Goal: Information Seeking & Learning: Learn about a topic

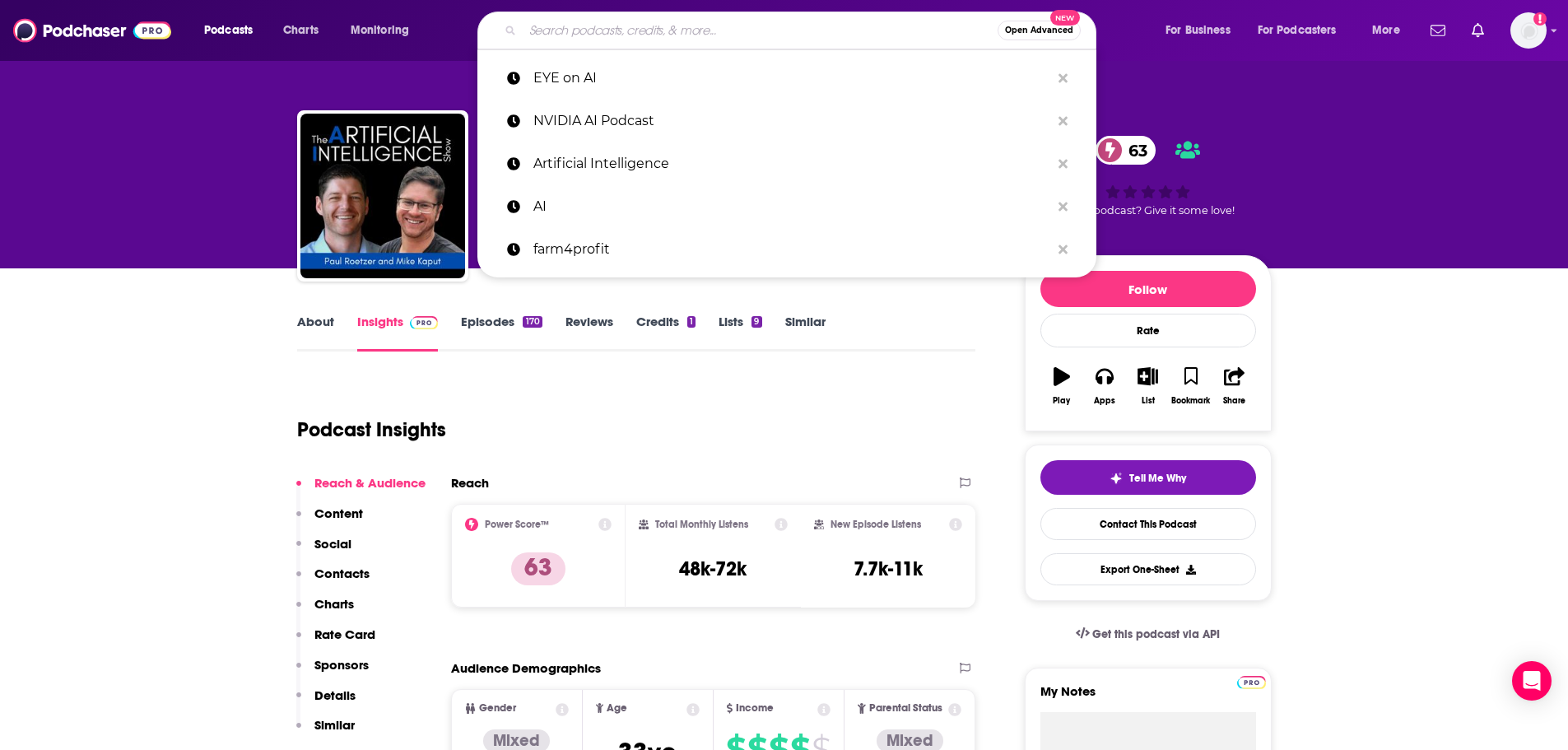
click at [630, 28] on input "Search podcasts, credits, & more..." at bounding box center [760, 30] width 475 height 27
paste input "Eye On A.I."
type input "Eye On A.I."
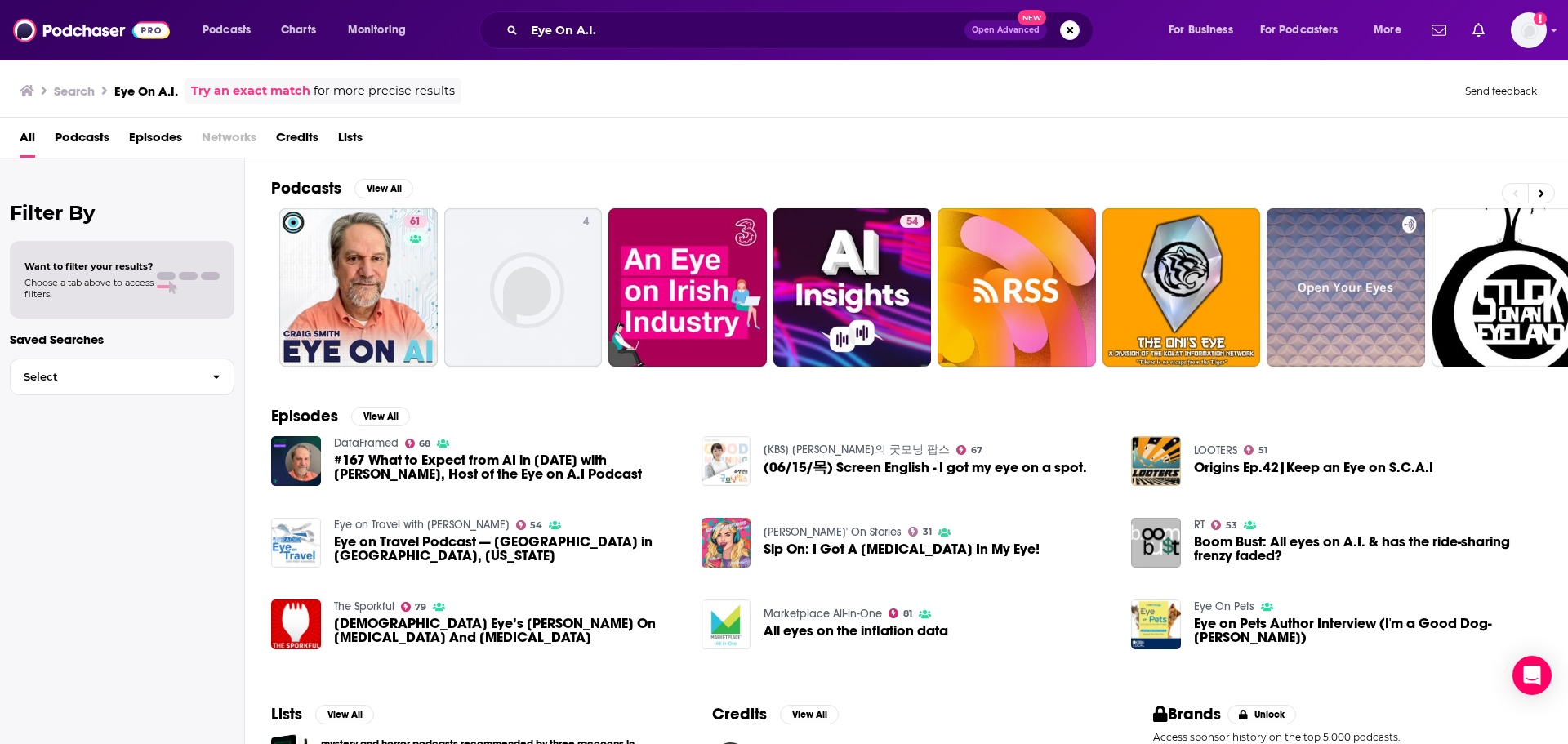
click at [94, 137] on span "Podcasts" at bounding box center [82, 140] width 55 height 34
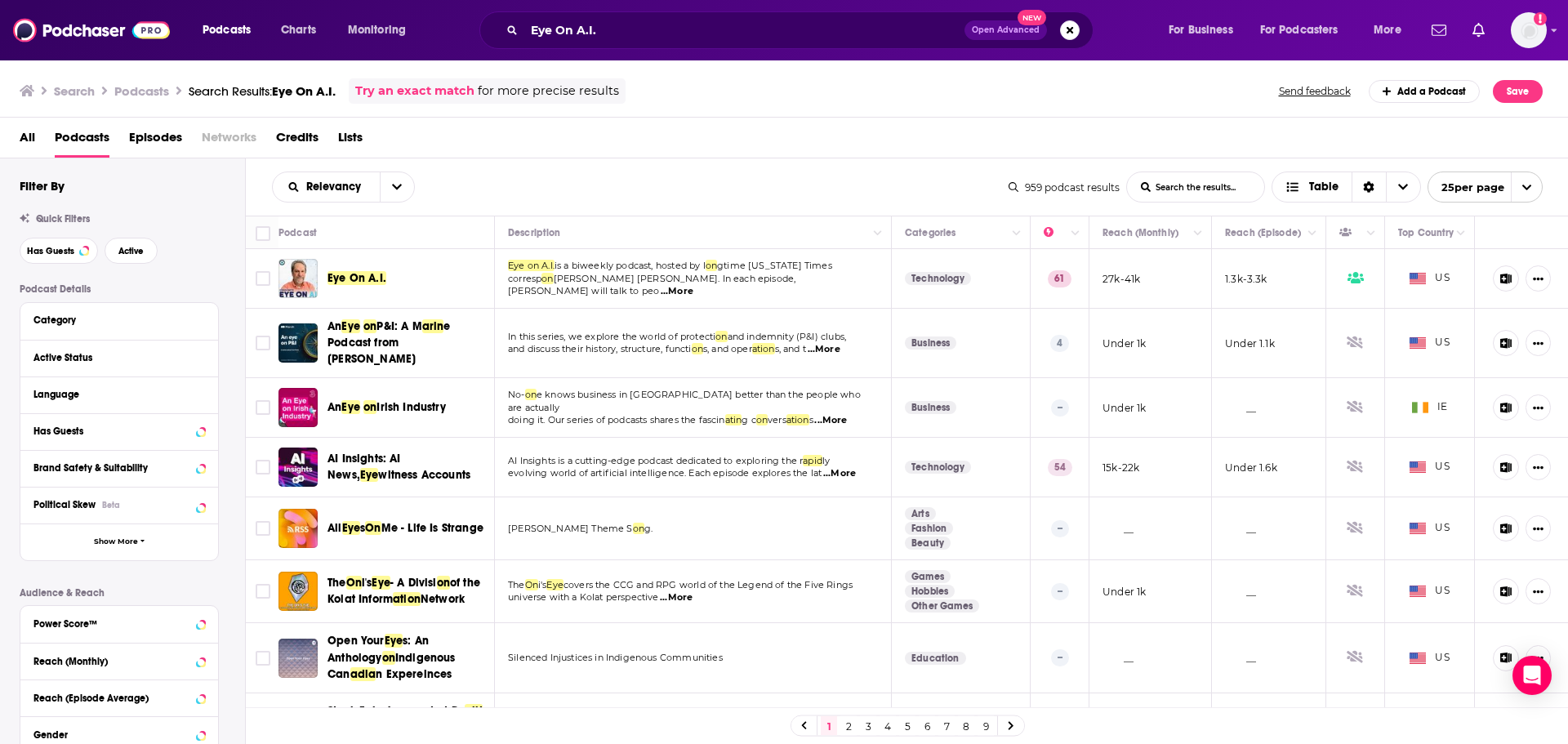
click at [693, 287] on span "...More" at bounding box center [677, 291] width 33 height 13
click at [370, 272] on span "Eye On A.I." at bounding box center [357, 277] width 59 height 14
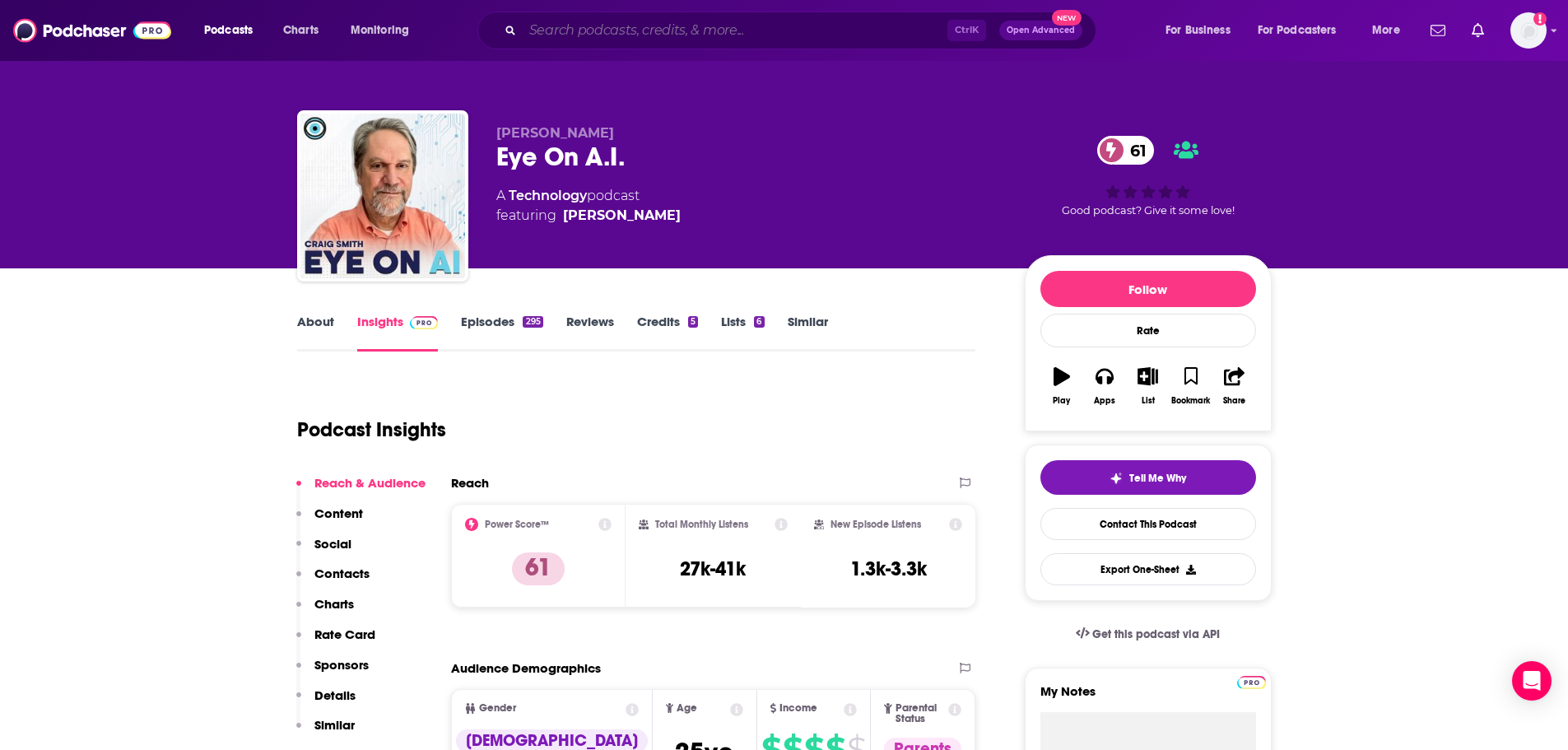
click at [569, 32] on input "Search podcasts, credits, & more..." at bounding box center [734, 30] width 425 height 27
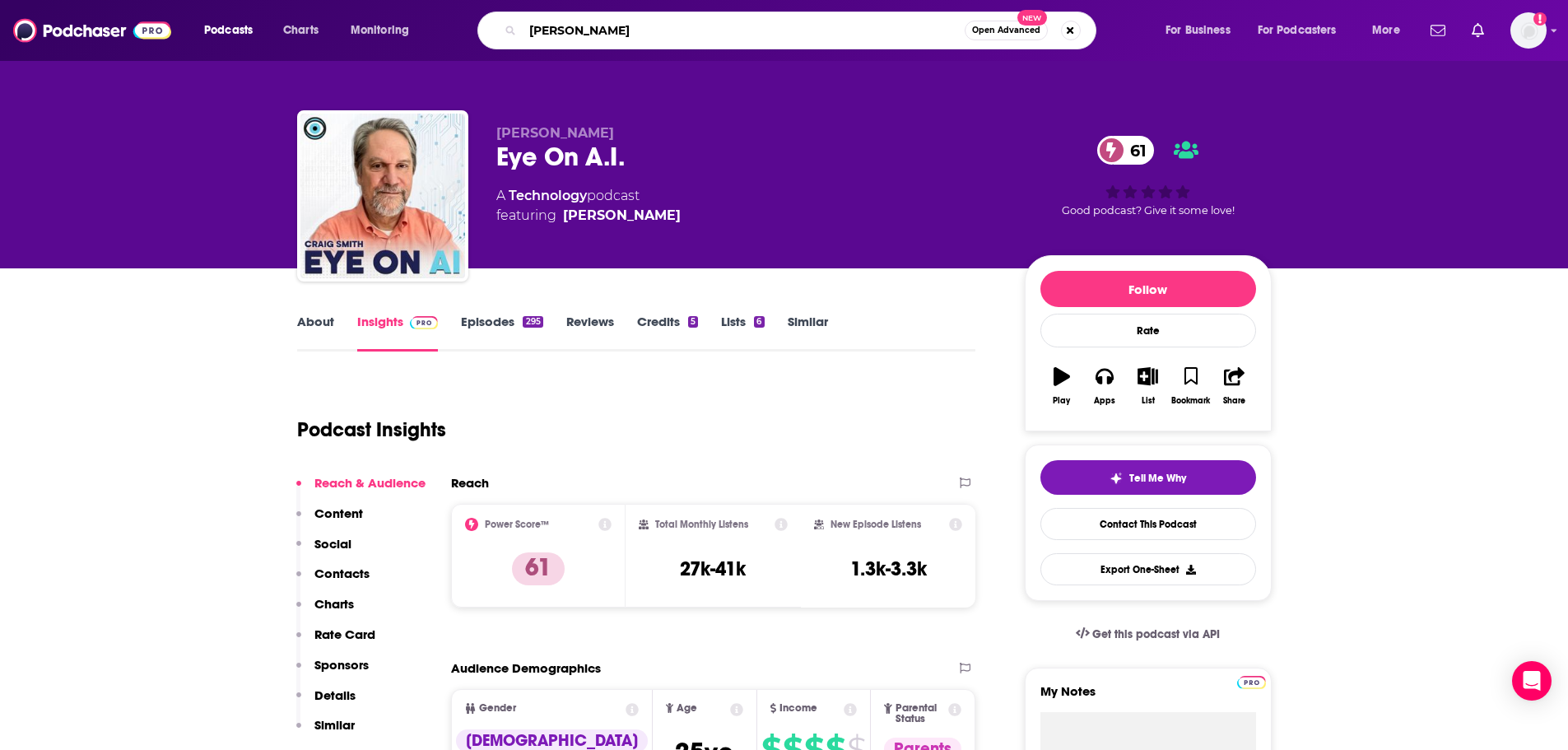
type input "Ai today"
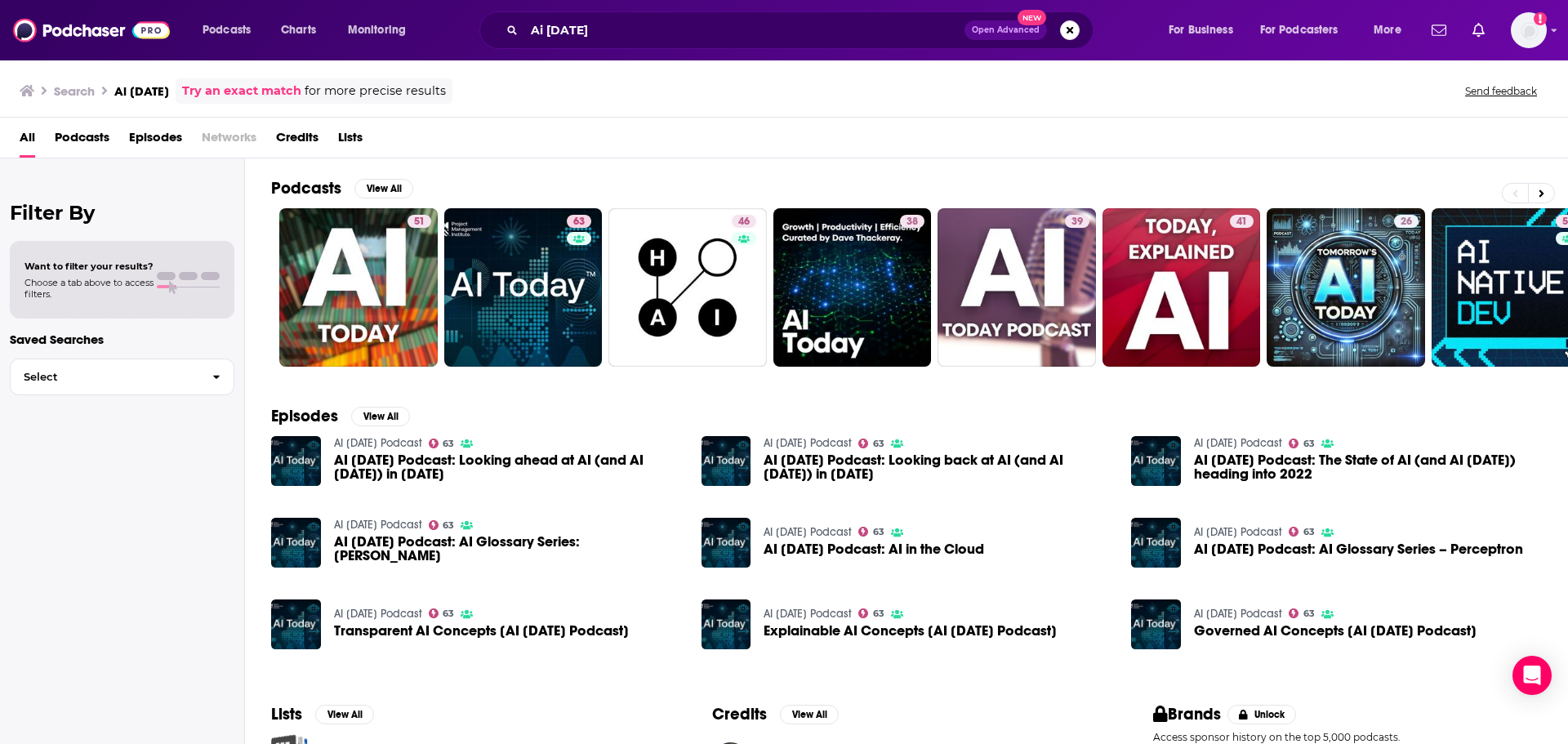
click at [99, 145] on span "Podcasts" at bounding box center [82, 140] width 55 height 34
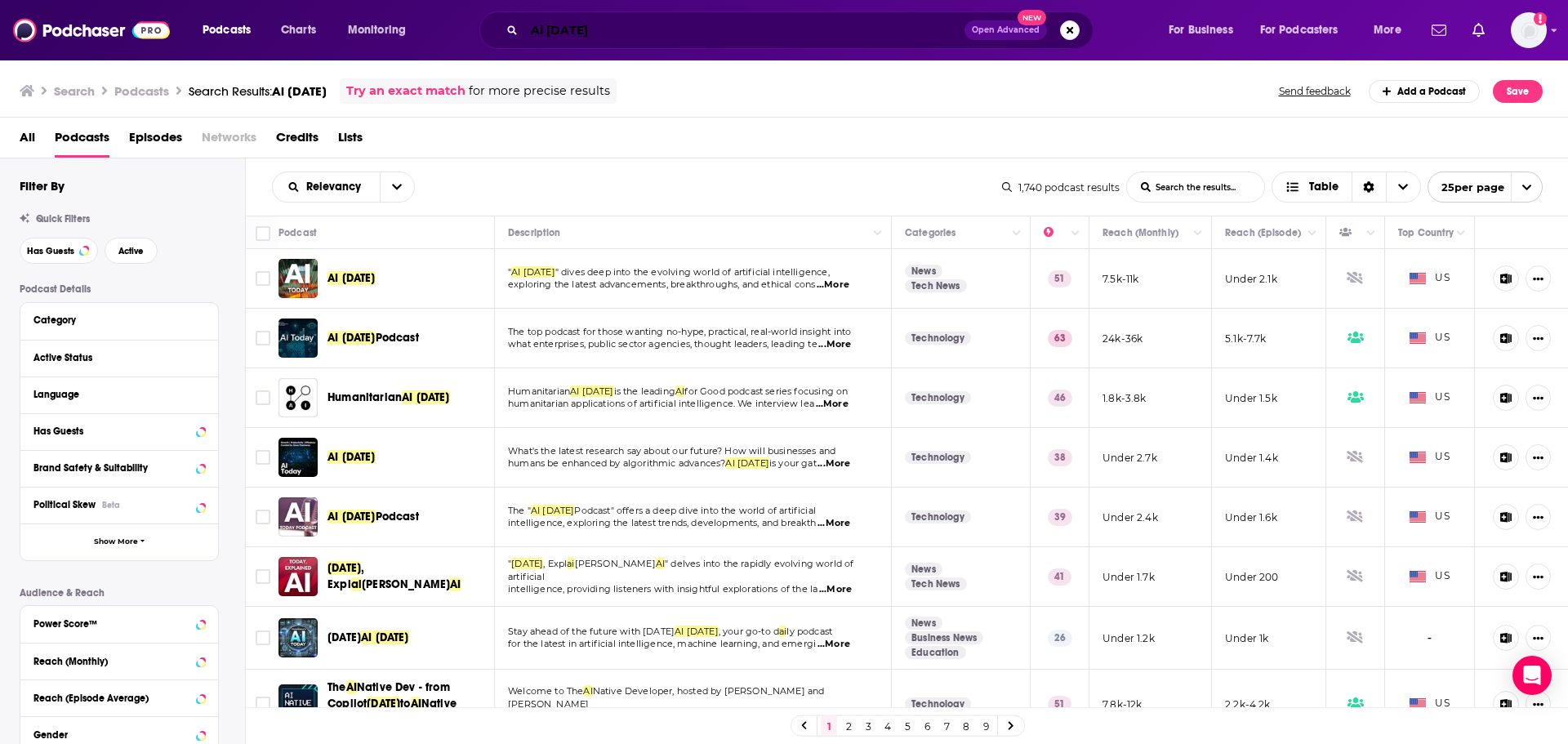
click at [650, 30] on input "Ai today" at bounding box center [744, 30] width 440 height 26
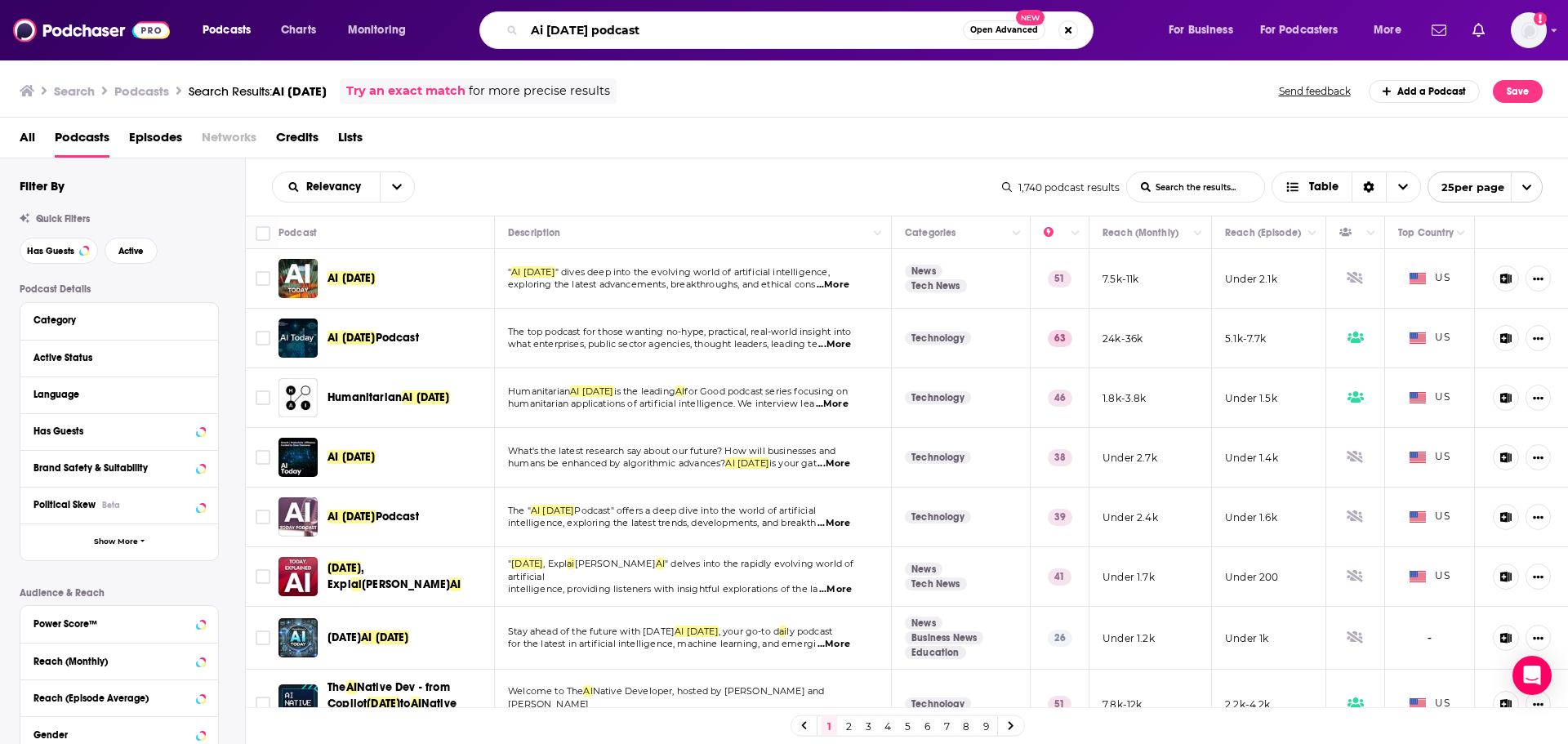
type input "Ai today podcast"
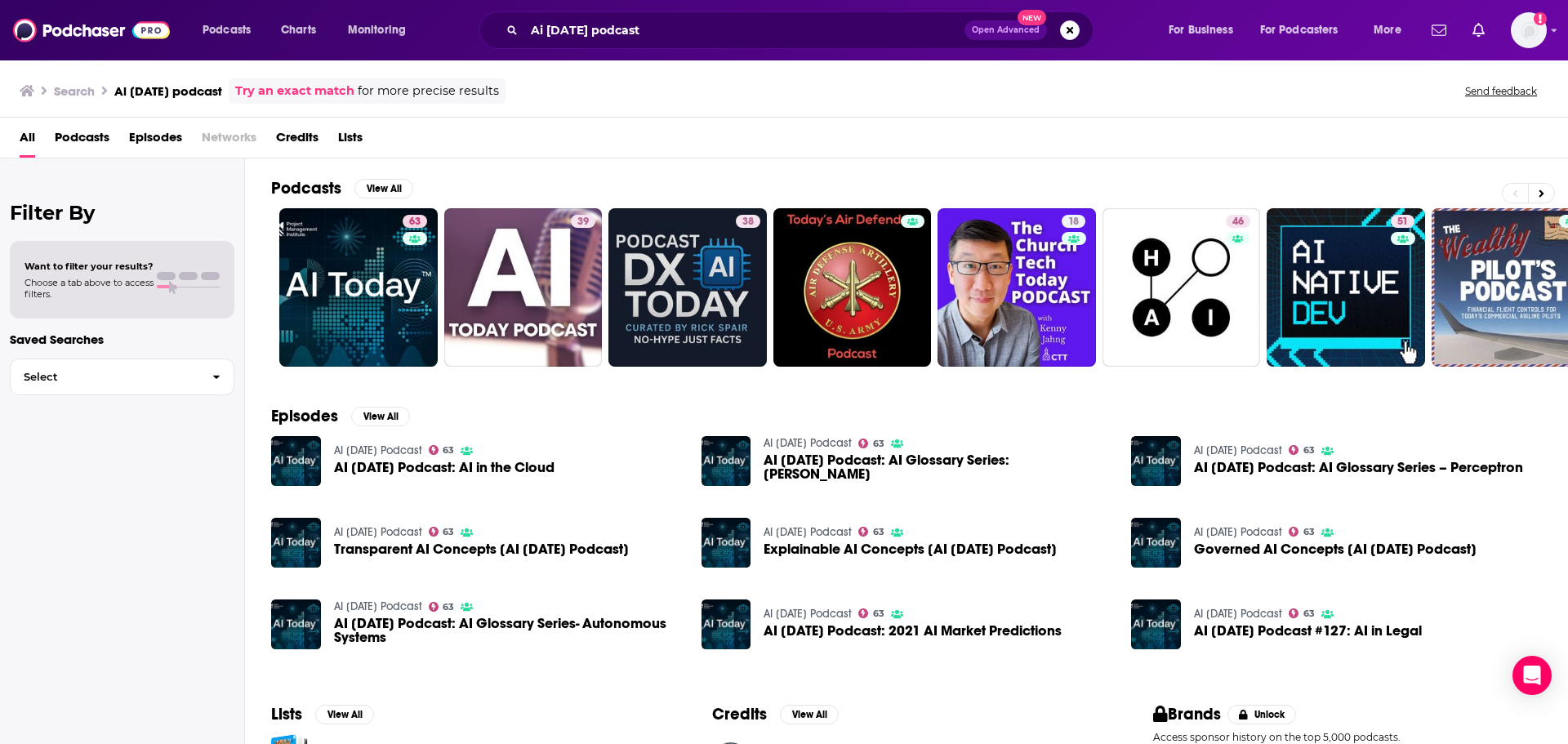
click at [54, 136] on div "All Podcasts Episodes Networks Credits Lists" at bounding box center [787, 140] width 1535 height 34
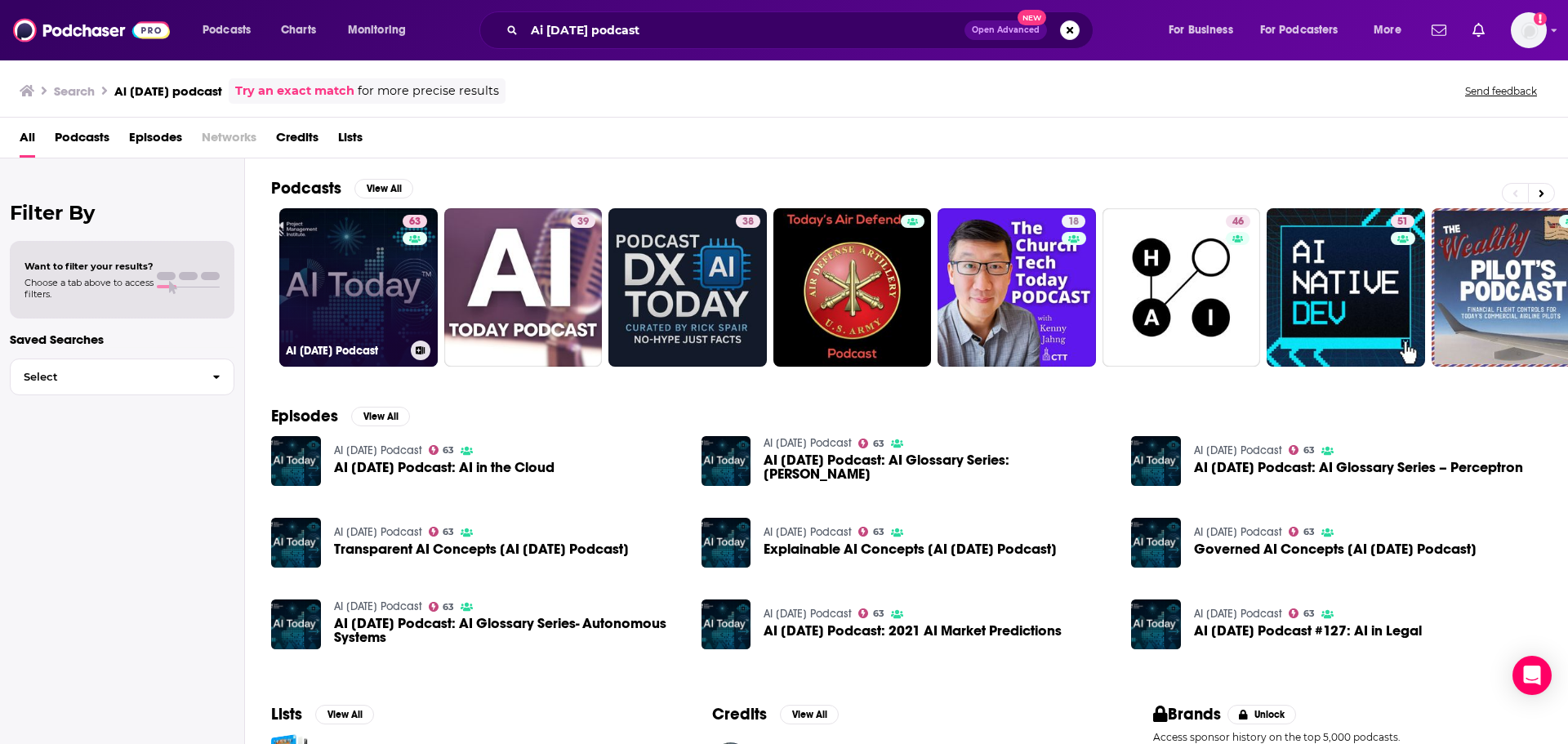
click at [401, 275] on link "63 AI Today Podcast" at bounding box center [359, 287] width 158 height 158
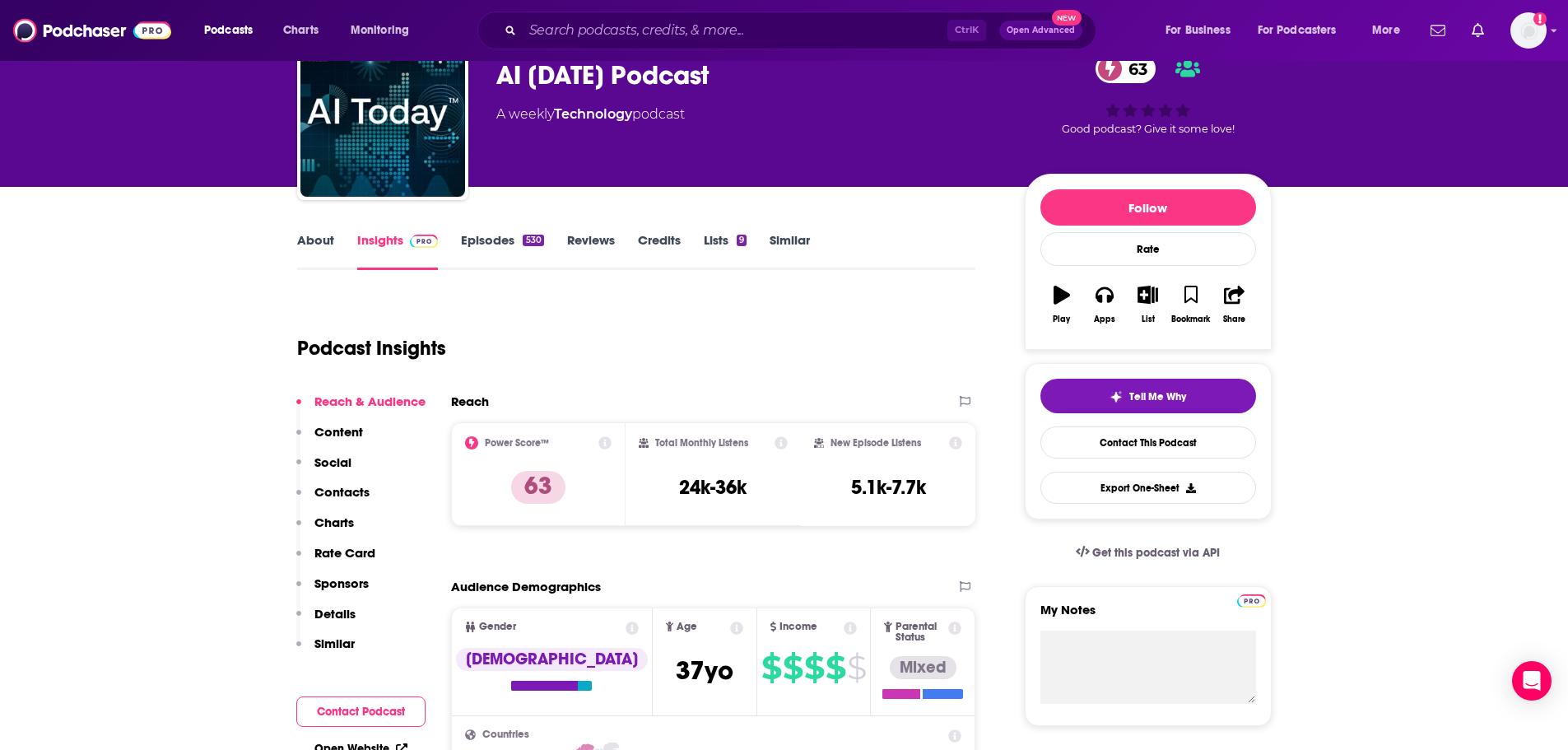
scroll to position [83, 0]
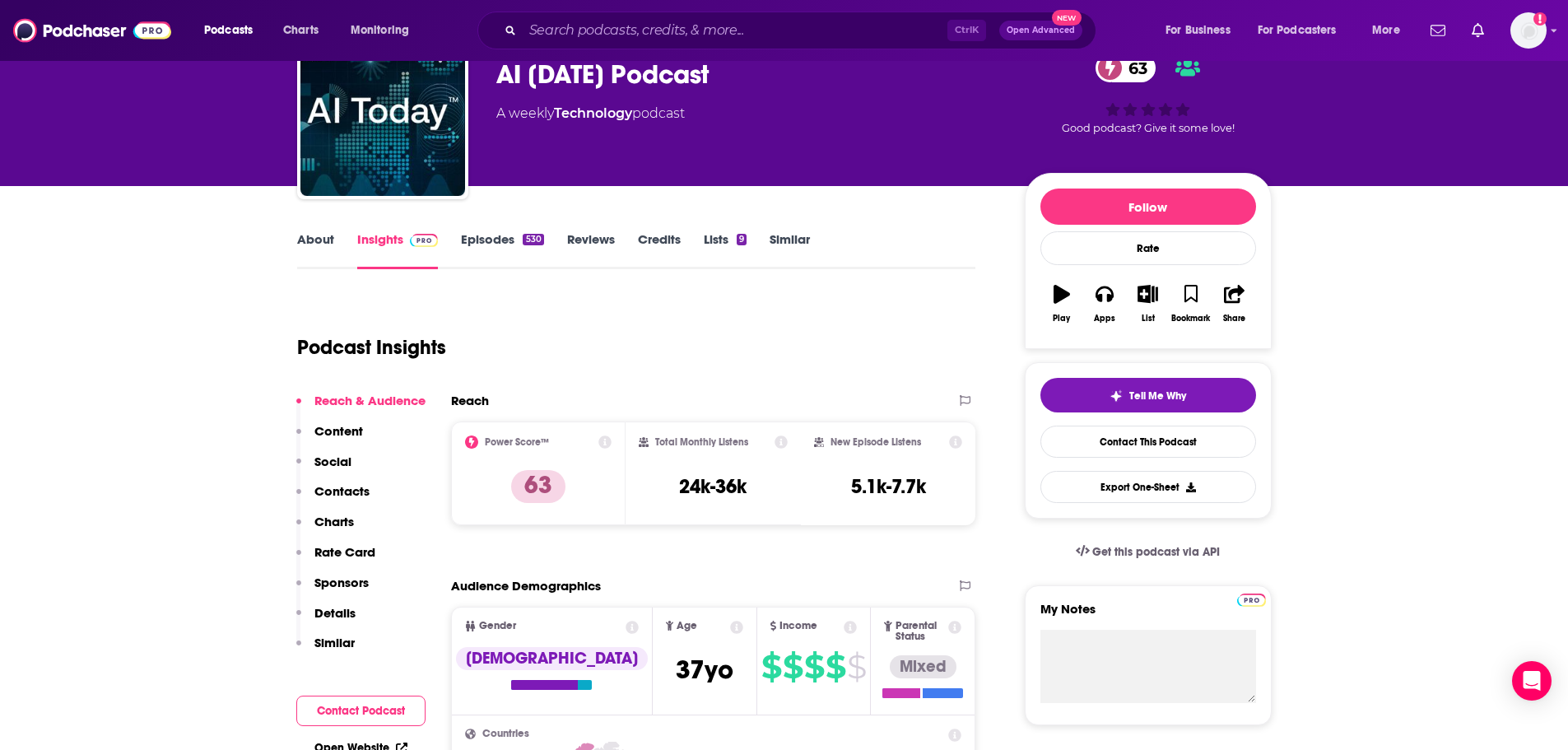
click at [298, 234] on link "About" at bounding box center [315, 249] width 37 height 38
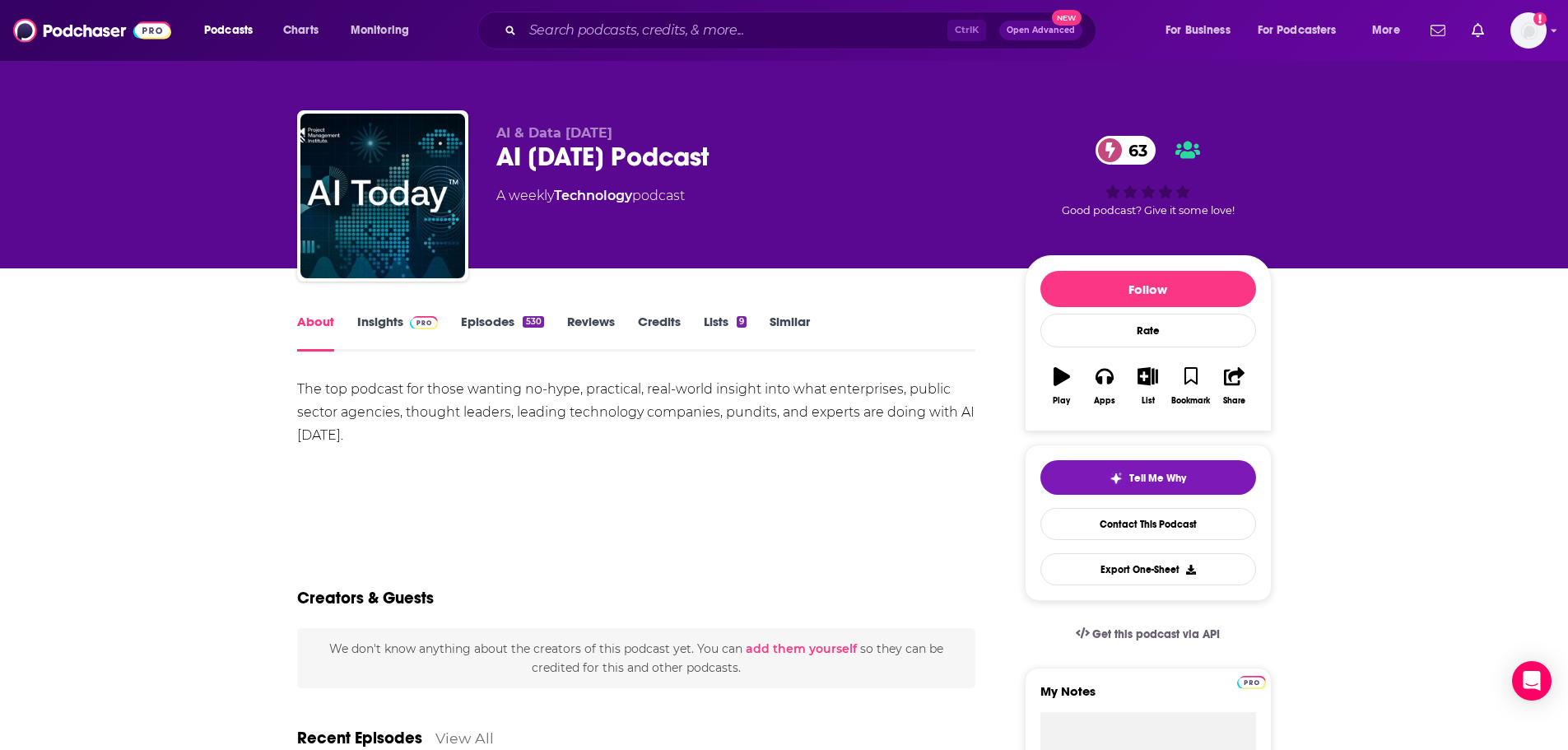
click at [189, 229] on div "AI & Data Today AI Today Podcast 63 A weekly Technology podcast 63 Good podcast…" at bounding box center [784, 134] width 1568 height 269
click at [655, 325] on link "Credits" at bounding box center [659, 332] width 43 height 38
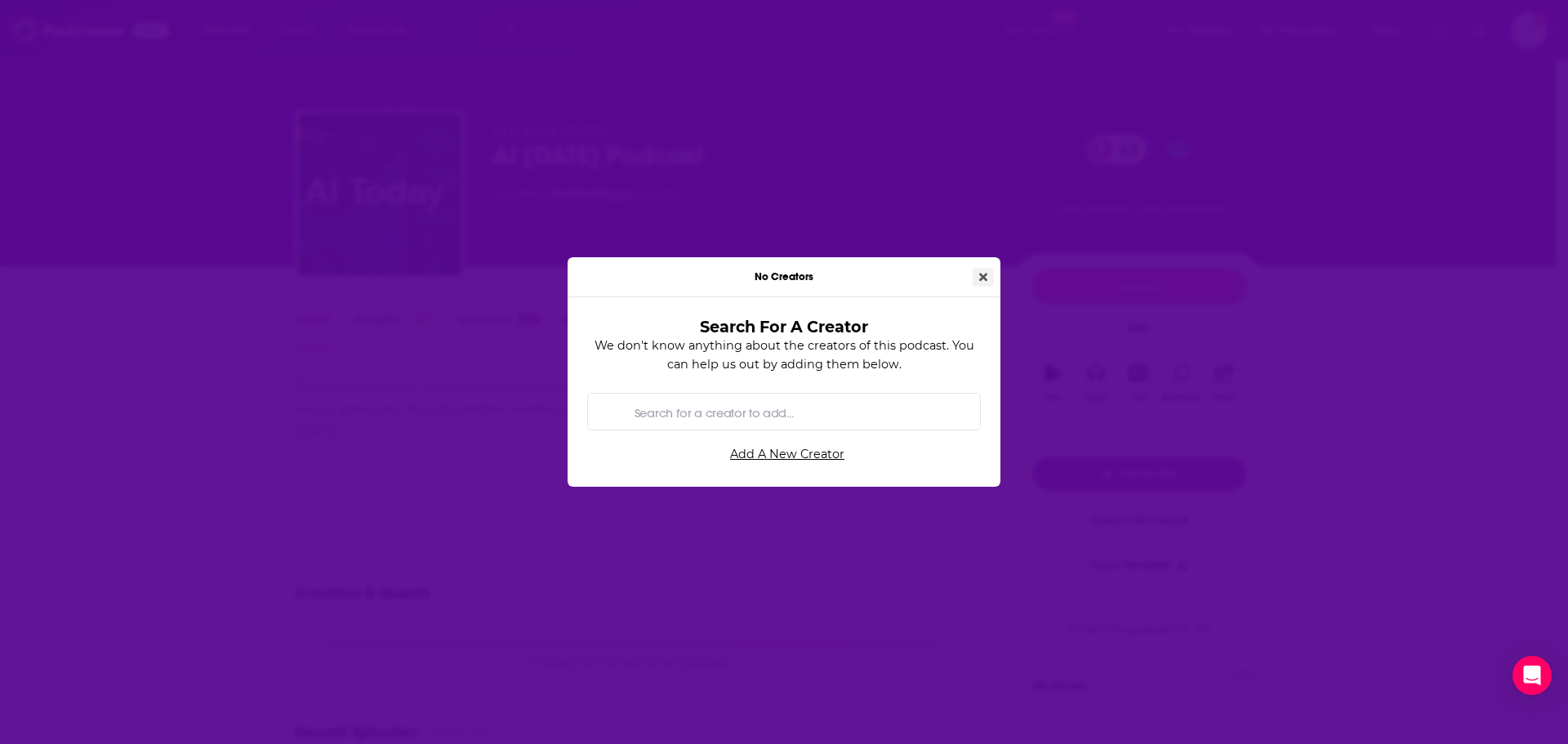
click at [986, 280] on icon "Close" at bounding box center [983, 276] width 8 height 8
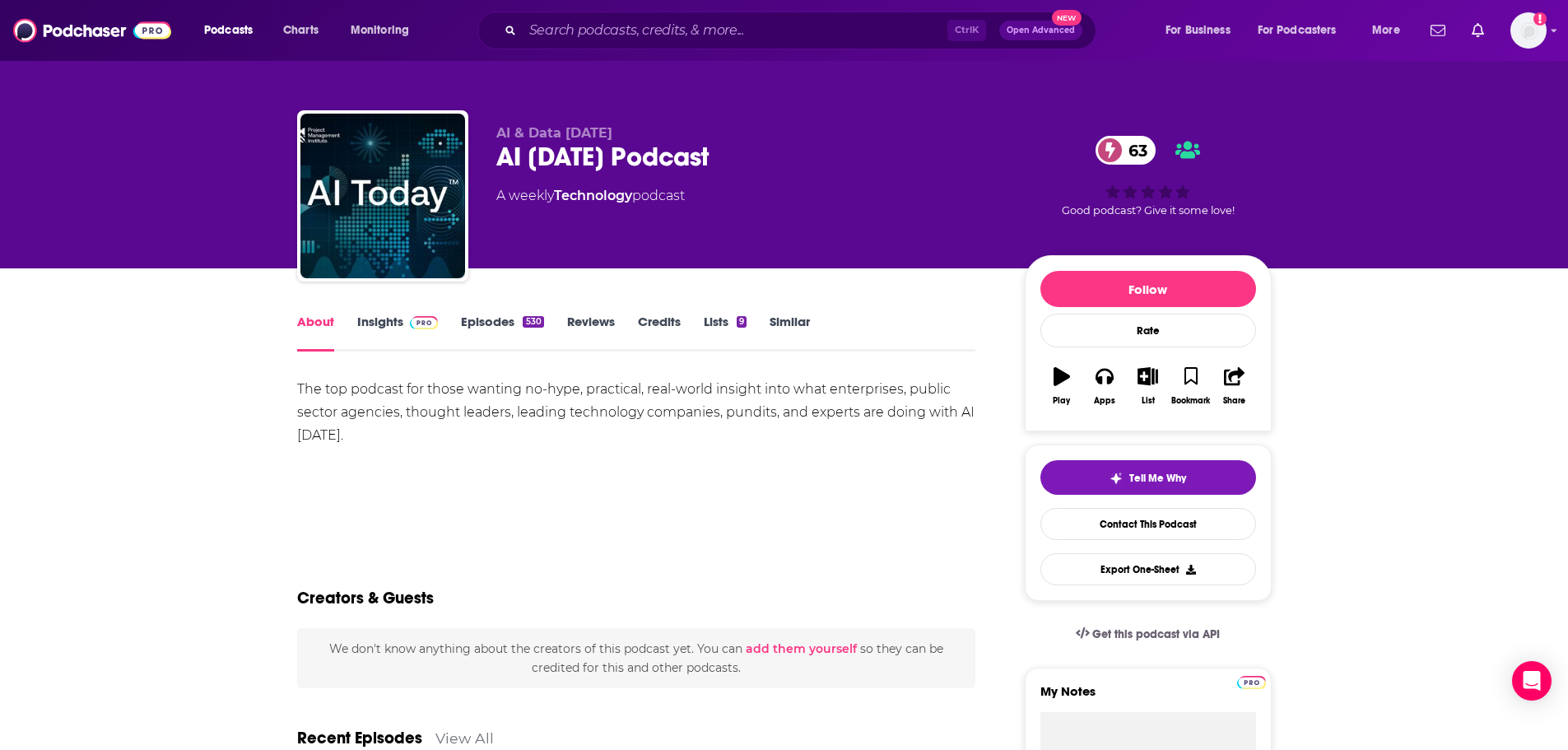
click at [657, 323] on link "Credits" at bounding box center [659, 332] width 43 height 38
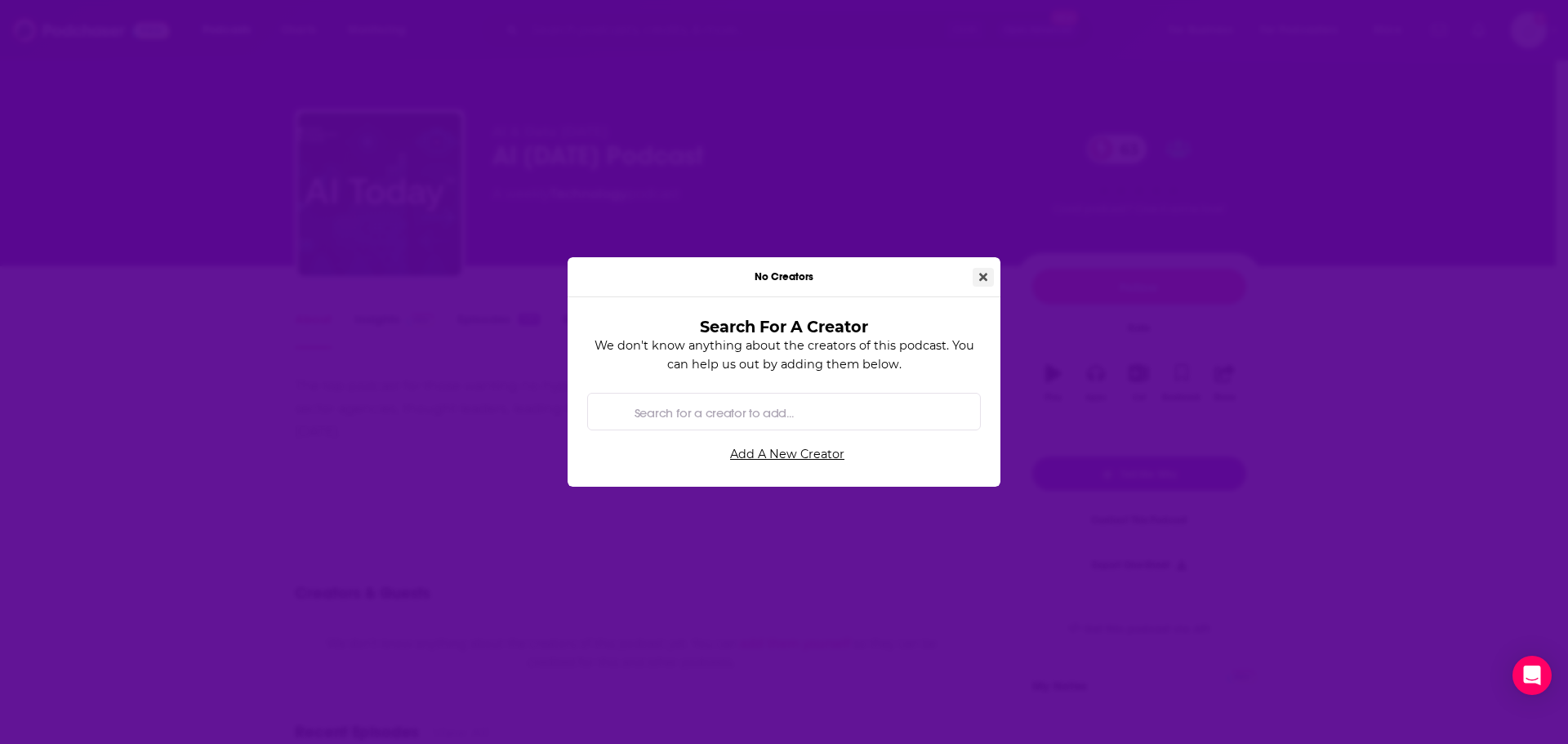
click at [986, 274] on icon "Close" at bounding box center [983, 276] width 8 height 8
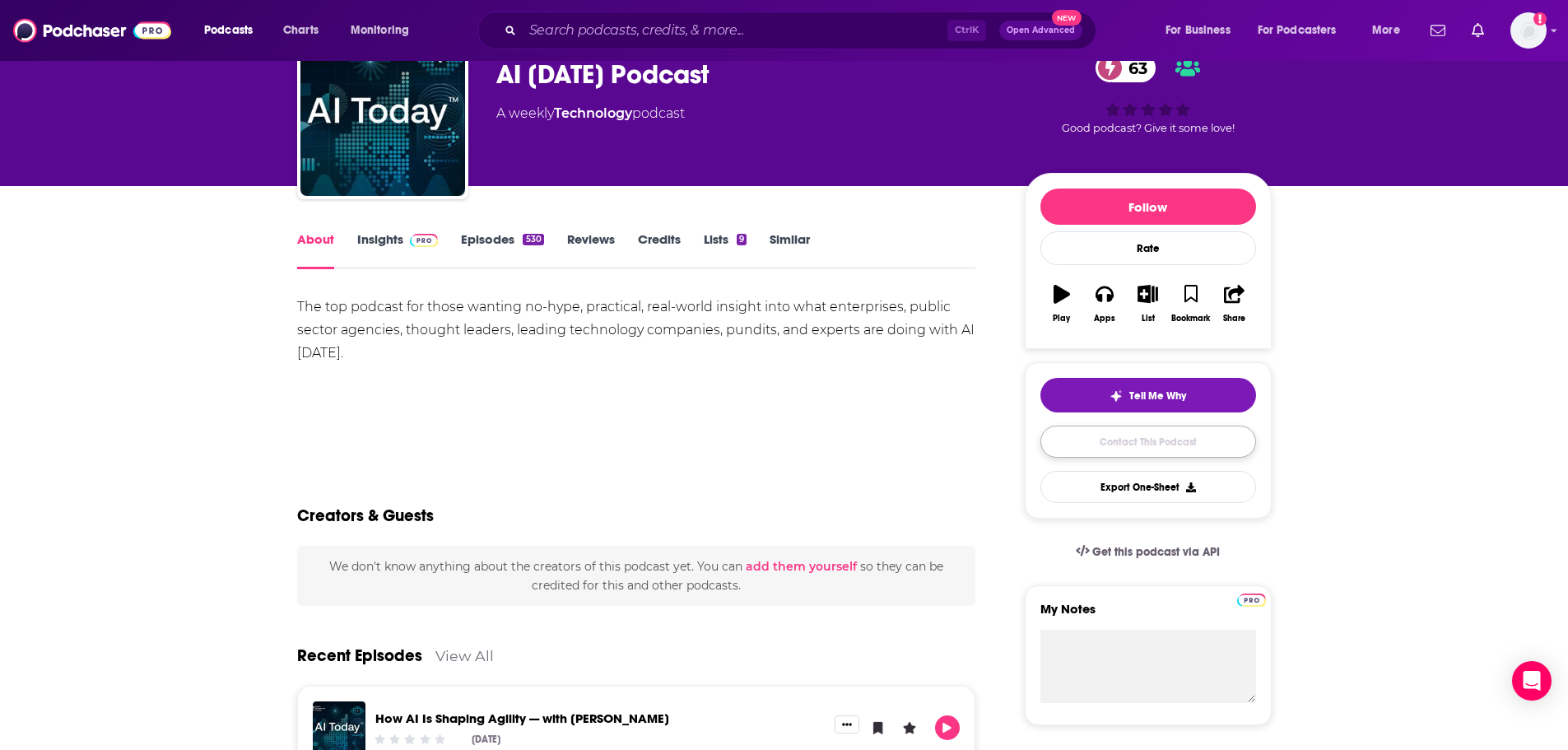
click at [1024, 450] on link "Contact This Podcast" at bounding box center [1147, 441] width 215 height 32
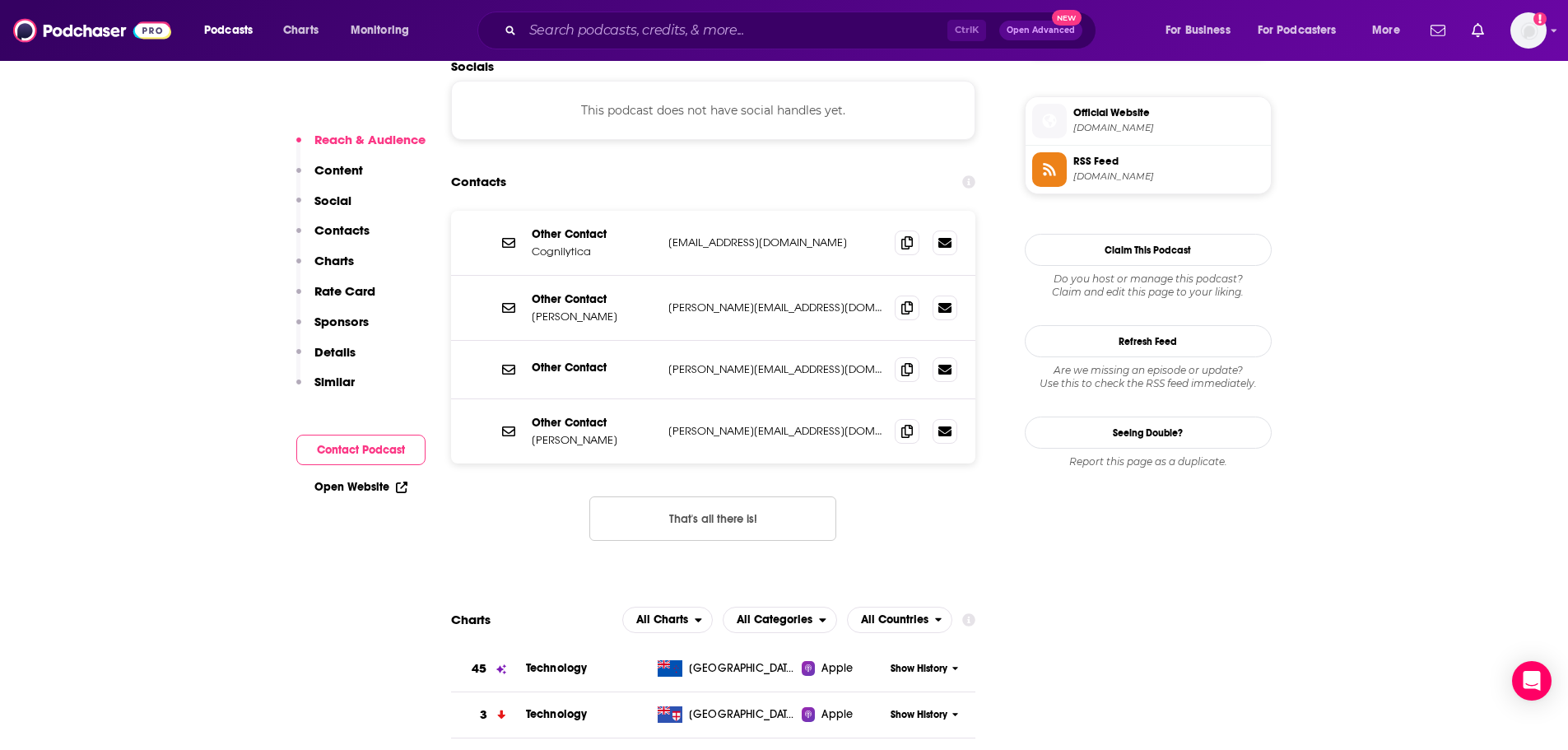
scroll to position [1369, 0]
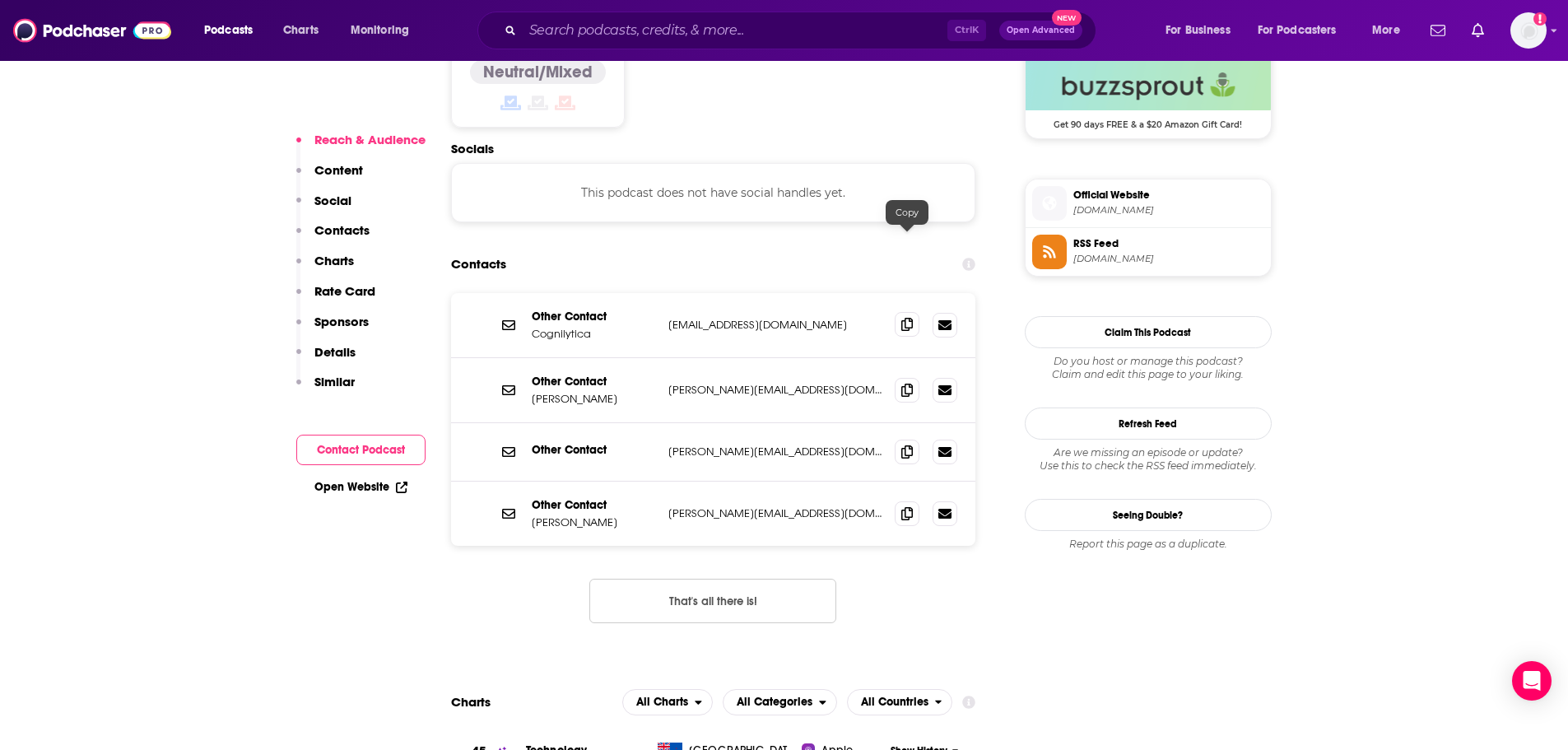
click at [900, 312] on span at bounding box center [907, 324] width 25 height 25
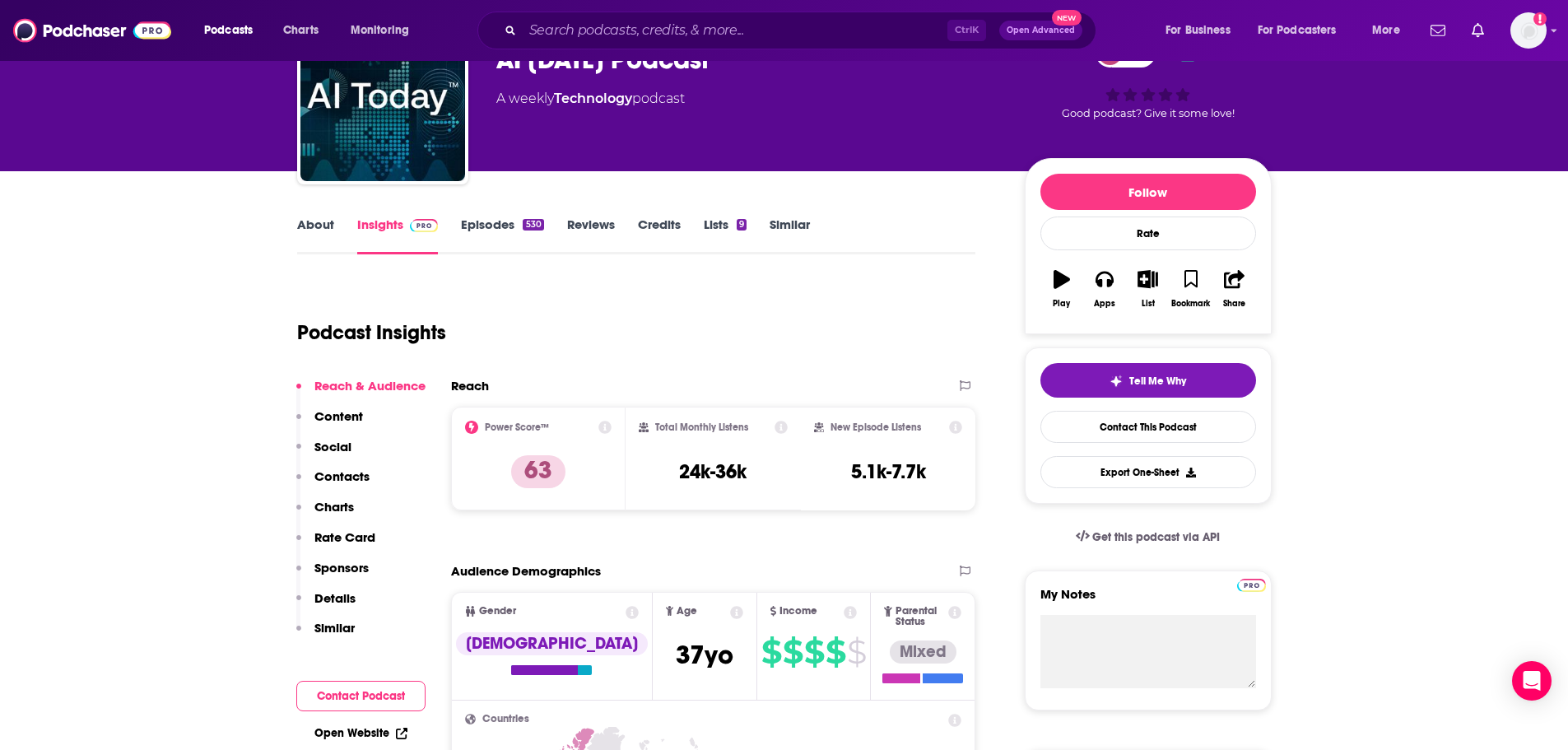
scroll to position [0, 0]
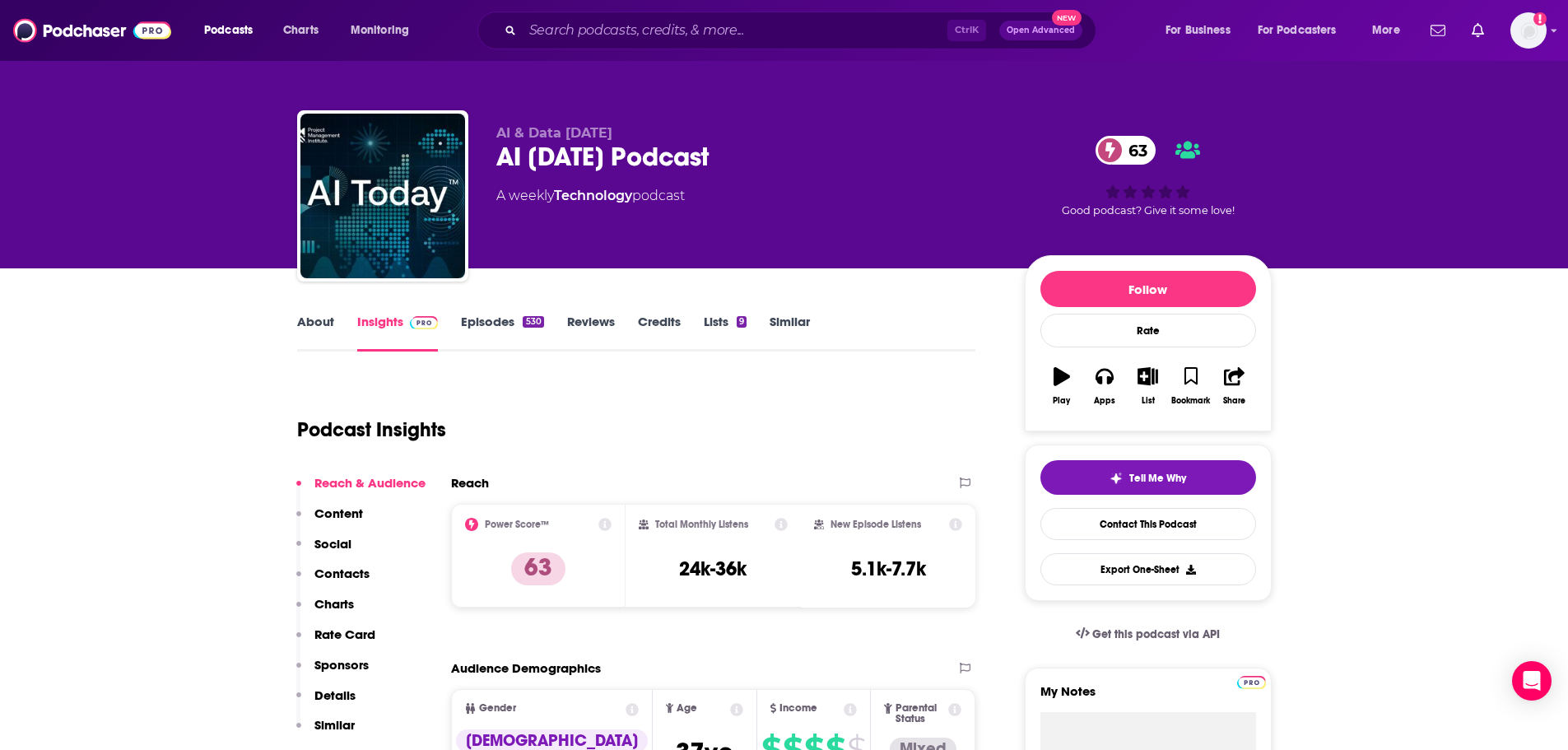
click at [314, 329] on link "About" at bounding box center [315, 332] width 37 height 38
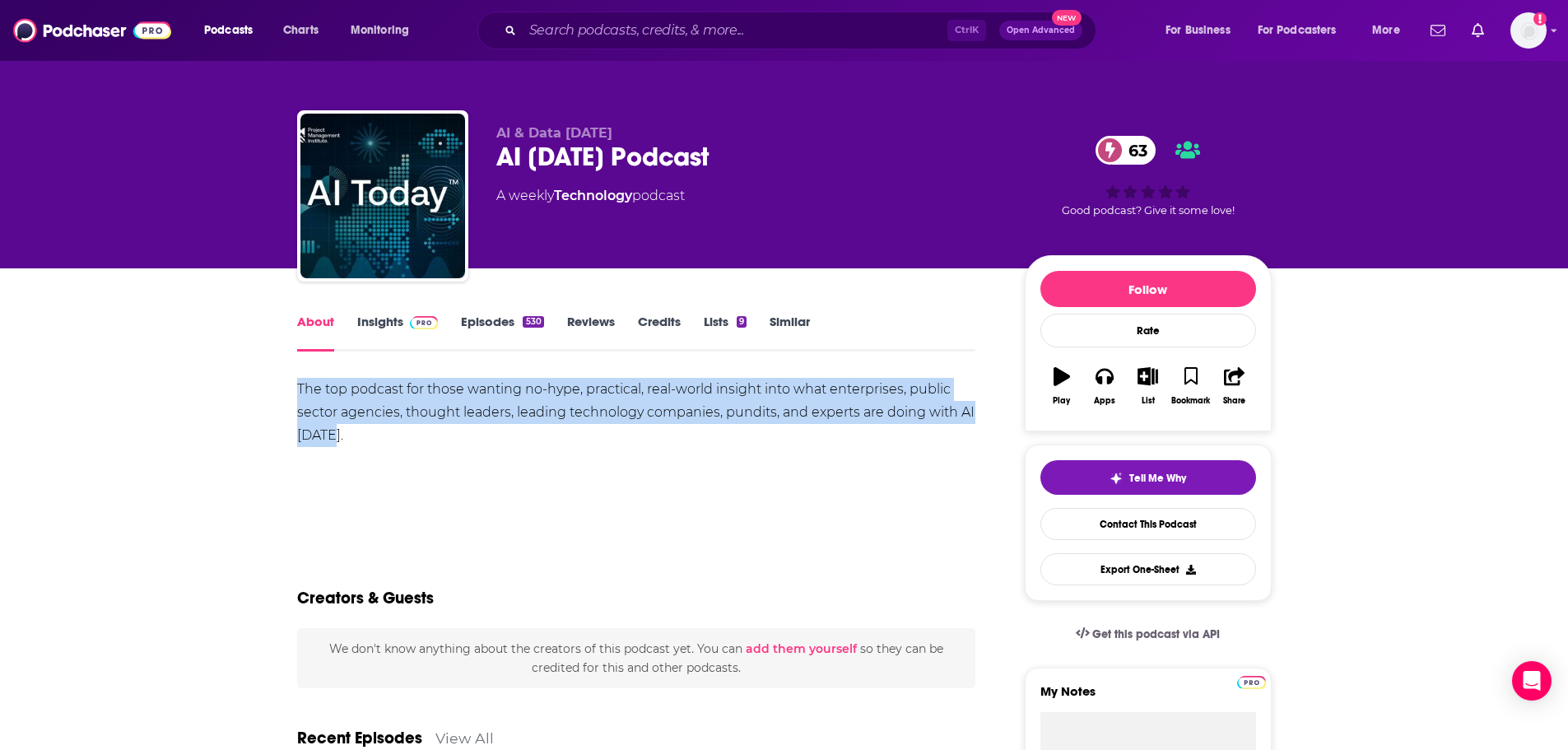
drag, startPoint x: 295, startPoint y: 388, endPoint x: 332, endPoint y: 427, distance: 53.8
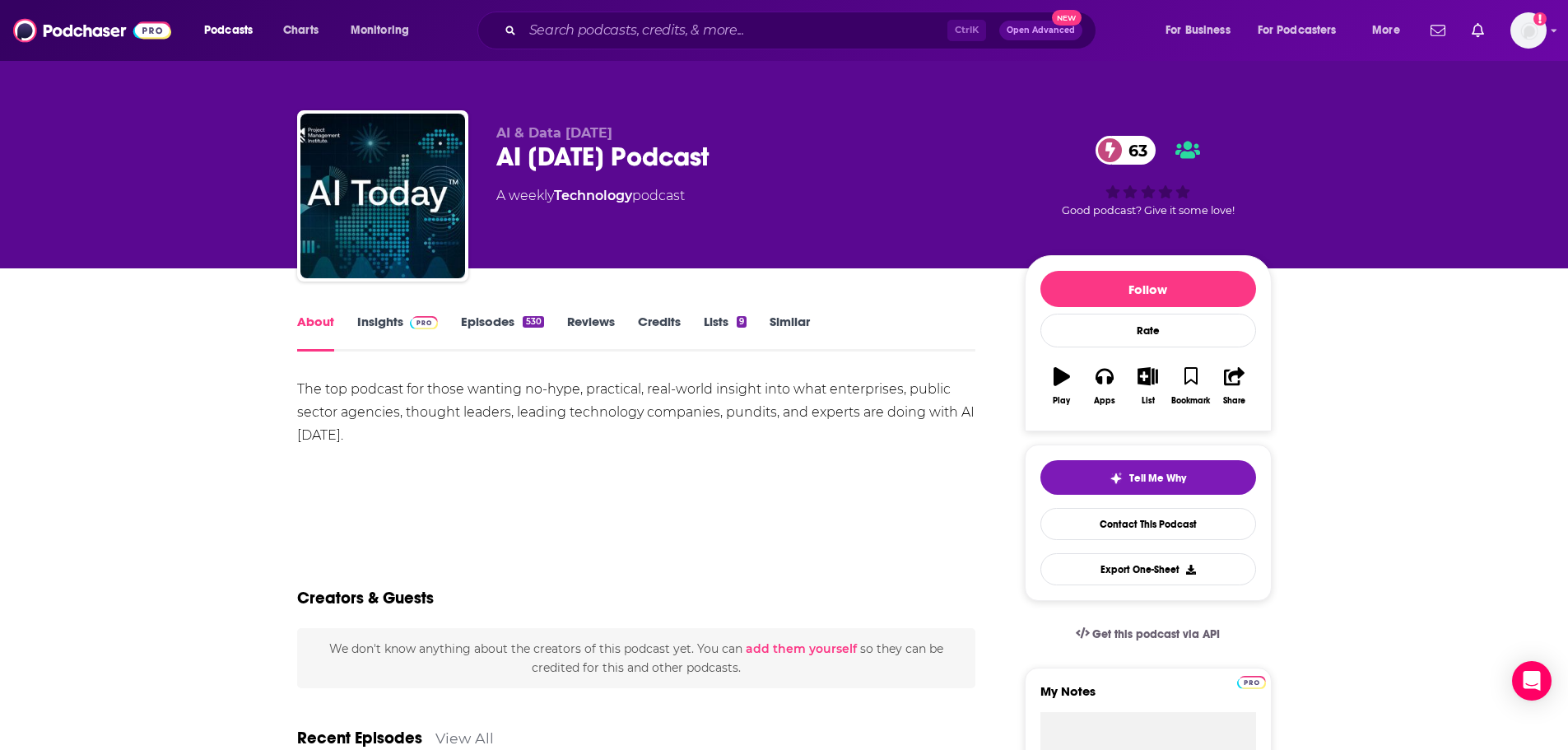
drag, startPoint x: 330, startPoint y: 428, endPoint x: 274, endPoint y: 539, distance: 124.3
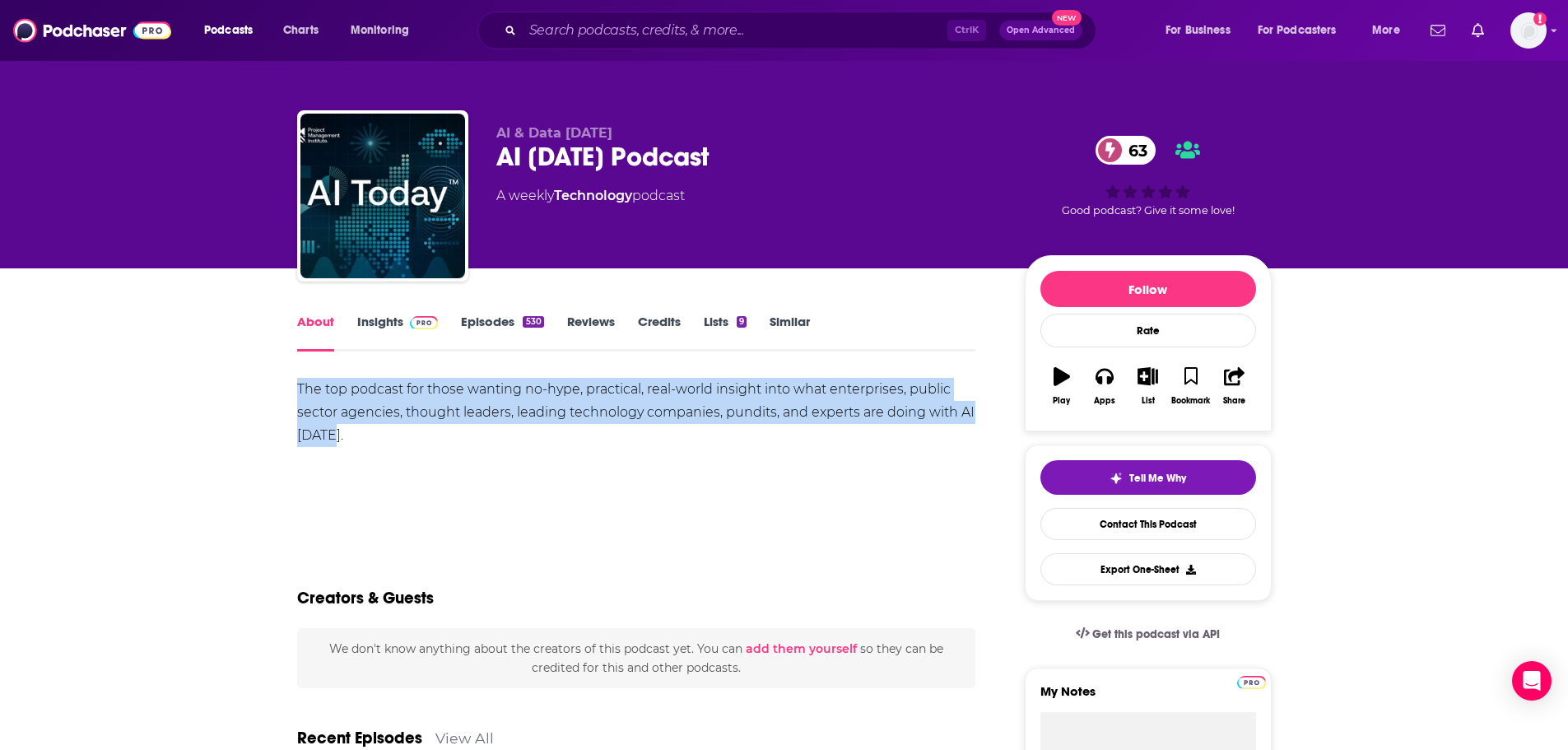
drag, startPoint x: 299, startPoint y: 381, endPoint x: 332, endPoint y: 433, distance: 61.6
click at [332, 433] on div "The top podcast for those wanting no-hype, practical, real-world insight into w…" at bounding box center [636, 412] width 679 height 69
copy div "The top podcast for those wanting no-hype, practical, real-world insight into w…"
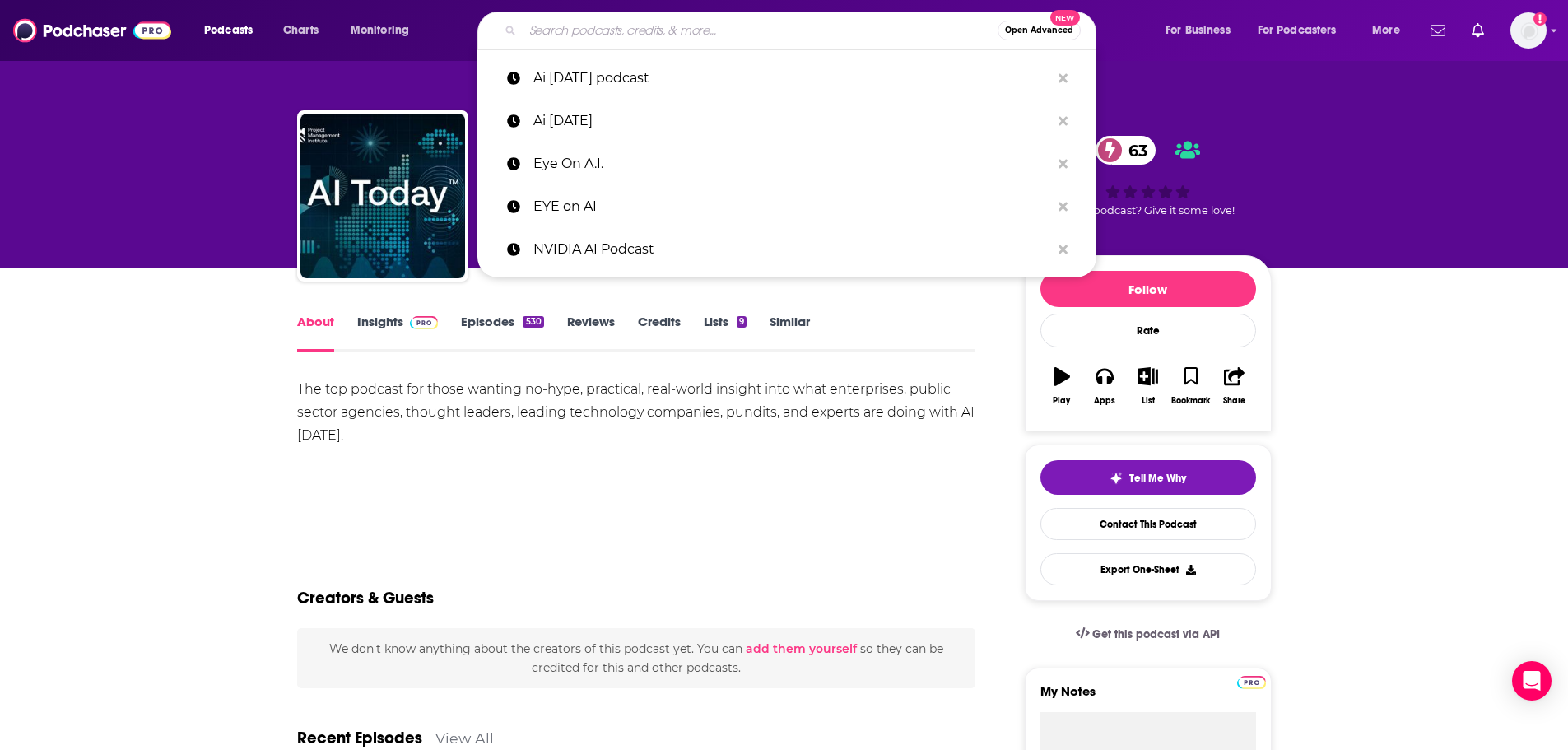
click at [605, 18] on input "Search podcasts, credits, & more..." at bounding box center [760, 30] width 475 height 27
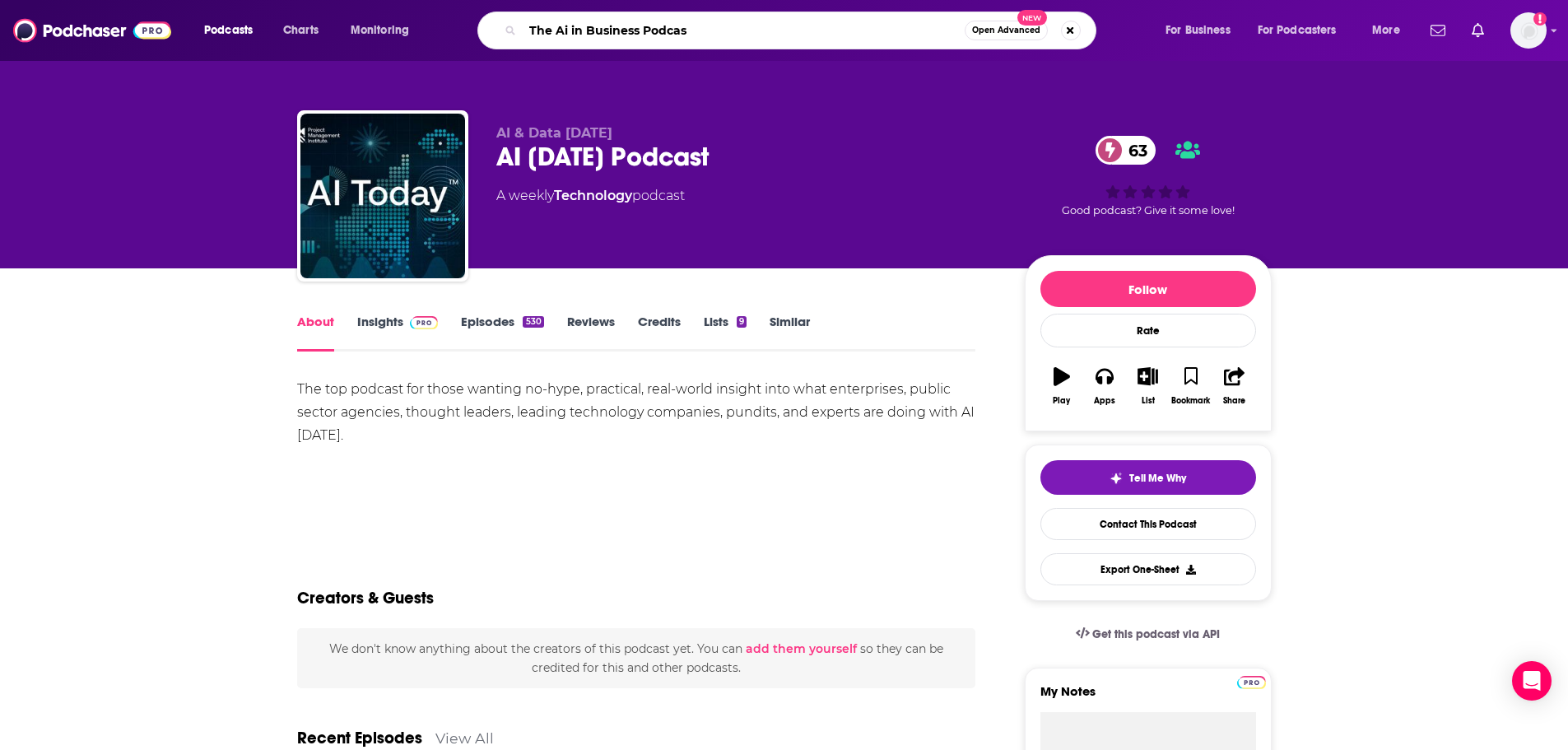
type input "The Ai in Business Podcast"
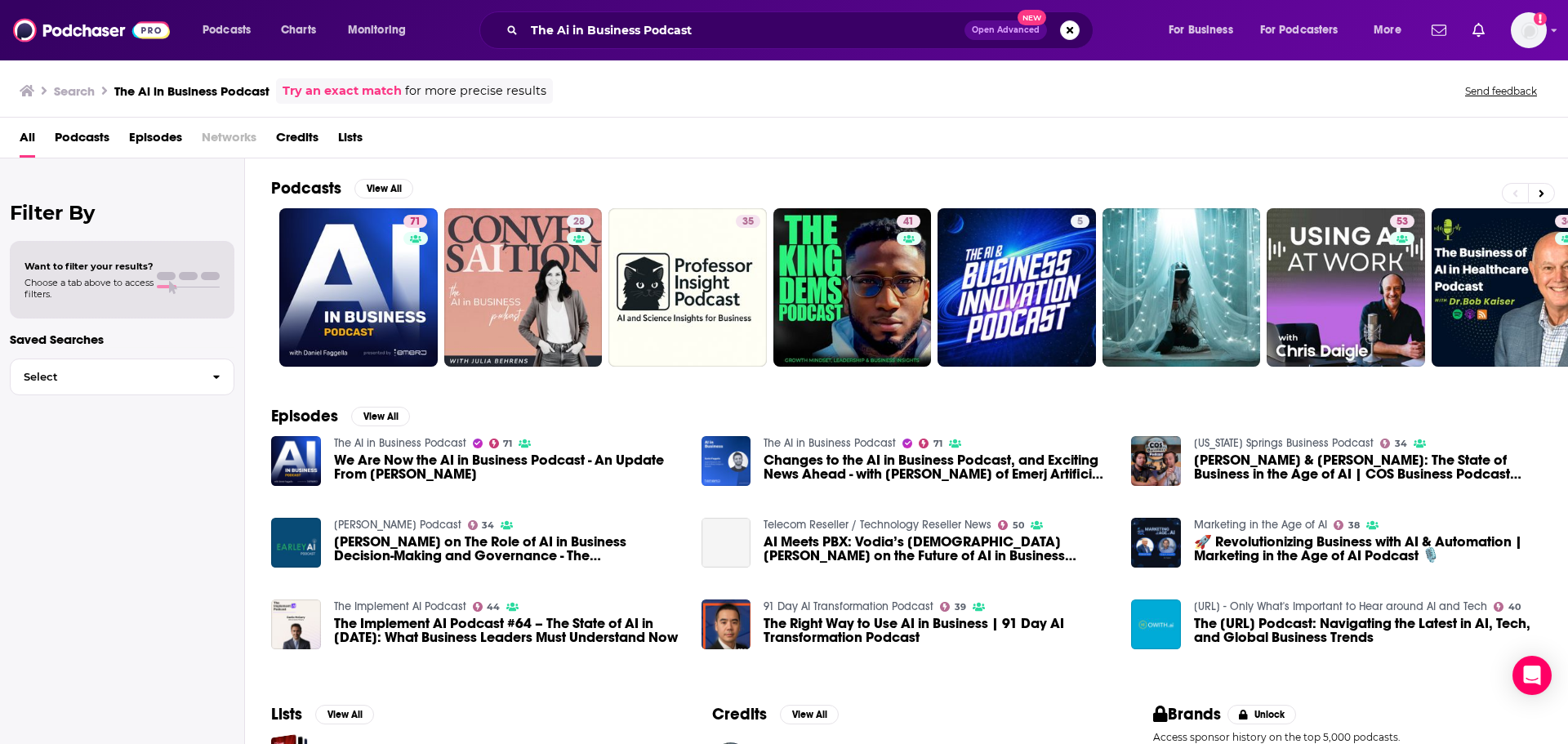
click at [75, 151] on span "Podcasts" at bounding box center [82, 140] width 55 height 34
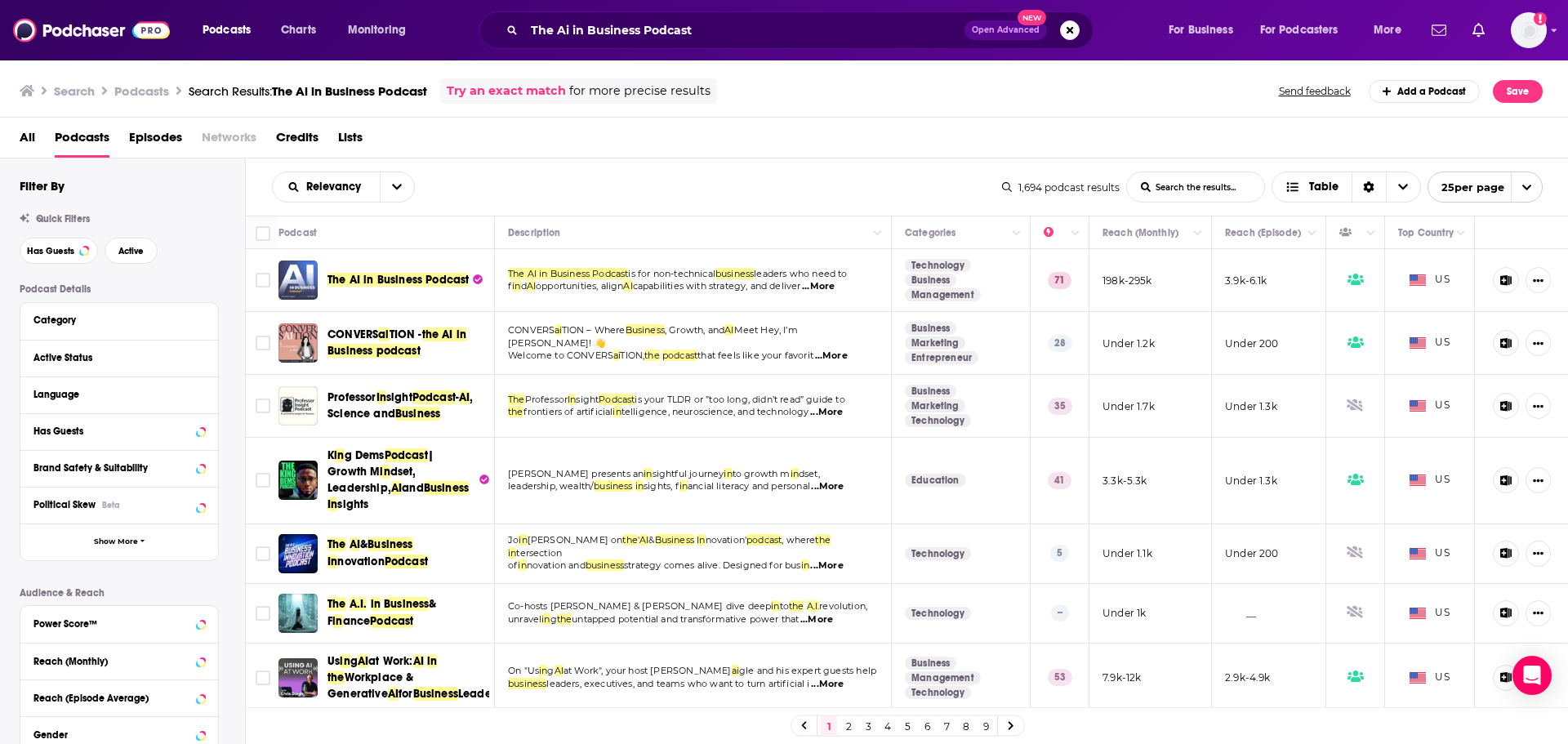
click at [307, 283] on img "The AI in Business Podcast" at bounding box center [298, 279] width 39 height 39
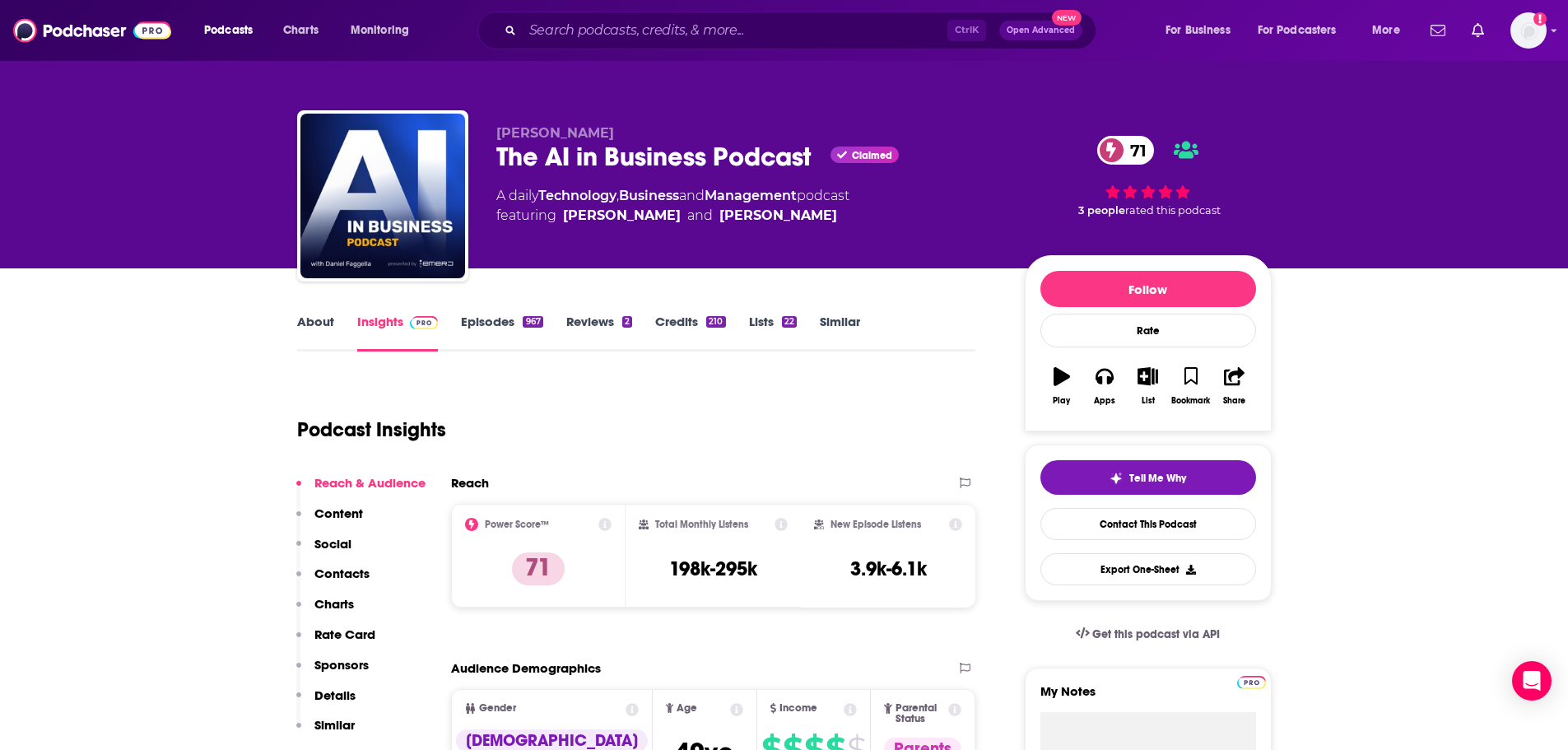
click at [328, 336] on link "About" at bounding box center [315, 332] width 37 height 38
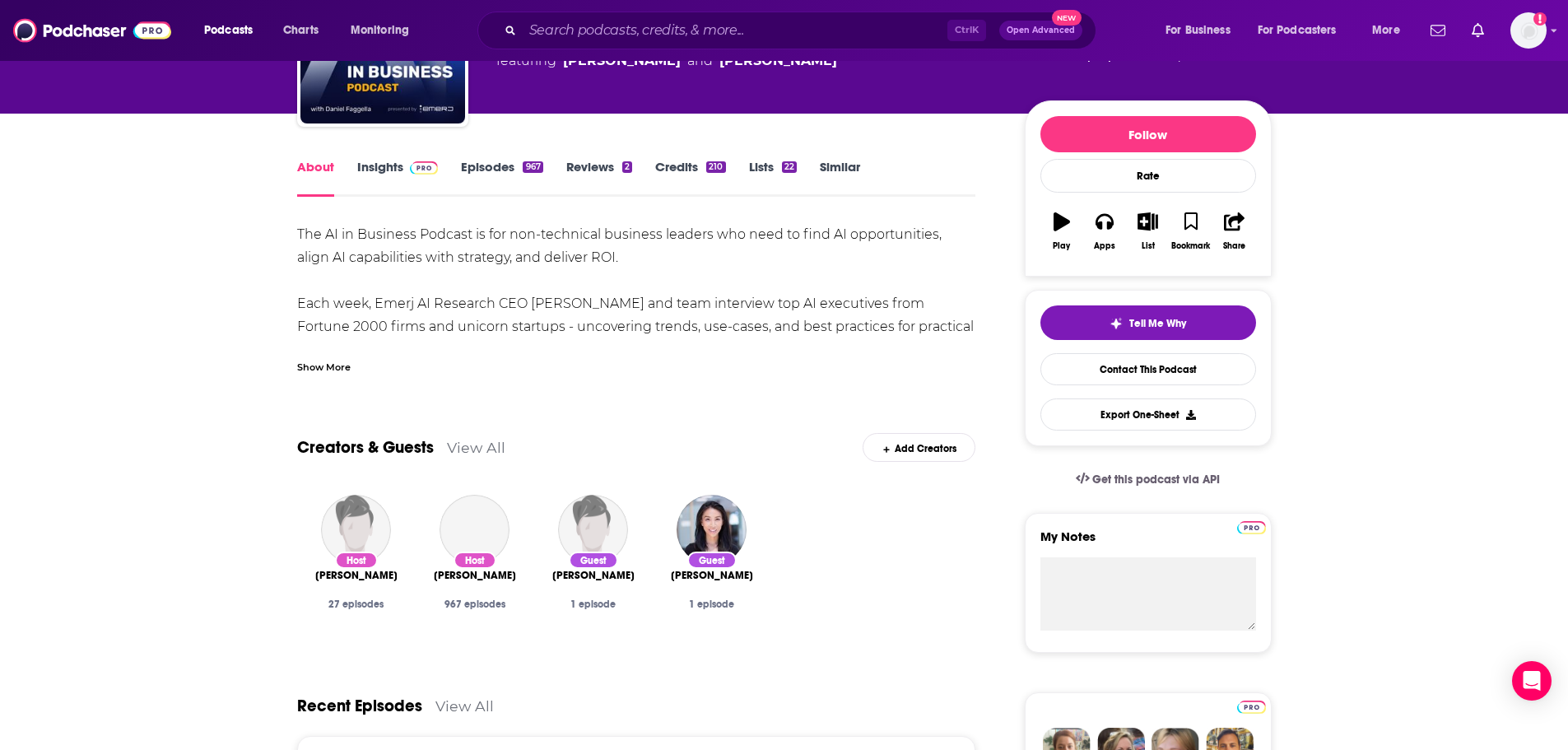
scroll to position [165, 0]
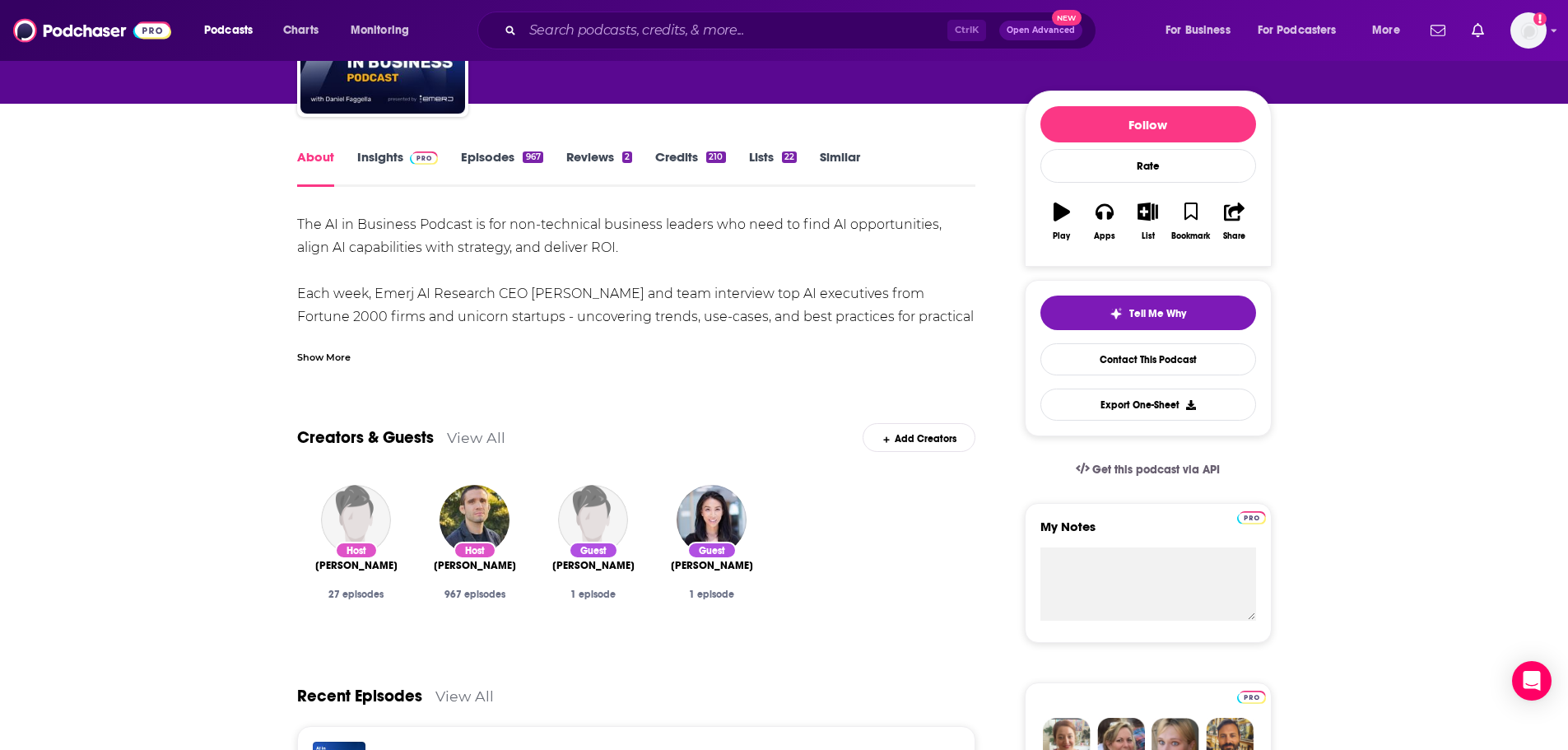
click at [307, 361] on div "Show More" at bounding box center [324, 356] width 53 height 16
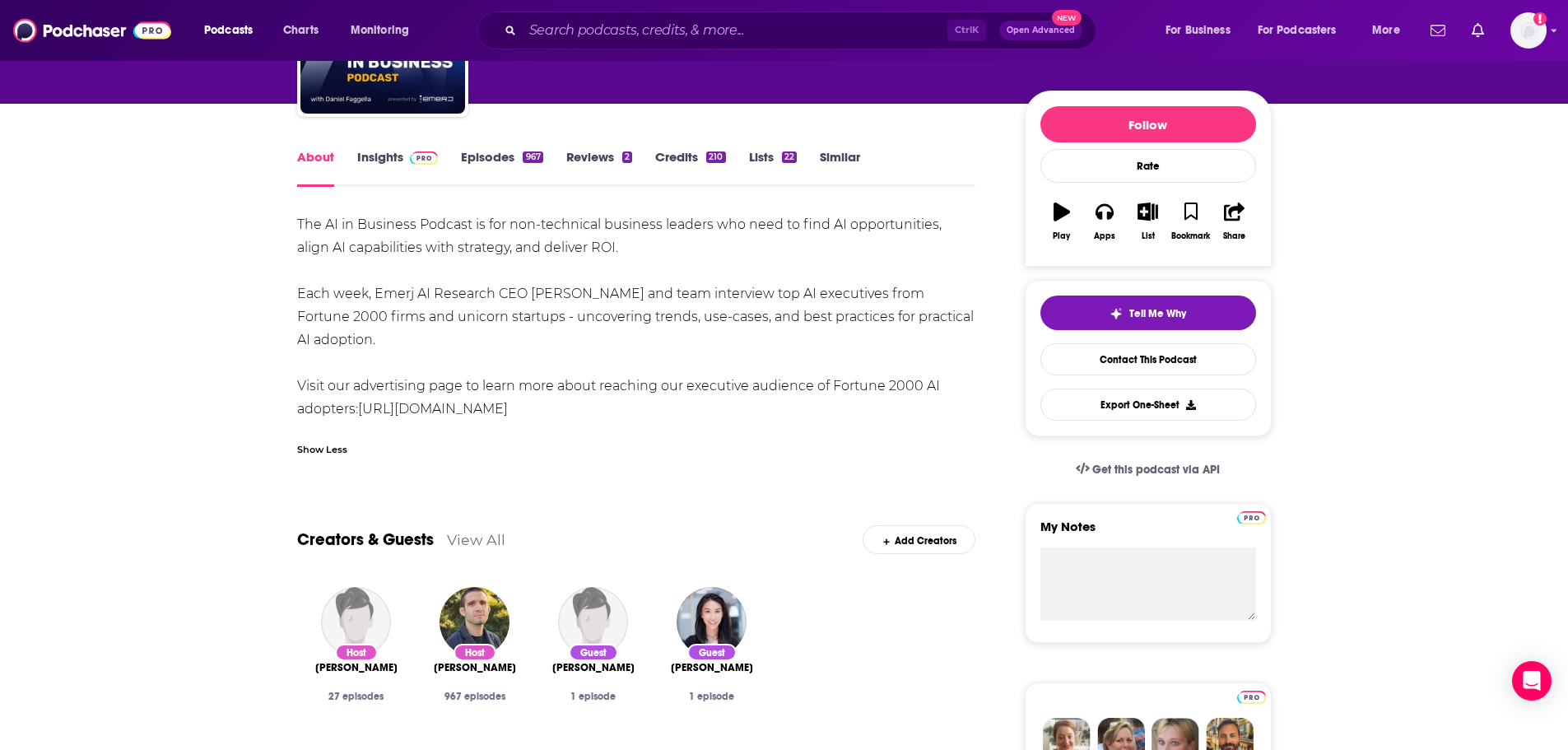
drag, startPoint x: 292, startPoint y: 221, endPoint x: 560, endPoint y: 398, distance: 321.2
copy div "The AI in Business Podcast is for non-technical business leaders who need to fi…"
click at [583, 256] on div "The AI in Business Podcast is for non-technical business leaders who need to fi…" at bounding box center [636, 316] width 679 height 207
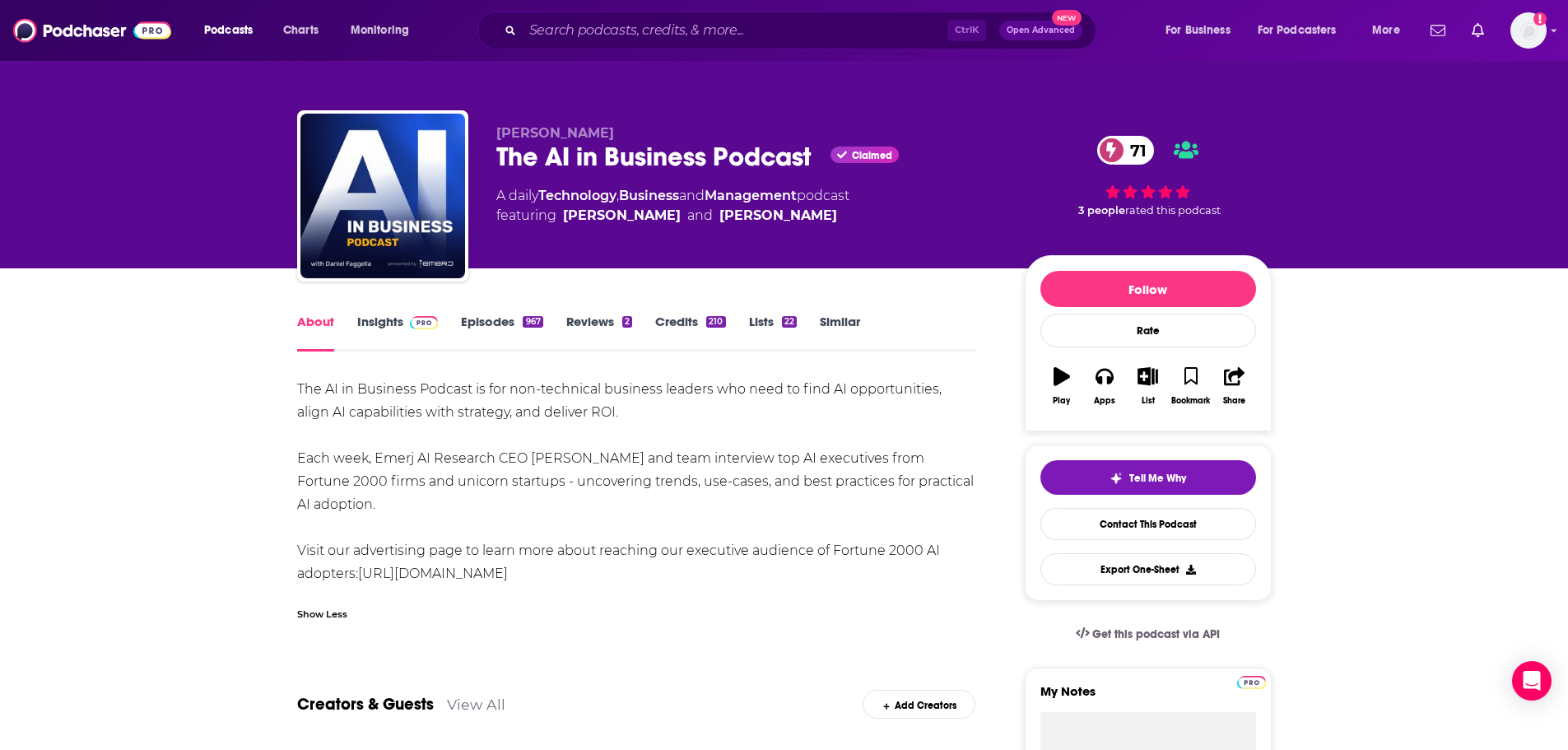
click at [1024, 518] on link "Contact This Podcast" at bounding box center [1147, 524] width 215 height 32
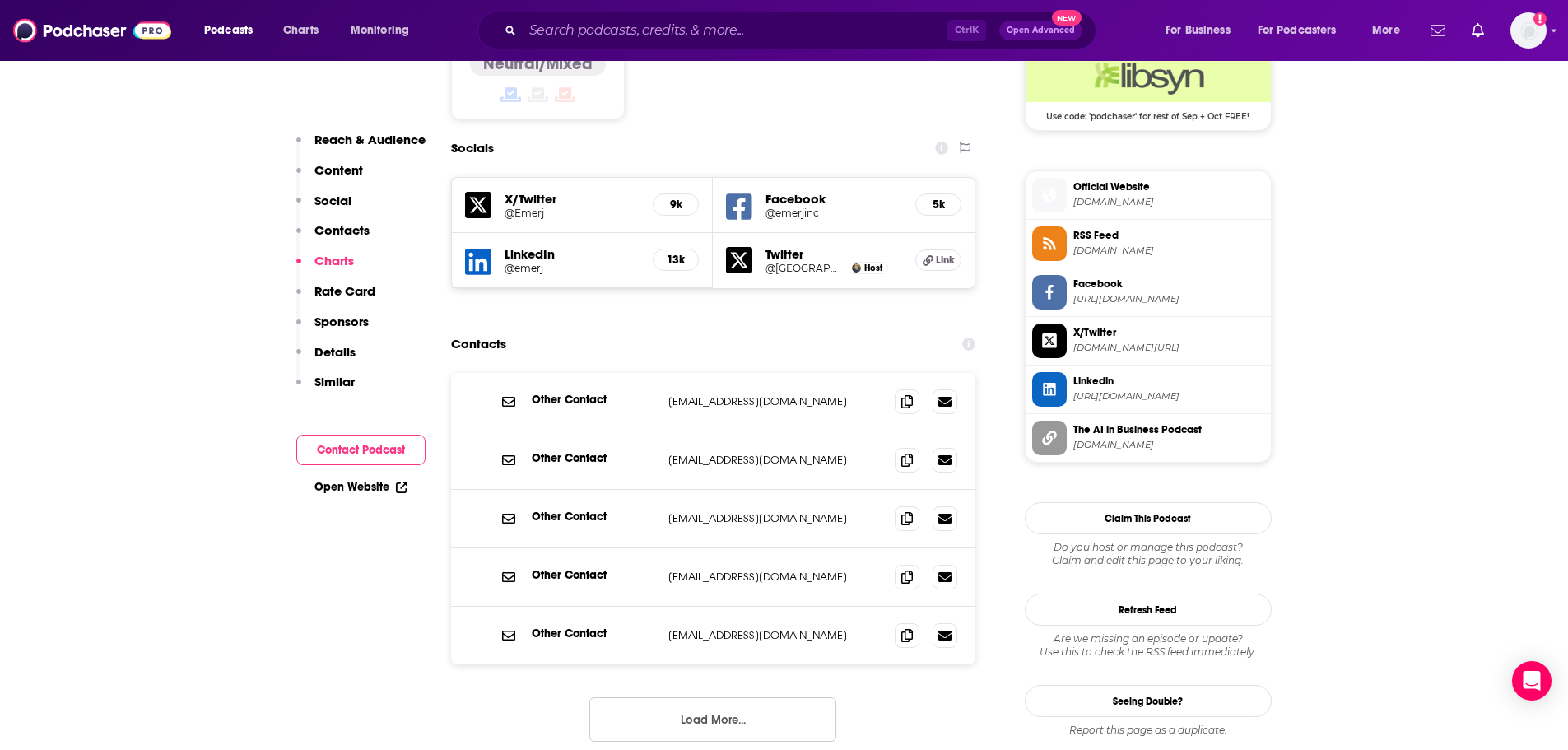
scroll to position [1355, 0]
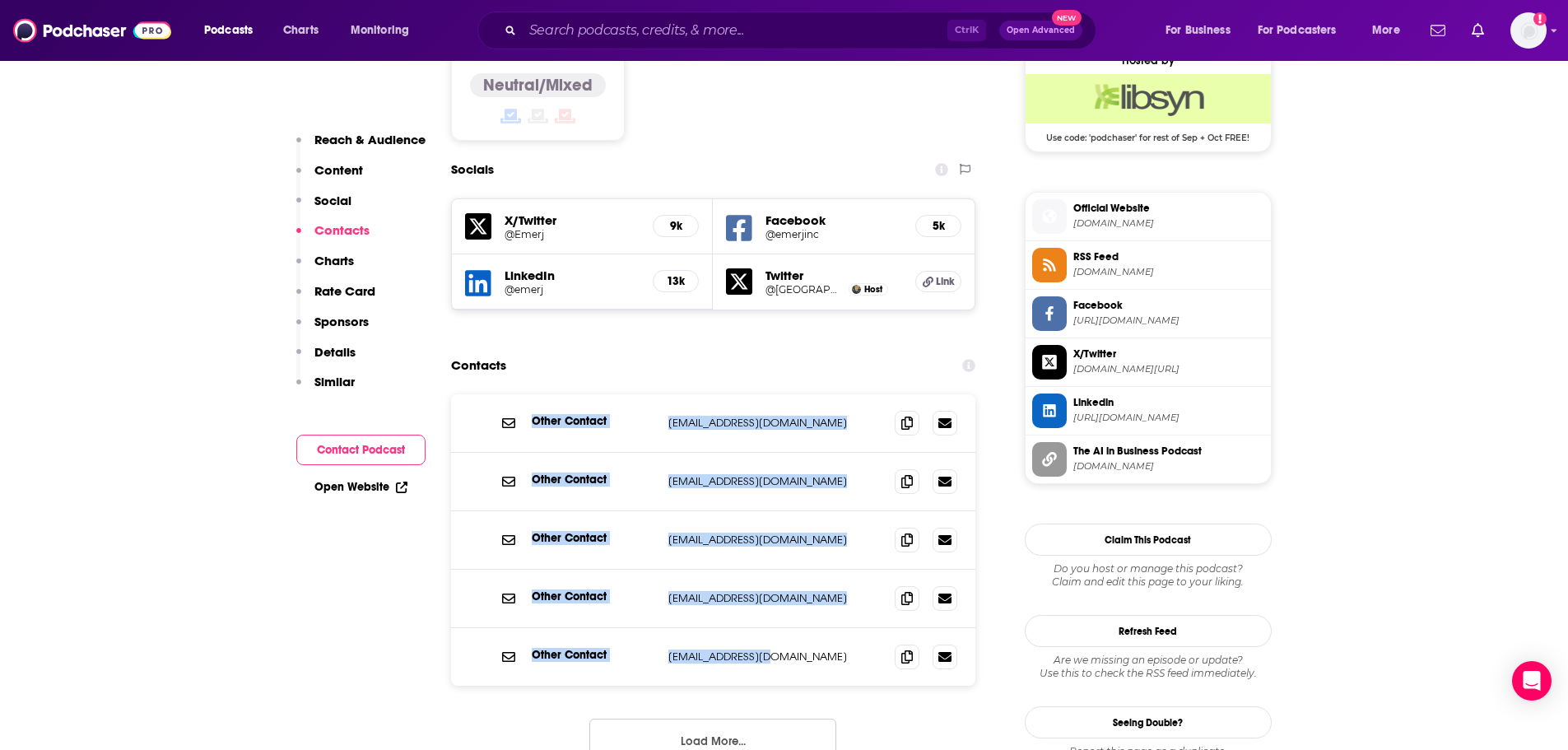
drag, startPoint x: 494, startPoint y: 309, endPoint x: 788, endPoint y: 567, distance: 391.2
click at [812, 518] on div "Other Contact presentations@emerj.com presentations@emerj.com Other Contact inf…" at bounding box center [713, 540] width 525 height 292
copy div "Other Contact presentations@emerj.com presentations@emerj.com Other Contact inf…"
click at [744, 518] on button "Load More..." at bounding box center [712, 741] width 247 height 44
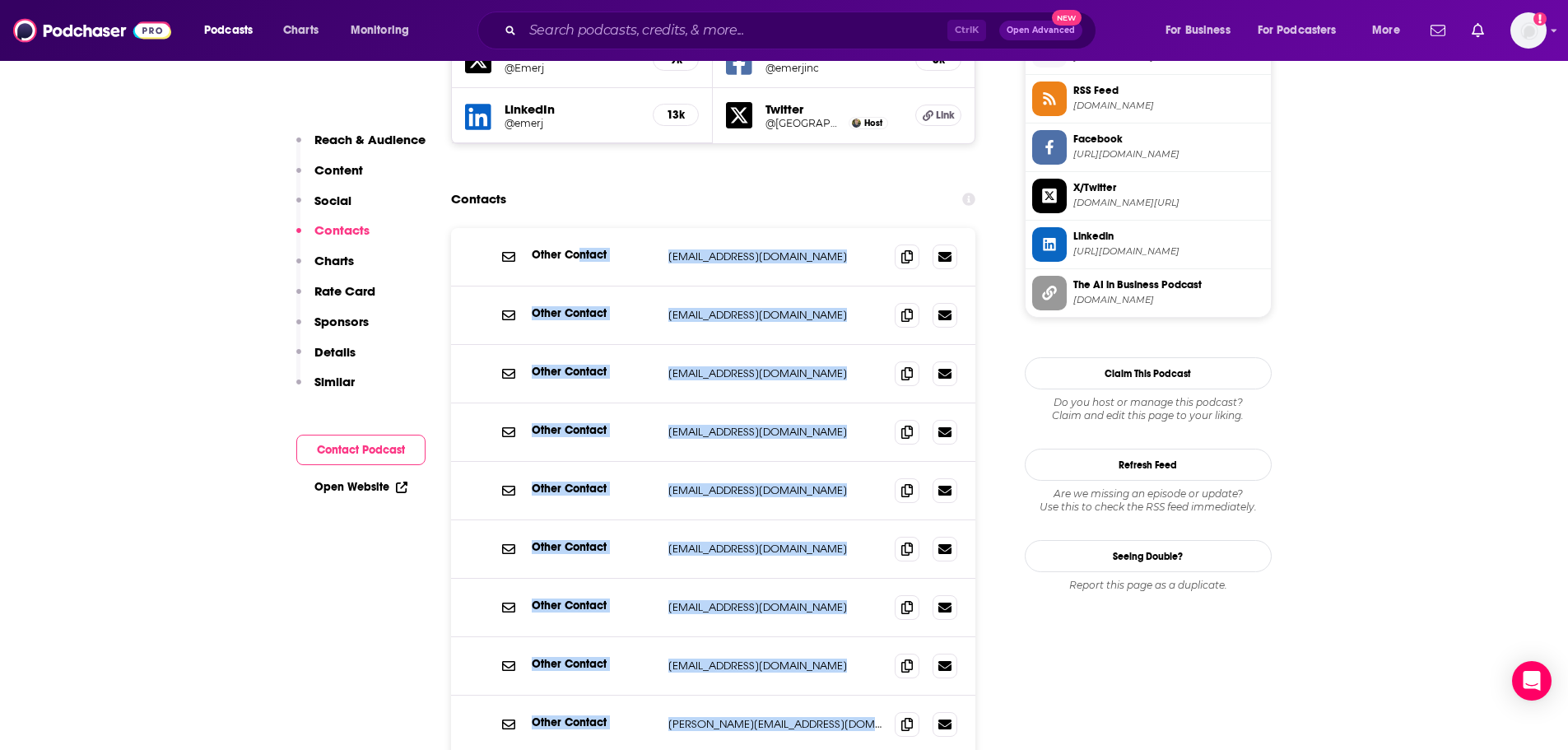
scroll to position [1520, 0]
drag, startPoint x: 759, startPoint y: 429, endPoint x: 532, endPoint y: 158, distance: 353.5
click at [532, 229] on div "Other Contact presentations@emerj.com presentations@emerj.com Other Contact inf…" at bounding box center [713, 521] width 525 height 583
copy div "Other Contact presentations@emerj.com presentations@emerj.com Other Contact inf…"
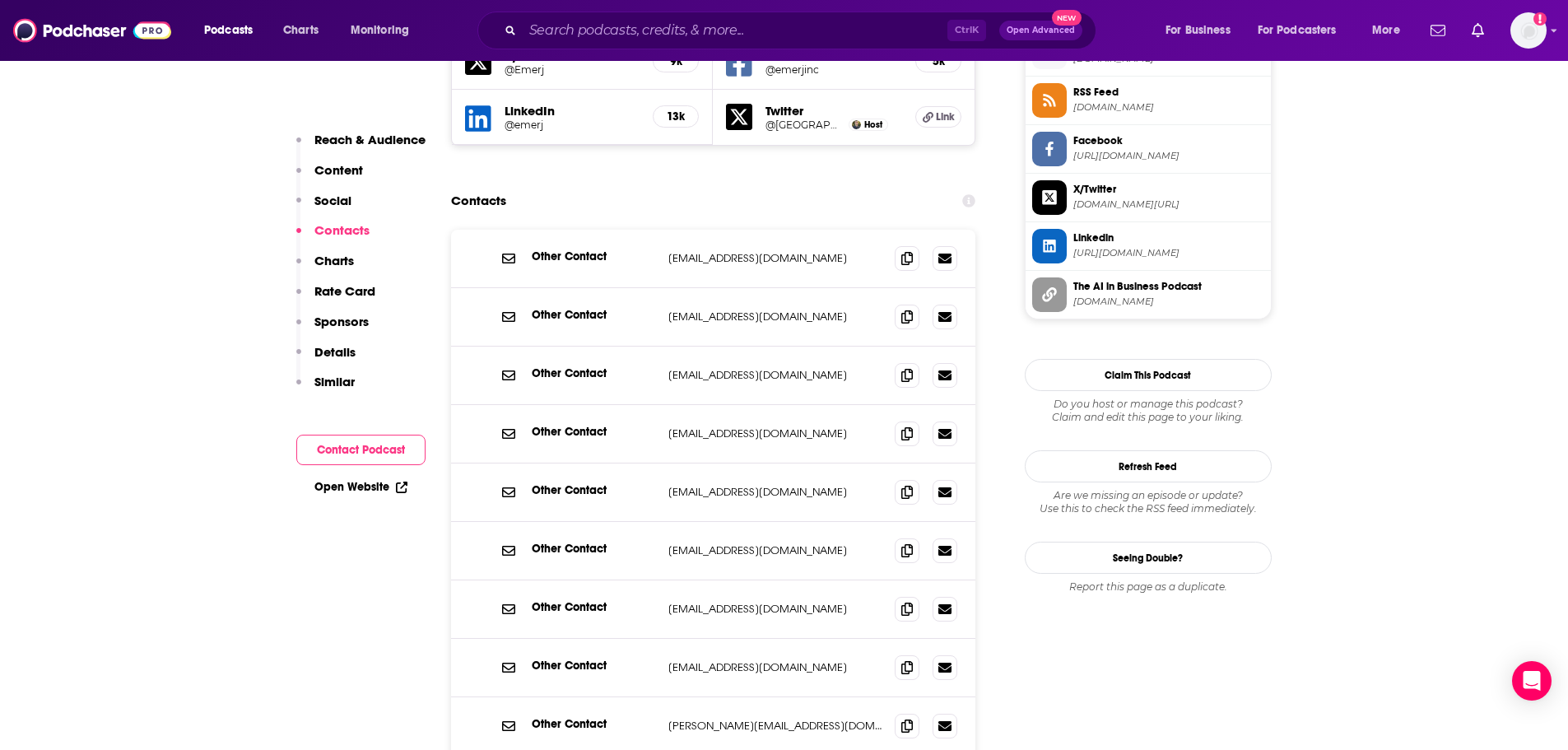
click at [900, 518] on span at bounding box center [907, 608] width 25 height 25
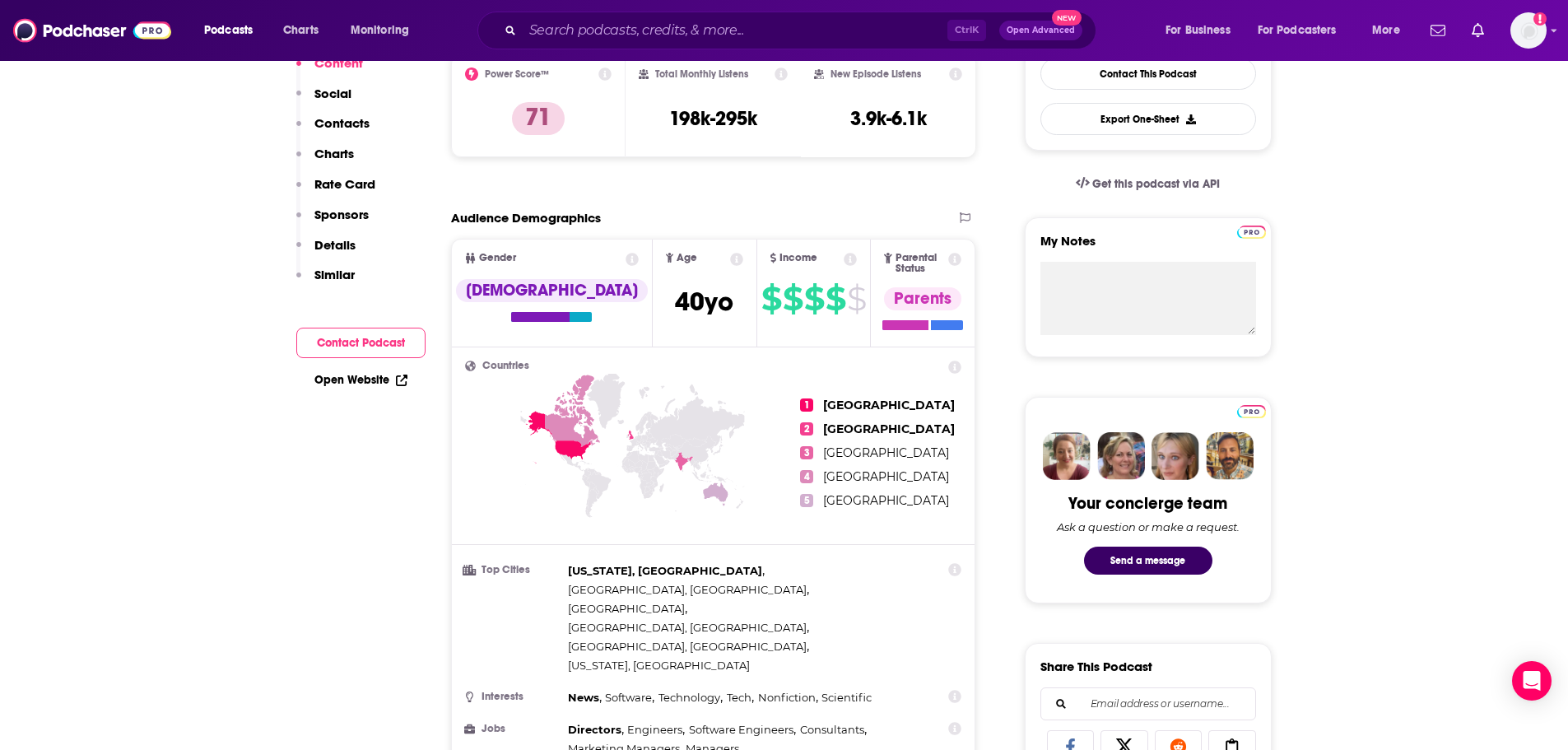
scroll to position [285, 0]
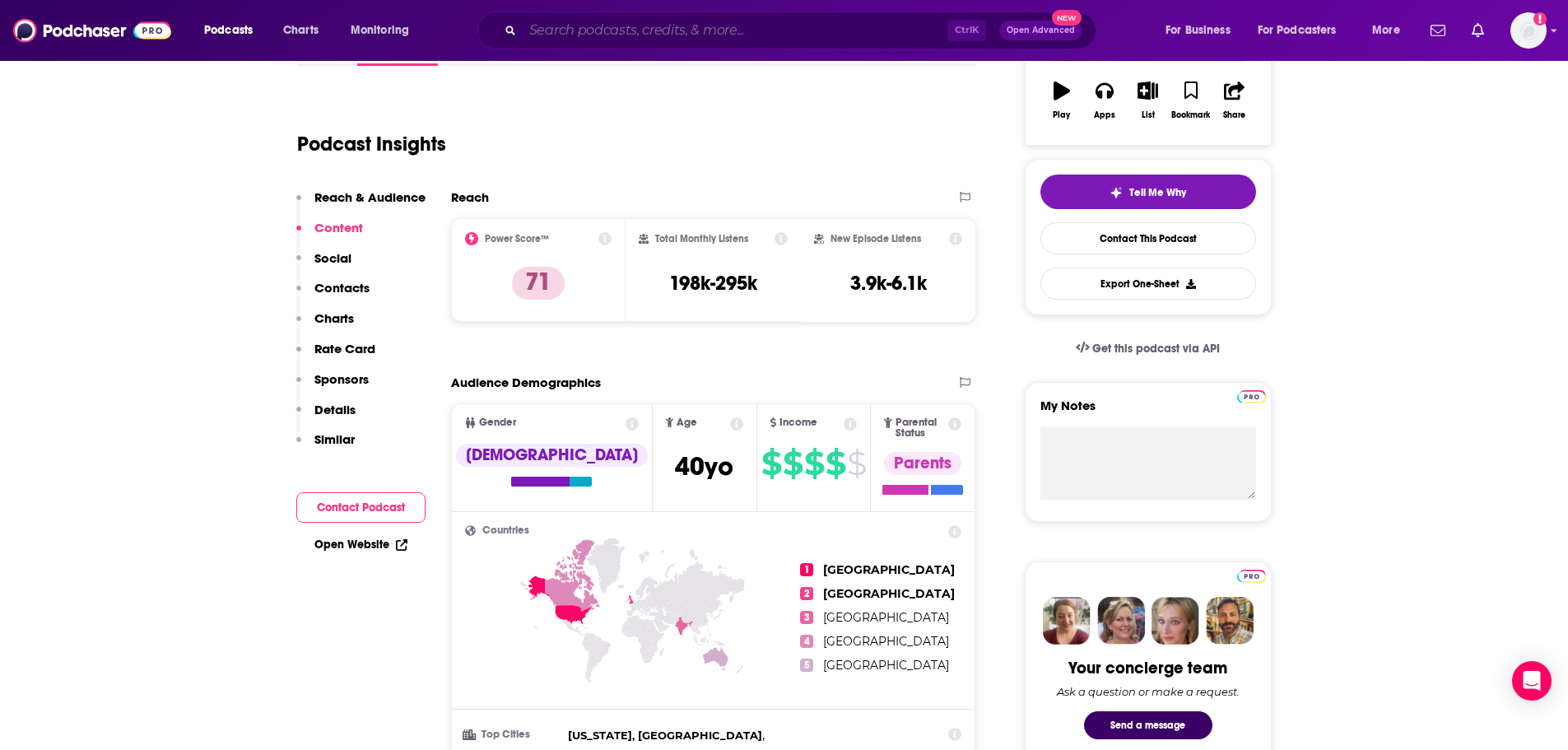
click at [642, 34] on input "Search podcasts, credits, & more..." at bounding box center [734, 30] width 425 height 27
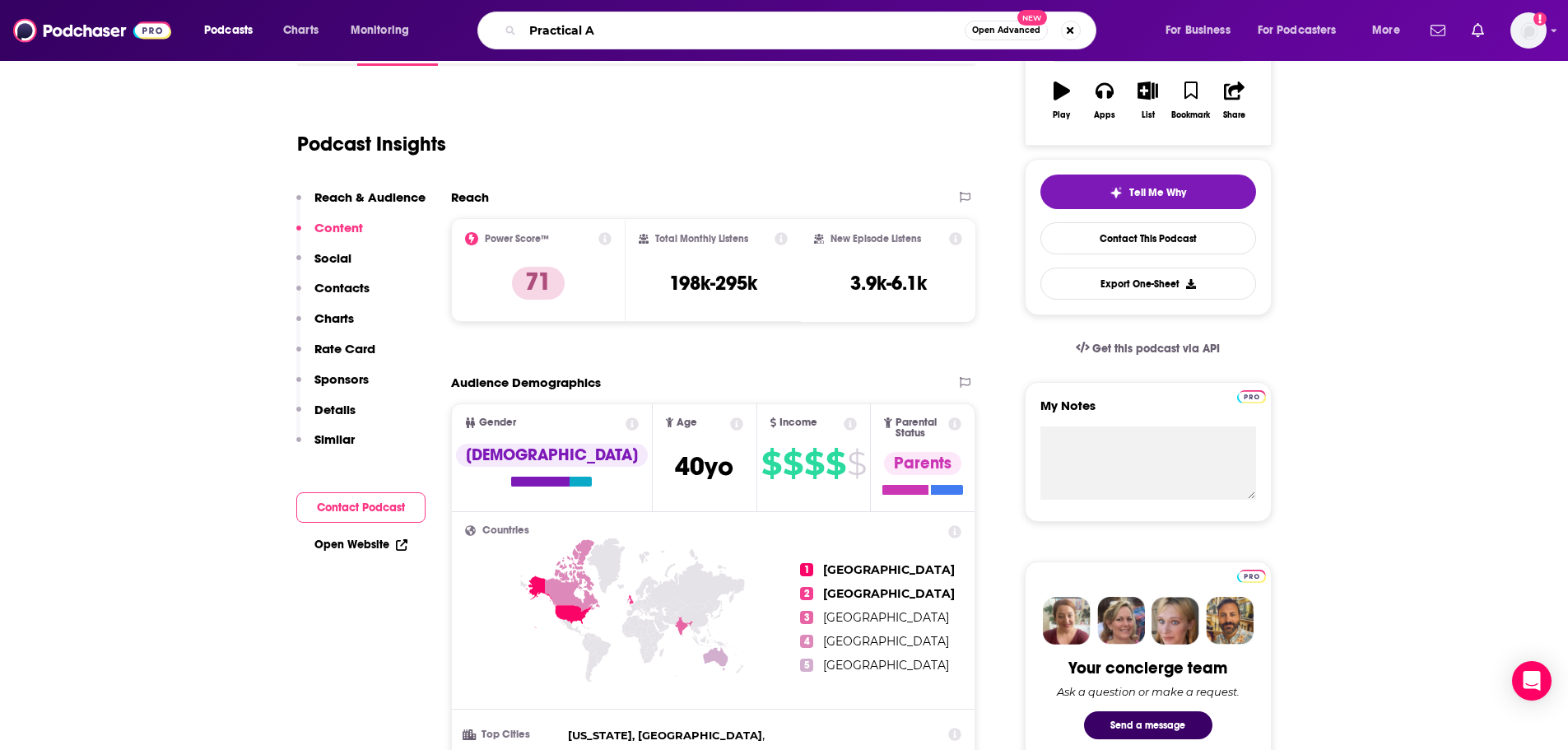
type input "Practical AI"
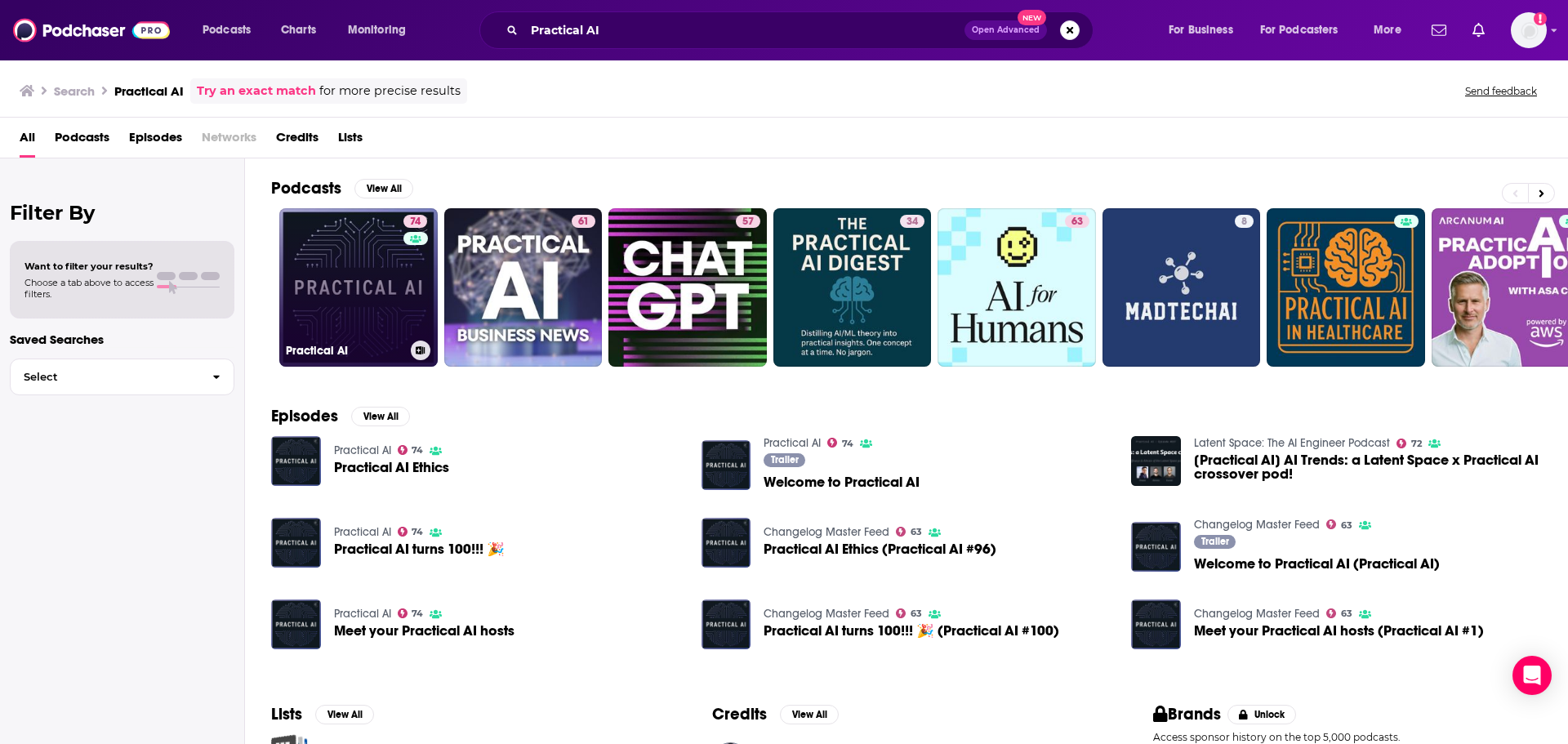
click at [358, 294] on link "74 Practical AI" at bounding box center [359, 287] width 158 height 158
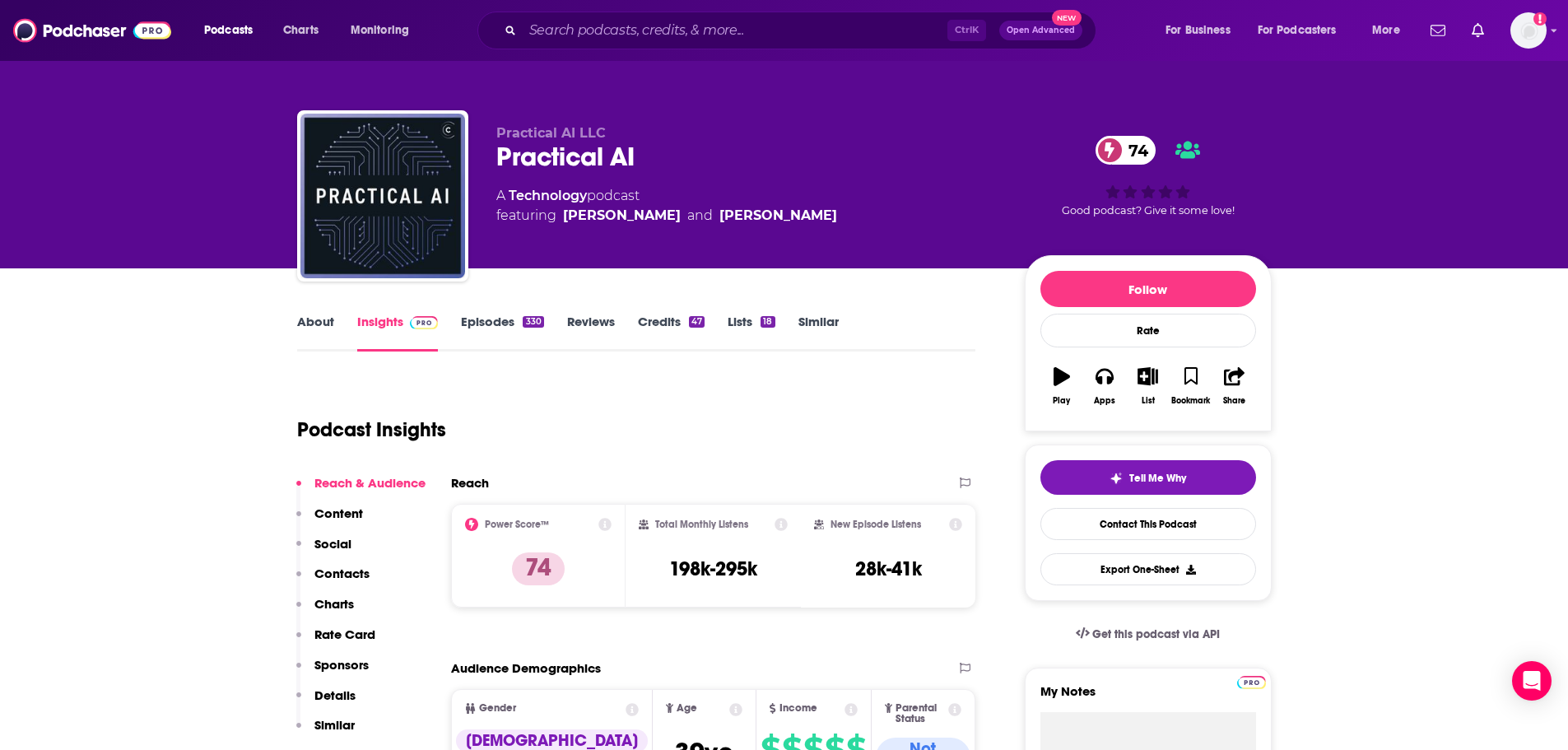
click at [322, 320] on link "About" at bounding box center [315, 332] width 37 height 38
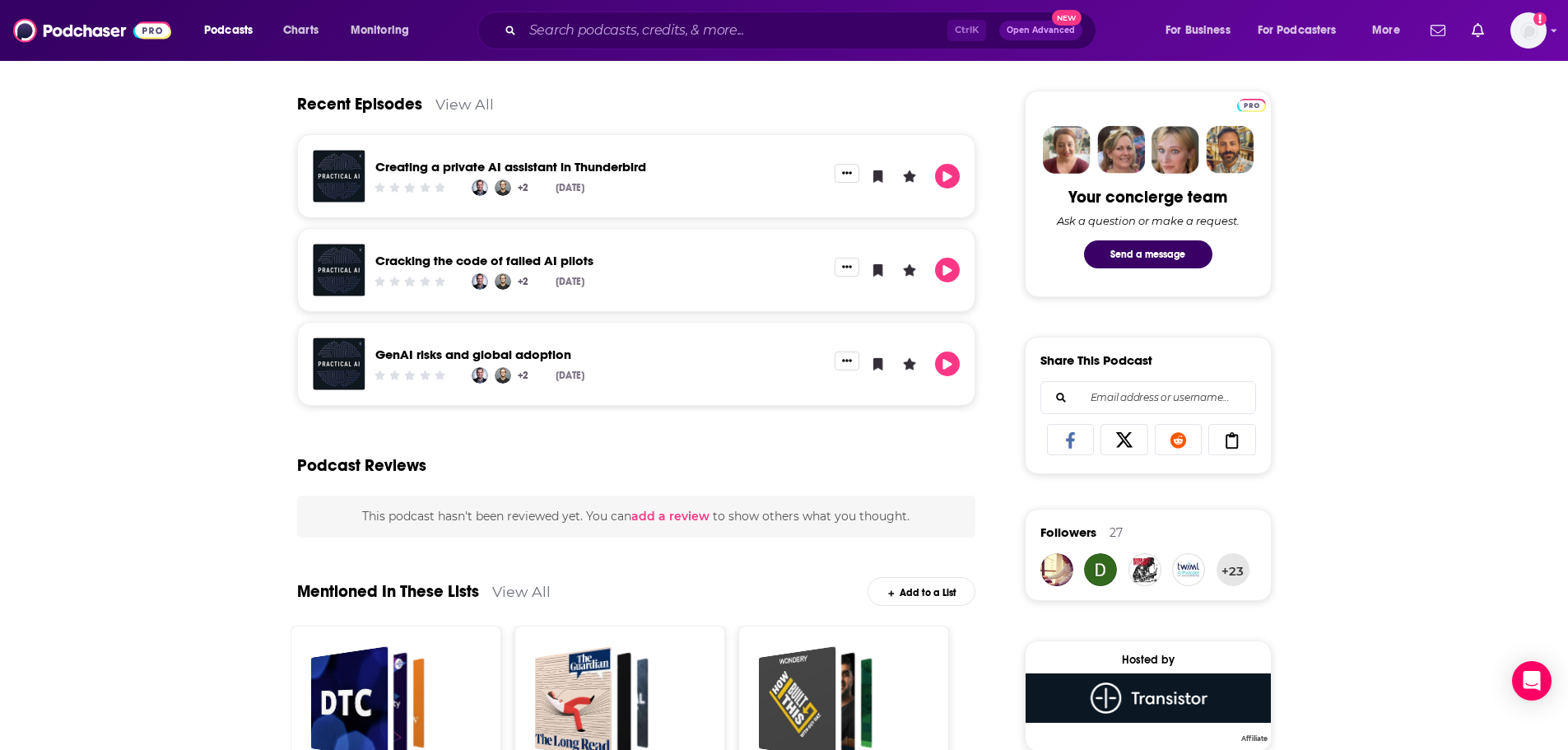
scroll to position [658, 0]
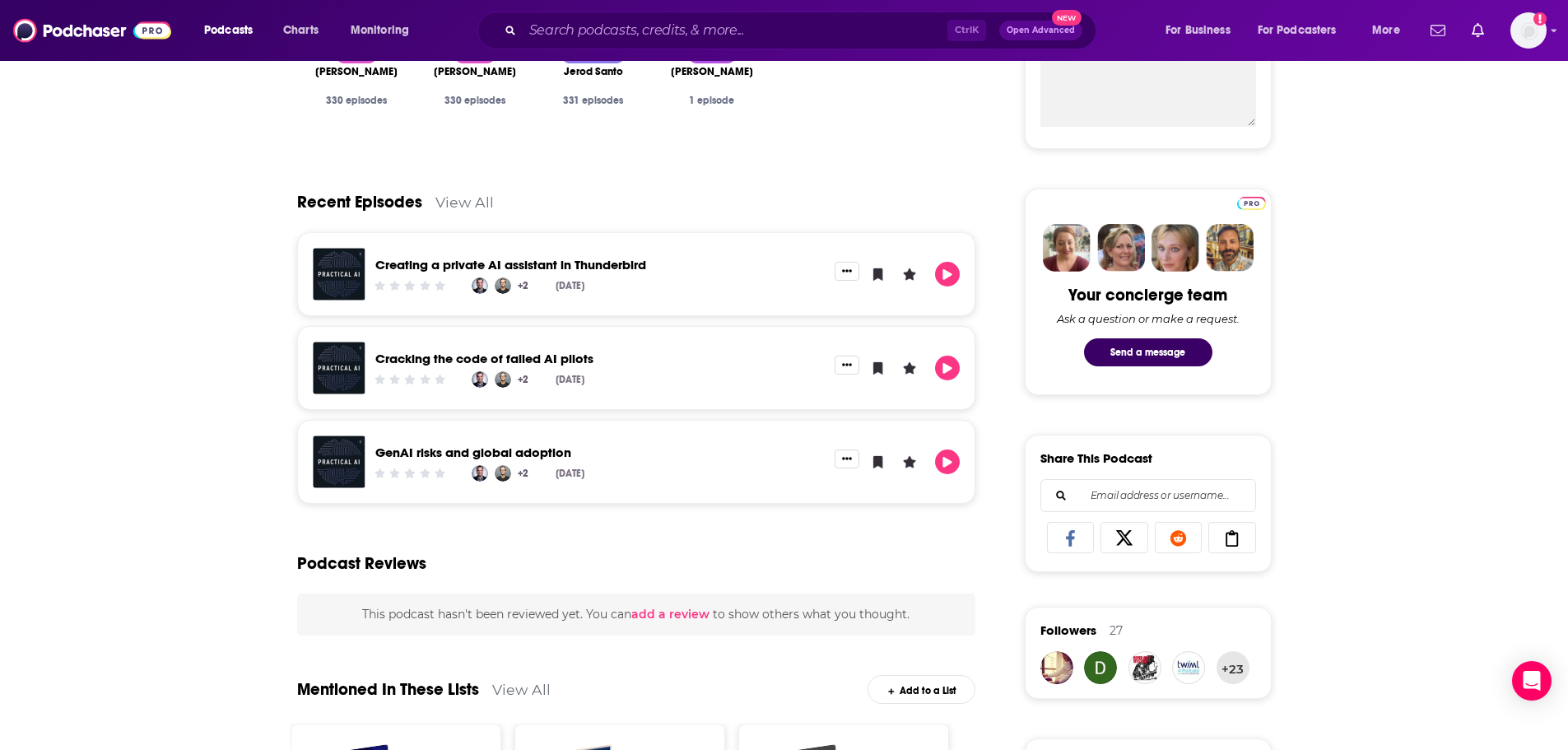
click at [468, 206] on link "View All" at bounding box center [465, 202] width 59 height 17
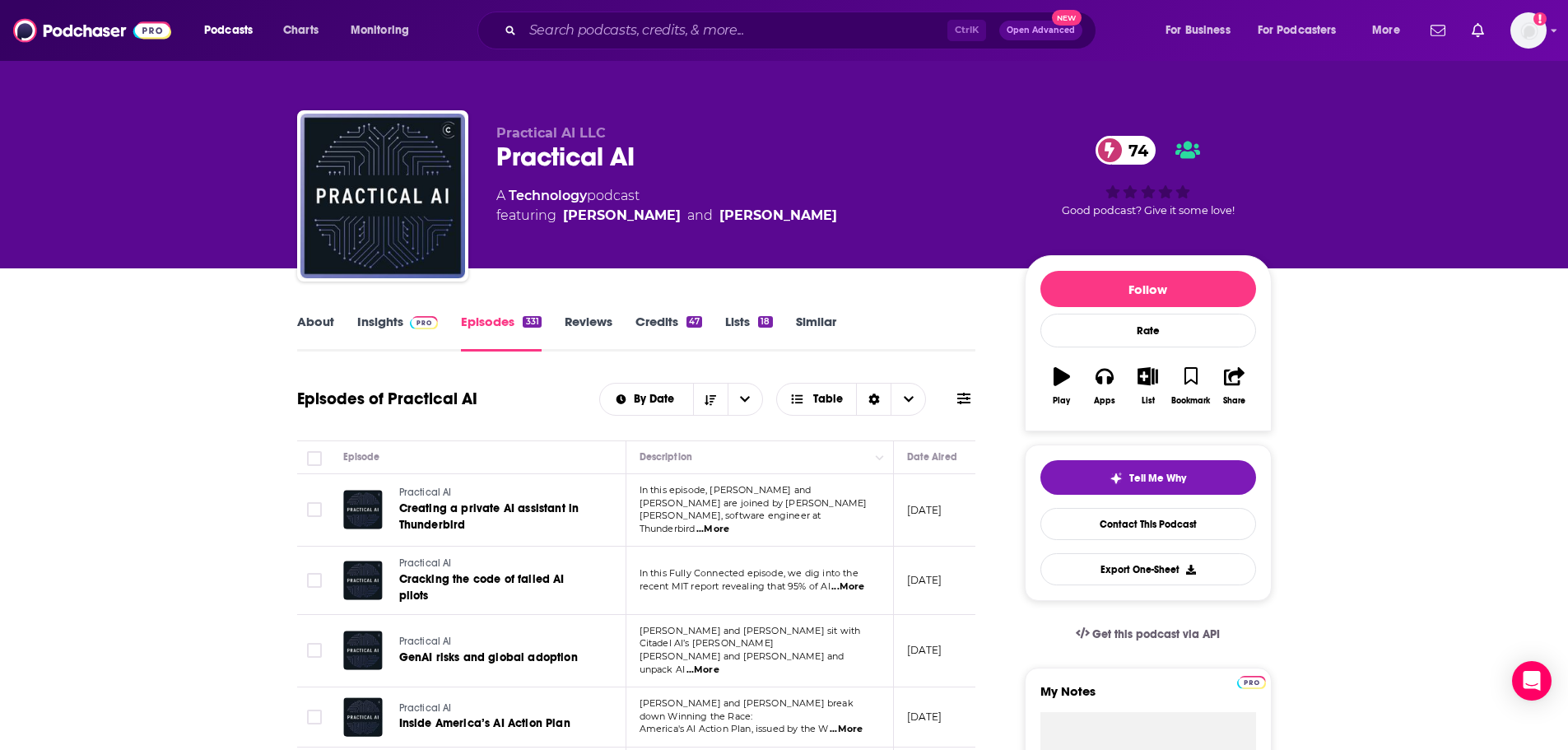
drag, startPoint x: 284, startPoint y: 320, endPoint x: 272, endPoint y: 317, distance: 12.4
click at [321, 317] on link "About" at bounding box center [315, 332] width 37 height 38
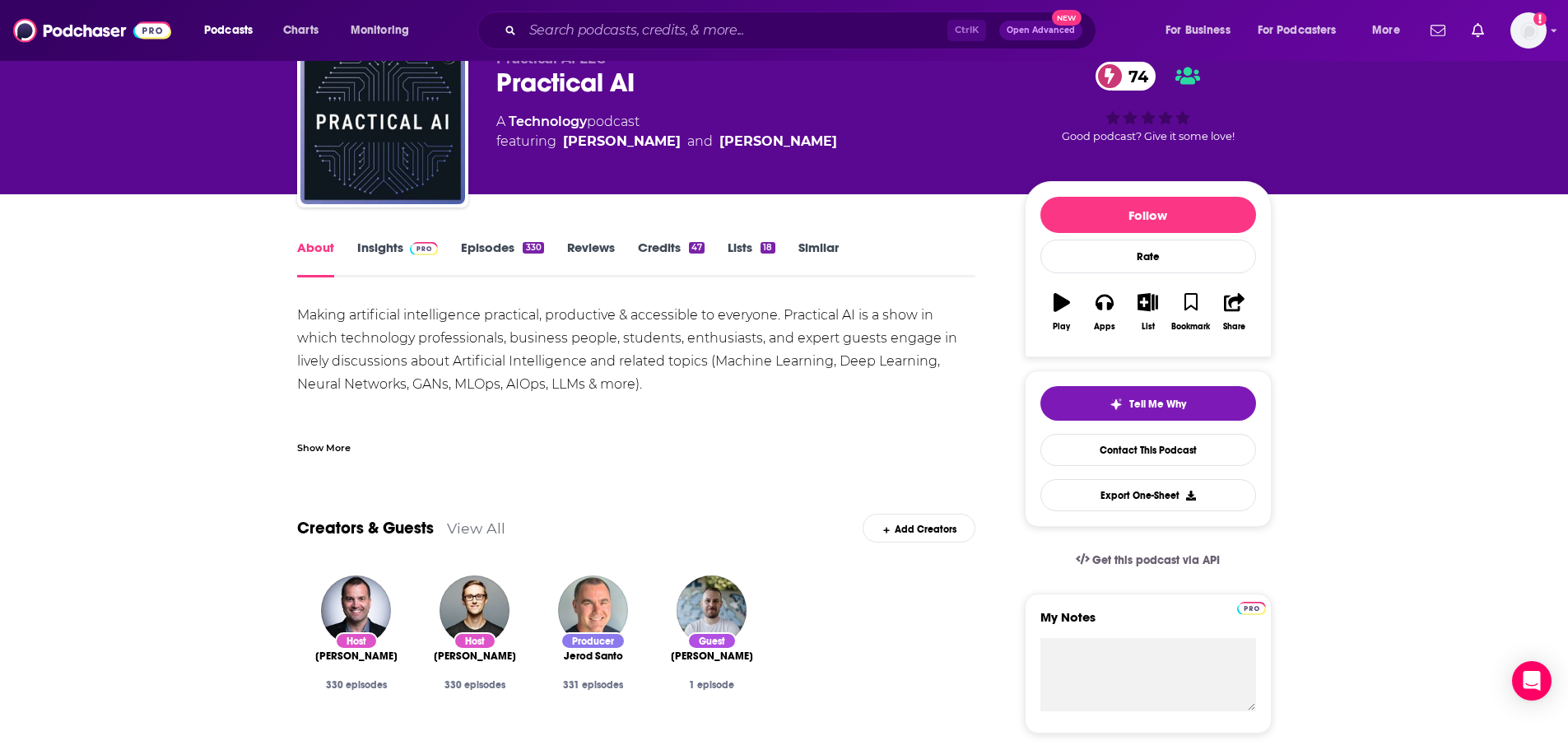
scroll to position [13, 0]
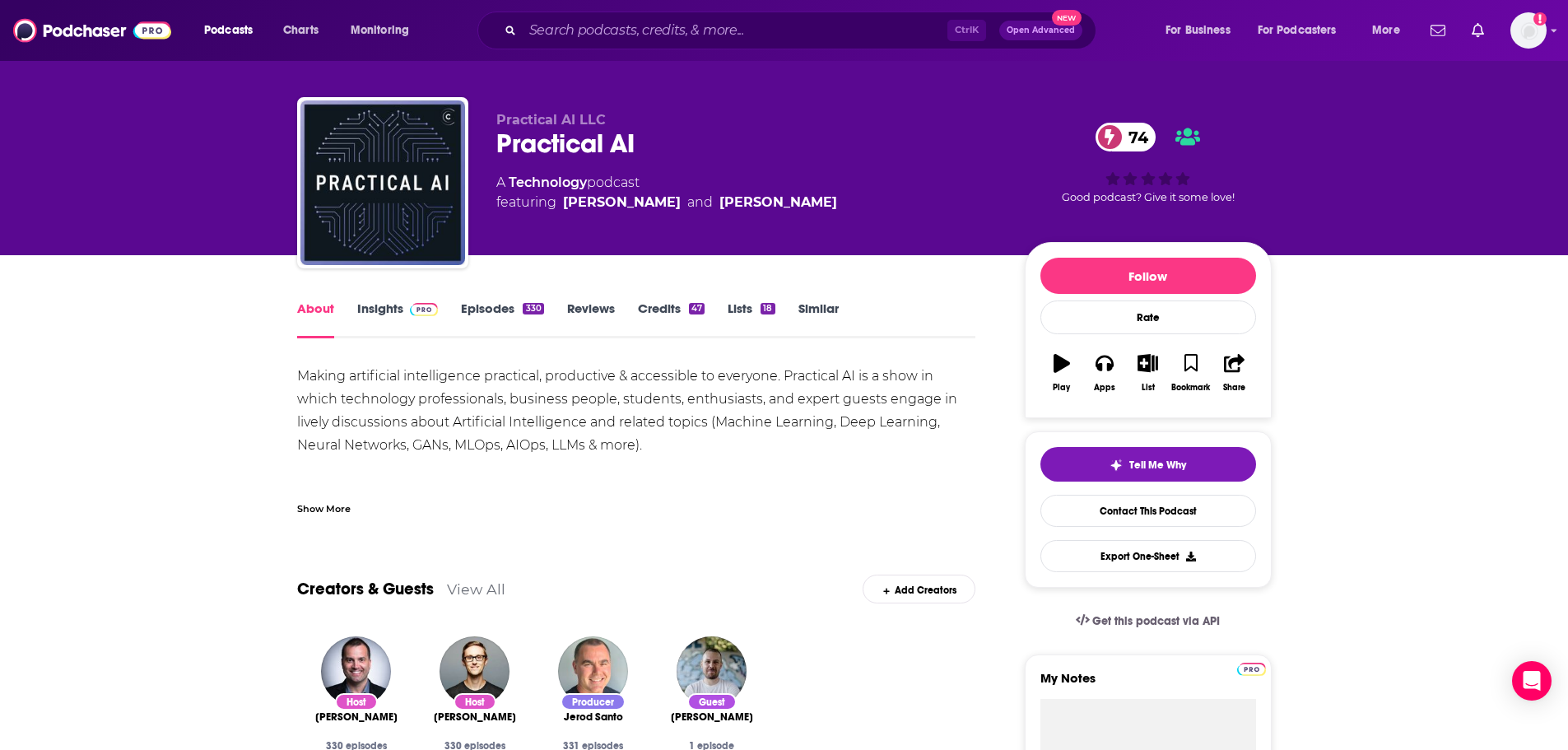
click at [375, 310] on link "Insights" at bounding box center [398, 319] width 82 height 38
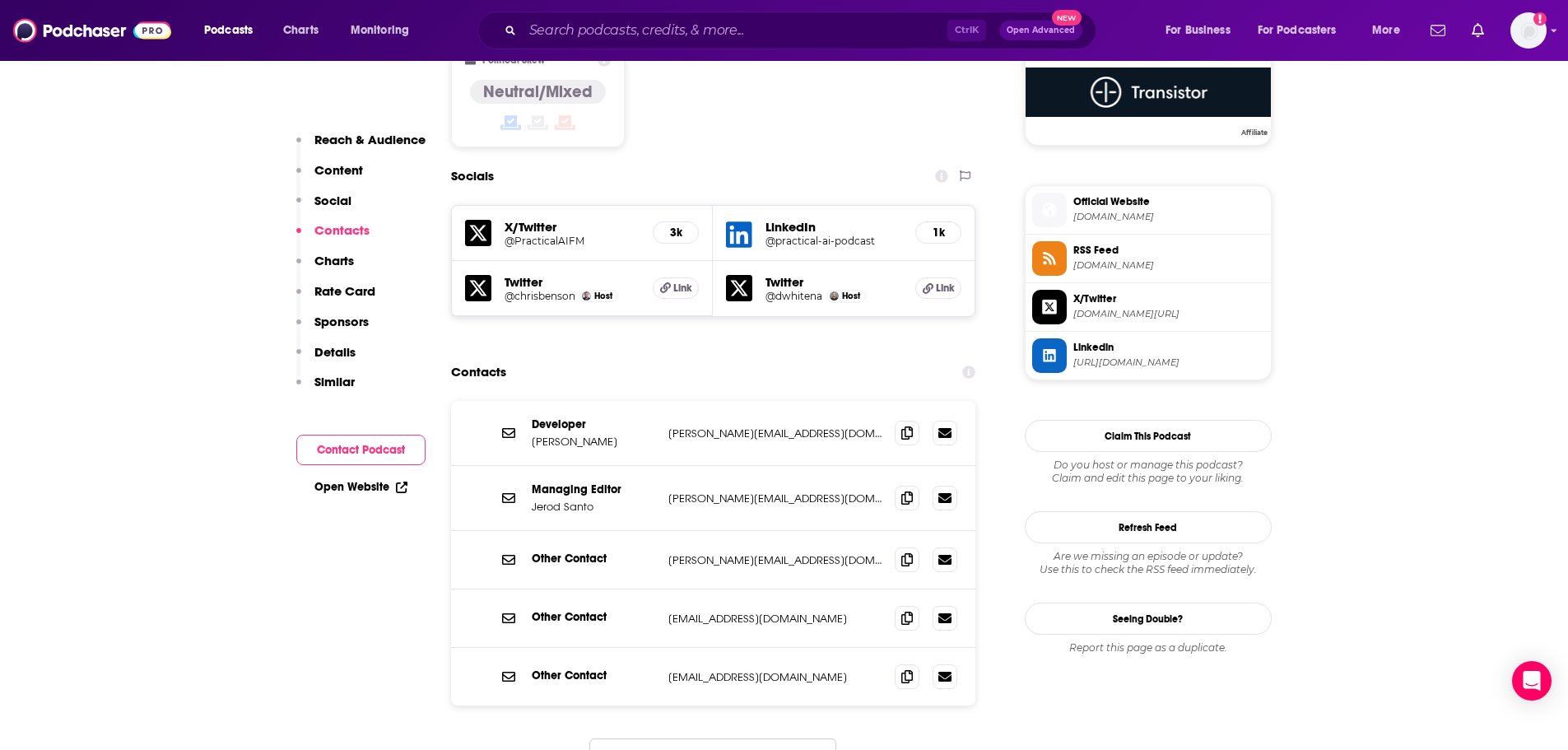
scroll to position [1399, 0]
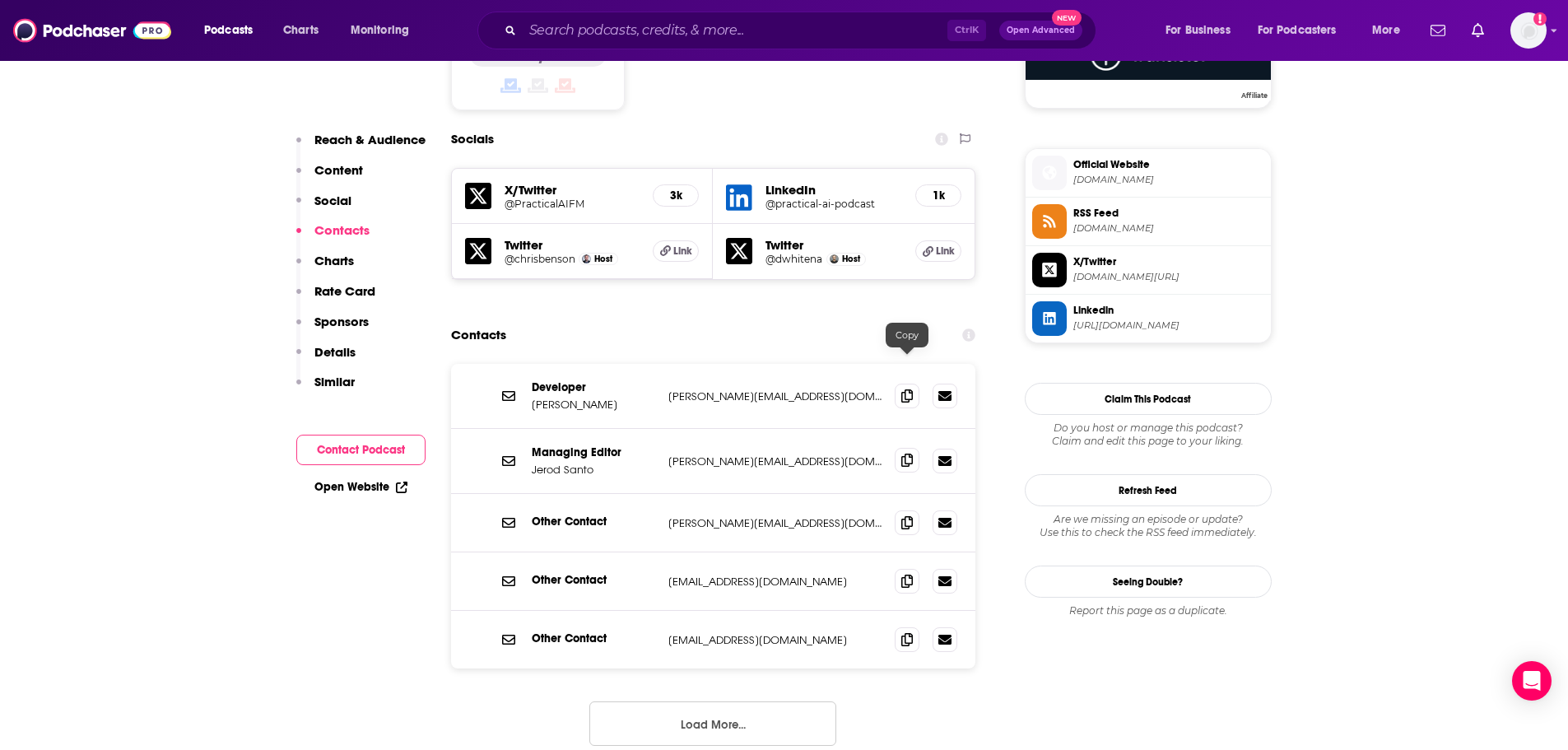
click at [914, 447] on span at bounding box center [907, 459] width 25 height 25
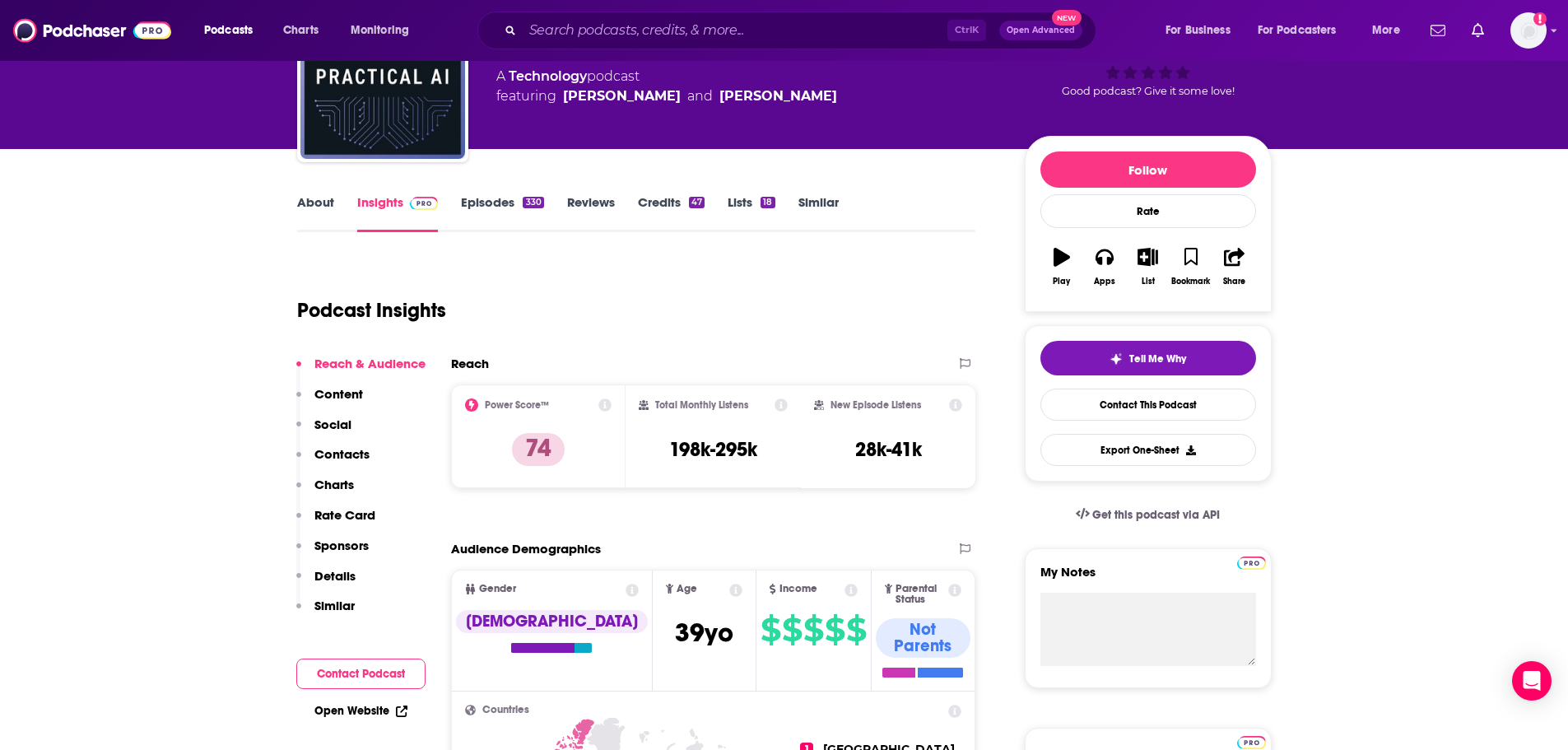
scroll to position [83, 0]
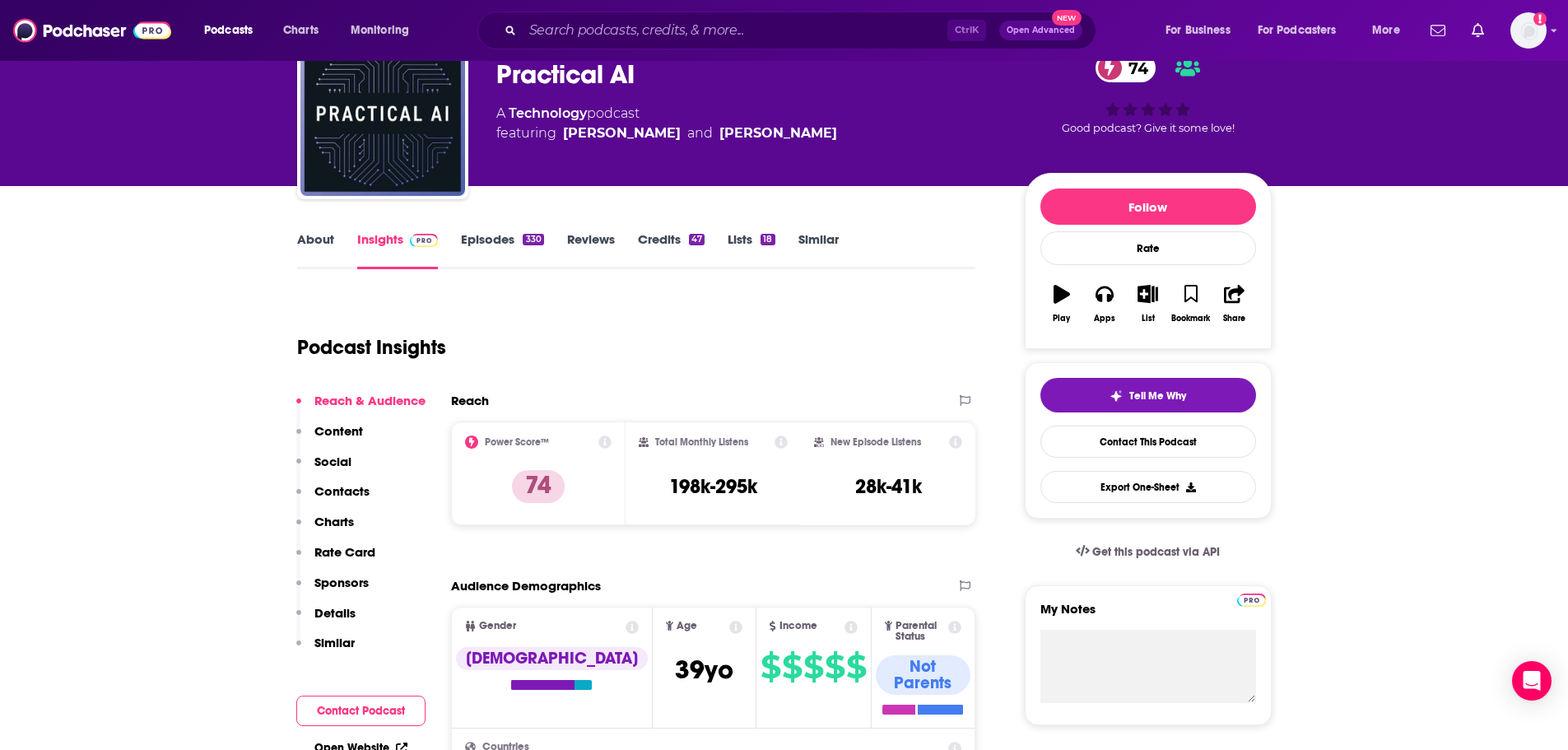
click at [317, 239] on link "About" at bounding box center [315, 249] width 37 height 38
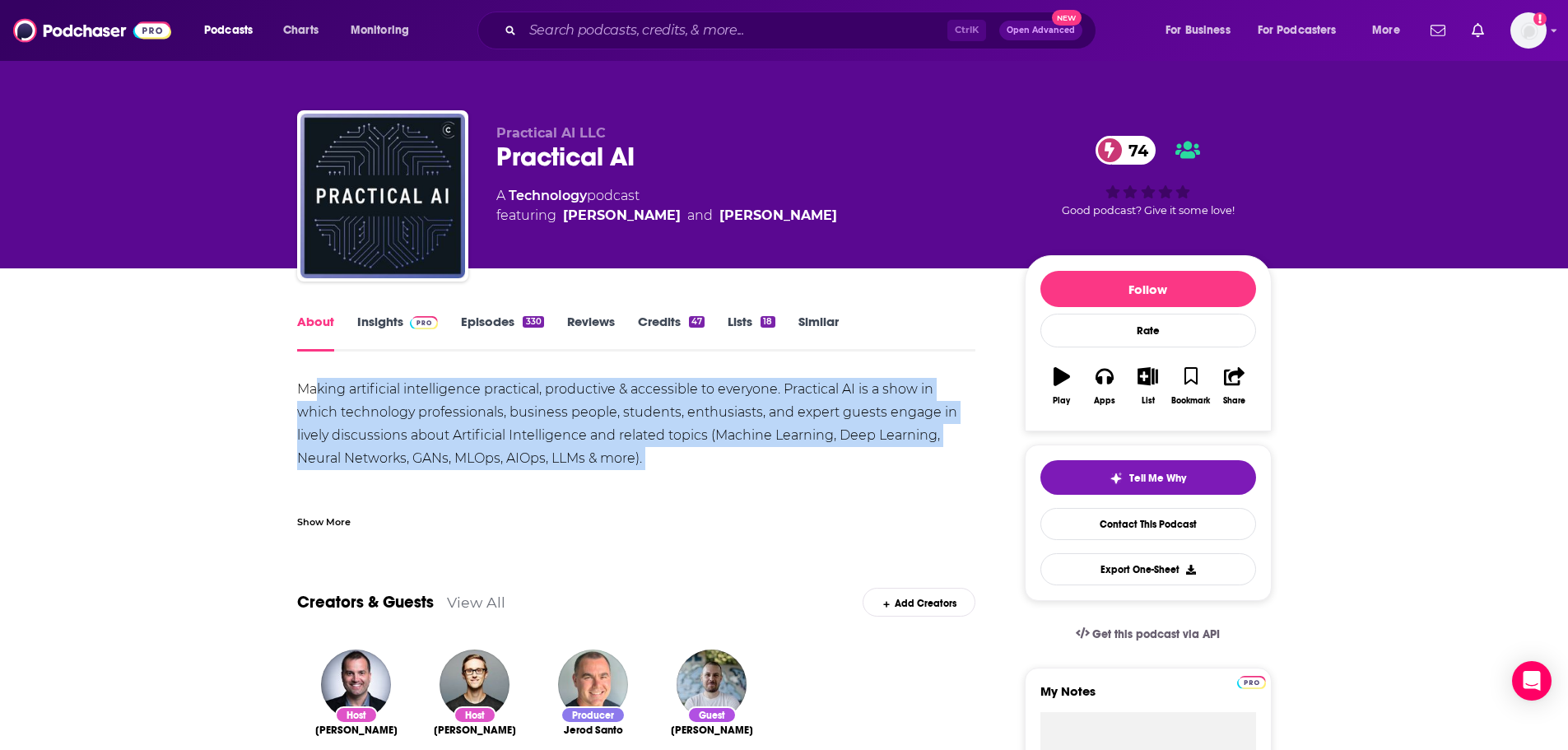
drag, startPoint x: 325, startPoint y: 384, endPoint x: 657, endPoint y: 488, distance: 347.9
click at [657, 488] on div "Making artificial intelligence practical, productive & accessible to everyone. …" at bounding box center [636, 469] width 679 height 184
copy div "king artificial intelligence practical, productive & accessible to everyone. Pr…"
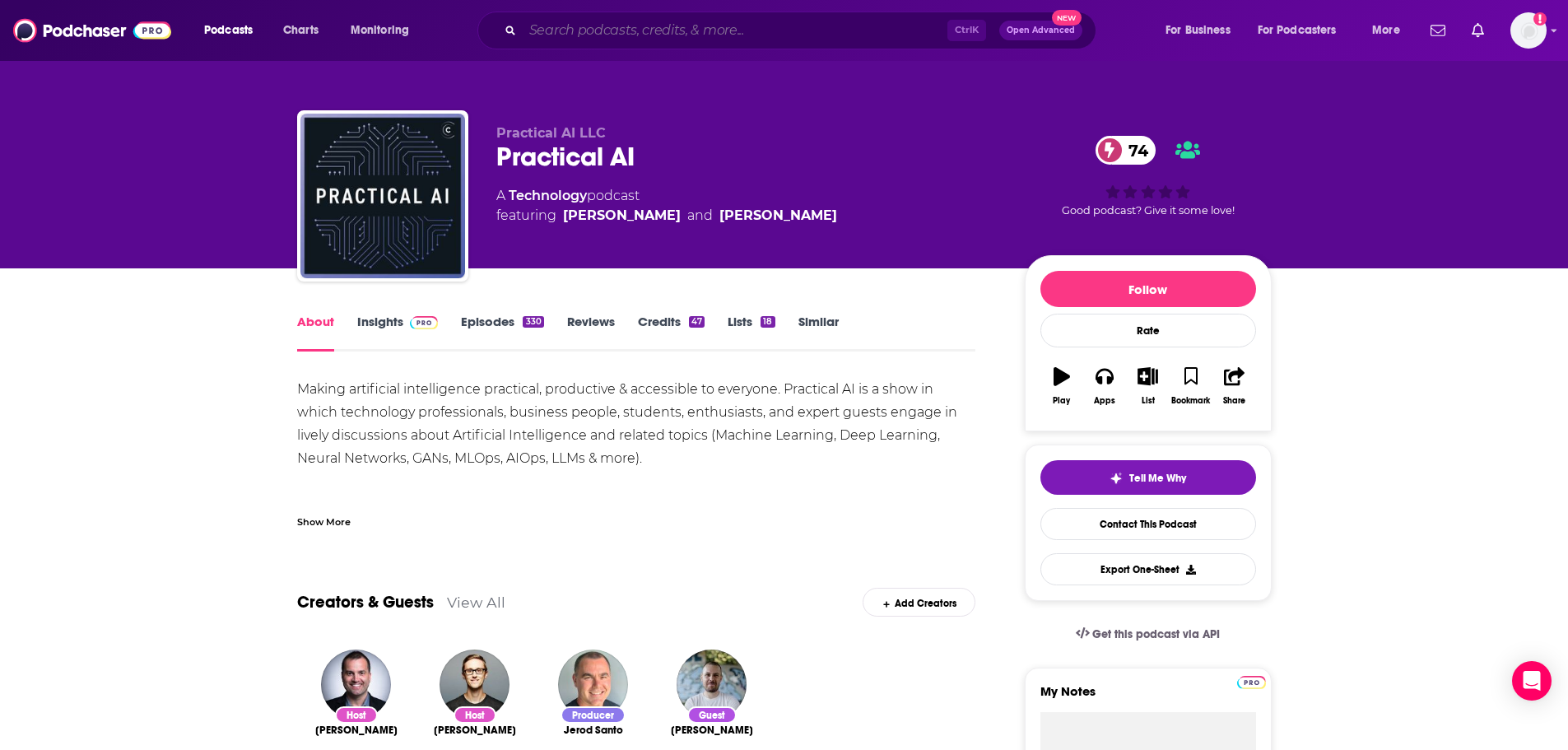
click at [640, 32] on input "Search podcasts, credits, & more..." at bounding box center [734, 30] width 425 height 27
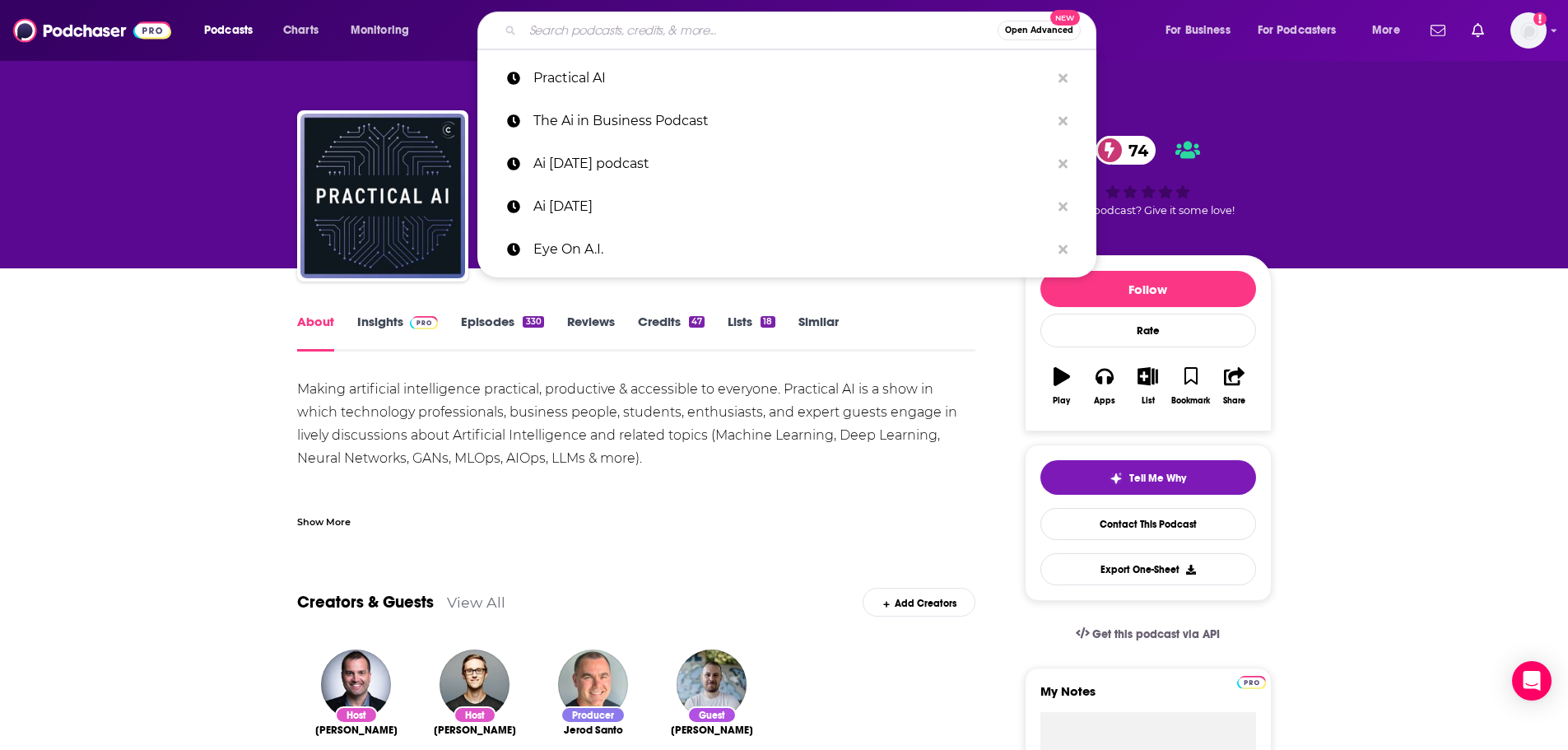
paste input "NVIDIA AI Podcast"
type input "NVIDIA AI Podcast"
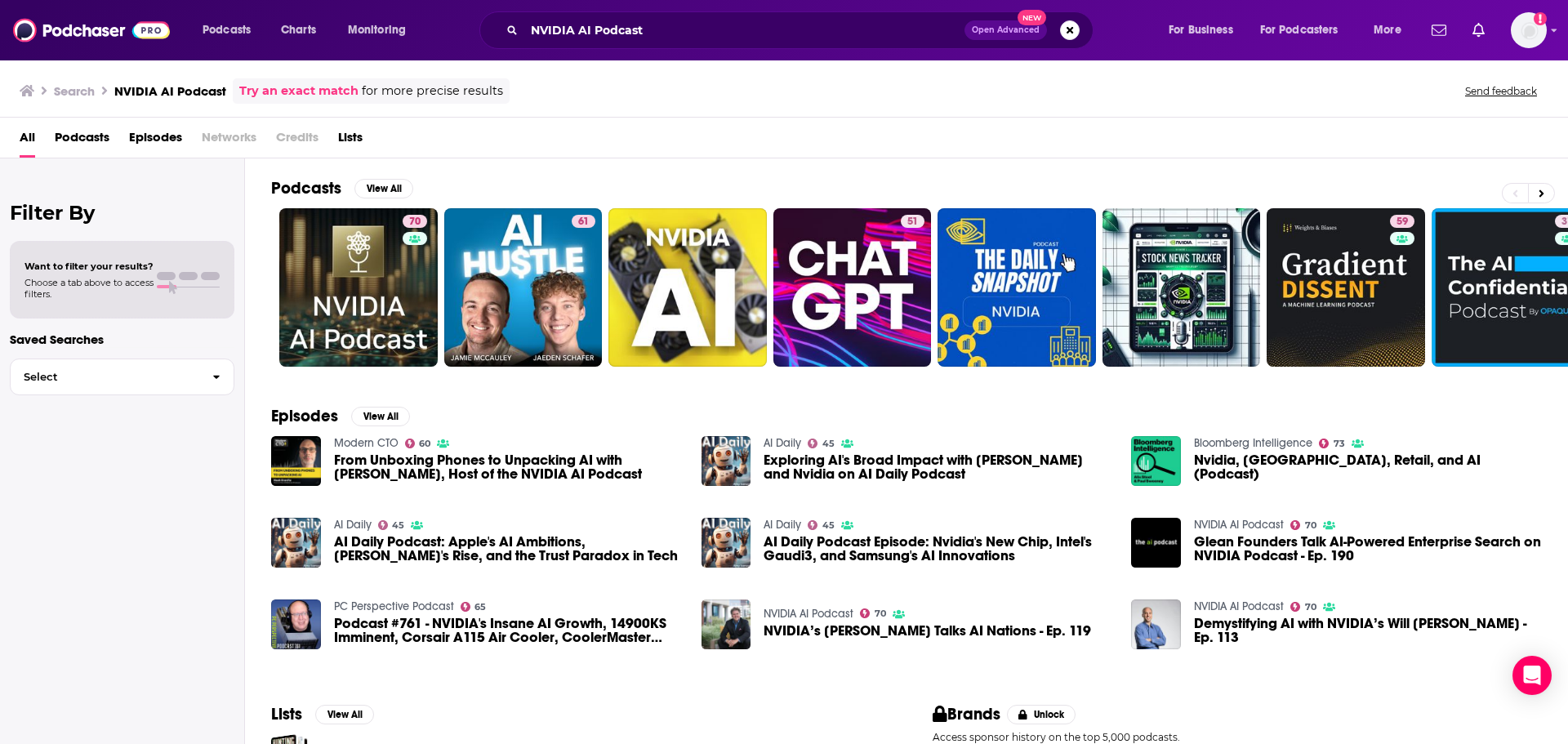
click at [76, 144] on span "Podcasts" at bounding box center [82, 140] width 55 height 34
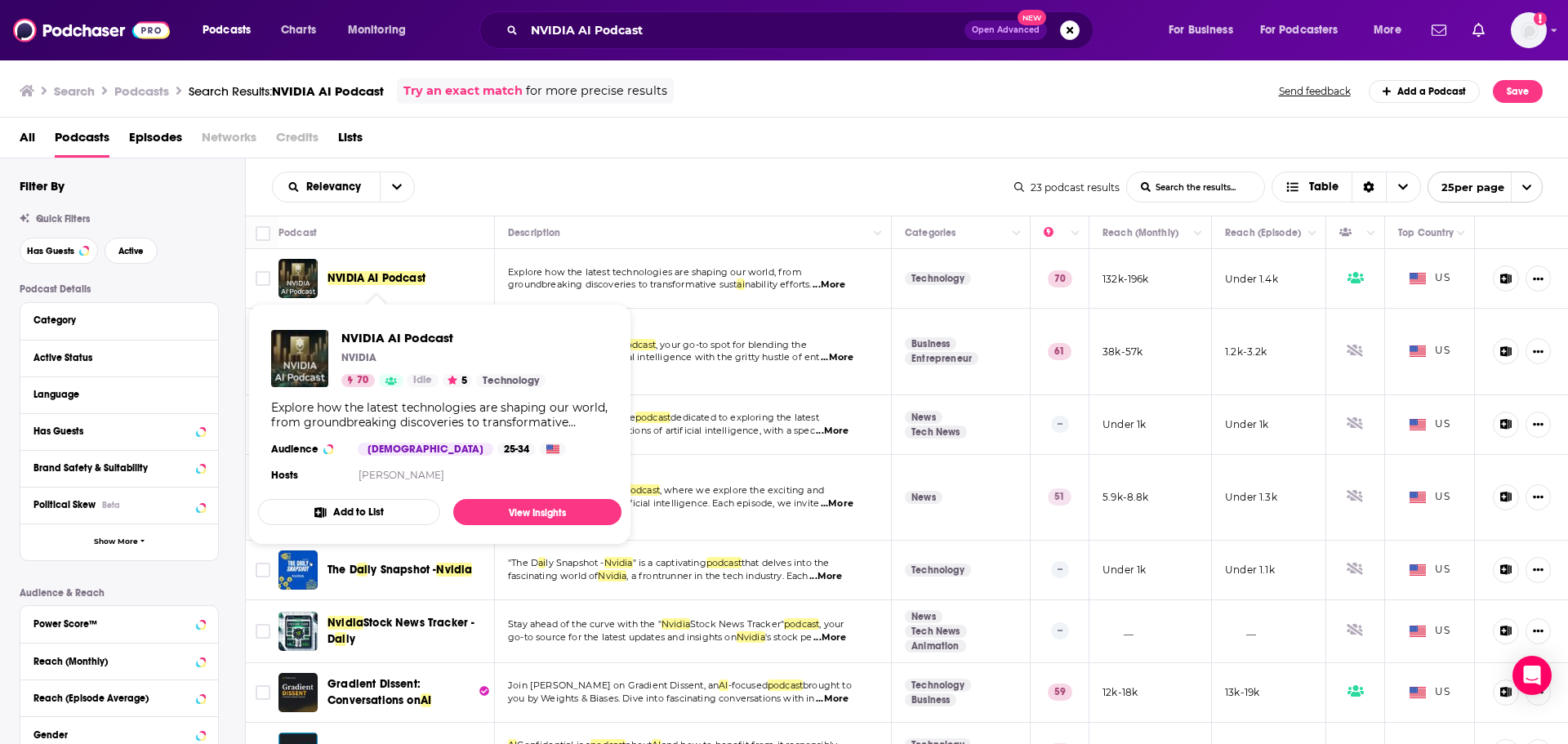
click at [394, 277] on span "NVIDIA AI Podcast" at bounding box center [377, 277] width 98 height 14
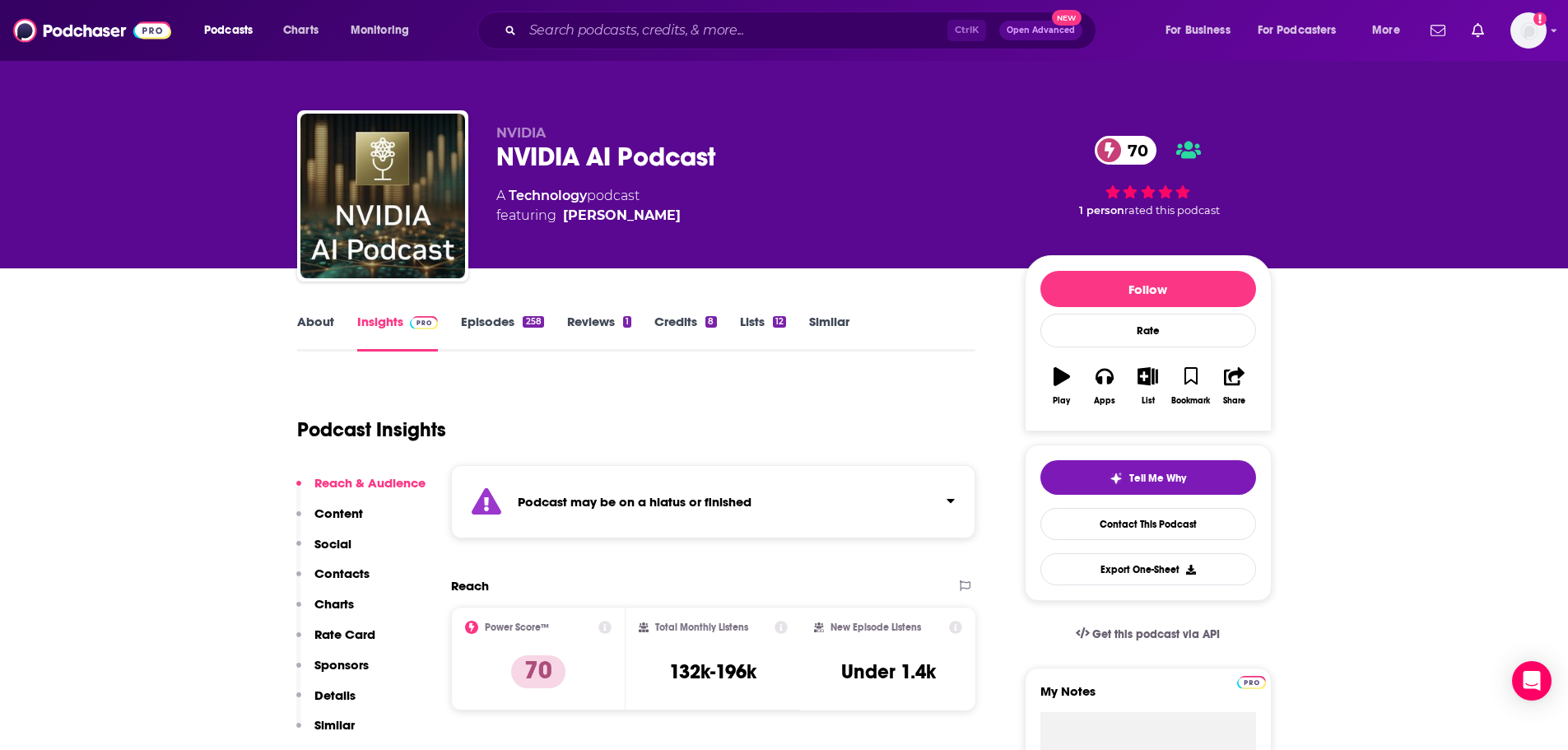
click at [321, 321] on link "About" at bounding box center [315, 332] width 37 height 38
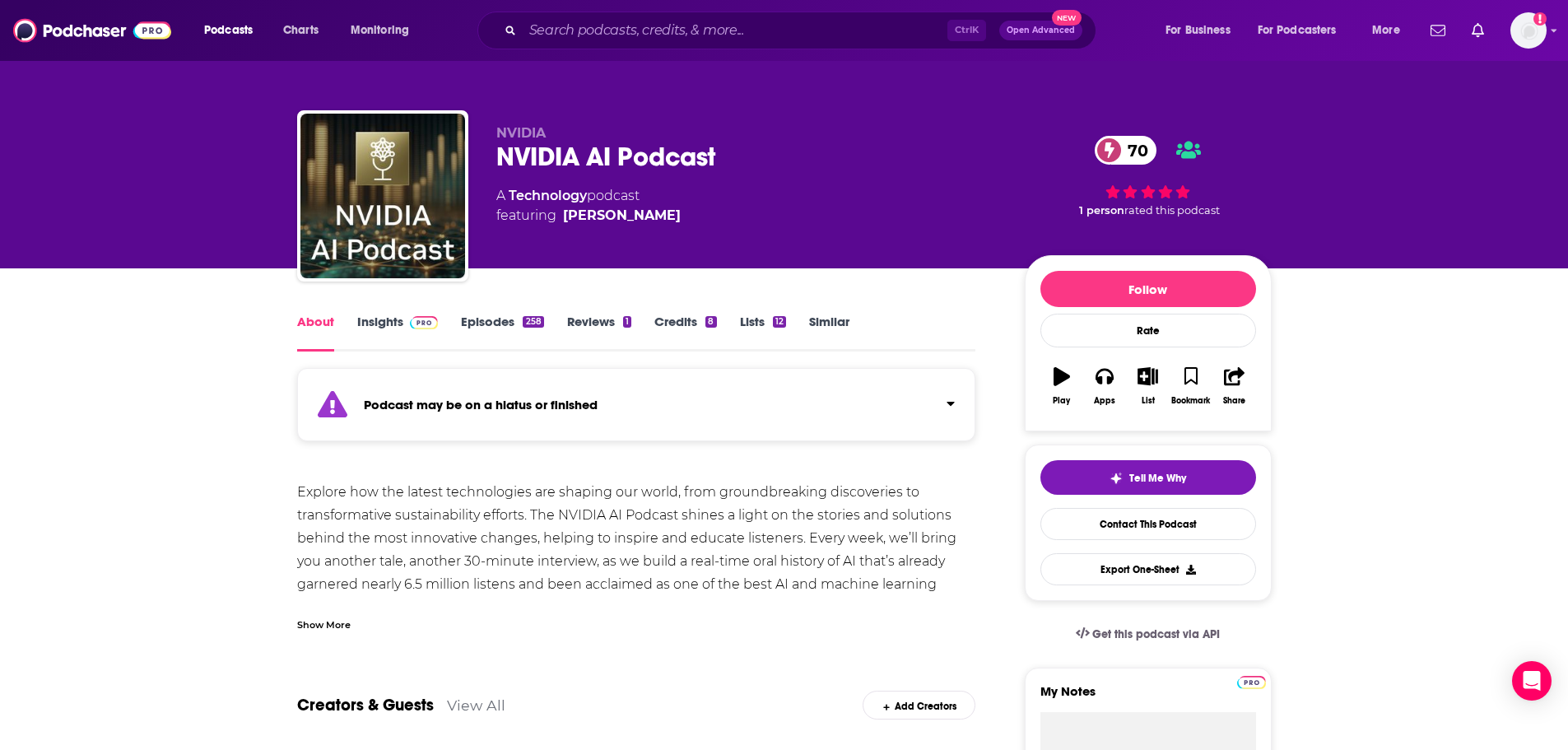
click at [640, 425] on div "Podcast may be on a hiatus or finished" at bounding box center [636, 404] width 679 height 73
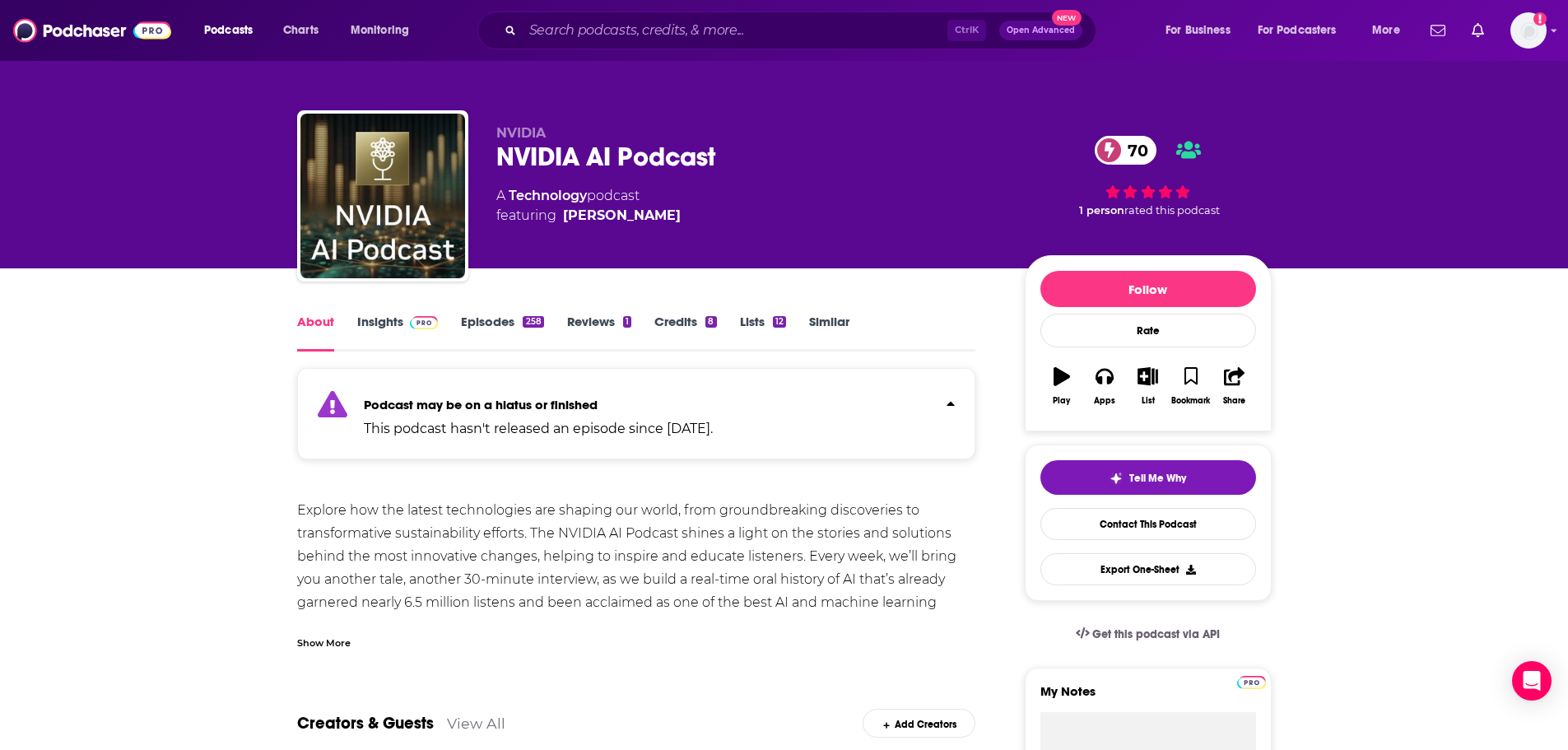
click at [848, 419] on div "Podcast may be on a hiatus or finished This podcast hasn't released an episode …" at bounding box center [636, 414] width 679 height 92
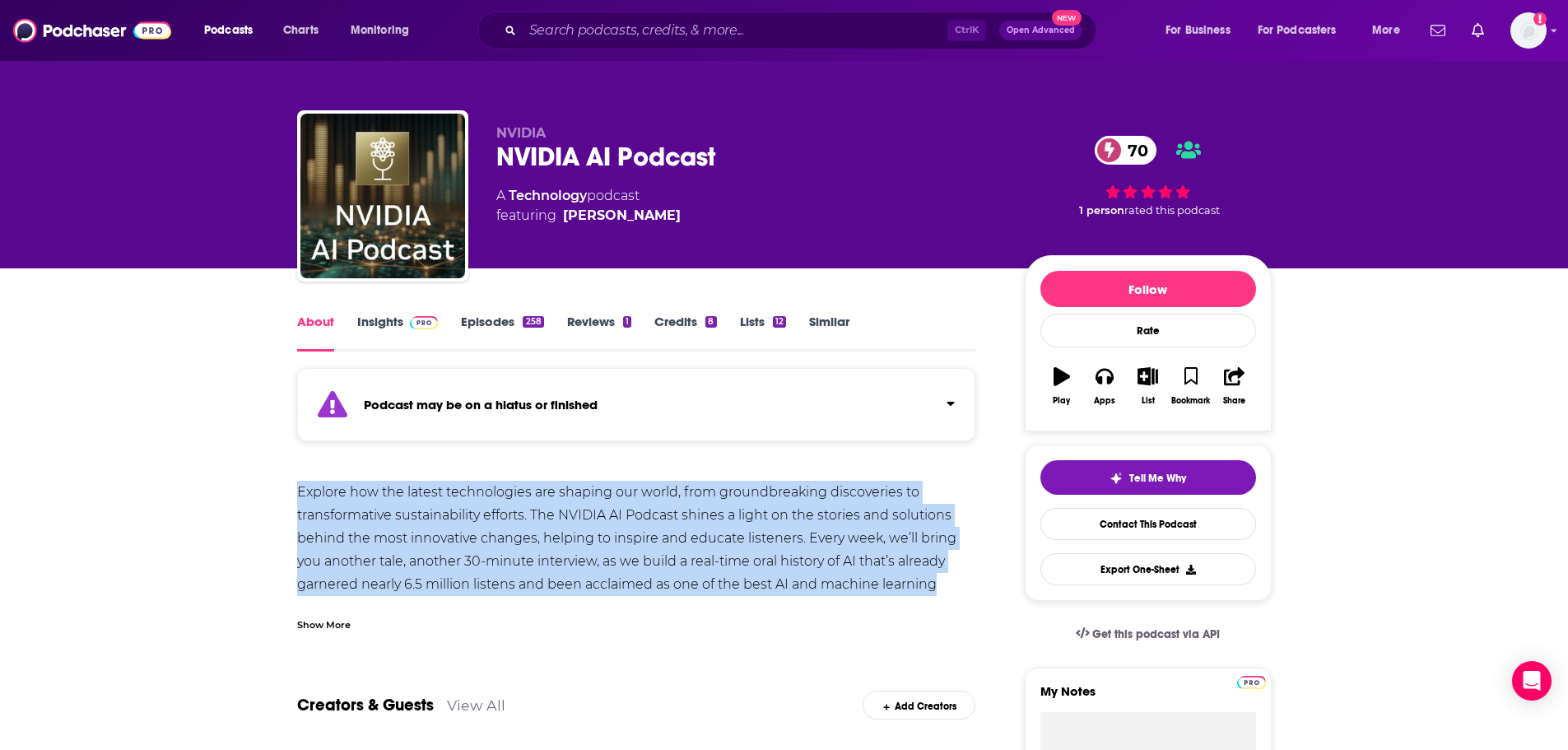
drag, startPoint x: 294, startPoint y: 483, endPoint x: 944, endPoint y: 582, distance: 657.5
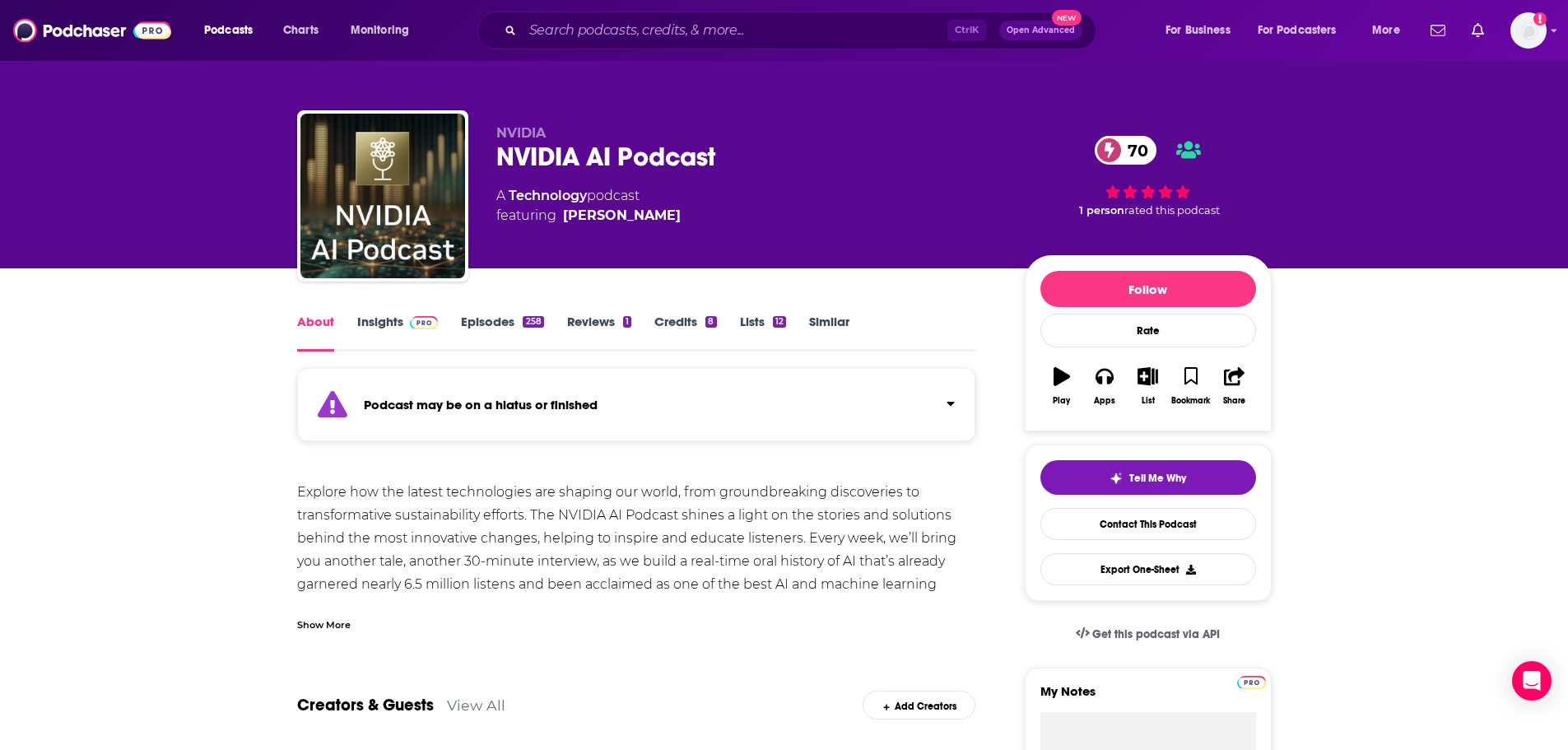
click at [315, 518] on div "Show More" at bounding box center [324, 623] width 53 height 16
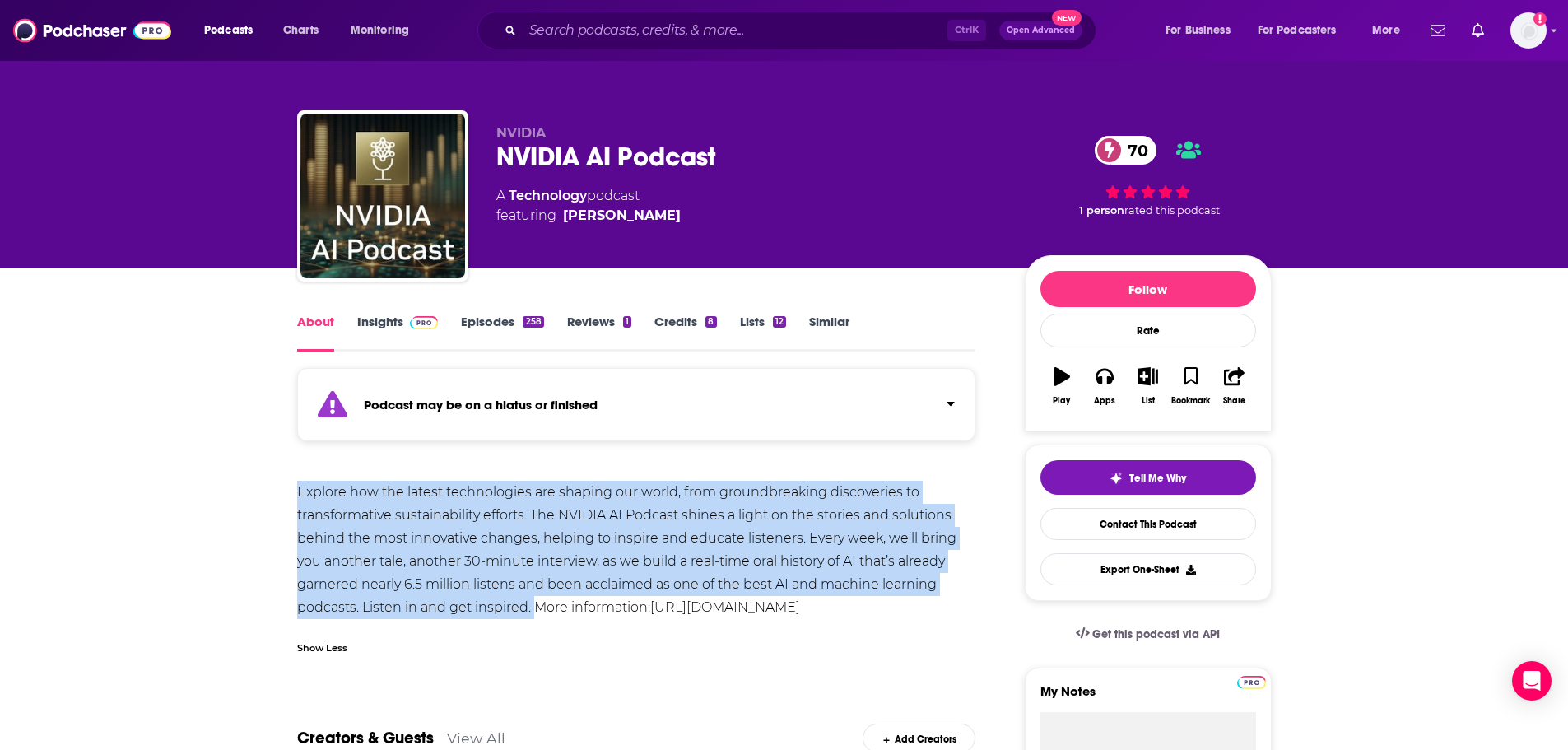
drag, startPoint x: 300, startPoint y: 489, endPoint x: 532, endPoint y: 613, distance: 263.1
click at [532, 518] on div "Explore how the latest technologies are shaping our world, from groundbreaking …" at bounding box center [636, 549] width 679 height 138
copy div "Explore how the latest technologies are shaping our world, from groundbreaking …"
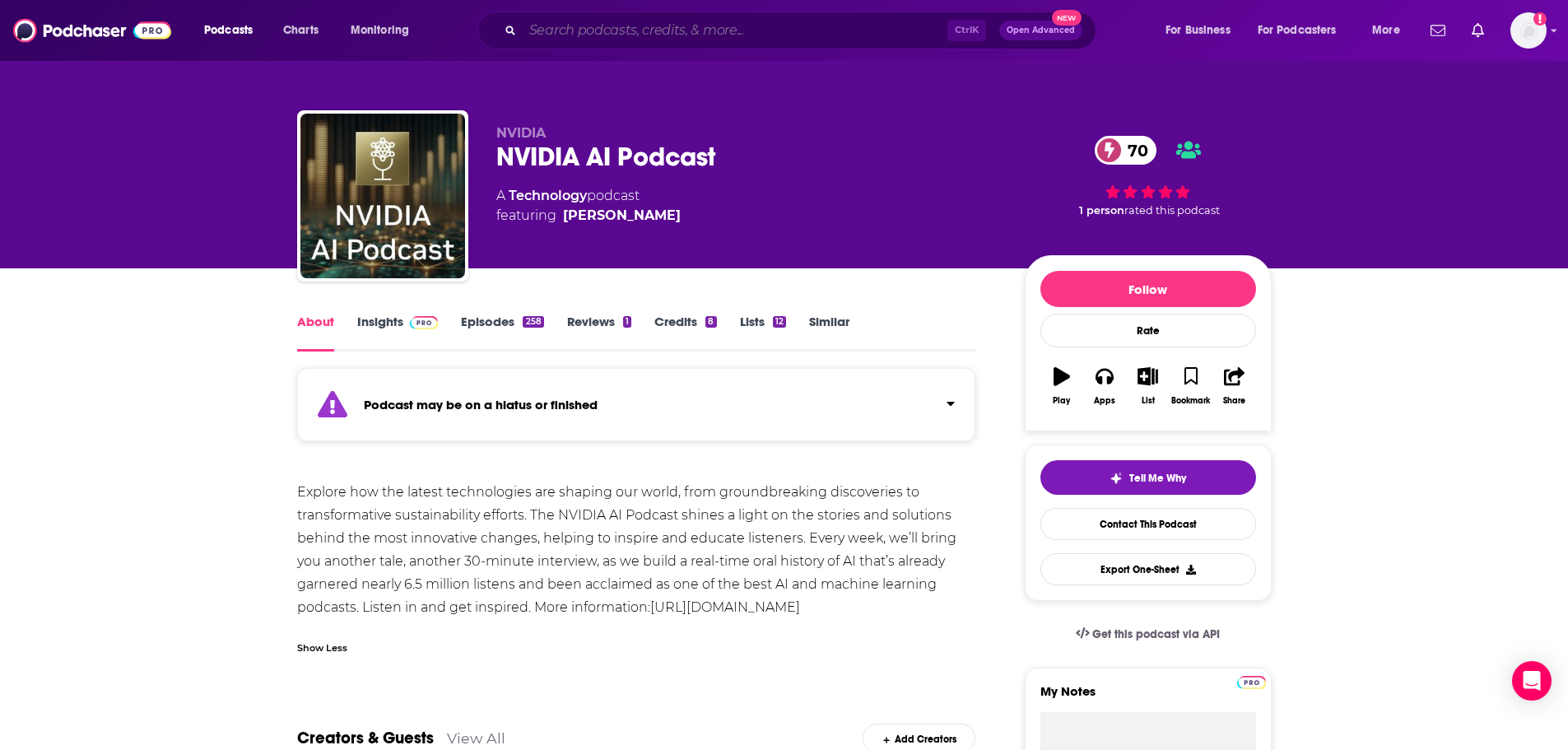
click at [643, 32] on input "Search podcasts, credits, & more..." at bounding box center [734, 30] width 425 height 27
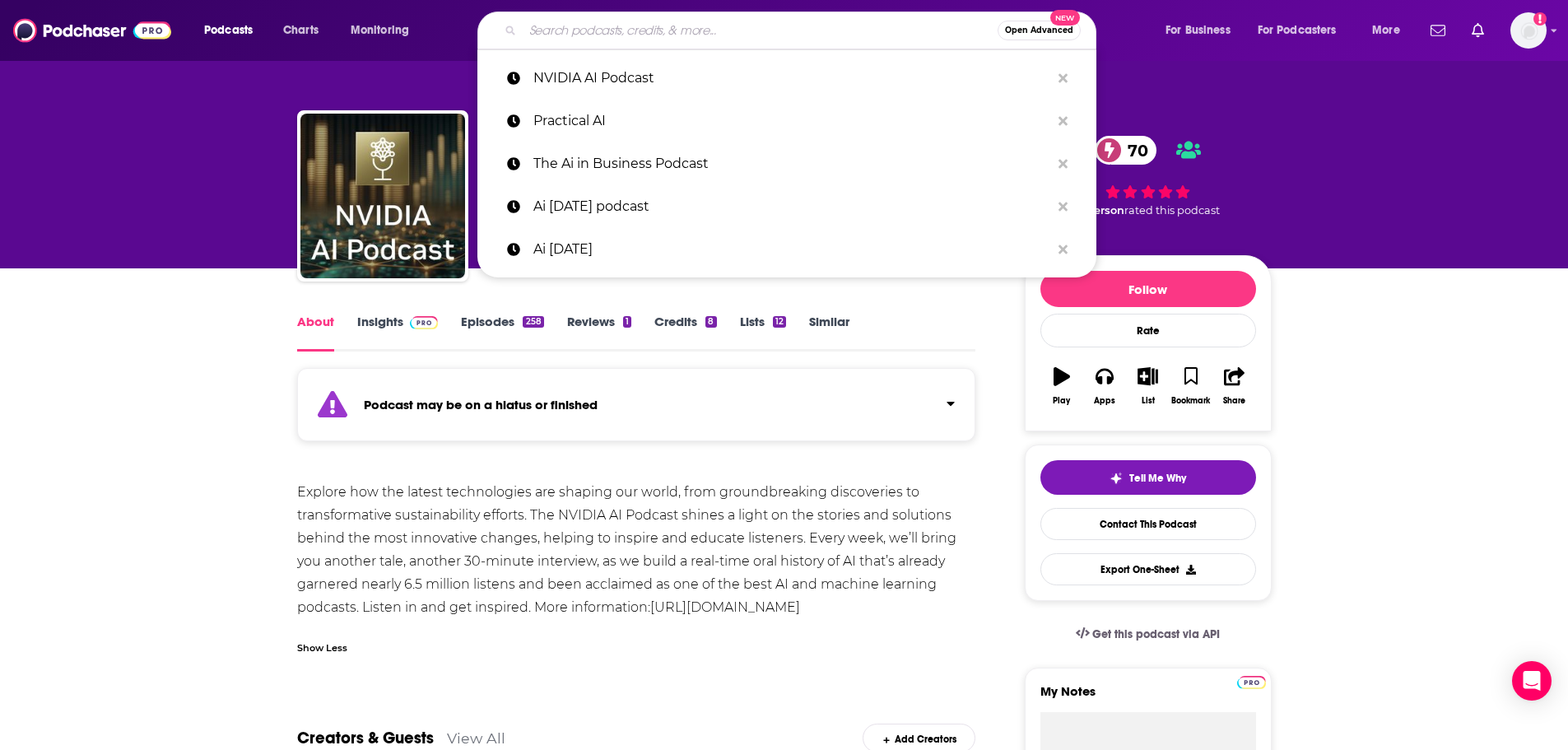
paste input "Me, Myself, and AI"
type input "Me, Myself, and AI"
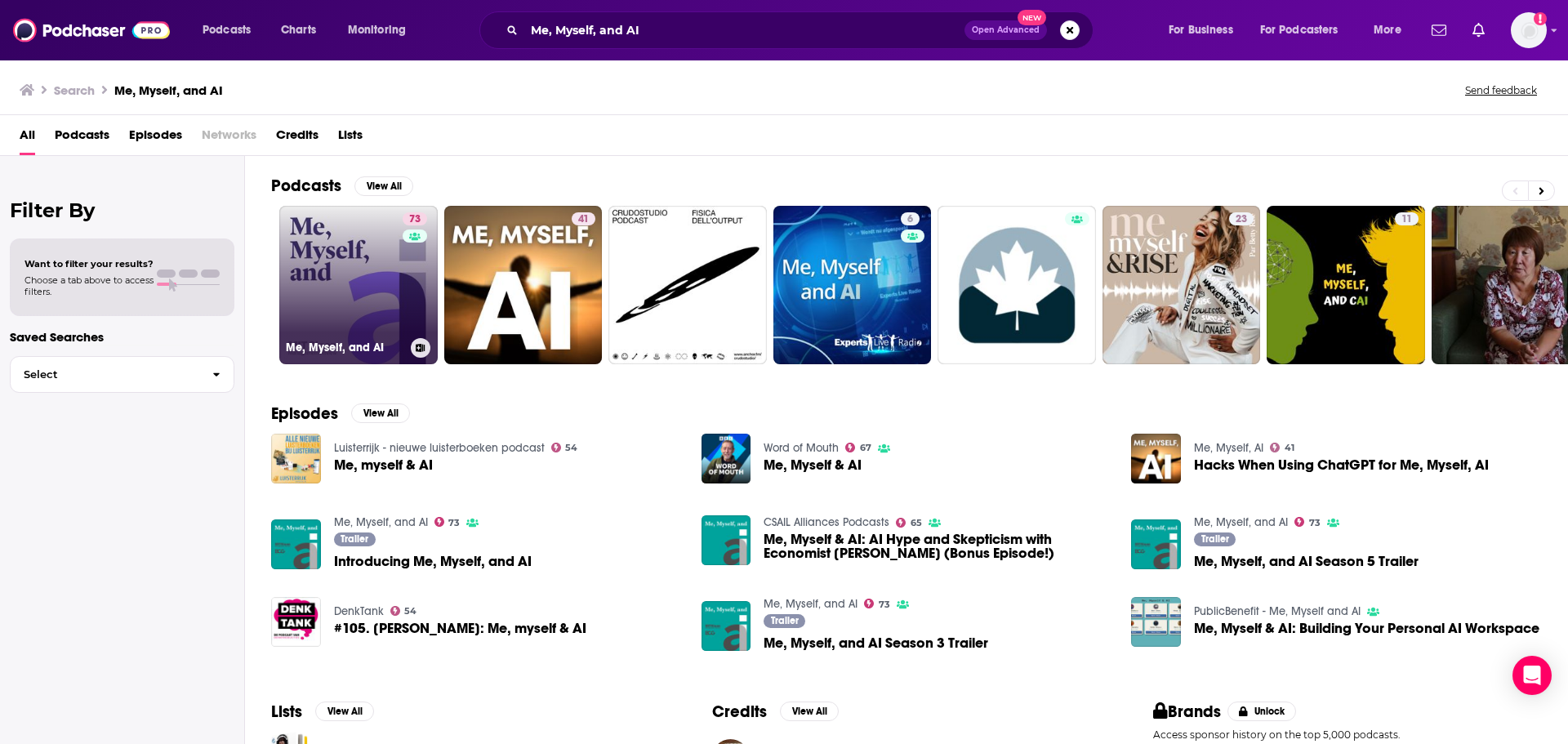
click at [383, 297] on link "73 Me, Myself, and AI" at bounding box center [359, 285] width 158 height 158
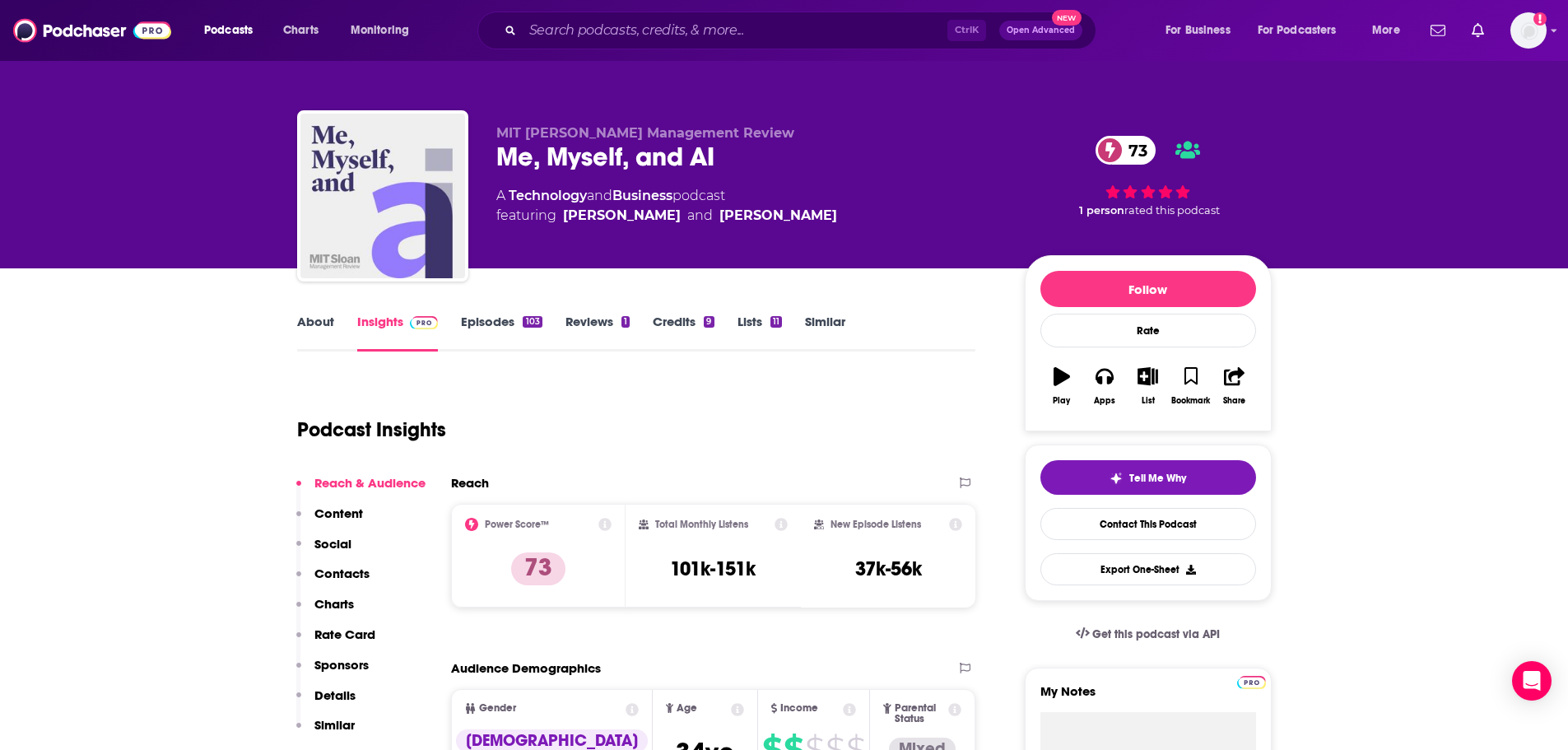
click at [301, 322] on link "About" at bounding box center [315, 332] width 37 height 38
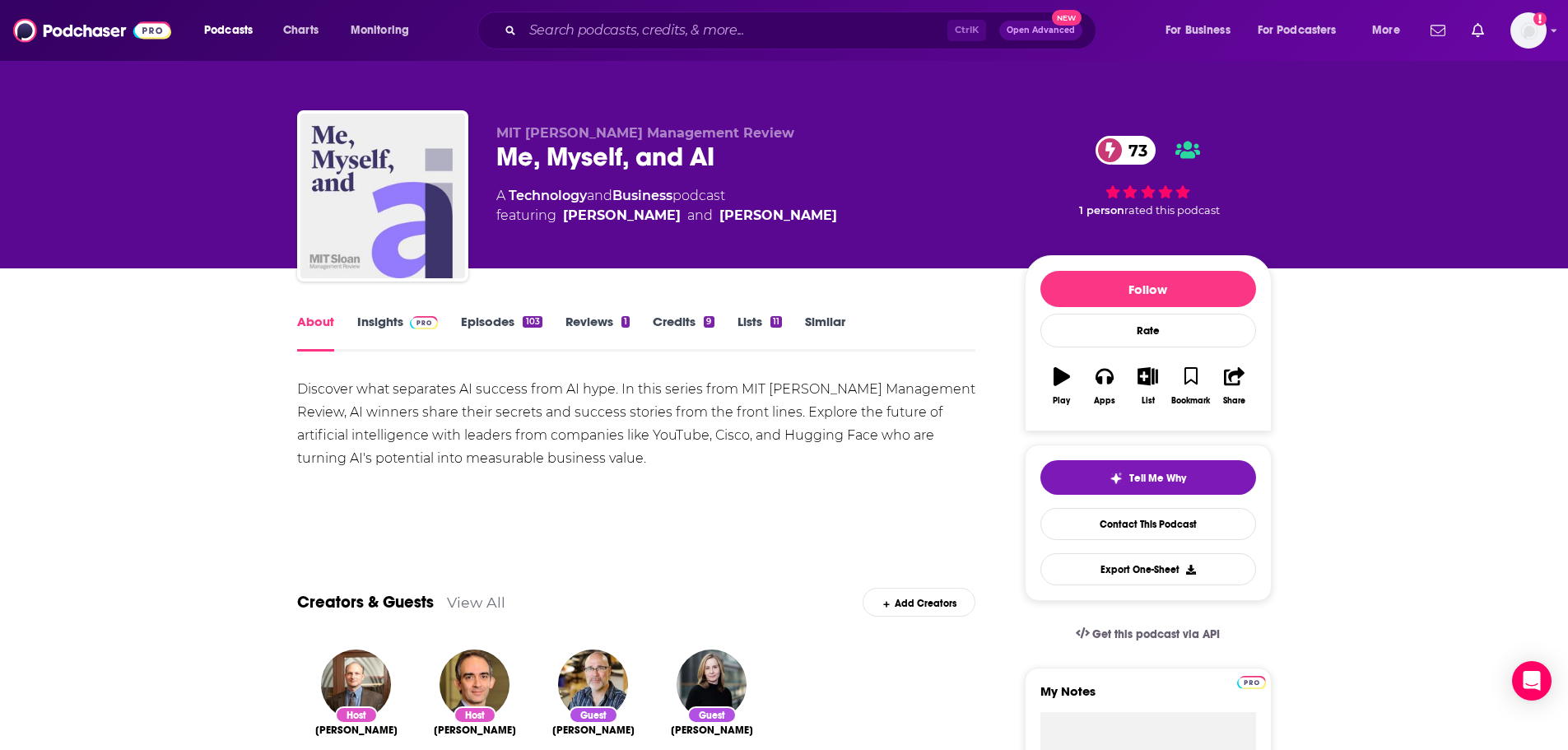
click at [473, 330] on link "Episodes 103" at bounding box center [502, 332] width 81 height 38
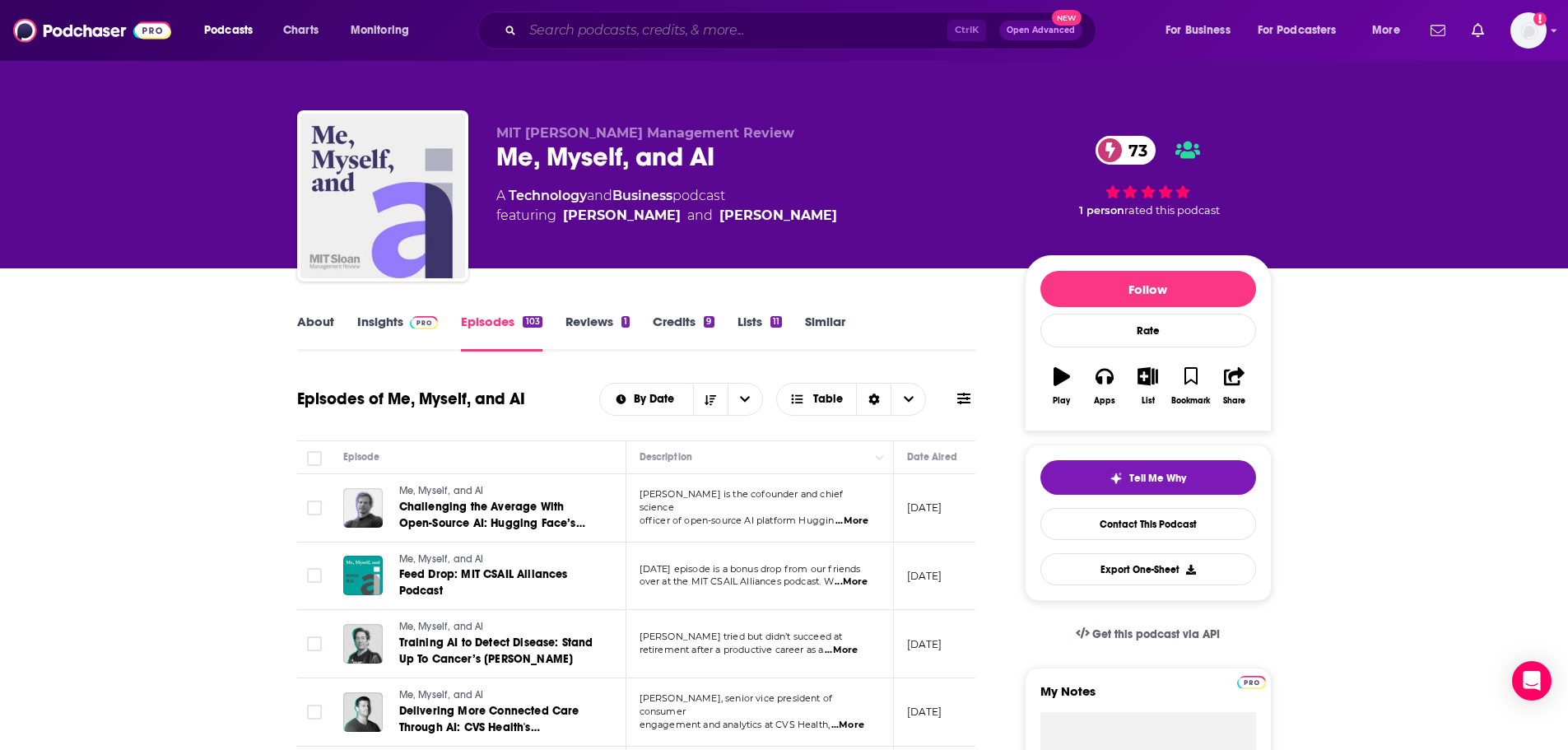
click at [652, 36] on input "Search podcasts, credits, & more..." at bounding box center [734, 30] width 425 height 27
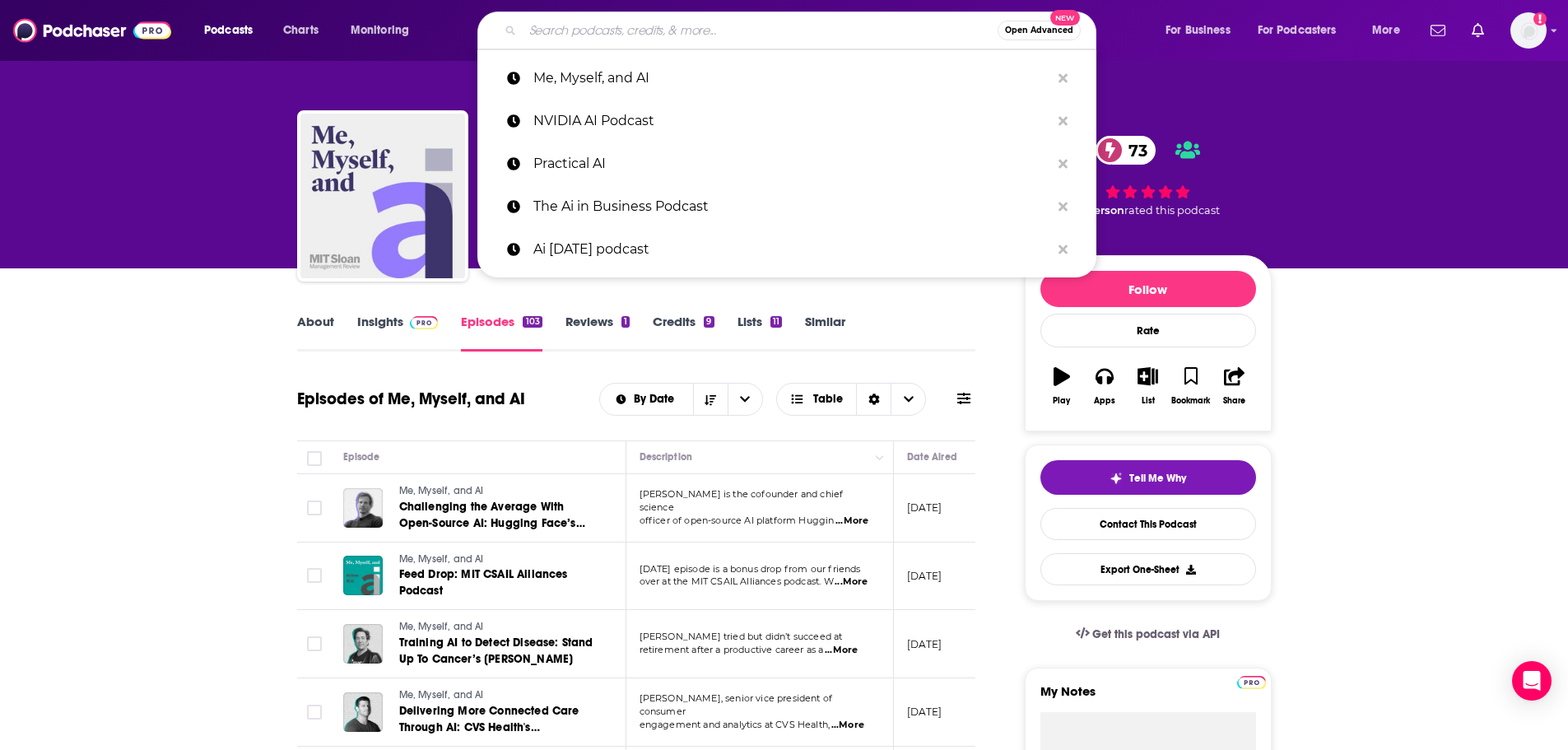
paste input "Generation AI: Automating Better Business"
type input "Generation AI: Automating Better Business"
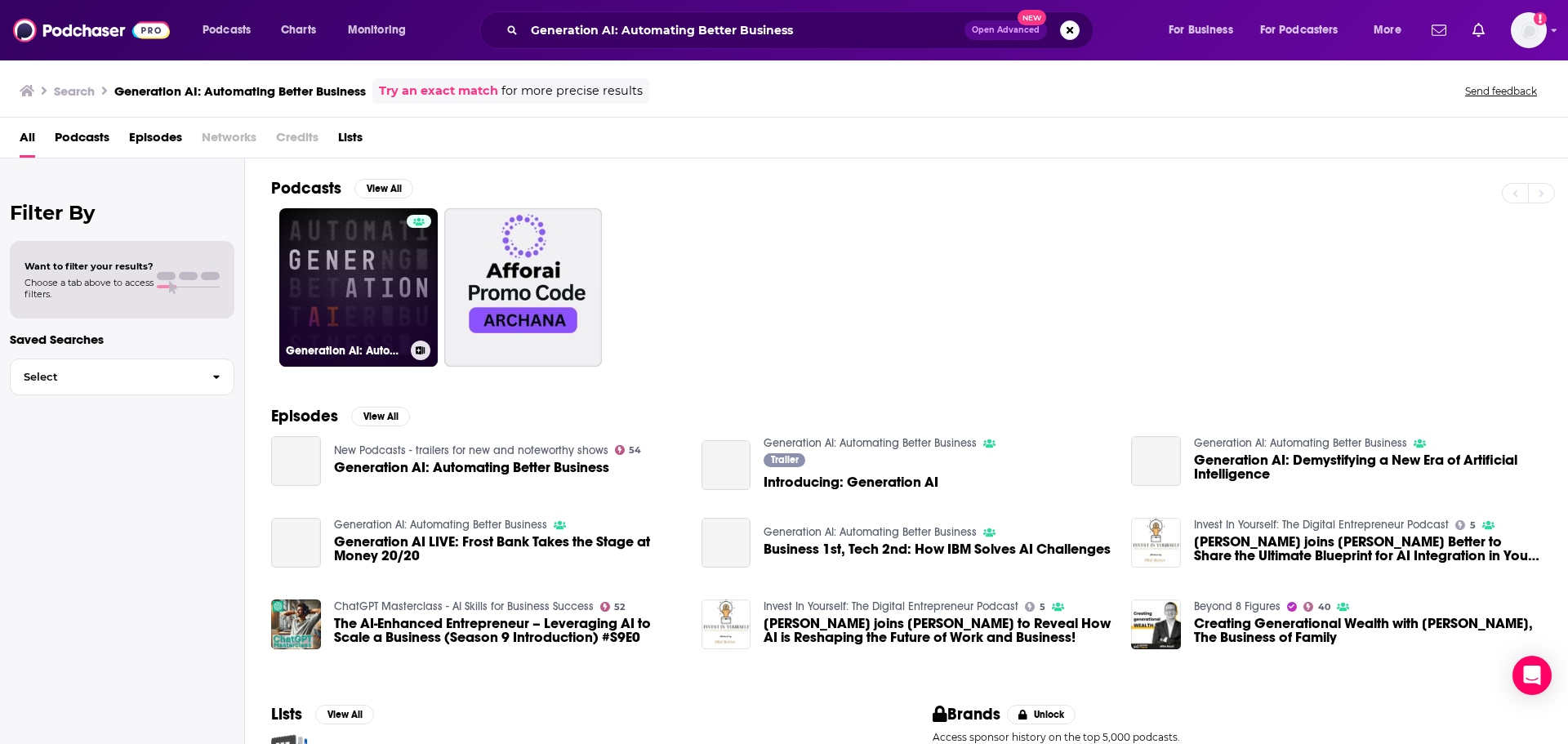
click at [371, 297] on link "Generation AI: Automating Better Business" at bounding box center [359, 287] width 158 height 158
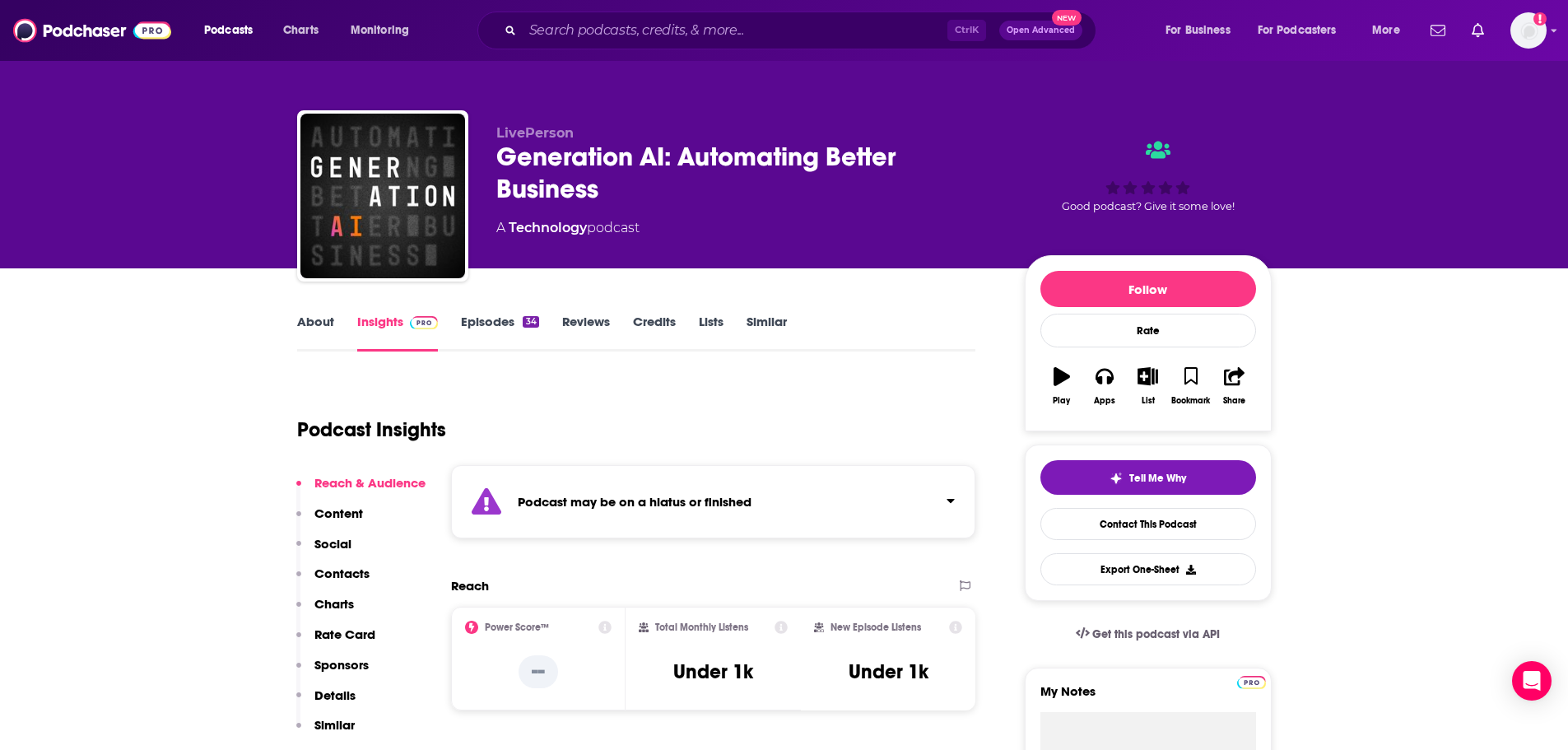
click at [322, 320] on link "About" at bounding box center [315, 332] width 37 height 38
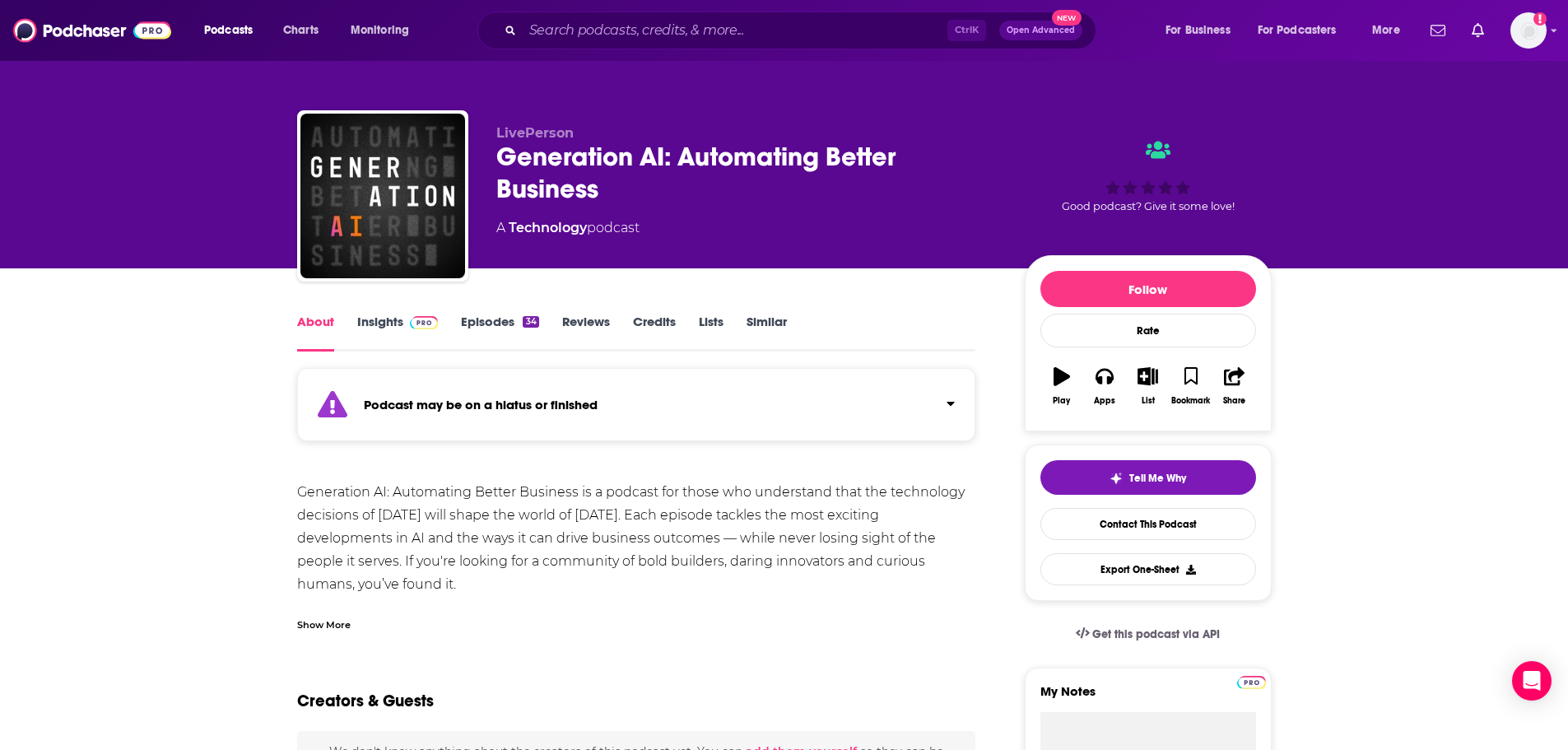
click at [497, 323] on link "Episodes 34" at bounding box center [500, 332] width 77 height 38
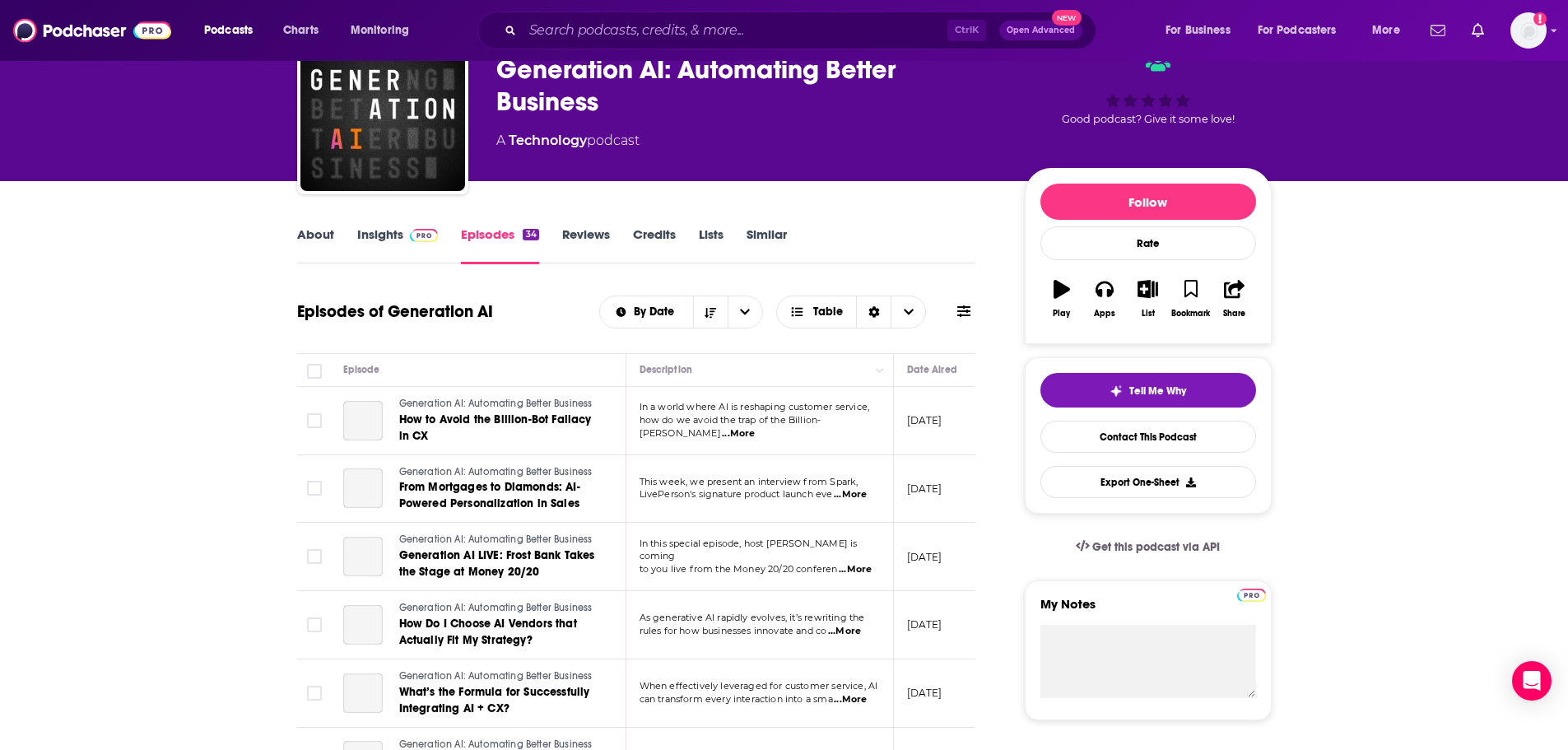
scroll to position [165, 0]
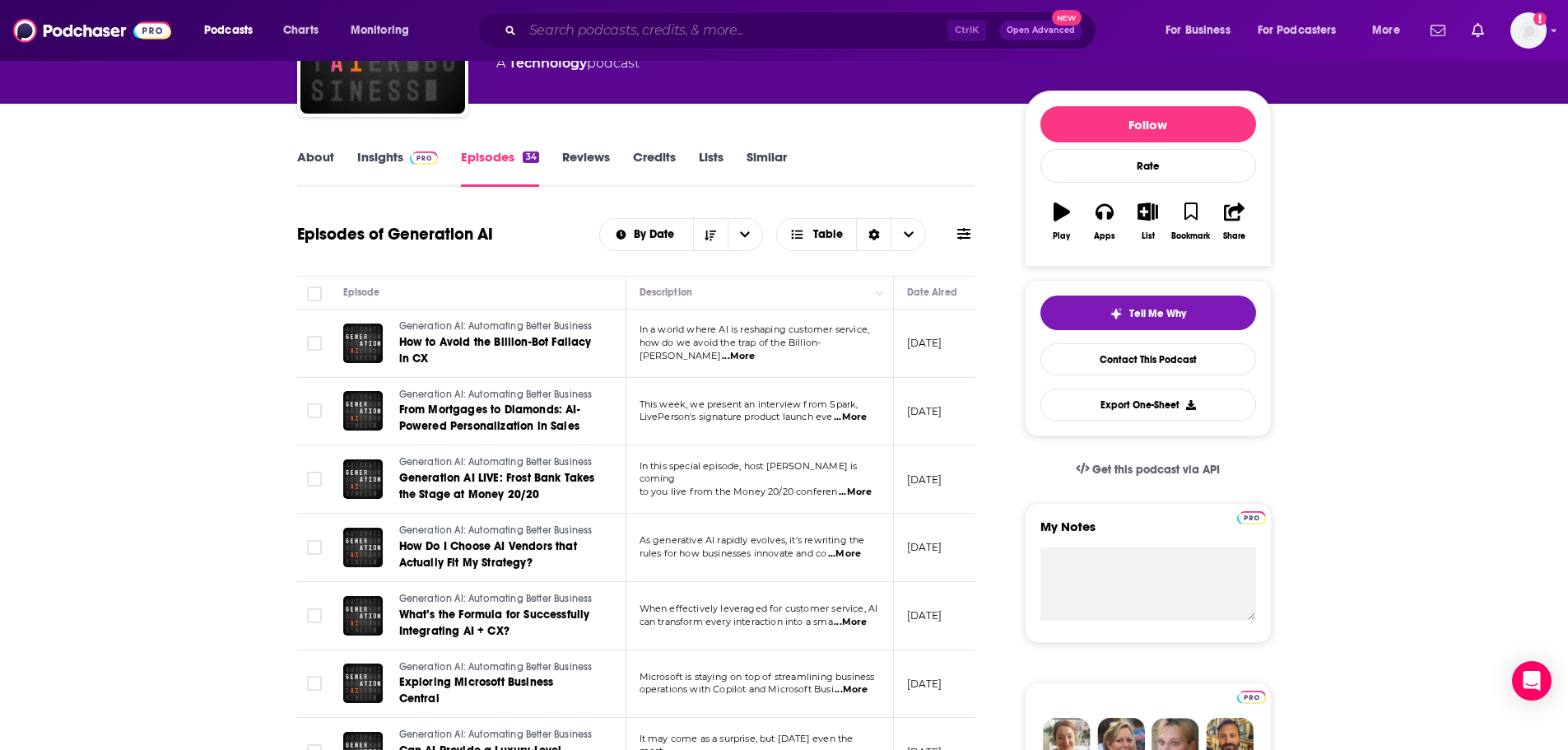
click at [625, 25] on input "Search podcasts, credits, & more..." at bounding box center [734, 30] width 425 height 27
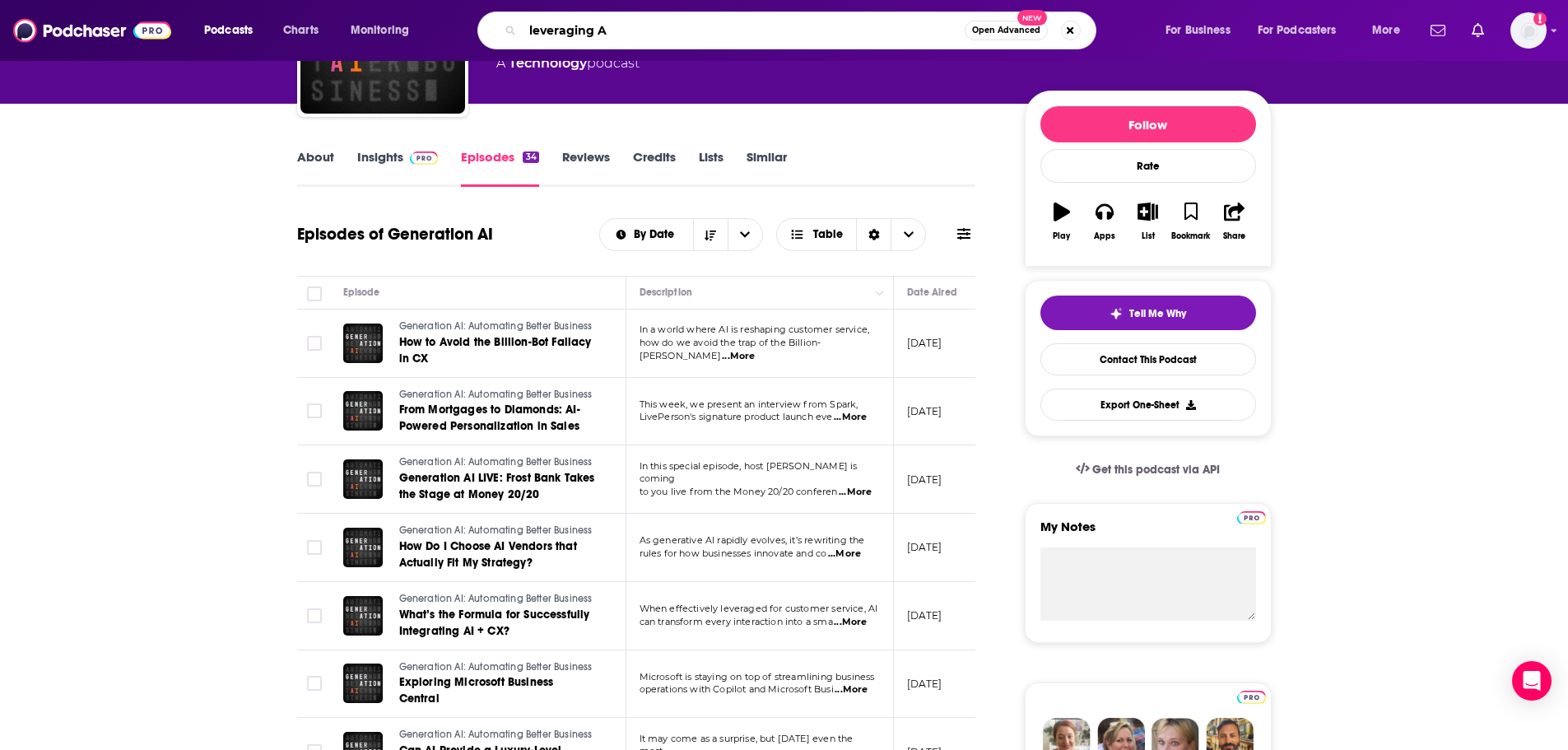
type input "leveraging AI"
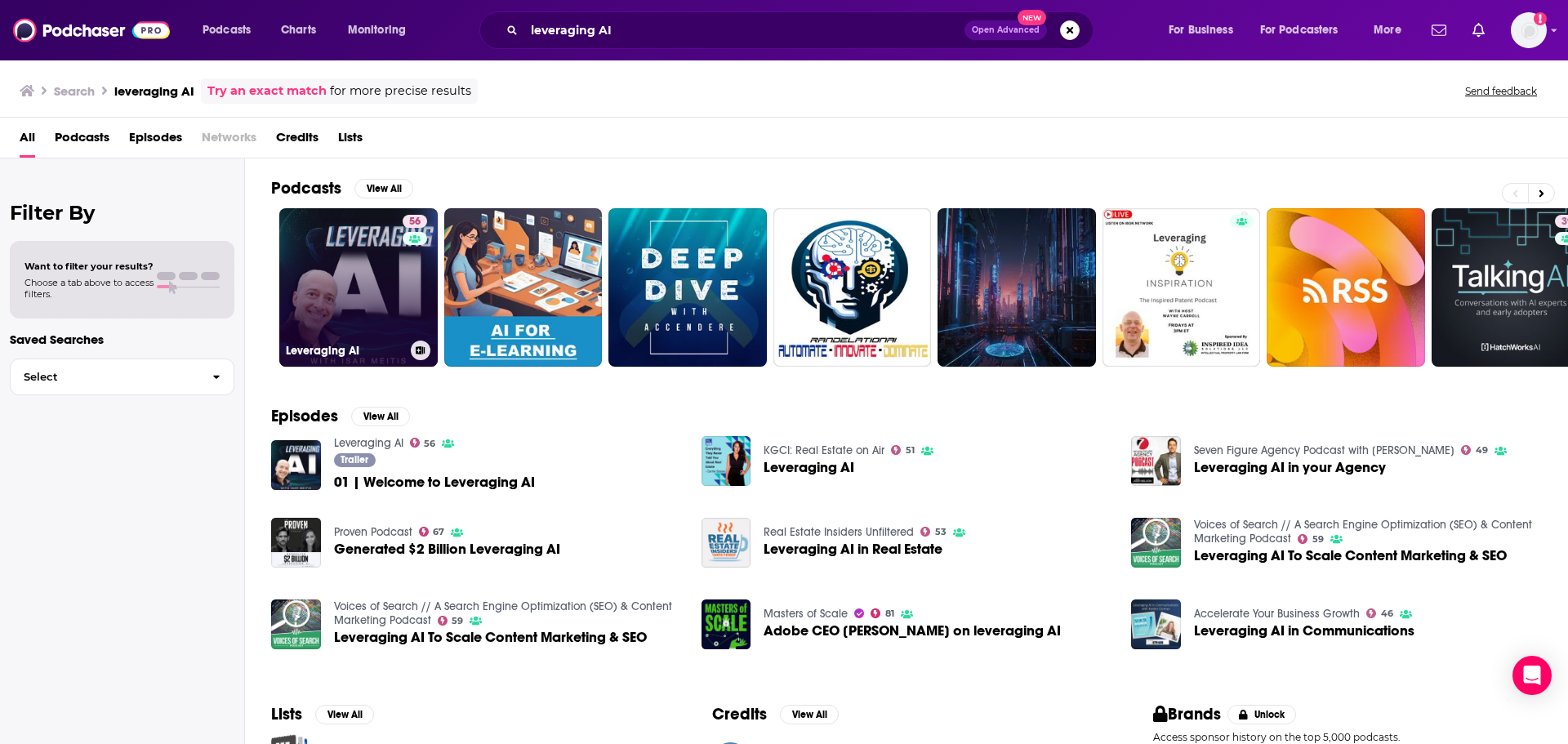
click at [374, 287] on link "56 Leveraging AI" at bounding box center [359, 287] width 158 height 158
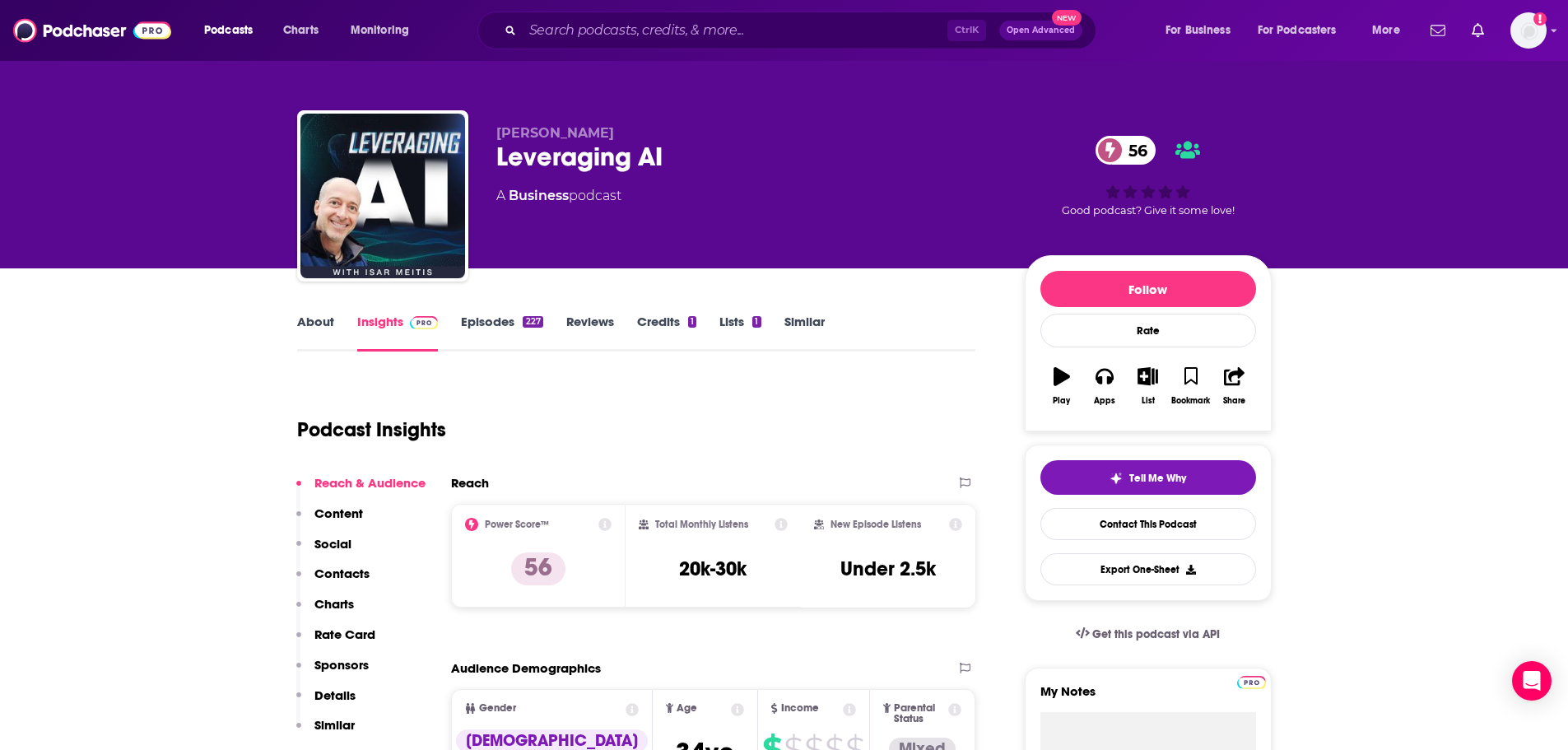
click at [326, 317] on link "About" at bounding box center [315, 332] width 37 height 38
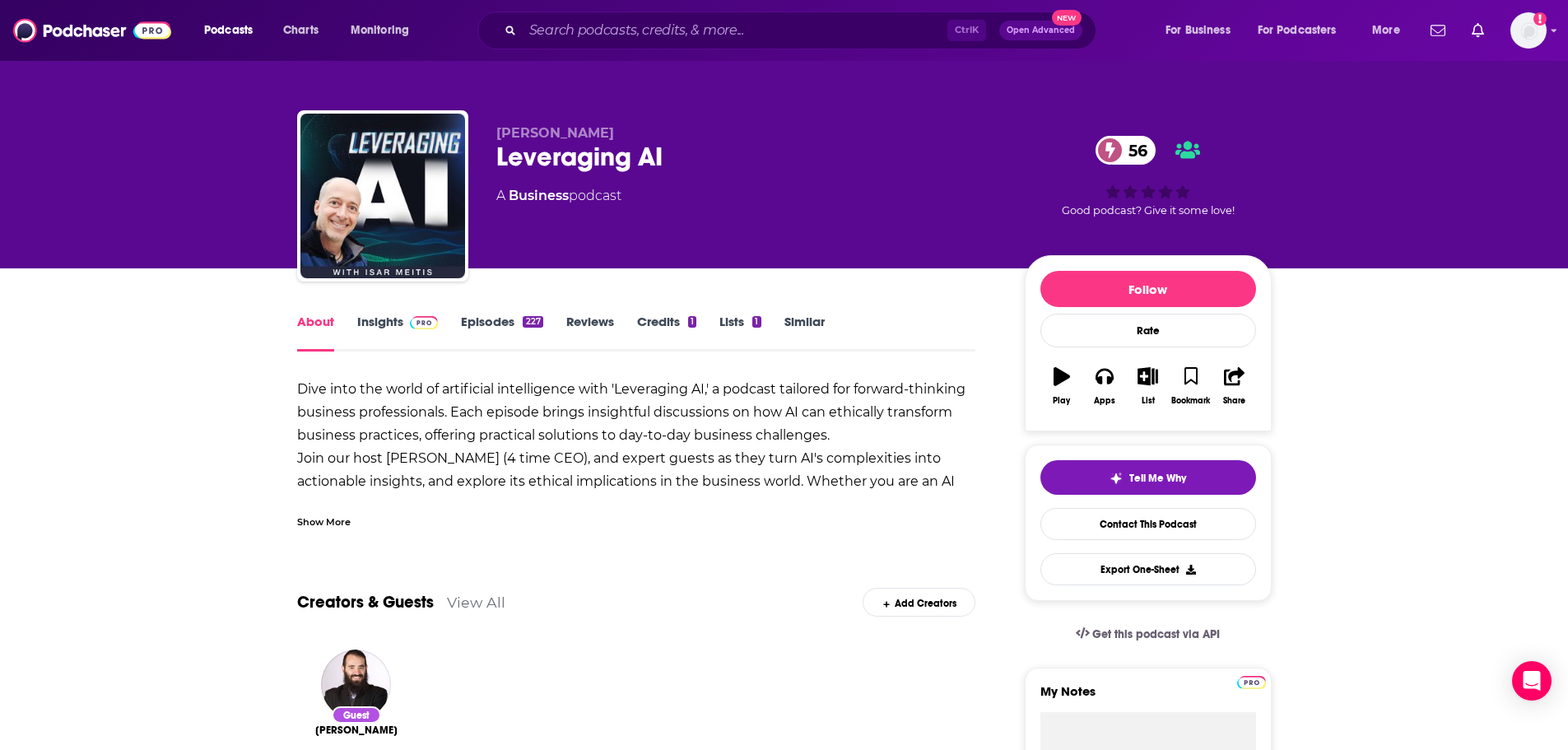
click at [535, 324] on div "227" at bounding box center [533, 322] width 20 height 12
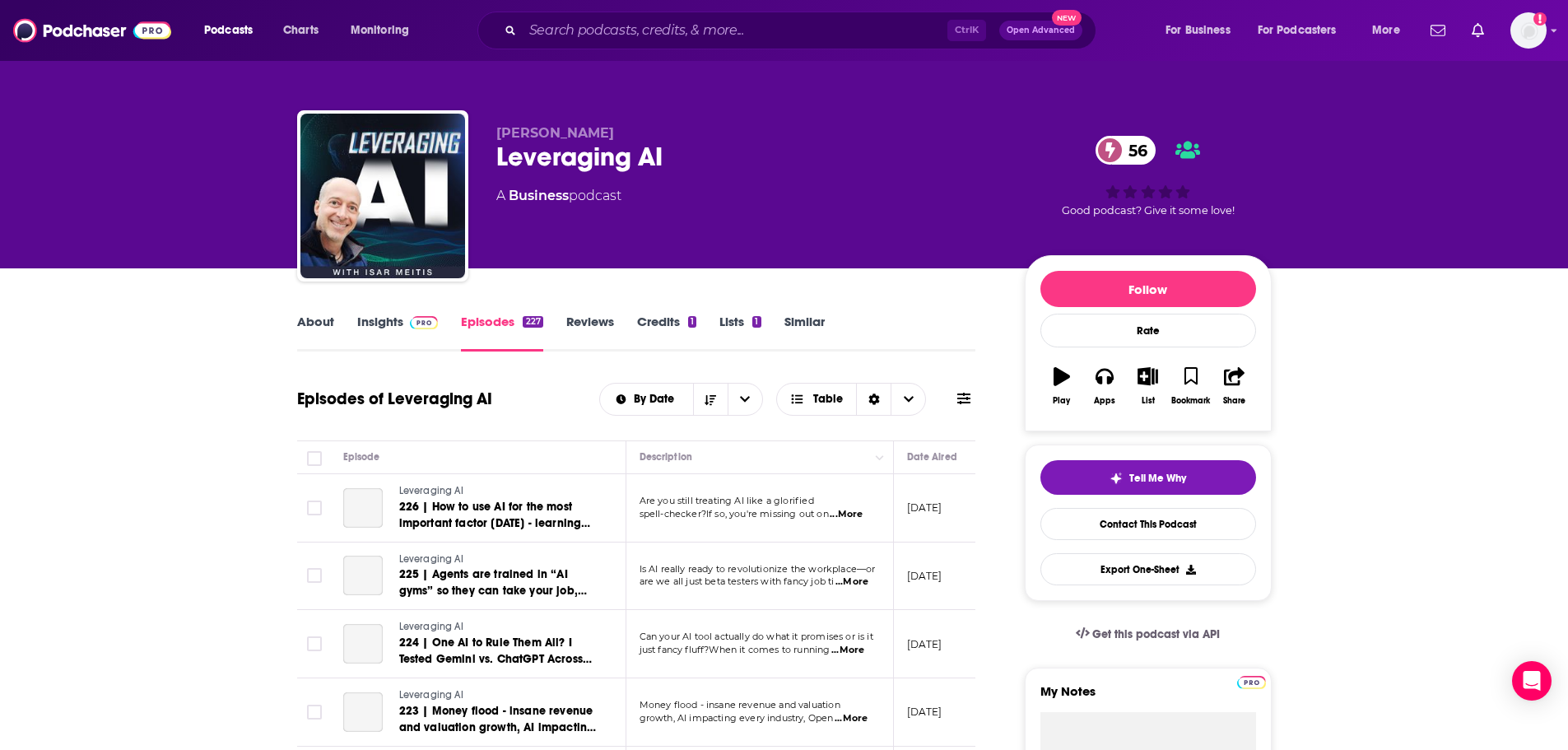
click at [316, 320] on link "About" at bounding box center [315, 332] width 37 height 38
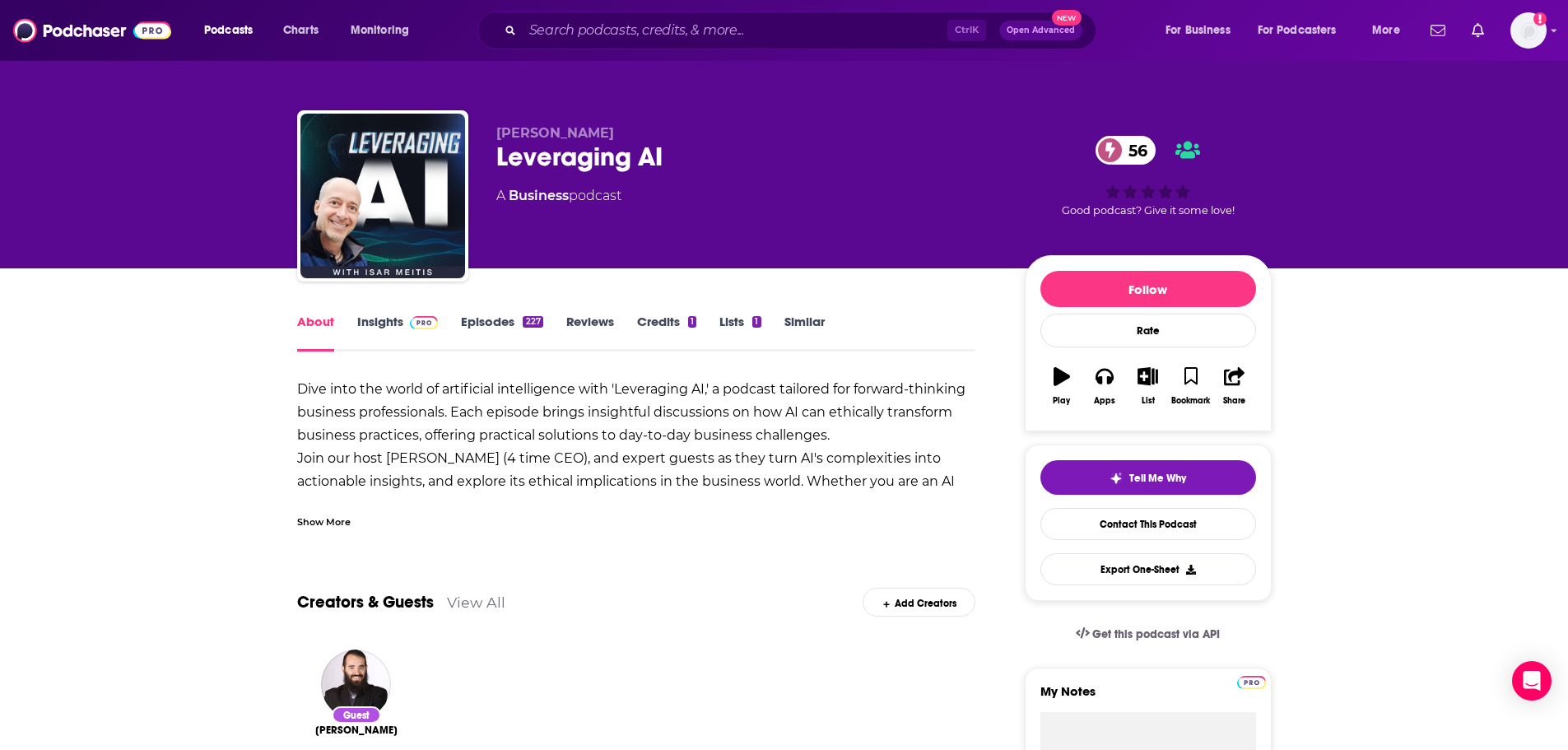
drag, startPoint x: 653, startPoint y: 4, endPoint x: 165, endPoint y: 258, distance: 550.1
click at [165, 258] on div "Isar Meitis Leveraging AI 56 A Business podcast 56 Good podcast? Give it some l…" at bounding box center [784, 134] width 1568 height 269
click at [364, 327] on link "Insights" at bounding box center [398, 332] width 82 height 38
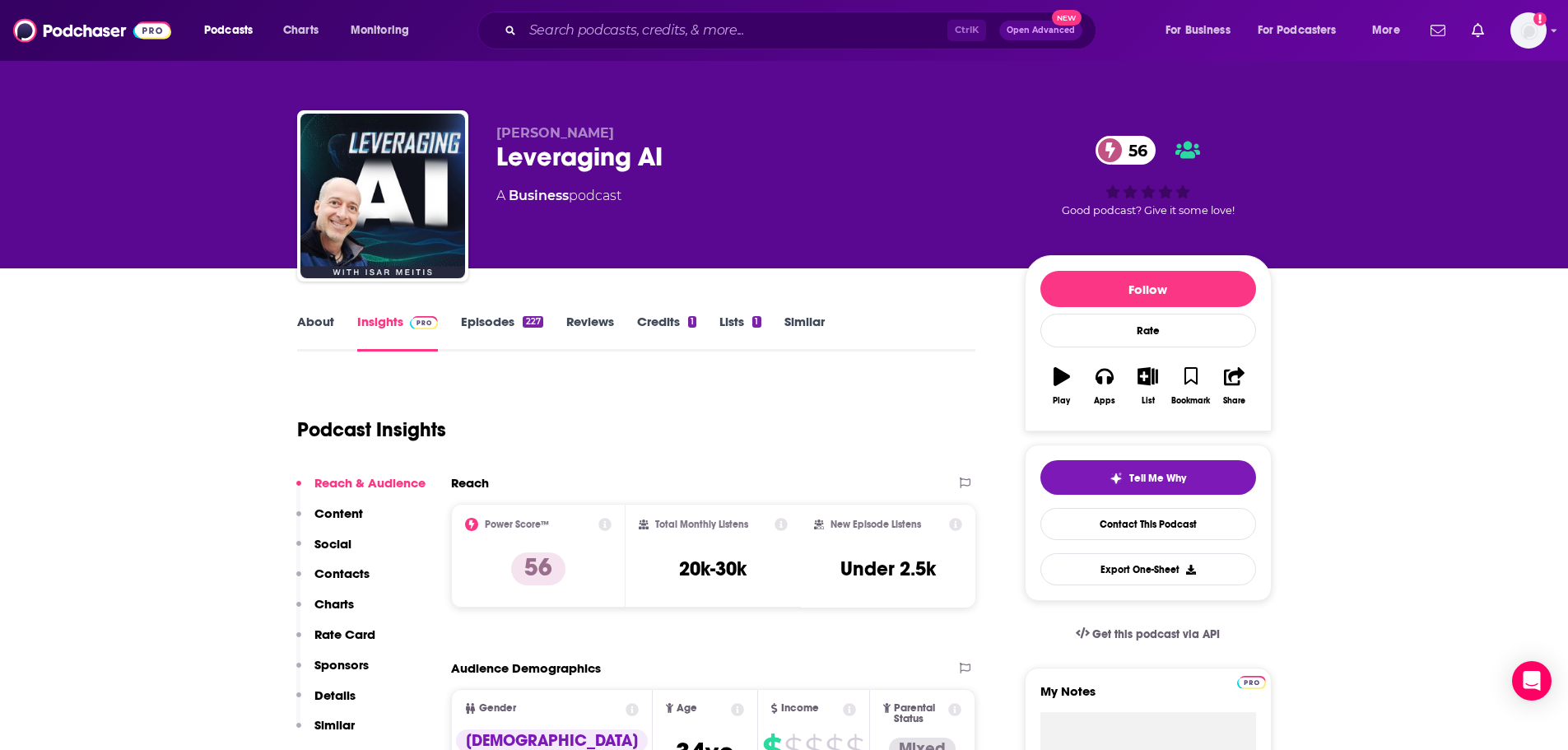
scroll to position [83, 0]
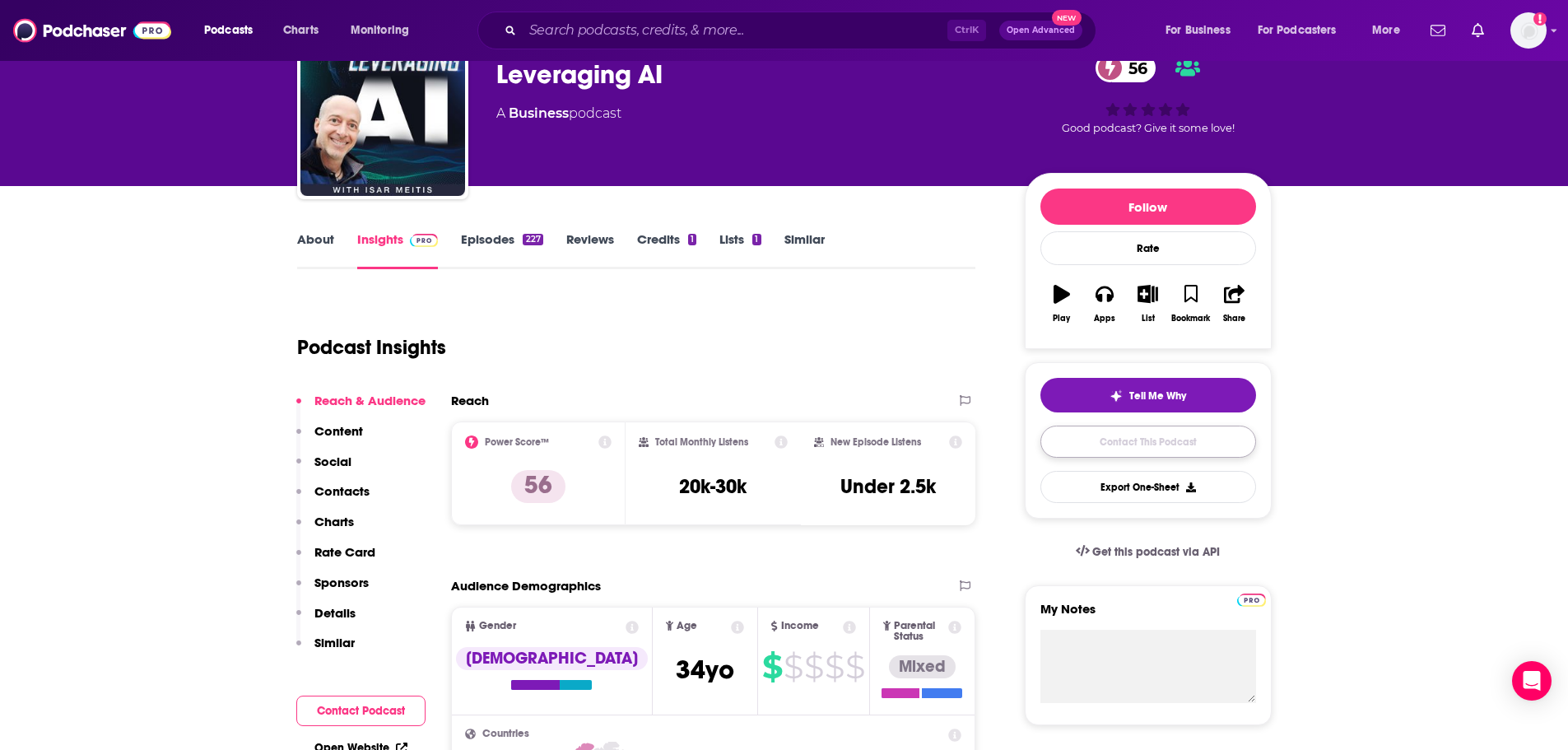
click at [1024, 446] on link "Contact This Podcast" at bounding box center [1147, 441] width 215 height 32
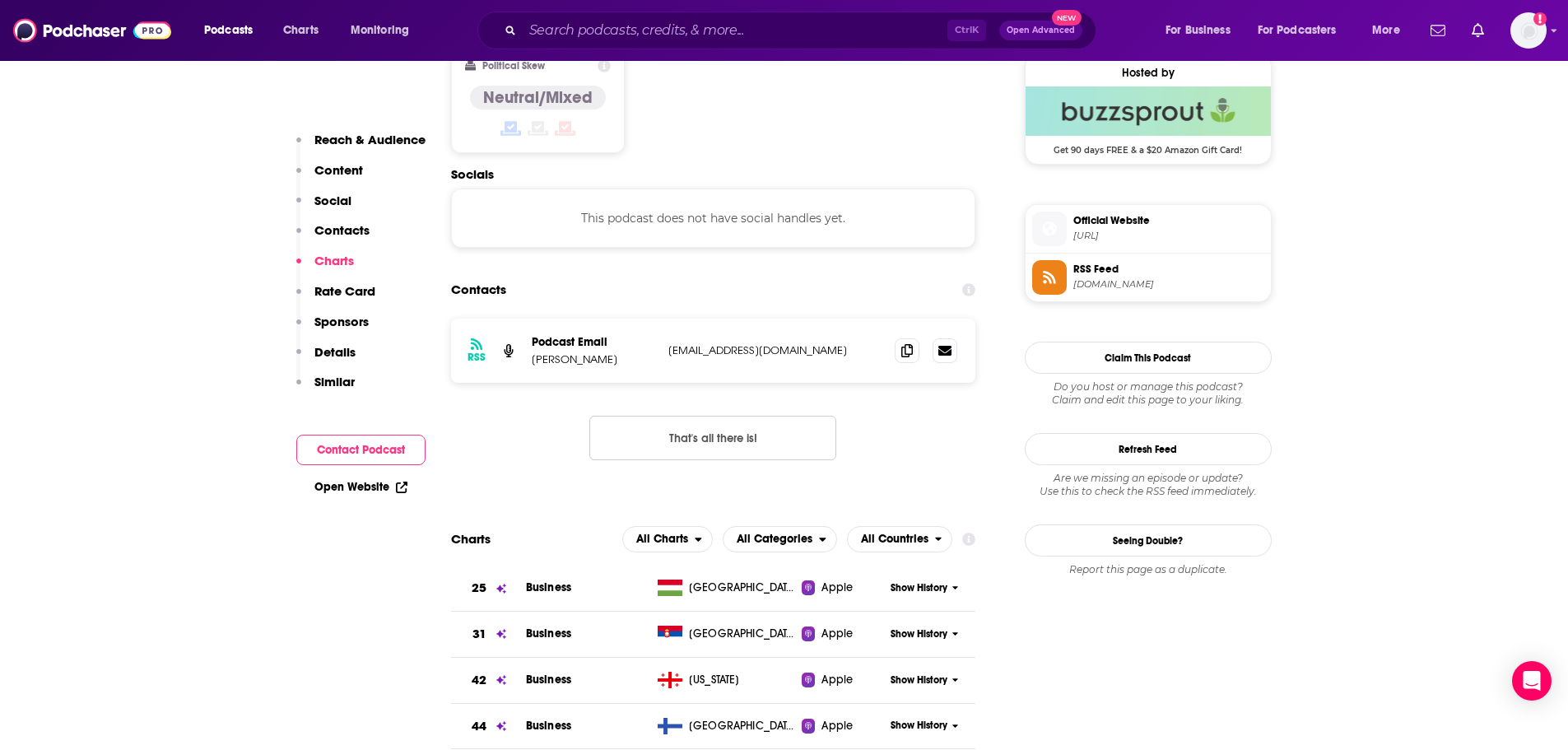
scroll to position [1286, 0]
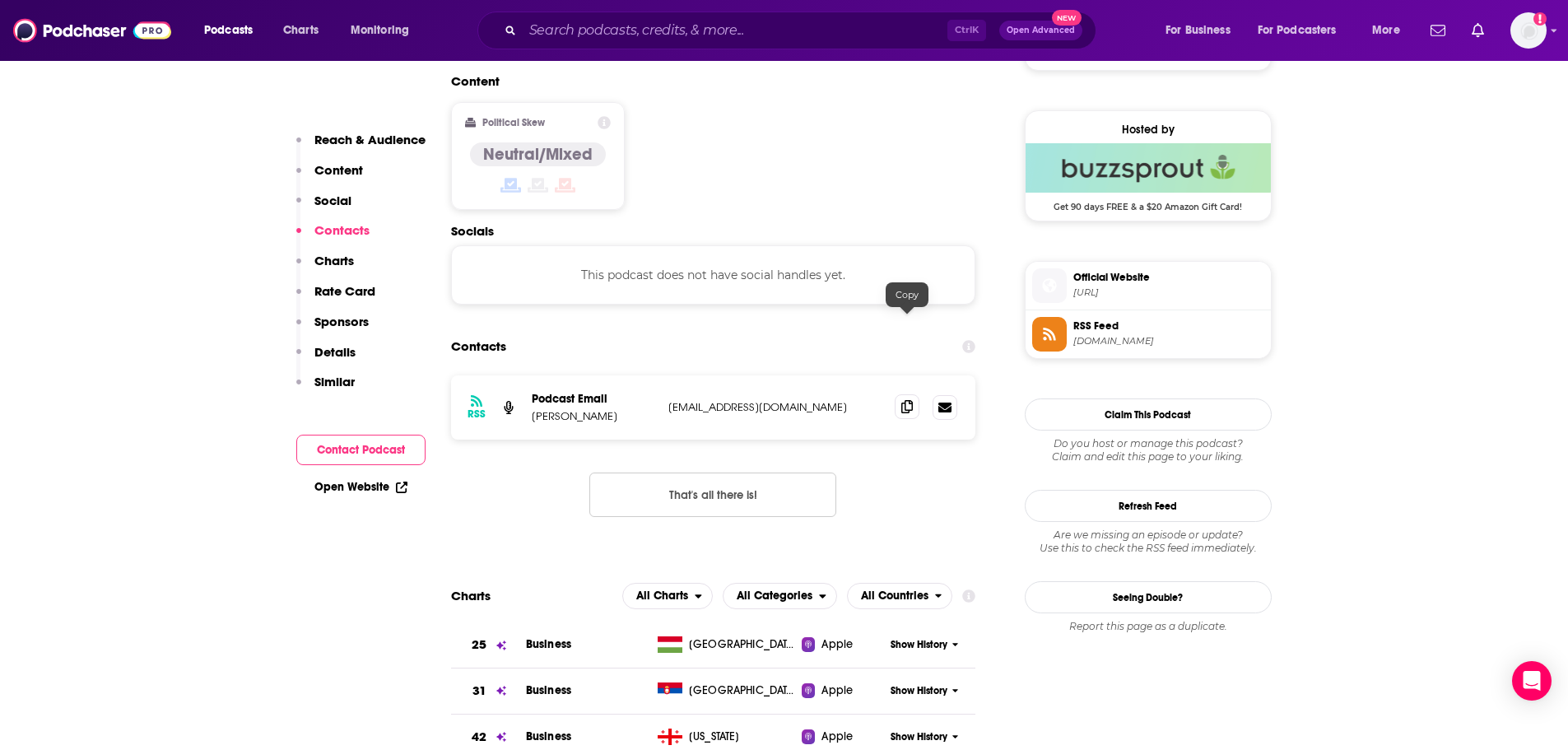
click at [900, 394] on span at bounding box center [907, 406] width 25 height 25
click at [587, 409] on p "Isar Meitis" at bounding box center [593, 415] width 124 height 14
drag, startPoint x: 585, startPoint y: 333, endPoint x: 532, endPoint y: 333, distance: 53.0
click at [532, 409] on p "Isar Meitis" at bounding box center [593, 415] width 124 height 14
copy p "Isar Meitis"
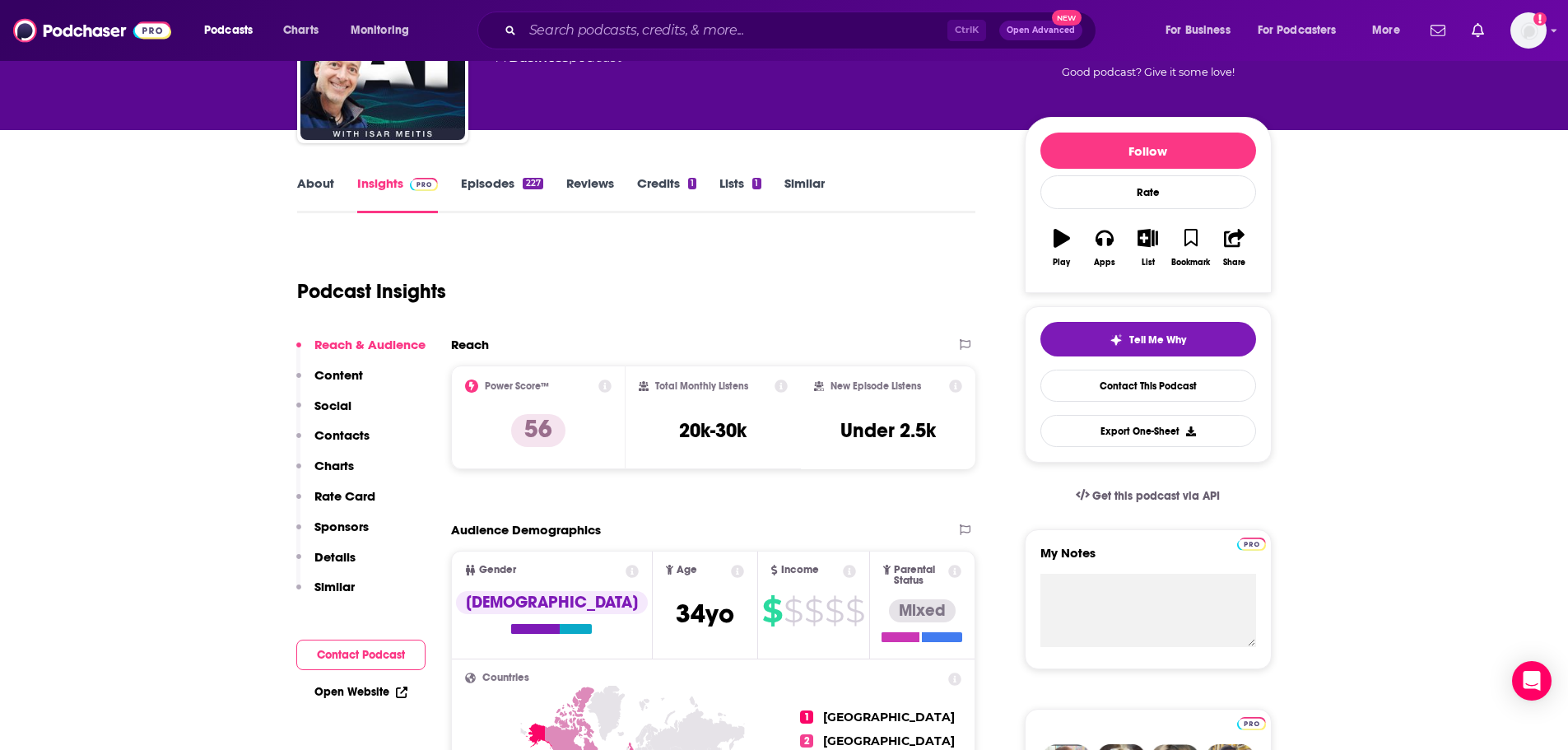
scroll to position [134, 0]
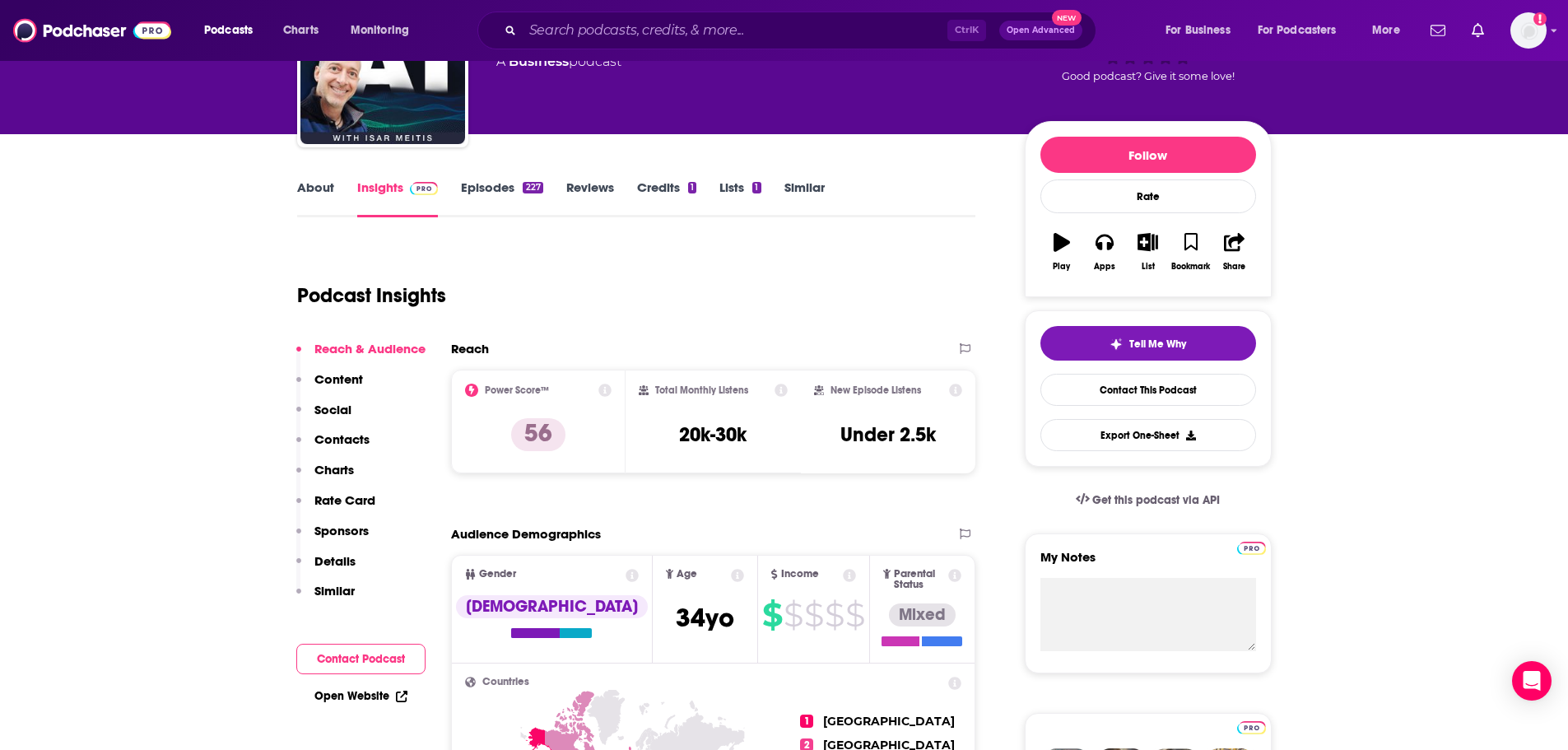
click at [320, 186] on link "About" at bounding box center [315, 198] width 37 height 38
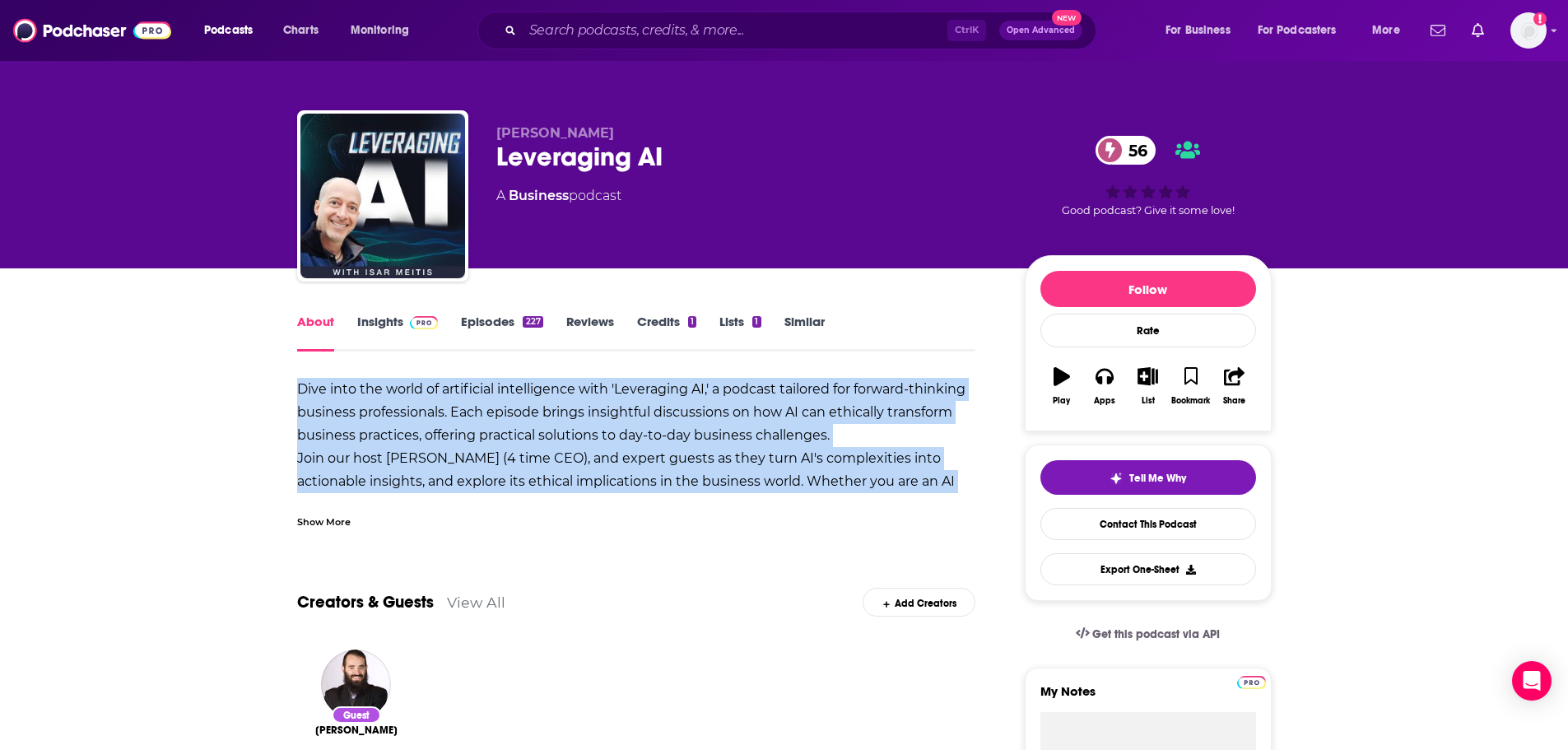
drag, startPoint x: 293, startPoint y: 392, endPoint x: 959, endPoint y: 480, distance: 671.8
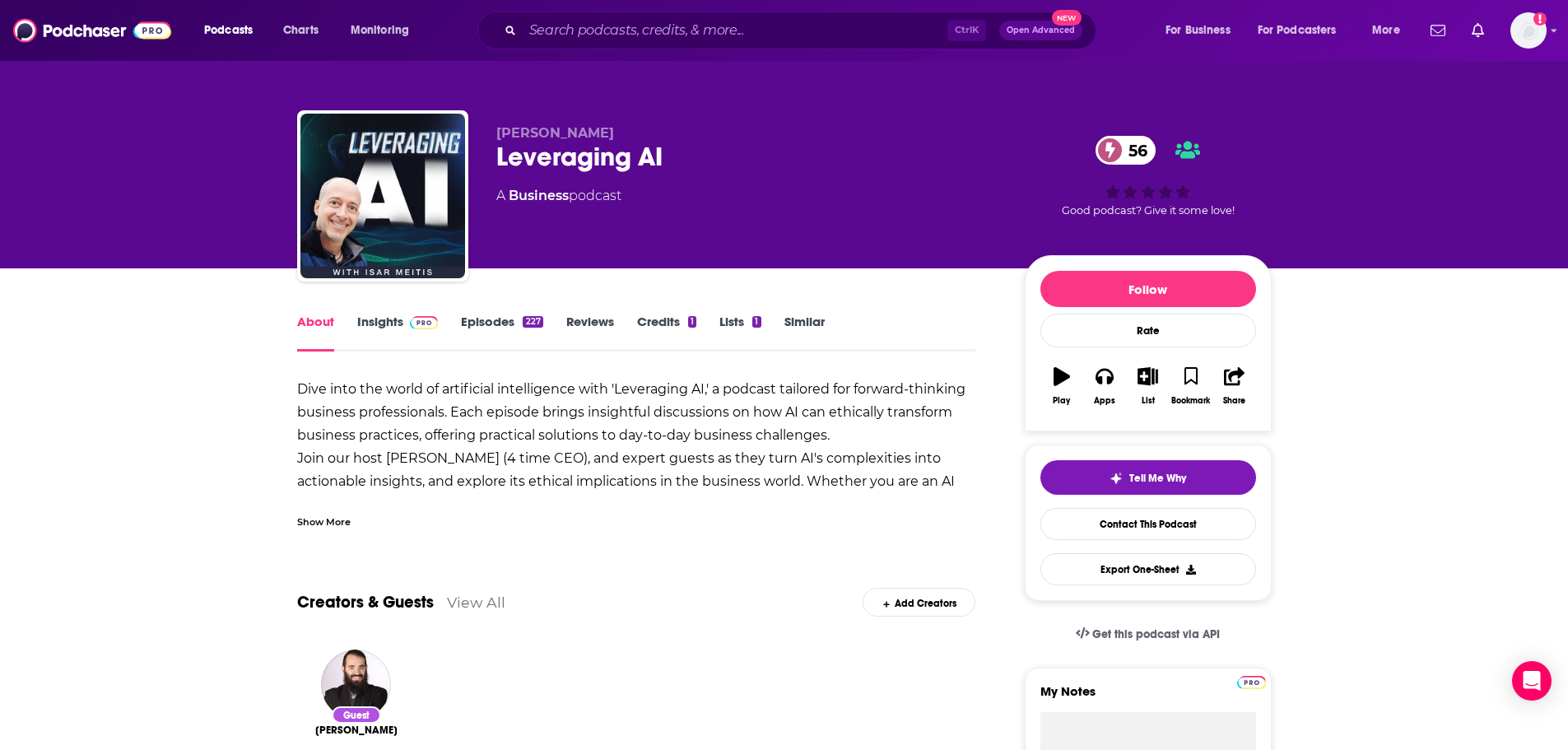
drag, startPoint x: 358, startPoint y: 514, endPoint x: 343, endPoint y: 514, distance: 15.0
click at [356, 514] on div "Show More" at bounding box center [636, 515] width 679 height 28
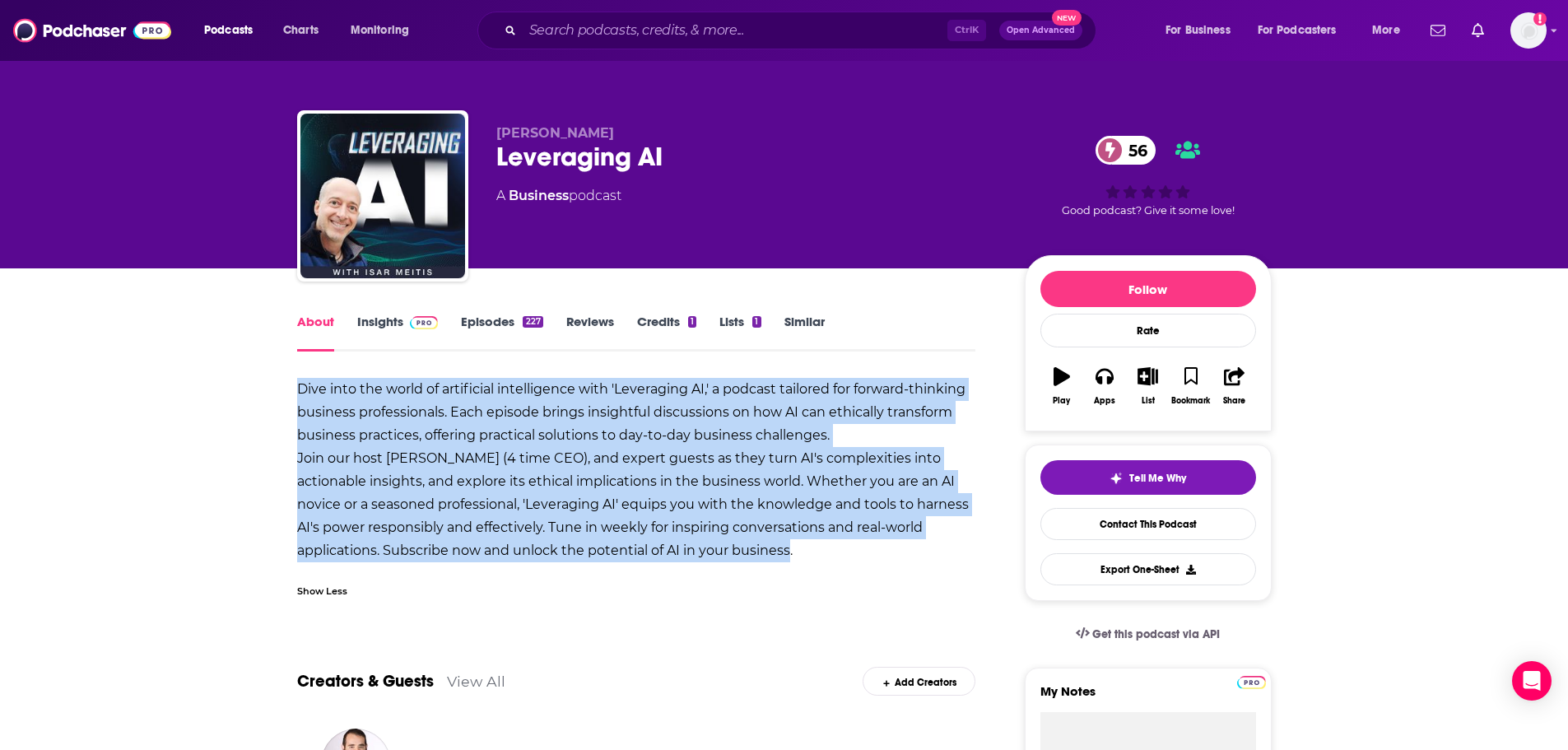
drag, startPoint x: 297, startPoint y: 386, endPoint x: 723, endPoint y: 544, distance: 454.4
click at [729, 518] on div "Dive into the world of artificial intelligence with 'Leveraging AI,' a podcast …" at bounding box center [636, 469] width 679 height 184
copy b "Dive into the world of artificial intelligence with 'Leveraging AI,' a podcast …"
click at [757, 518] on b "Dive into the world of artificial intelligence with 'Leveraging AI,' a podcast …" at bounding box center [633, 469] width 671 height 177
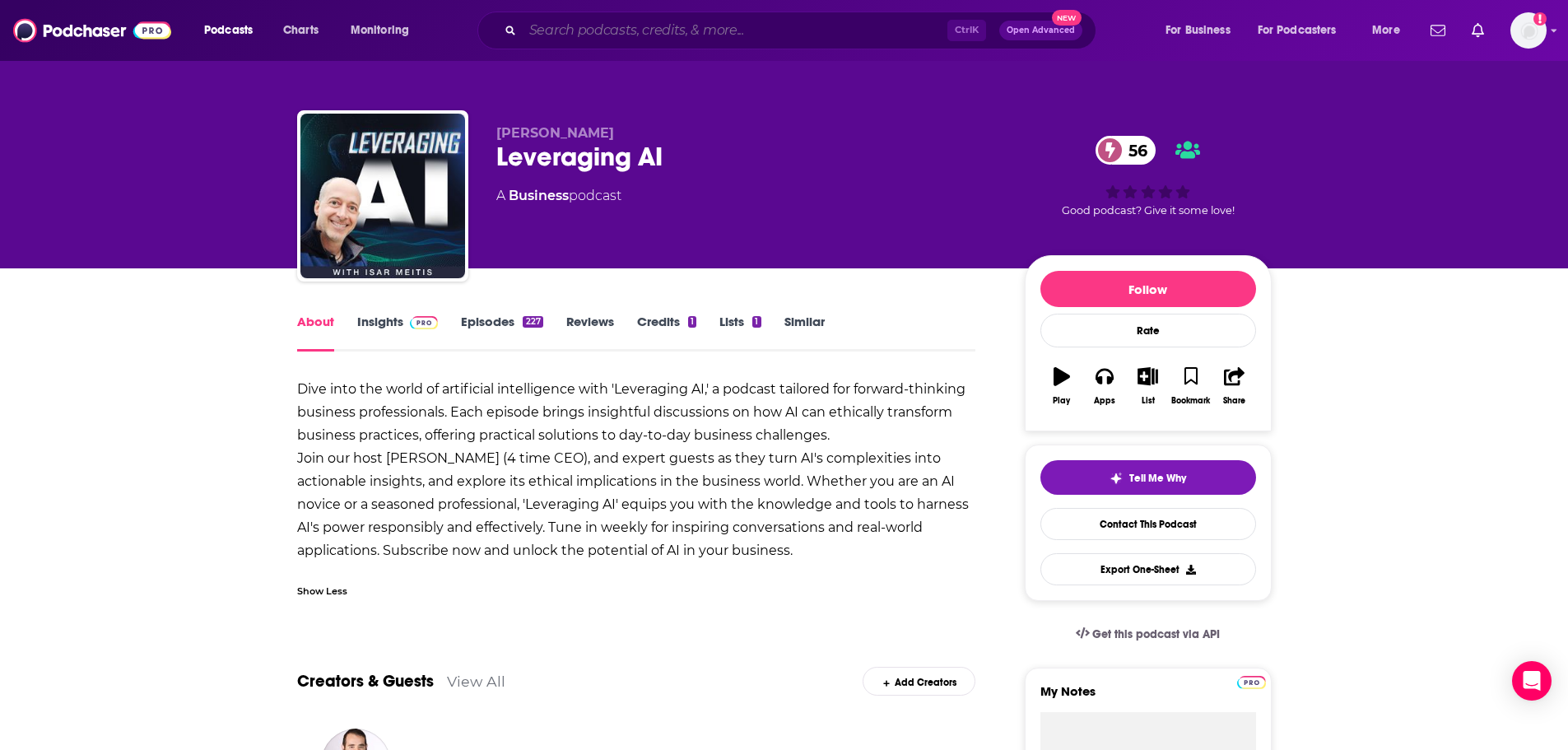
click at [611, 32] on input "Search podcasts, credits, & more..." at bounding box center [734, 30] width 425 height 27
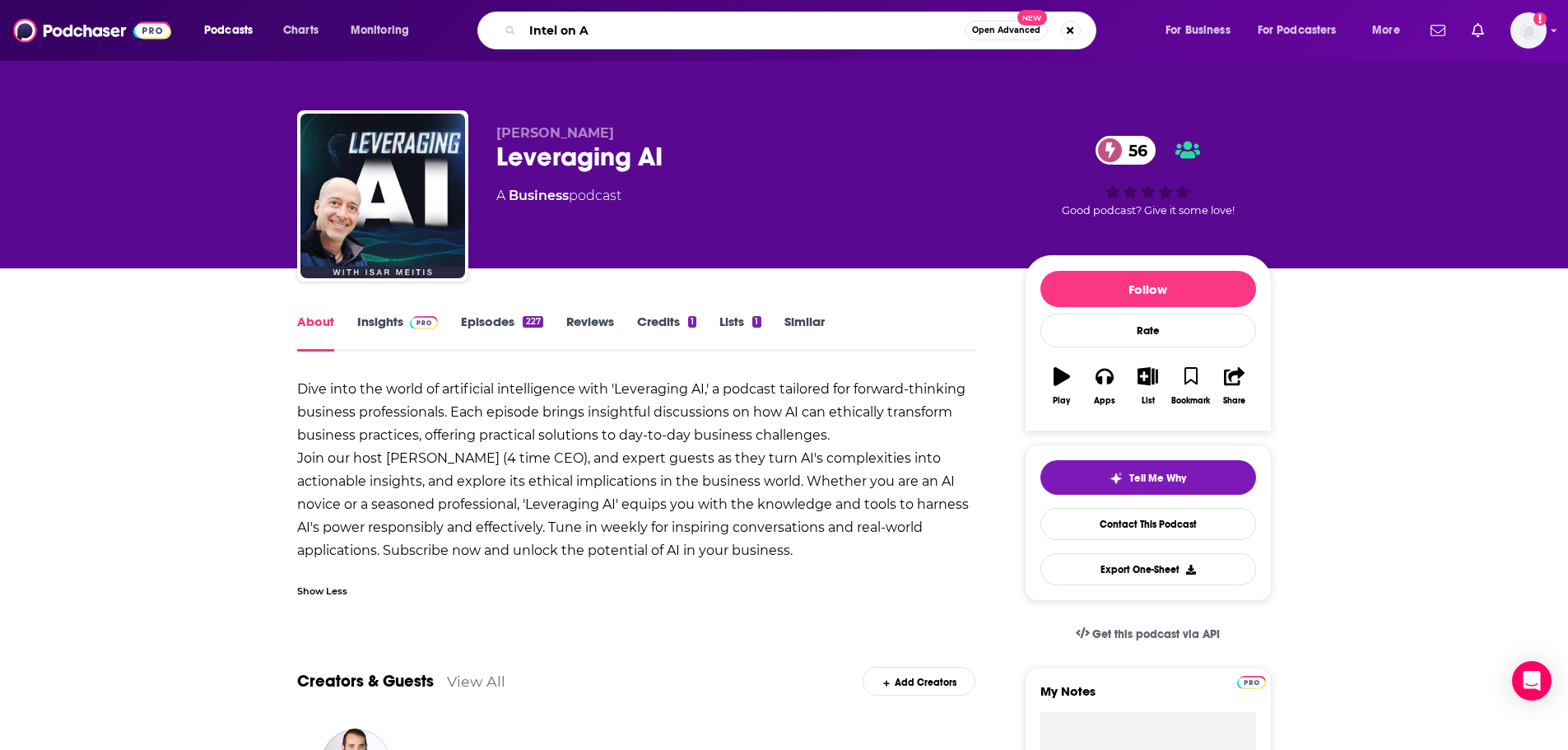
type input "Intel on Ai"
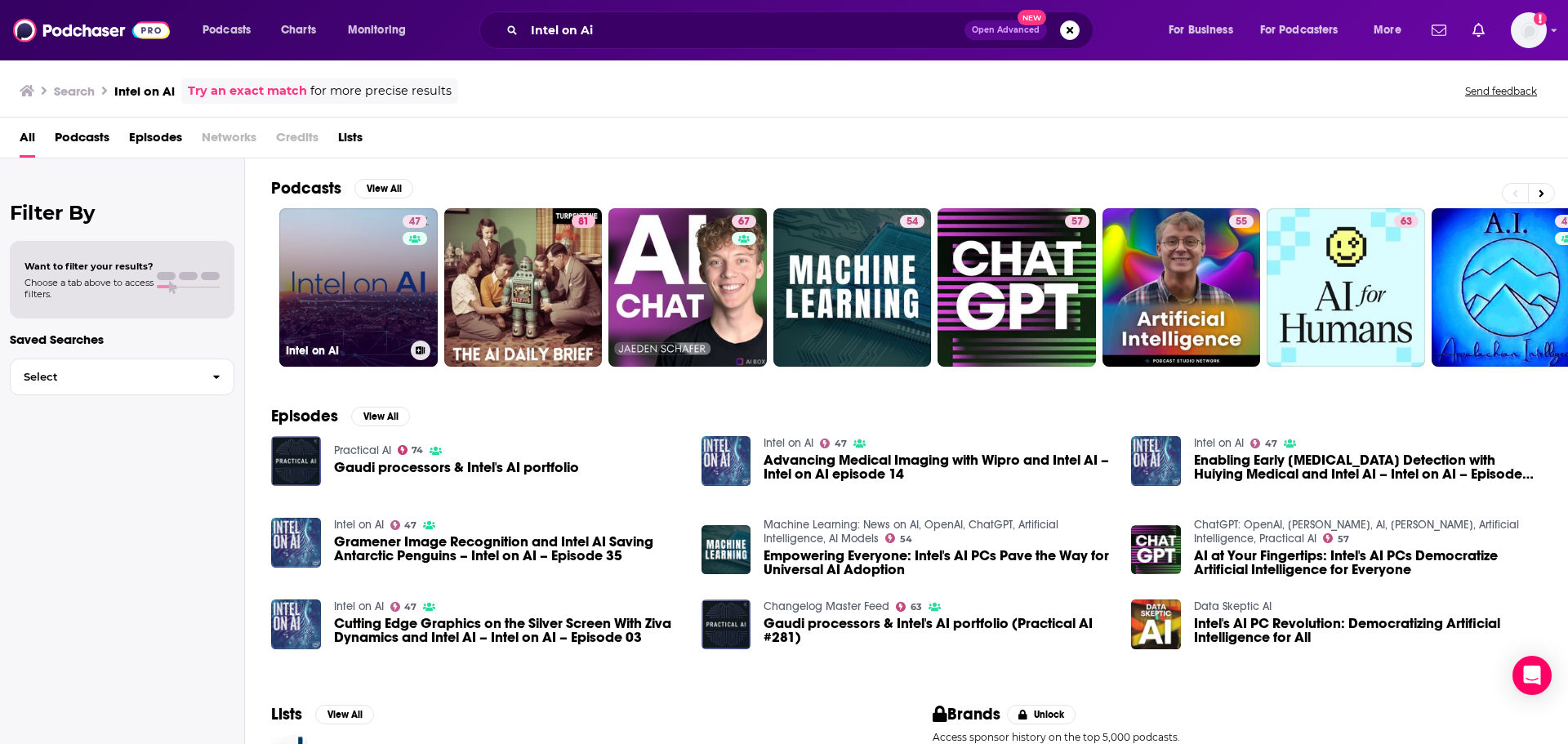
click at [385, 290] on link "47 Intel on AI" at bounding box center [359, 287] width 158 height 158
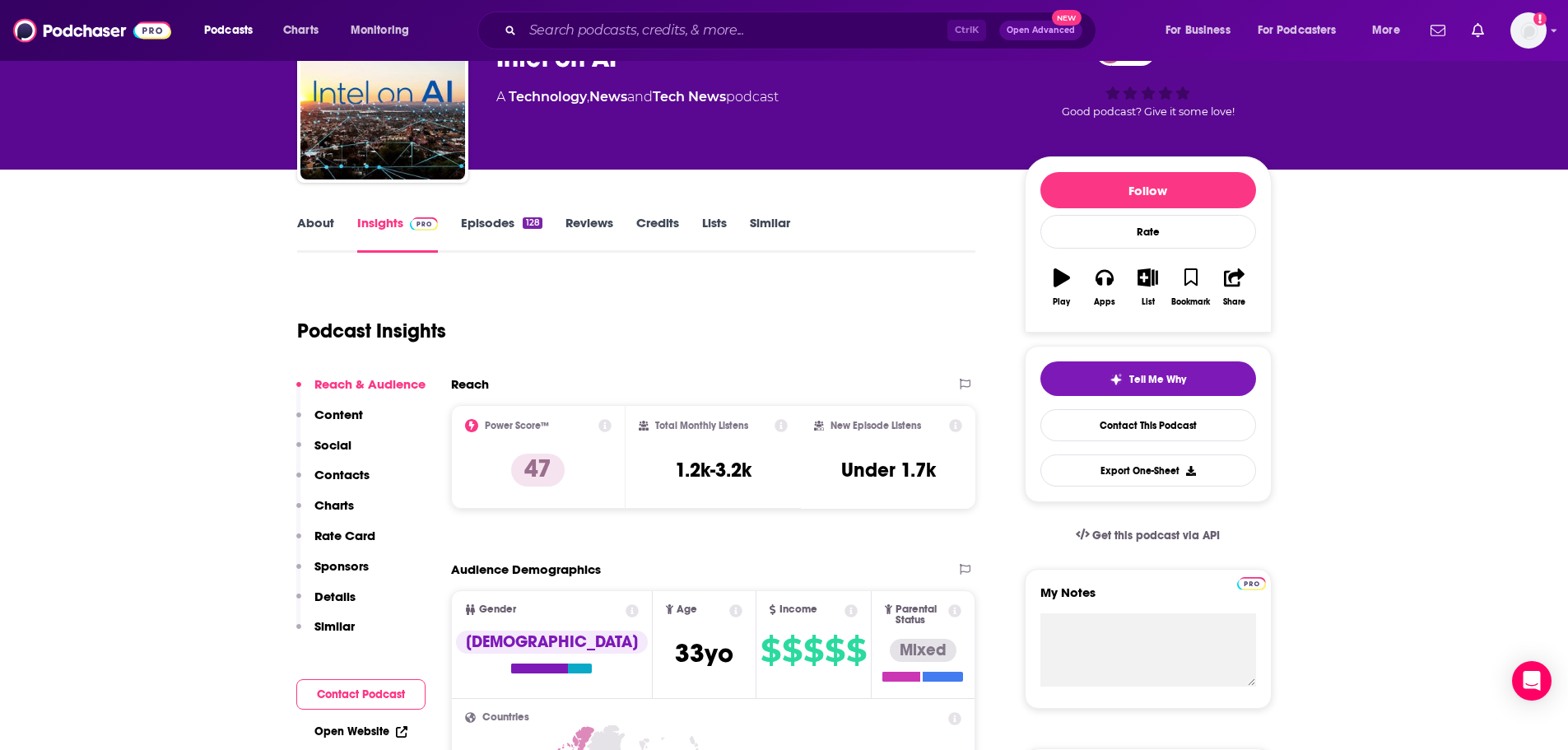
scroll to position [165, 0]
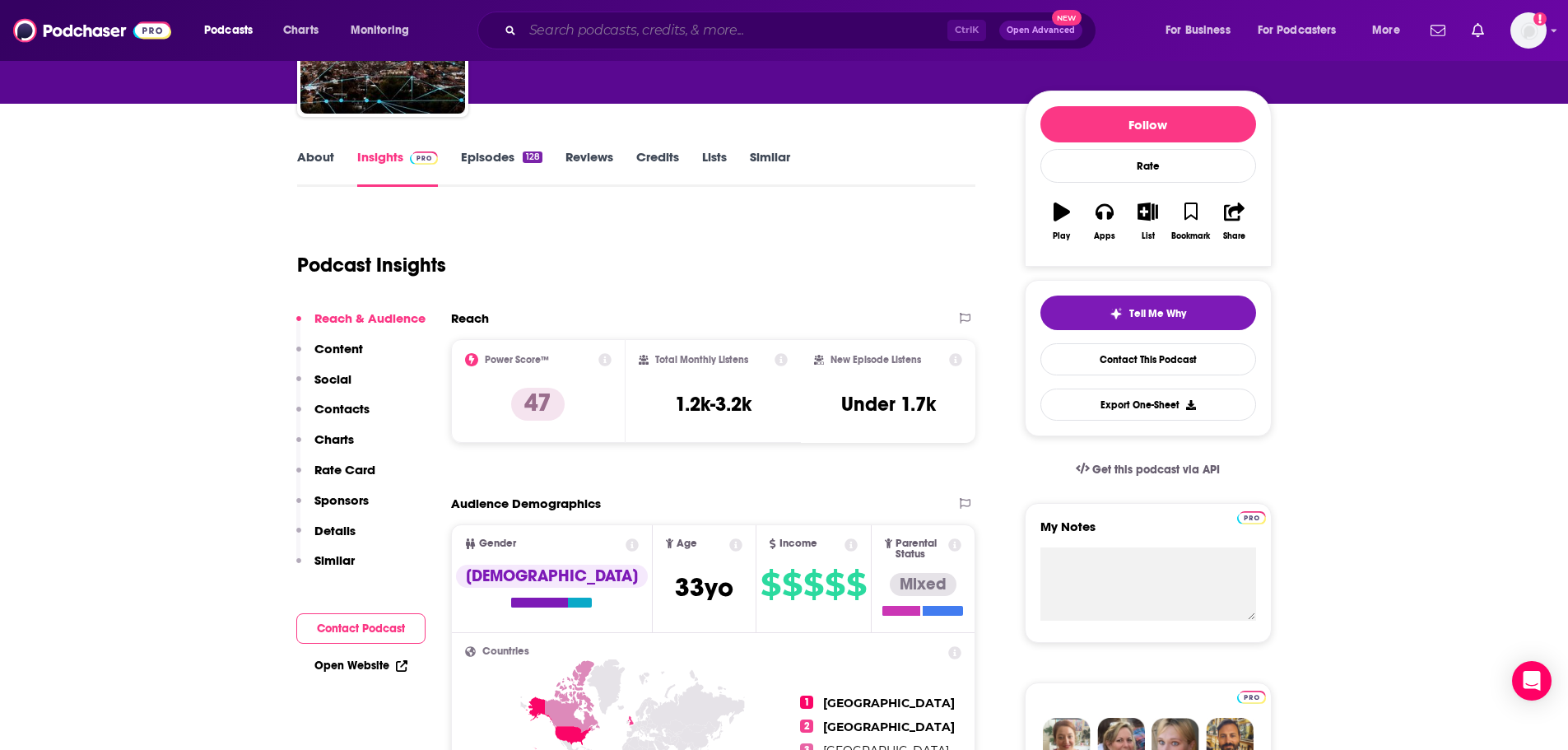
click at [609, 30] on input "Search podcasts, credits, & more..." at bounding box center [734, 30] width 425 height 27
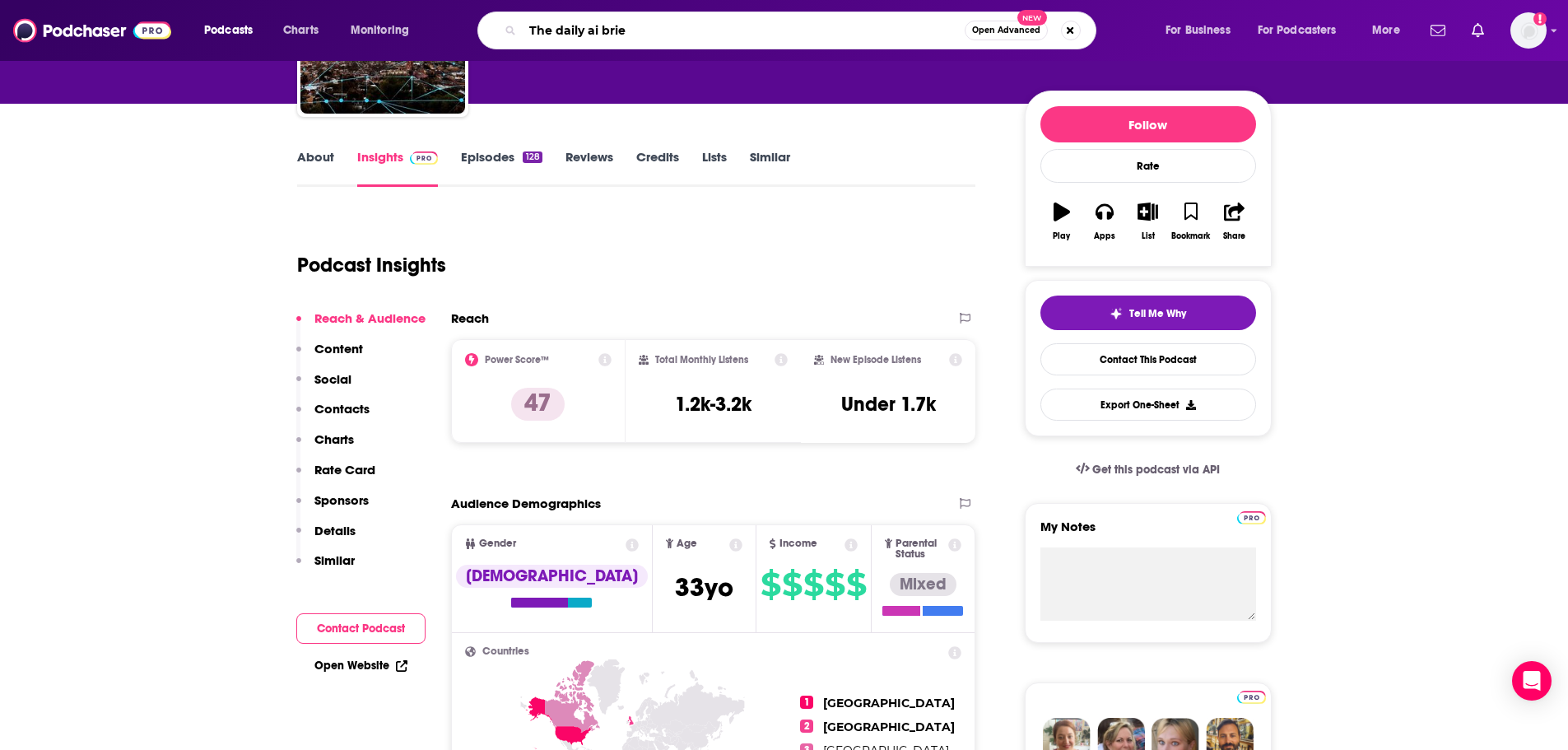
type input "The daily ai brief"
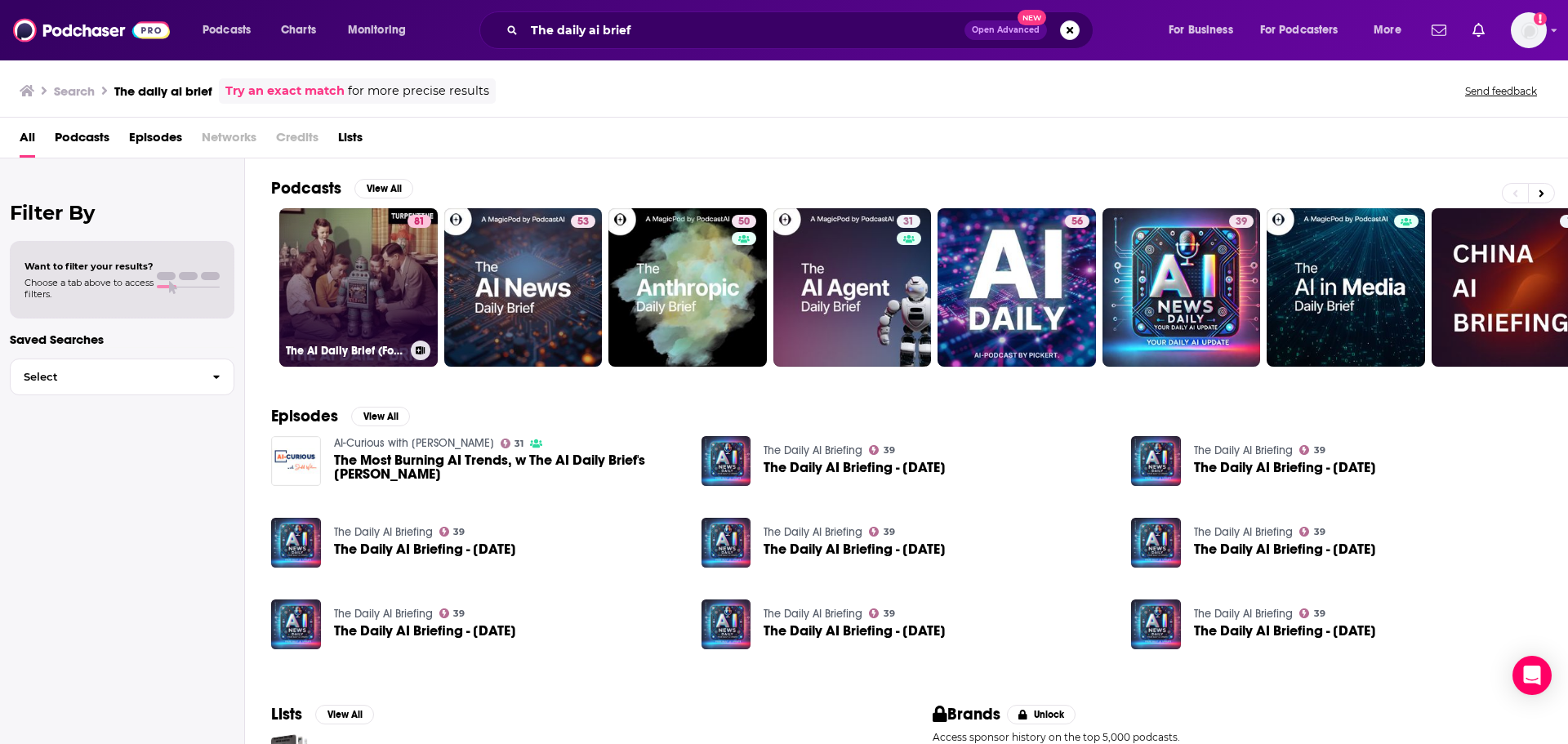
click at [345, 276] on link "81 The AI Daily Brief (Formerly The AI Breakdown): Artificial Intelligence News…" at bounding box center [359, 287] width 158 height 158
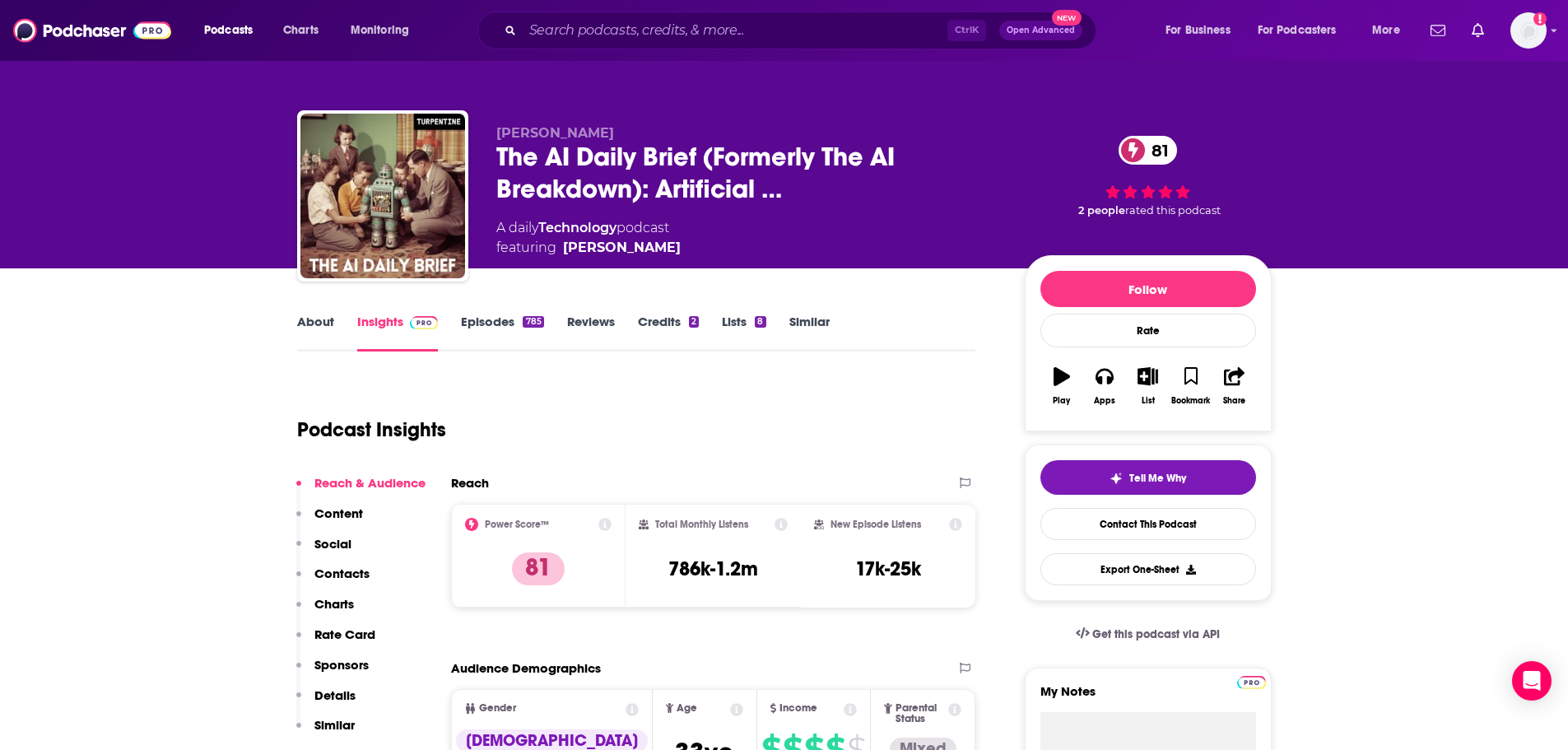
click at [319, 325] on link "About" at bounding box center [315, 332] width 37 height 38
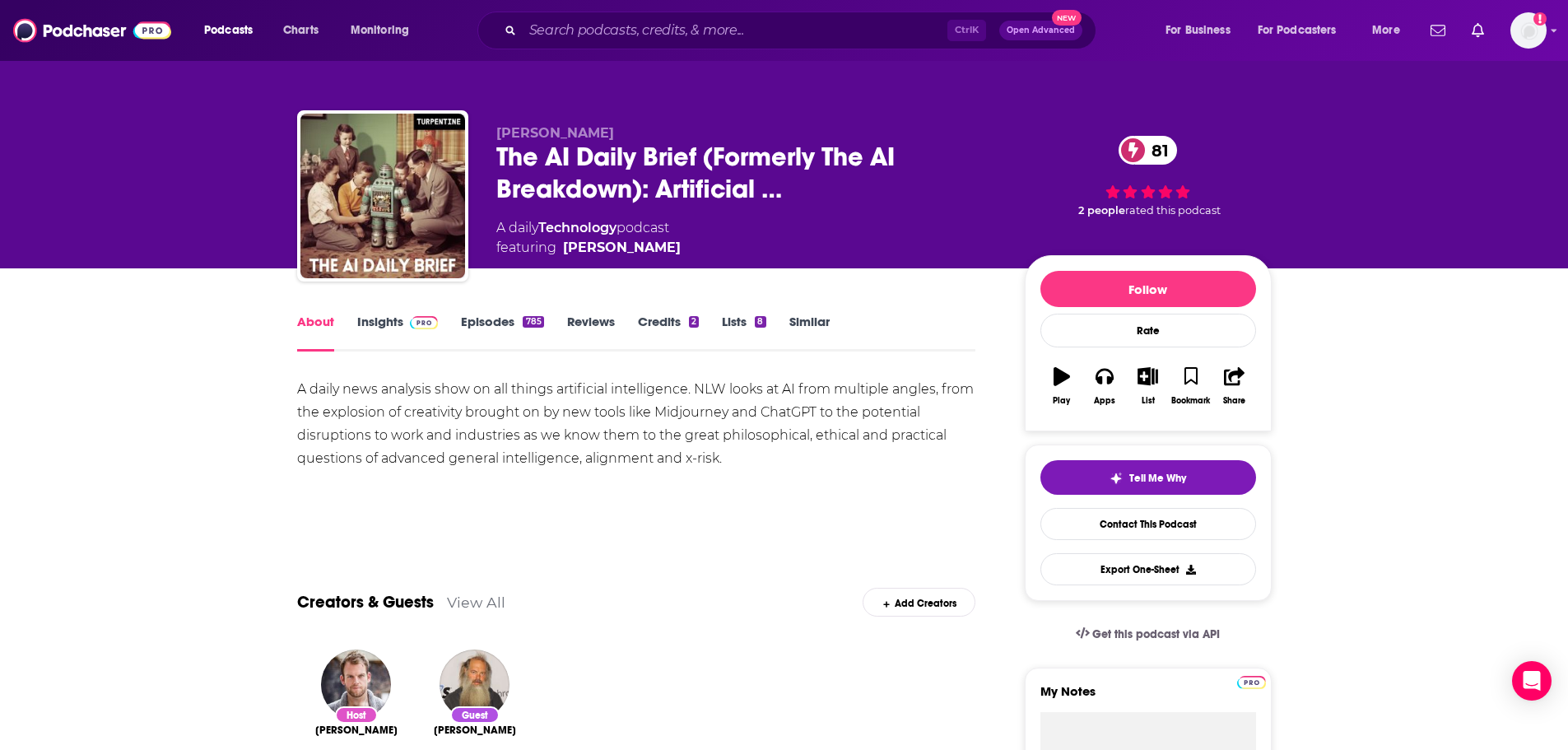
click at [510, 327] on link "Episodes 785" at bounding box center [502, 332] width 83 height 38
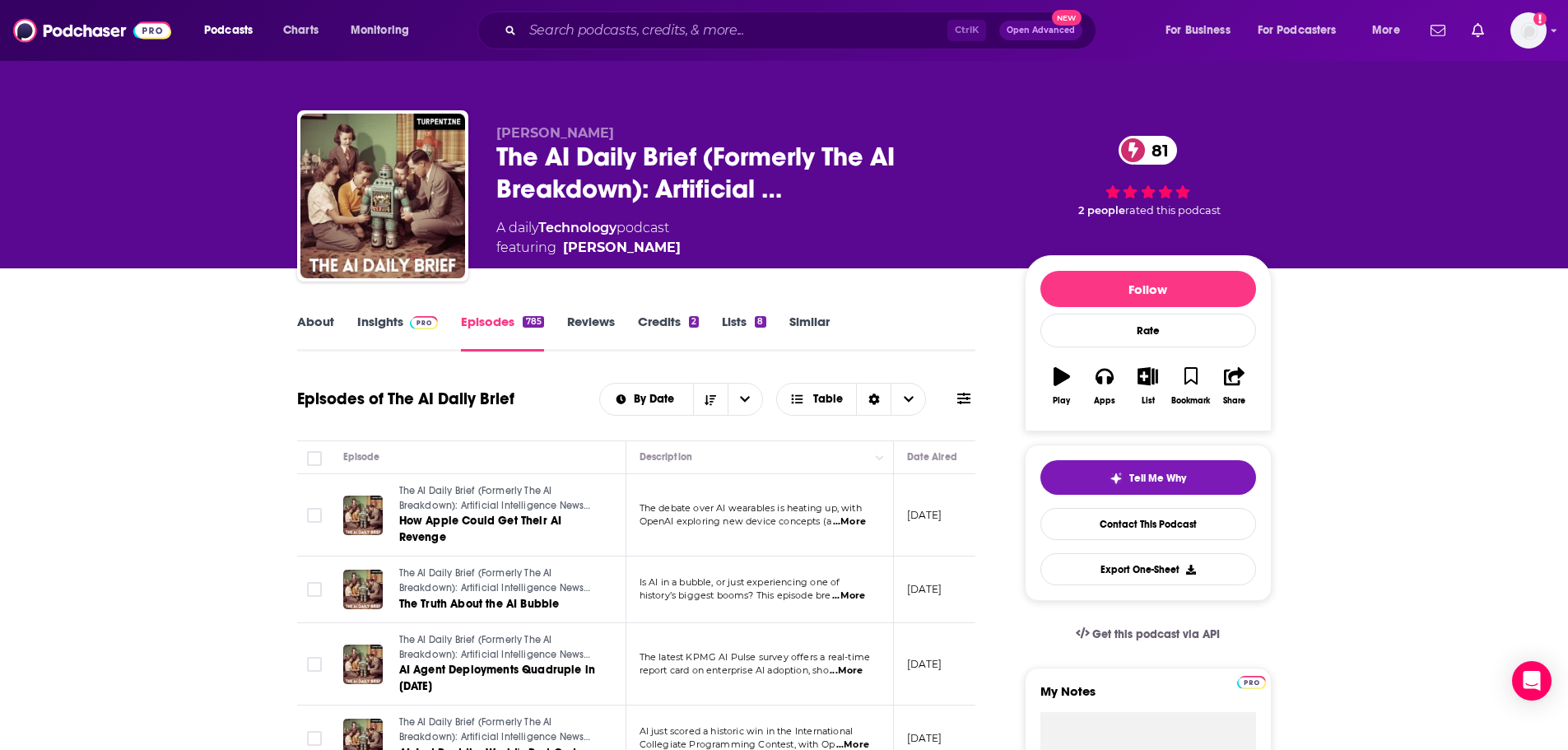
click at [855, 518] on span "...More" at bounding box center [849, 522] width 33 height 13
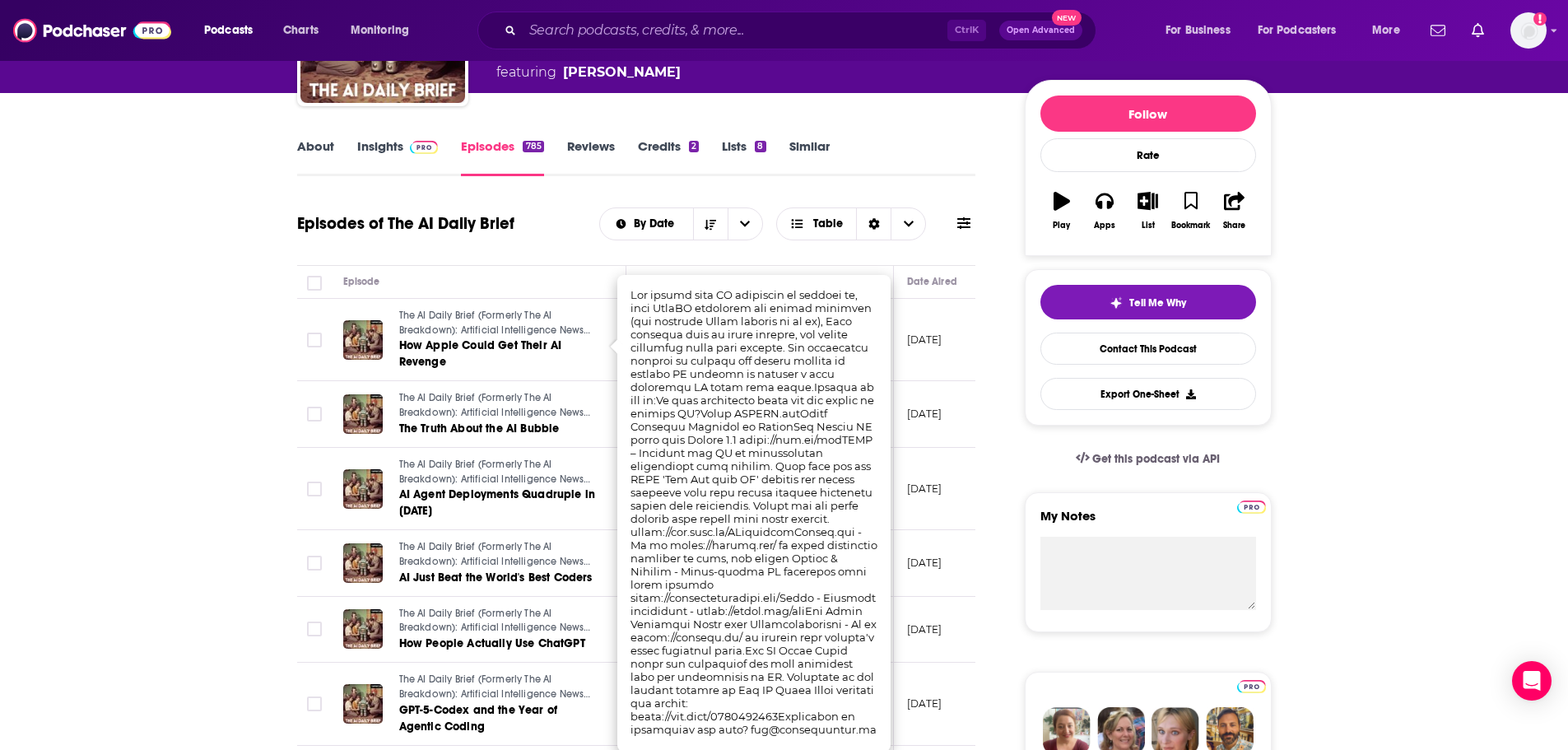
scroll to position [247, 0]
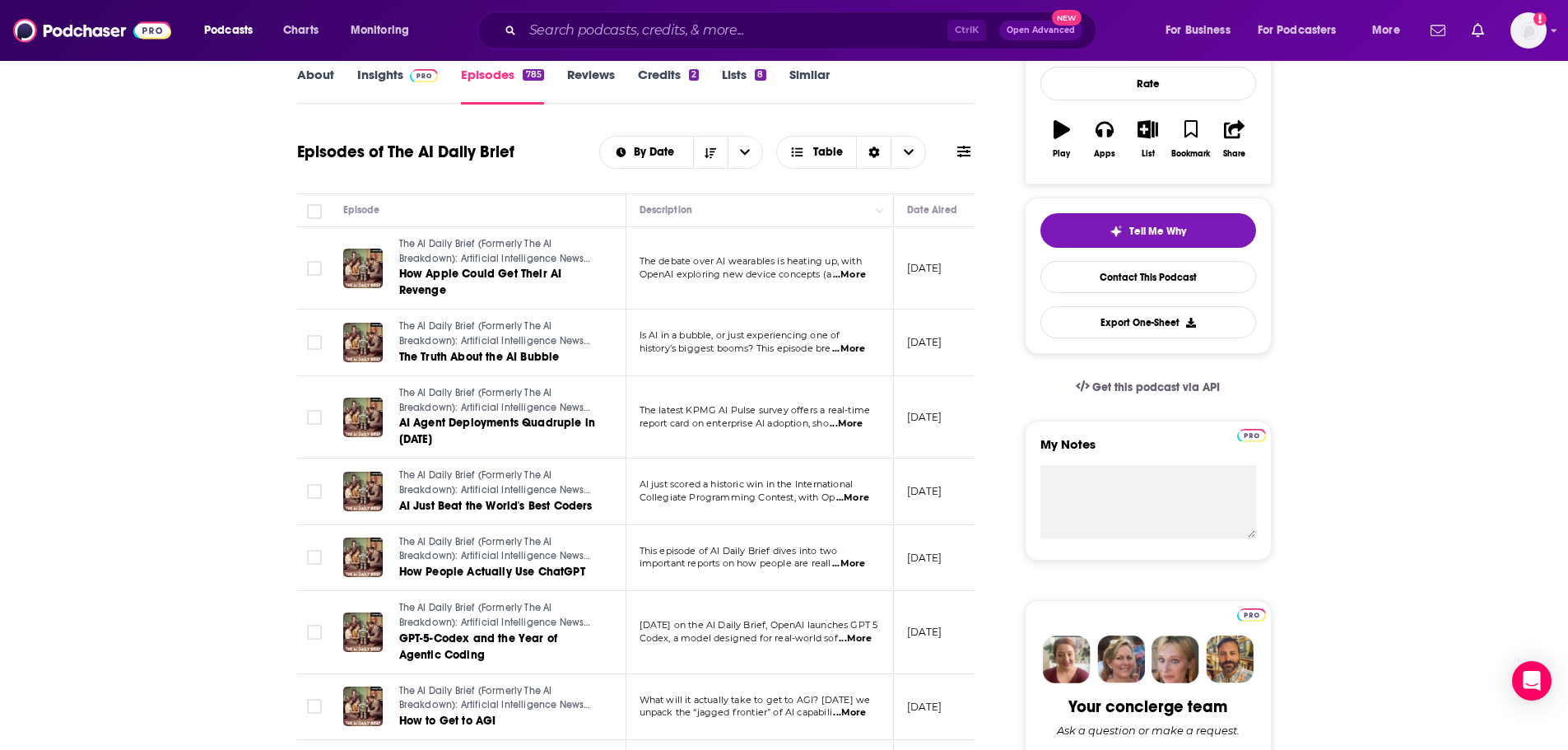
click at [859, 354] on span "...More" at bounding box center [848, 348] width 33 height 13
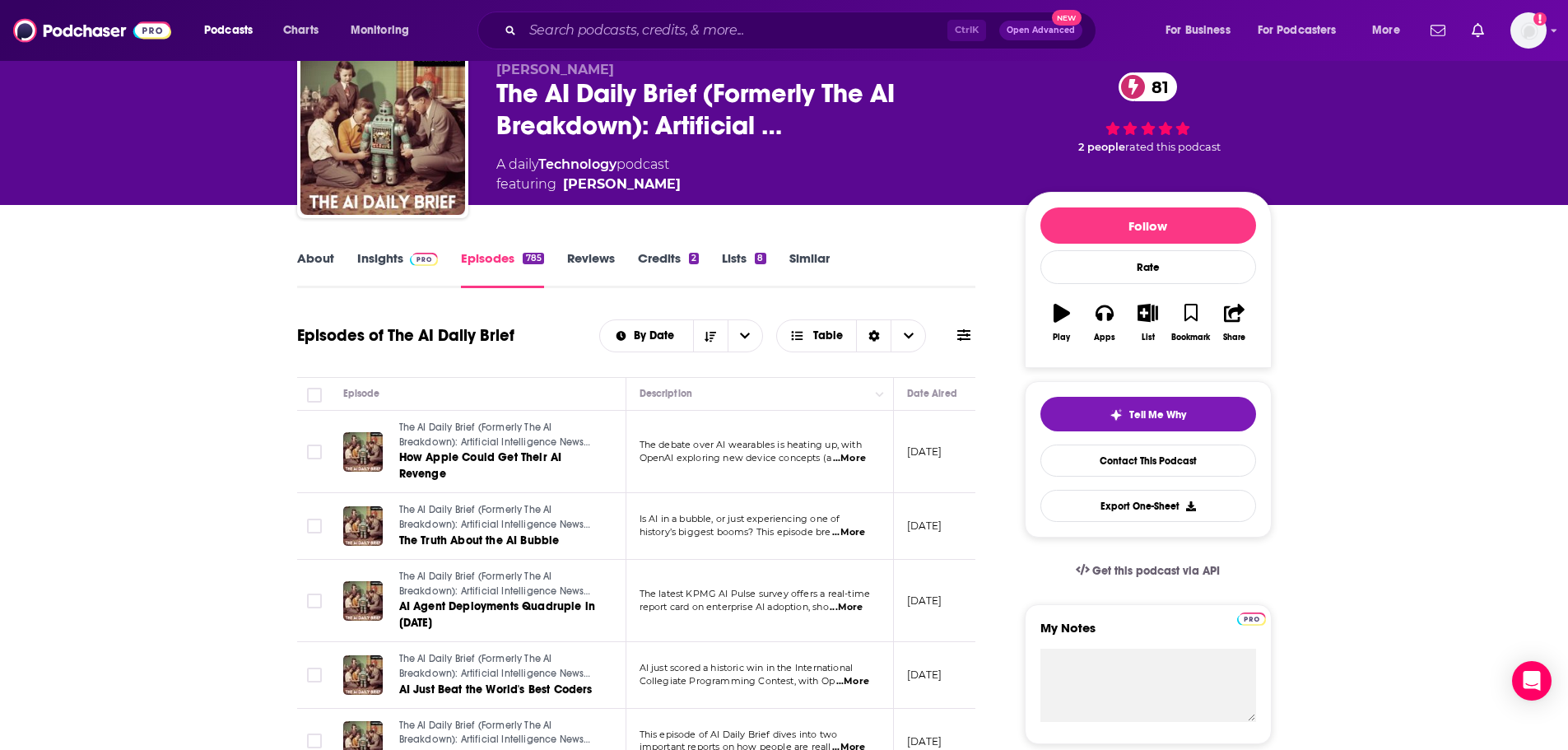
scroll to position [0, 0]
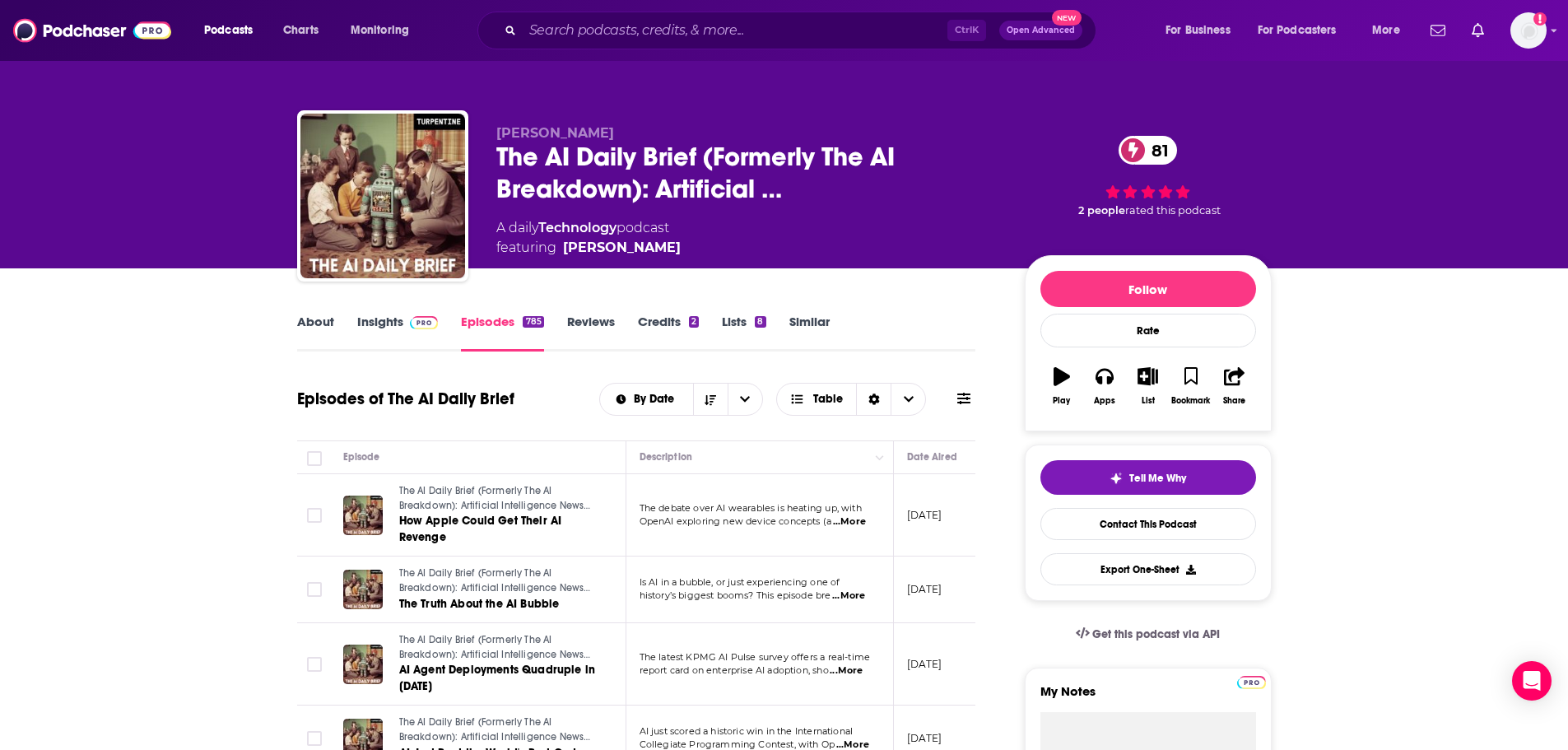
click at [641, 11] on div "Podcasts Charts Monitoring Ctrl K Open Advanced New For Business For Podcasters…" at bounding box center [784, 30] width 1568 height 61
click at [646, 24] on input "Search podcasts, credits, & more..." at bounding box center [734, 30] width 425 height 27
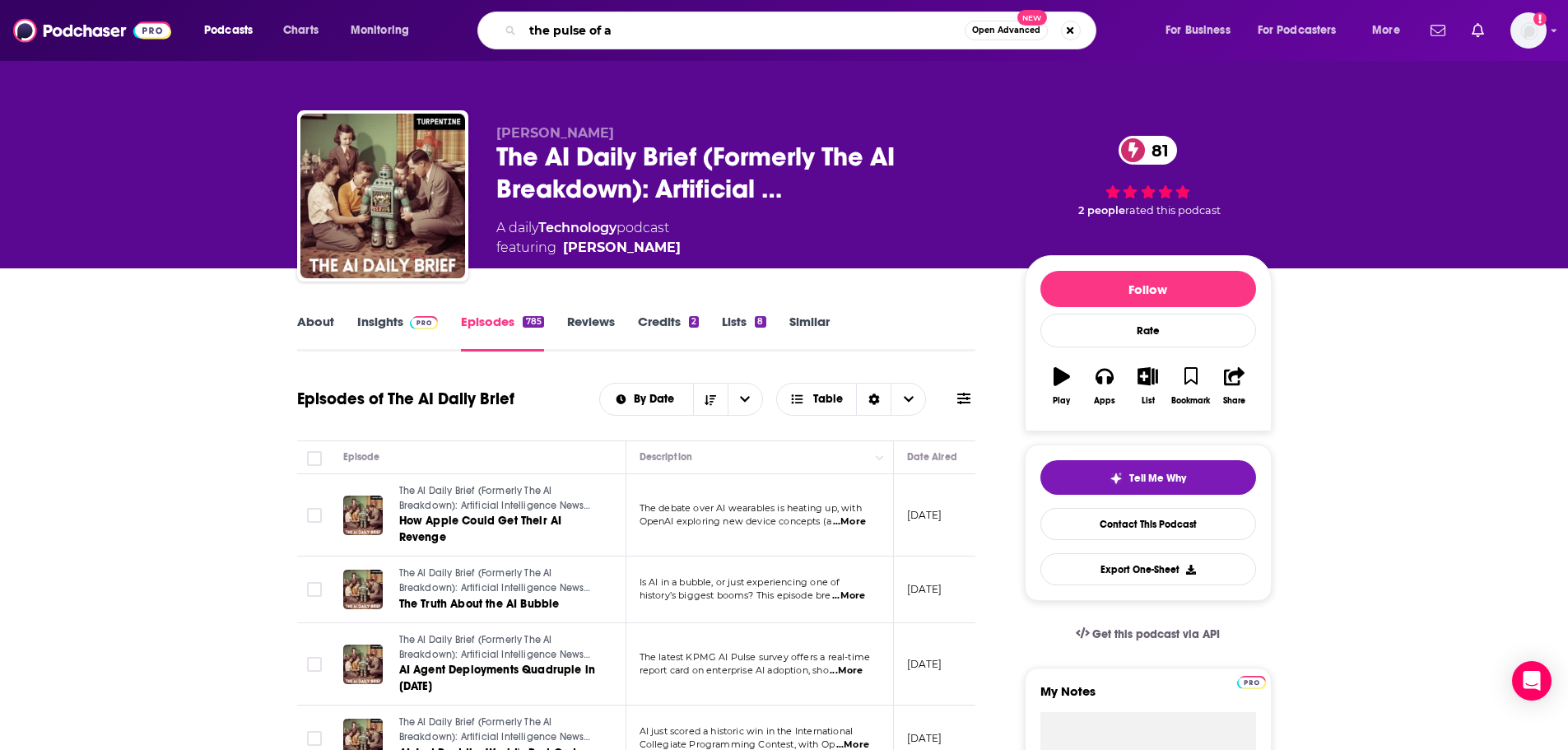
type input "the pulse of ai"
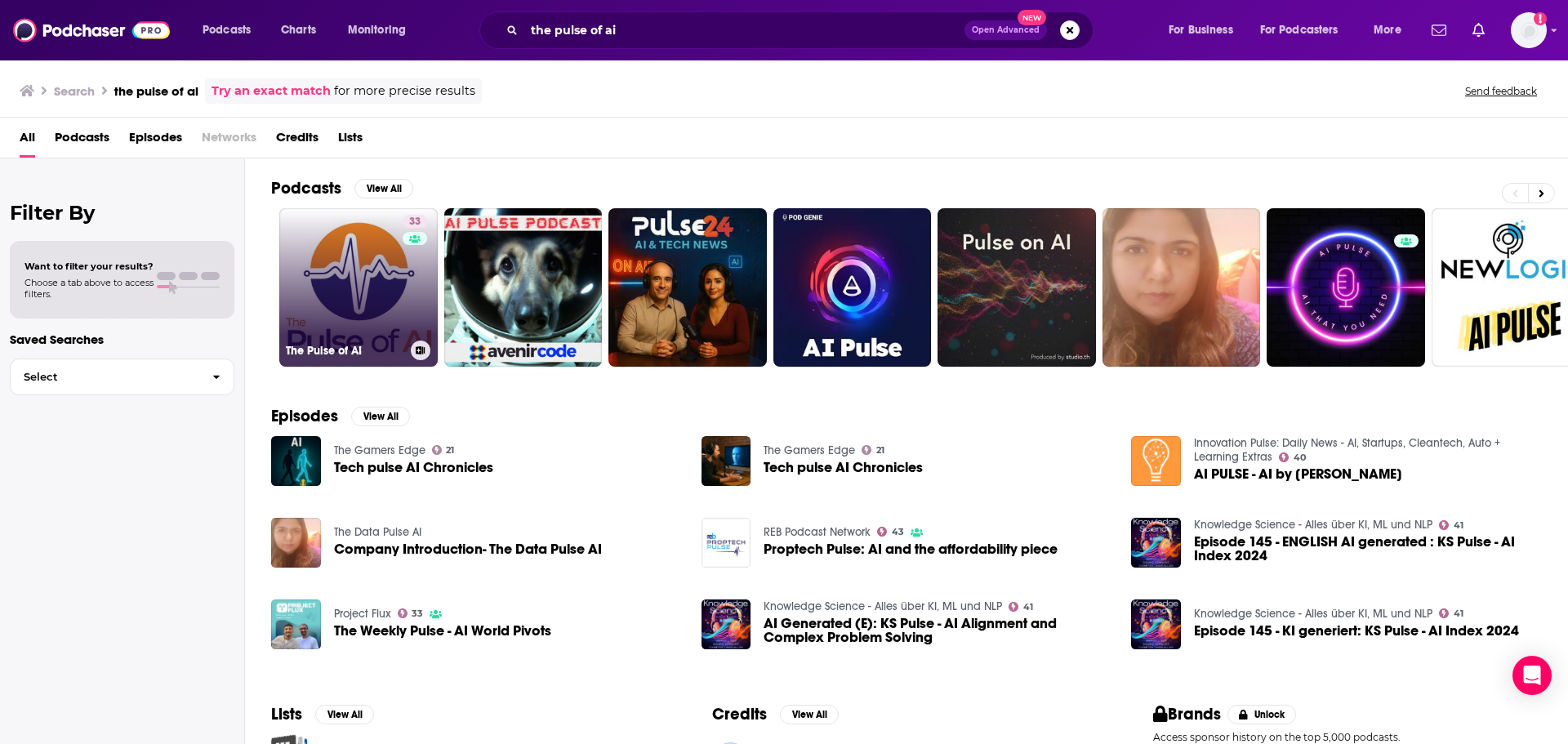
click at [320, 271] on link "33 The Pulse of AI" at bounding box center [359, 287] width 158 height 158
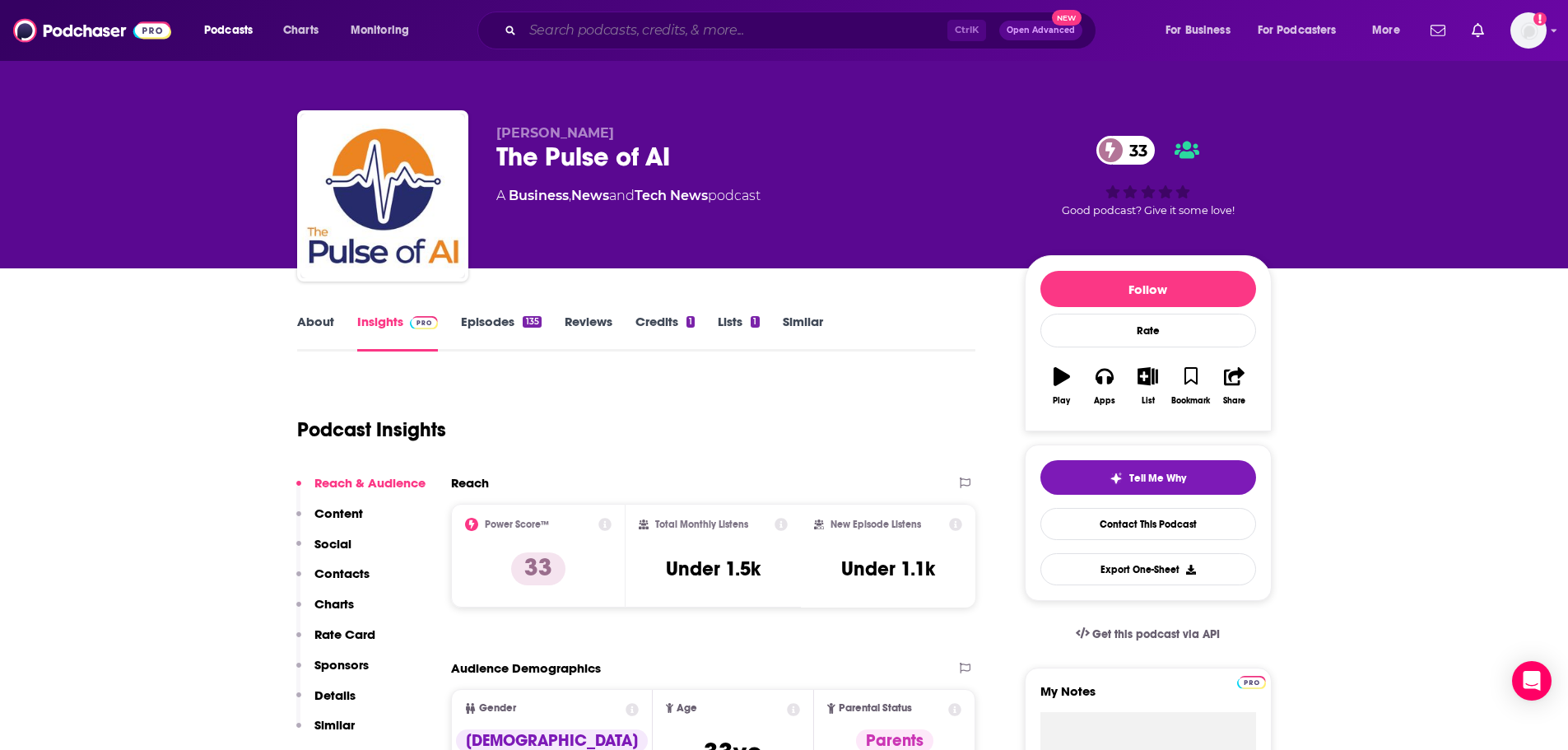
click at [656, 36] on input "Search podcasts, credits, & more..." at bounding box center [734, 30] width 425 height 27
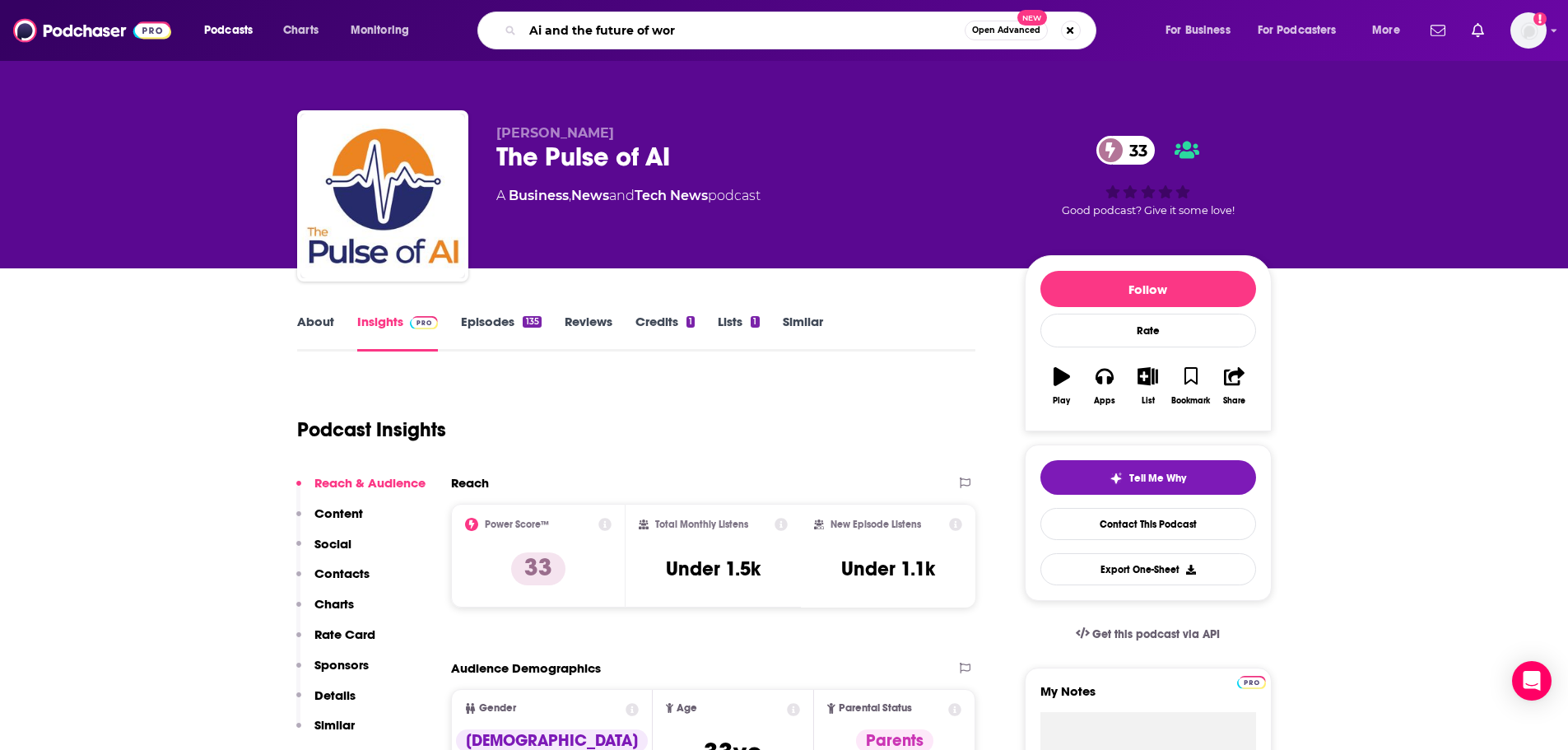
type input "Ai and the future of work"
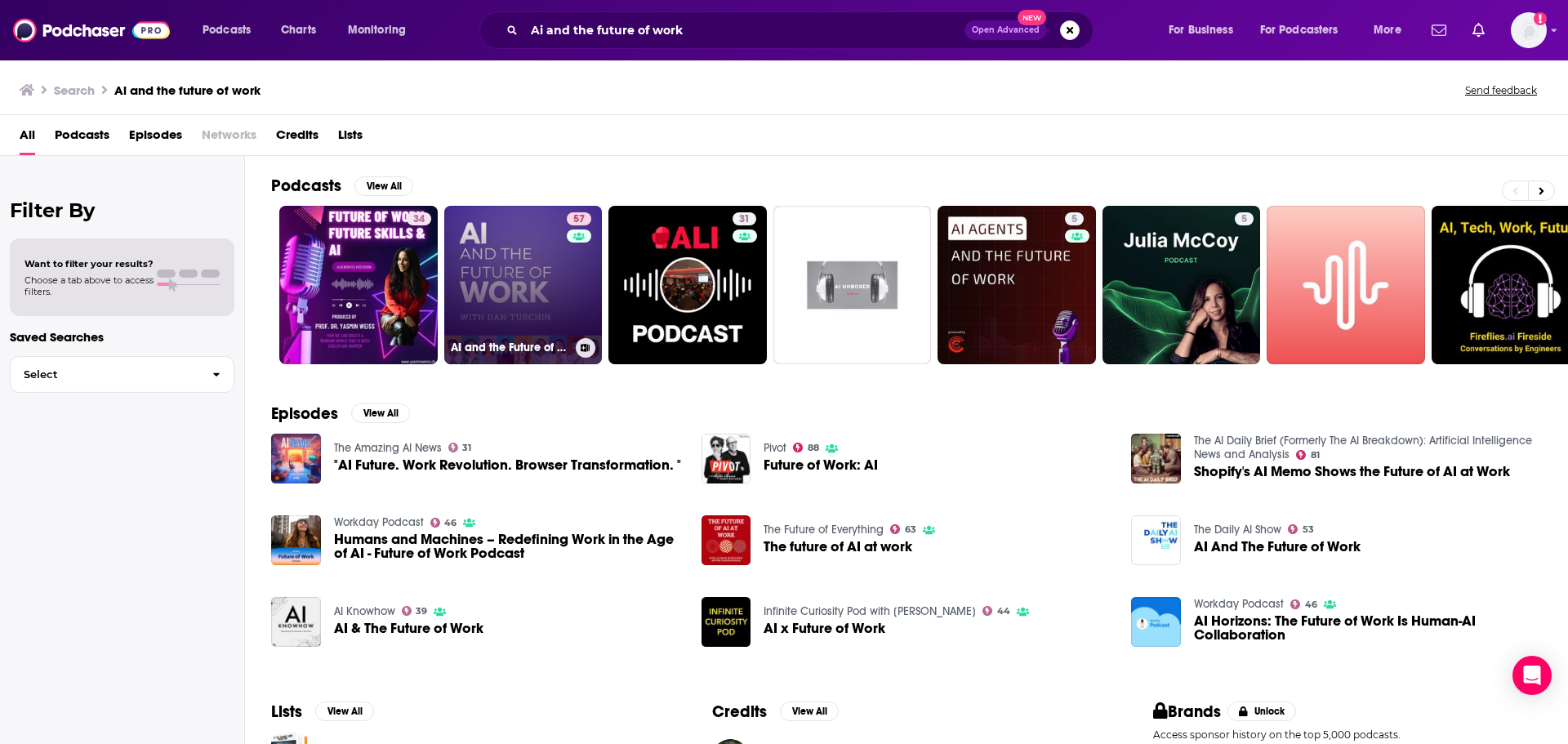
click at [542, 318] on link "57 AI and the Future of Work: Artificial Intelligence in the Workplace, Busines…" at bounding box center [523, 285] width 158 height 158
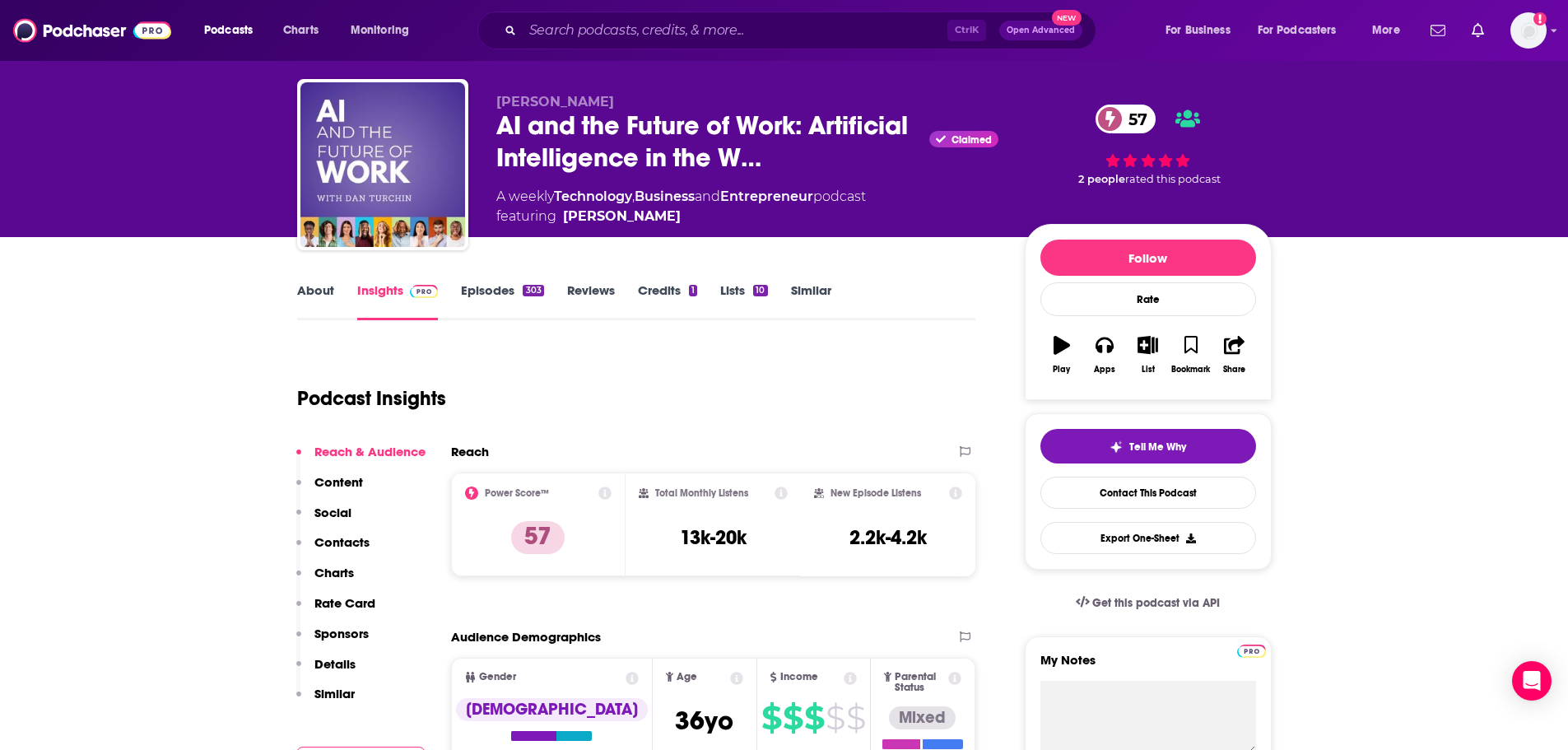
scroll to position [83, 0]
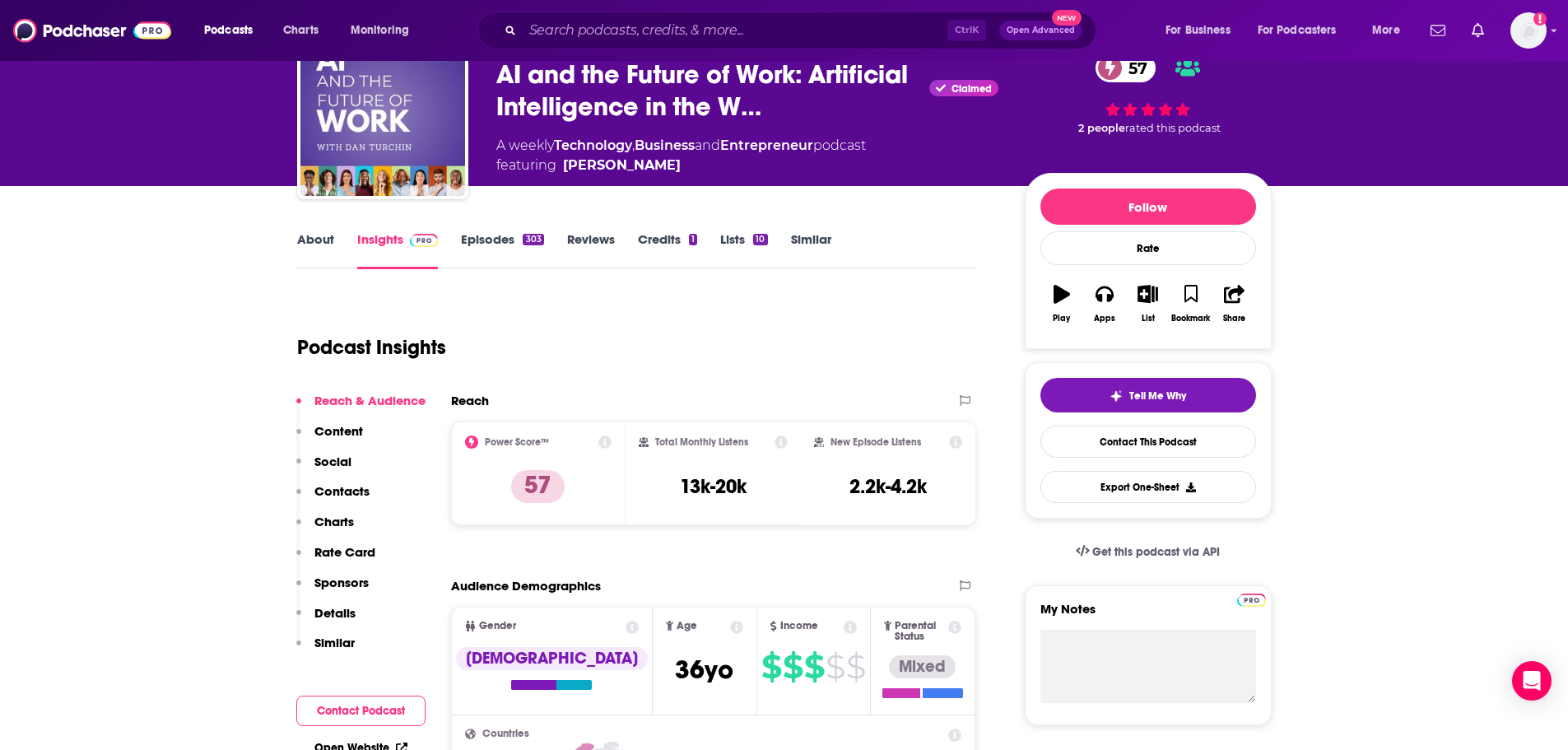
click at [302, 246] on link "About" at bounding box center [315, 249] width 37 height 38
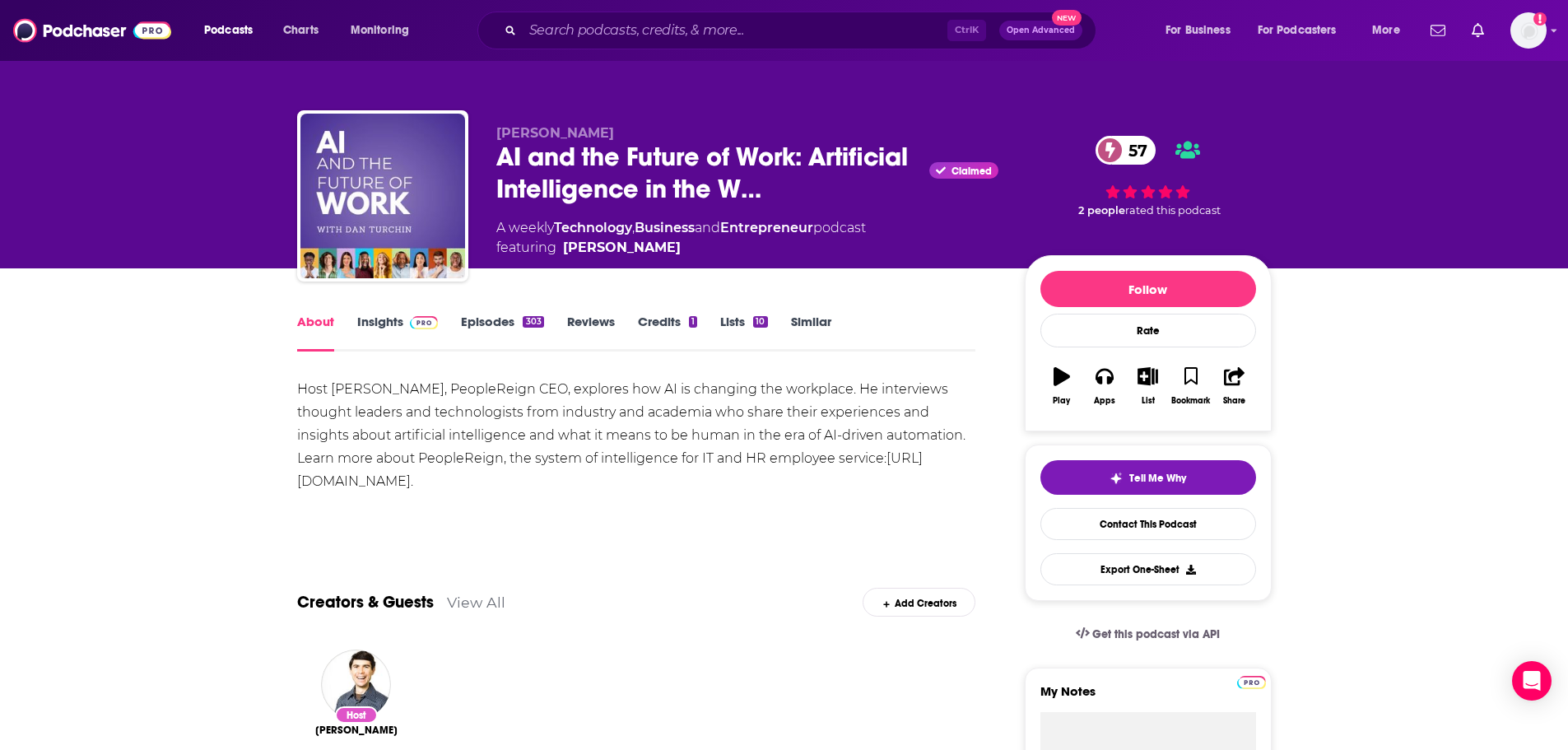
click at [376, 323] on link "Insights" at bounding box center [398, 332] width 82 height 38
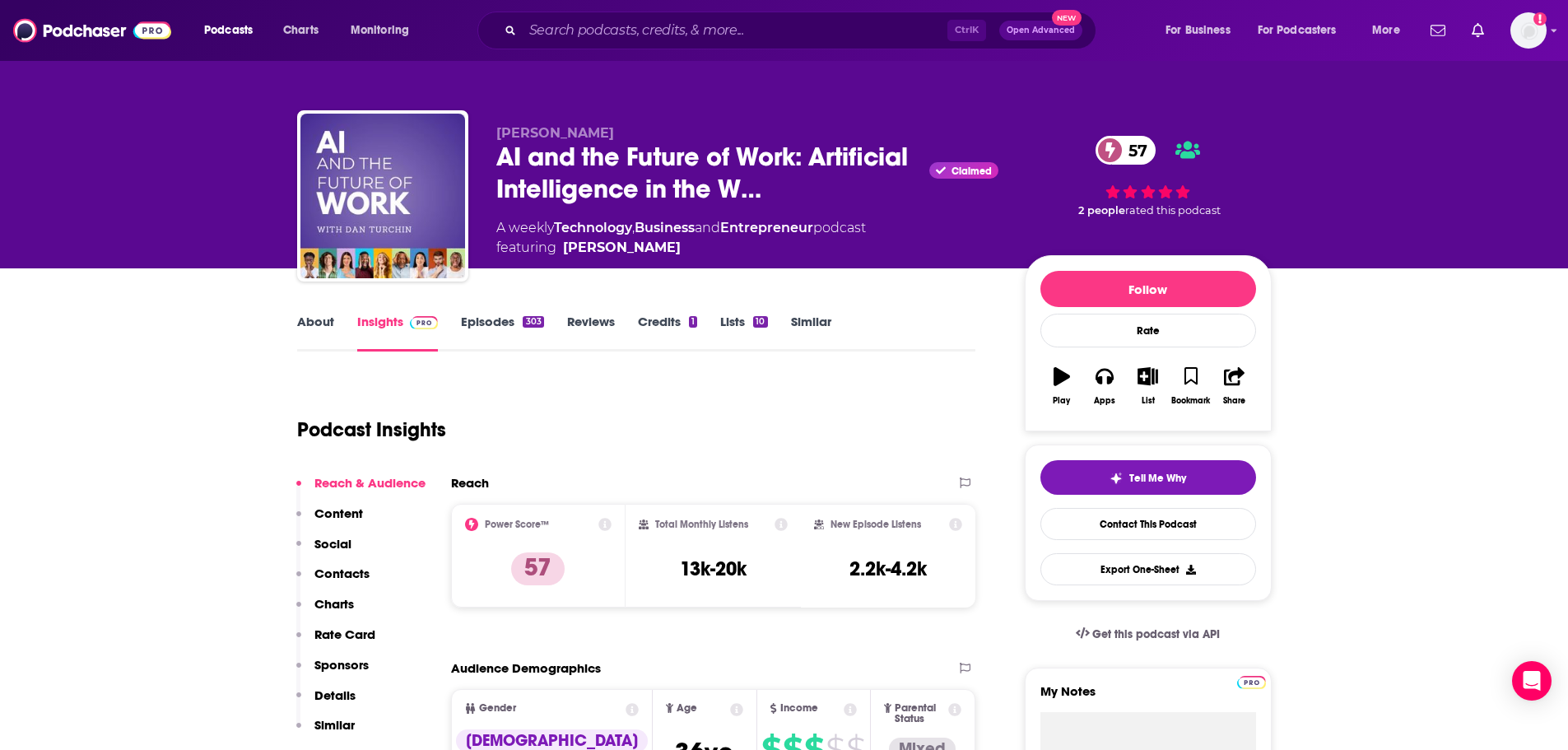
click at [344, 517] on p "Content" at bounding box center [338, 513] width 49 height 16
click at [479, 331] on link "Episodes 303" at bounding box center [502, 332] width 83 height 38
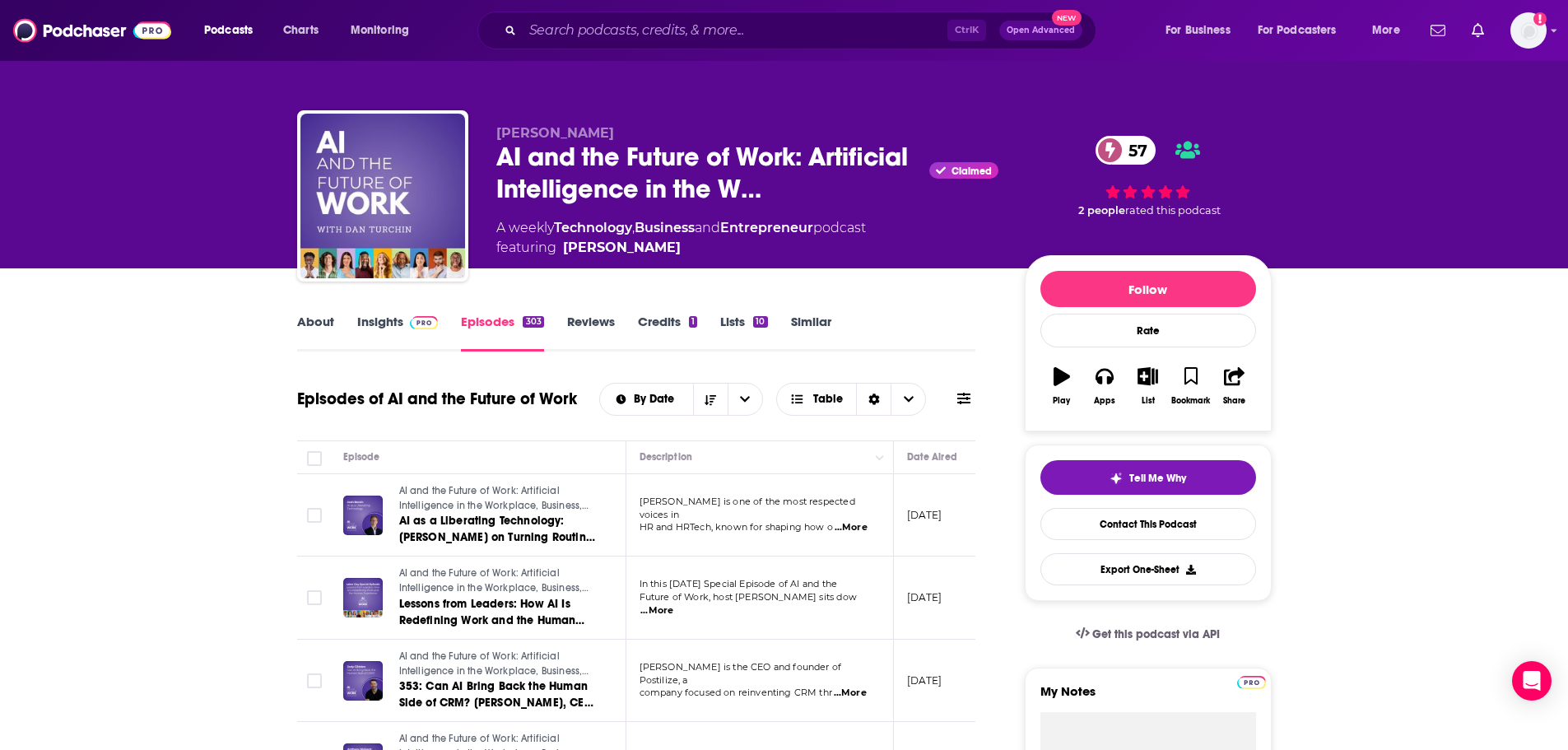
click at [400, 328] on link "Insights" at bounding box center [398, 332] width 82 height 38
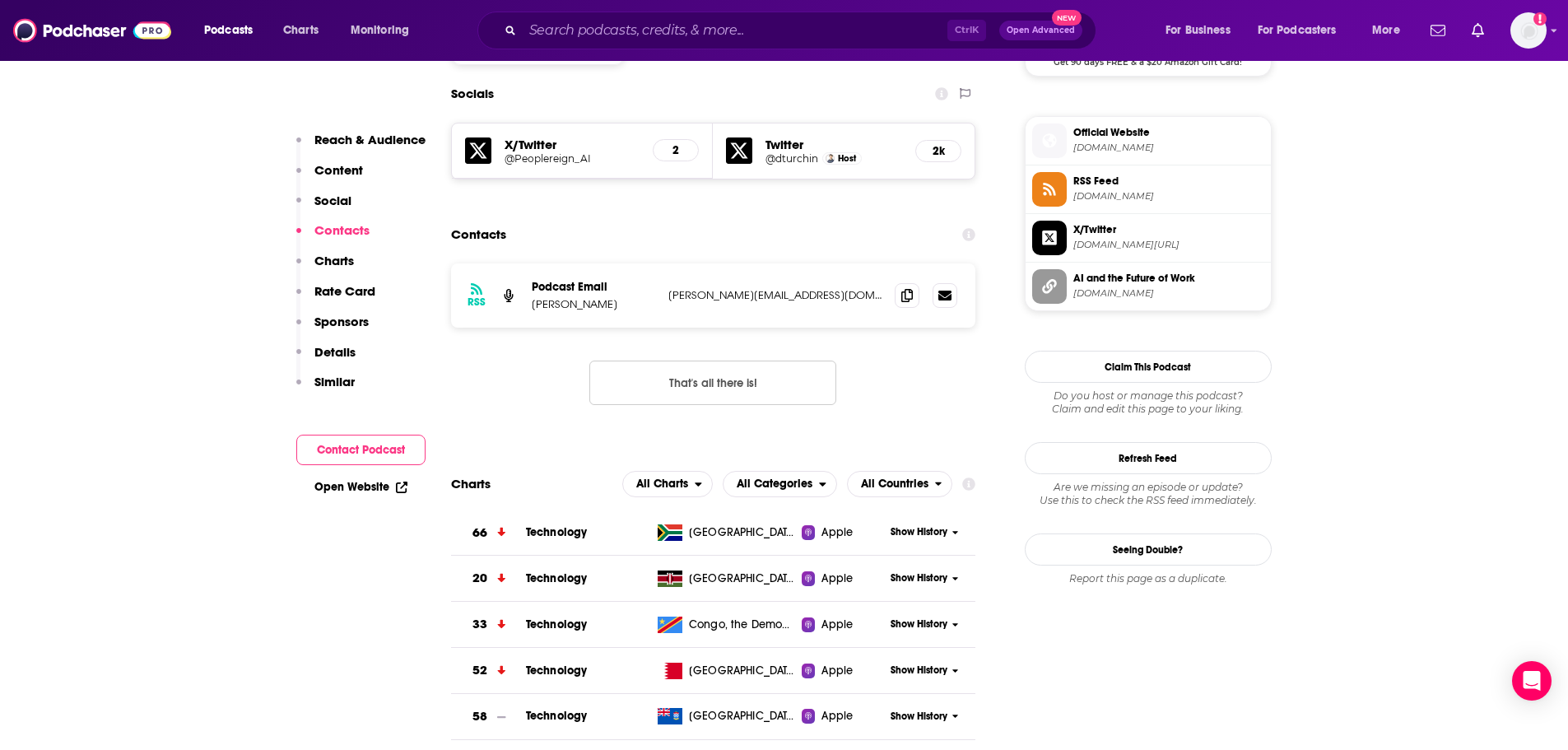
scroll to position [1482, 0]
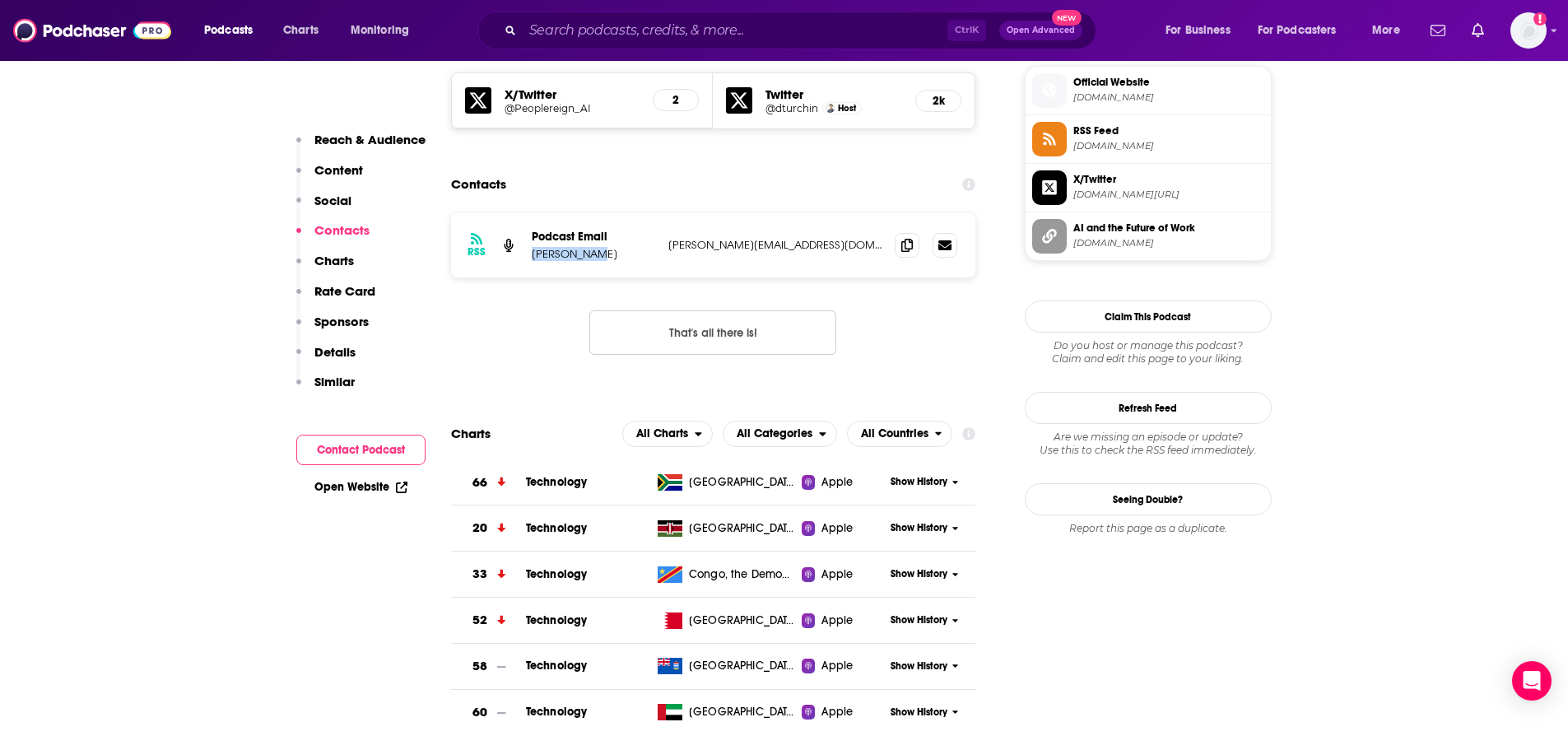
drag, startPoint x: 594, startPoint y: 172, endPoint x: 534, endPoint y: 173, distance: 60.0
click at [534, 247] on p "Dan Turchin" at bounding box center [593, 253] width 124 height 14
copy p "Dan Turchin"
click at [899, 232] on span at bounding box center [907, 244] width 25 height 25
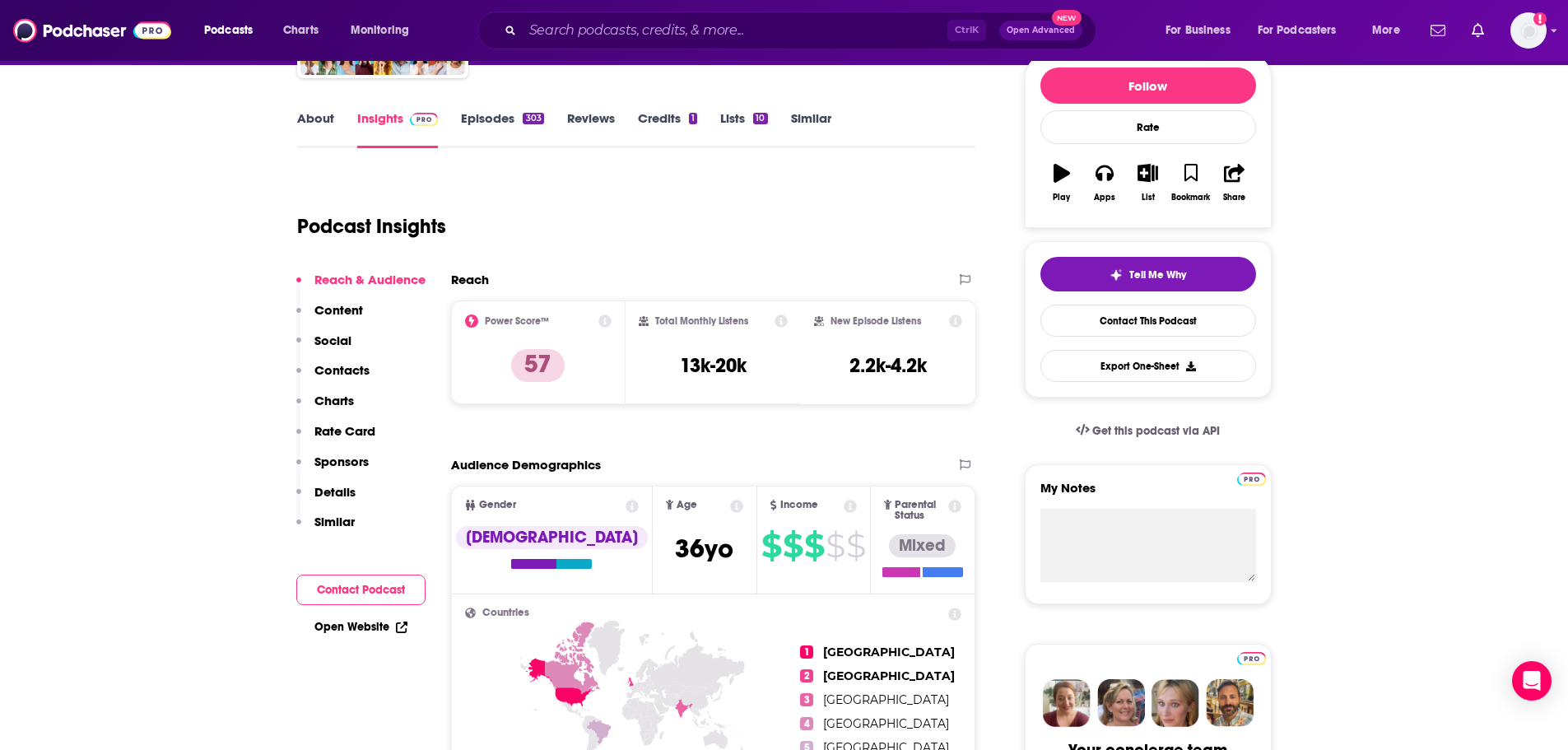
scroll to position [0, 0]
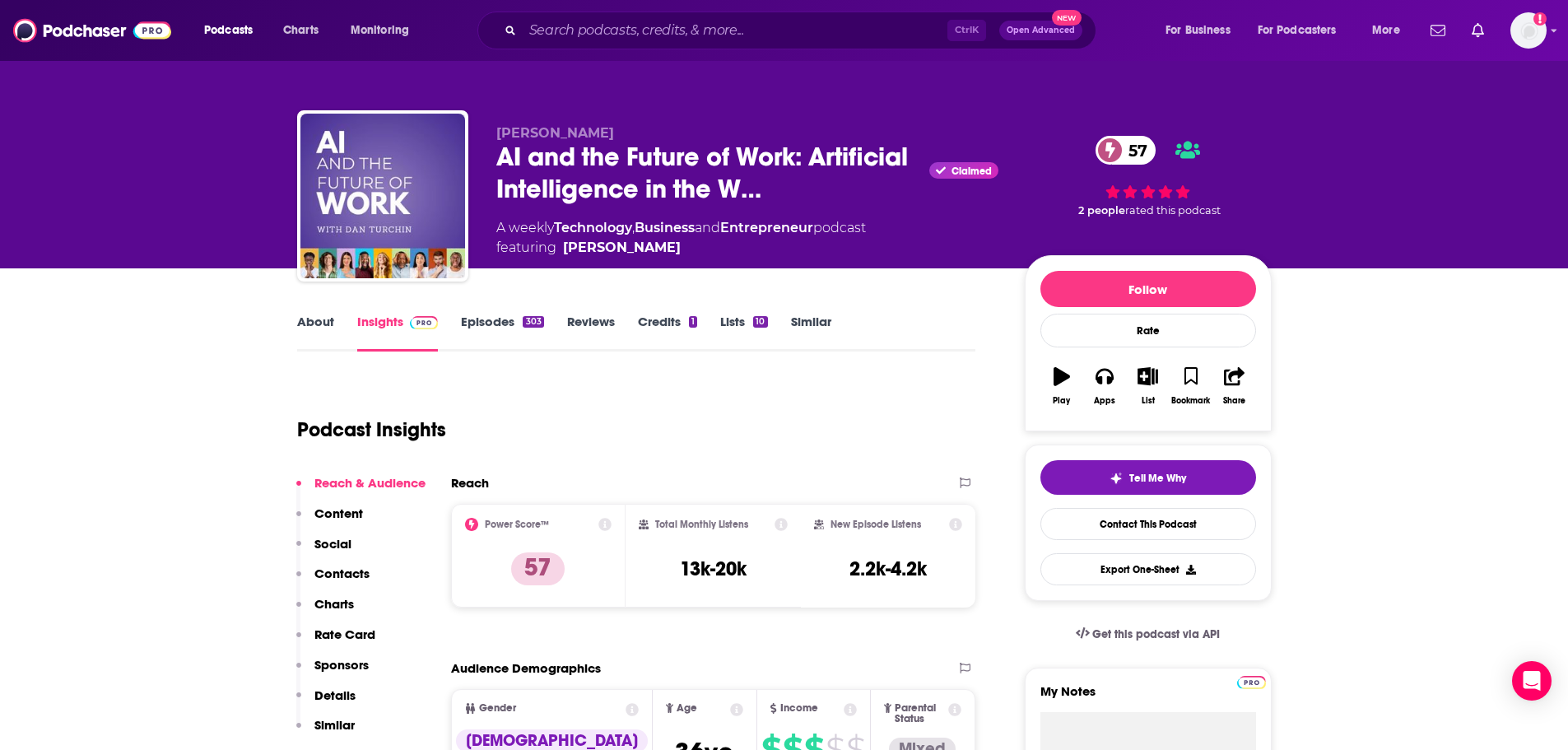
click at [309, 324] on link "About" at bounding box center [315, 332] width 37 height 38
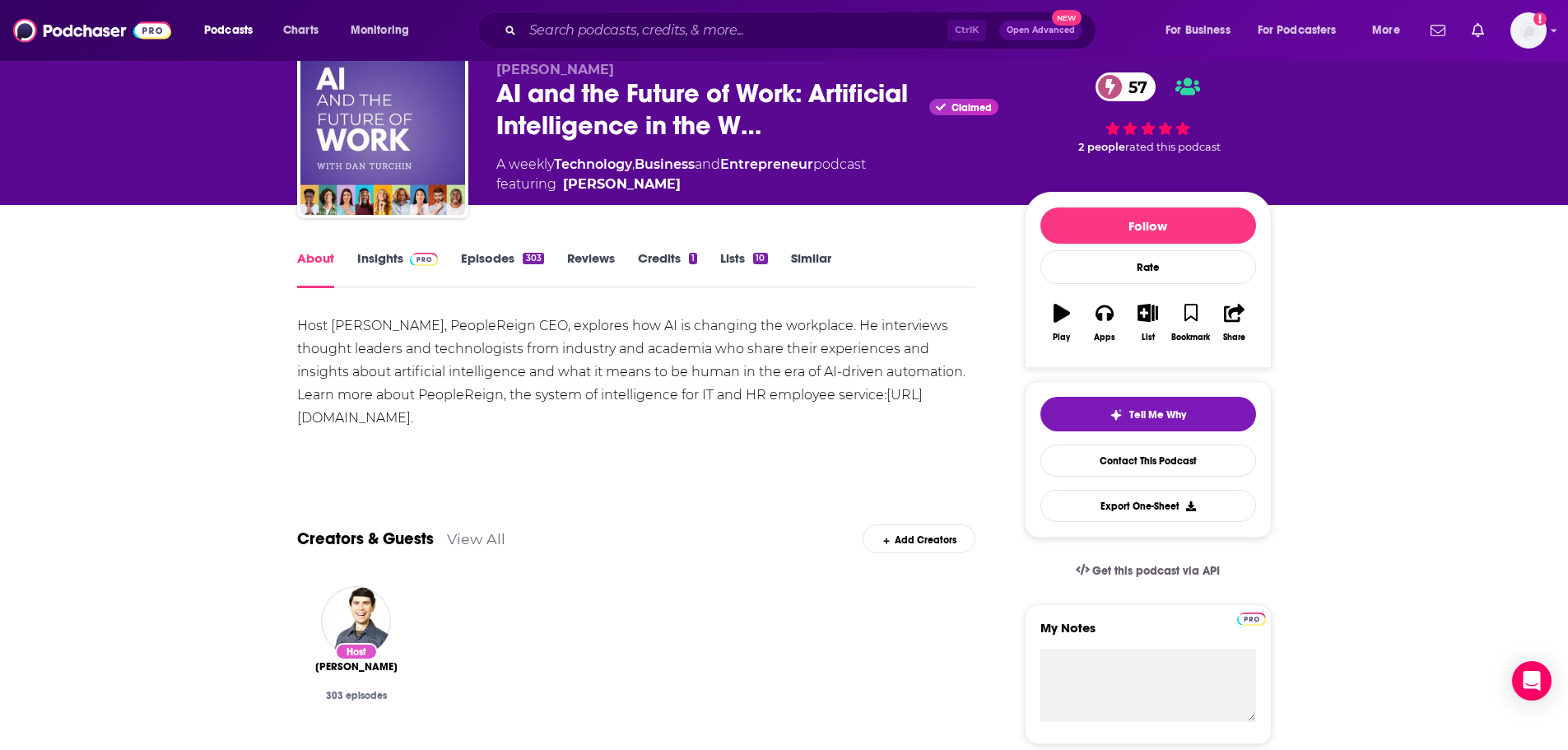
scroll to position [83, 0]
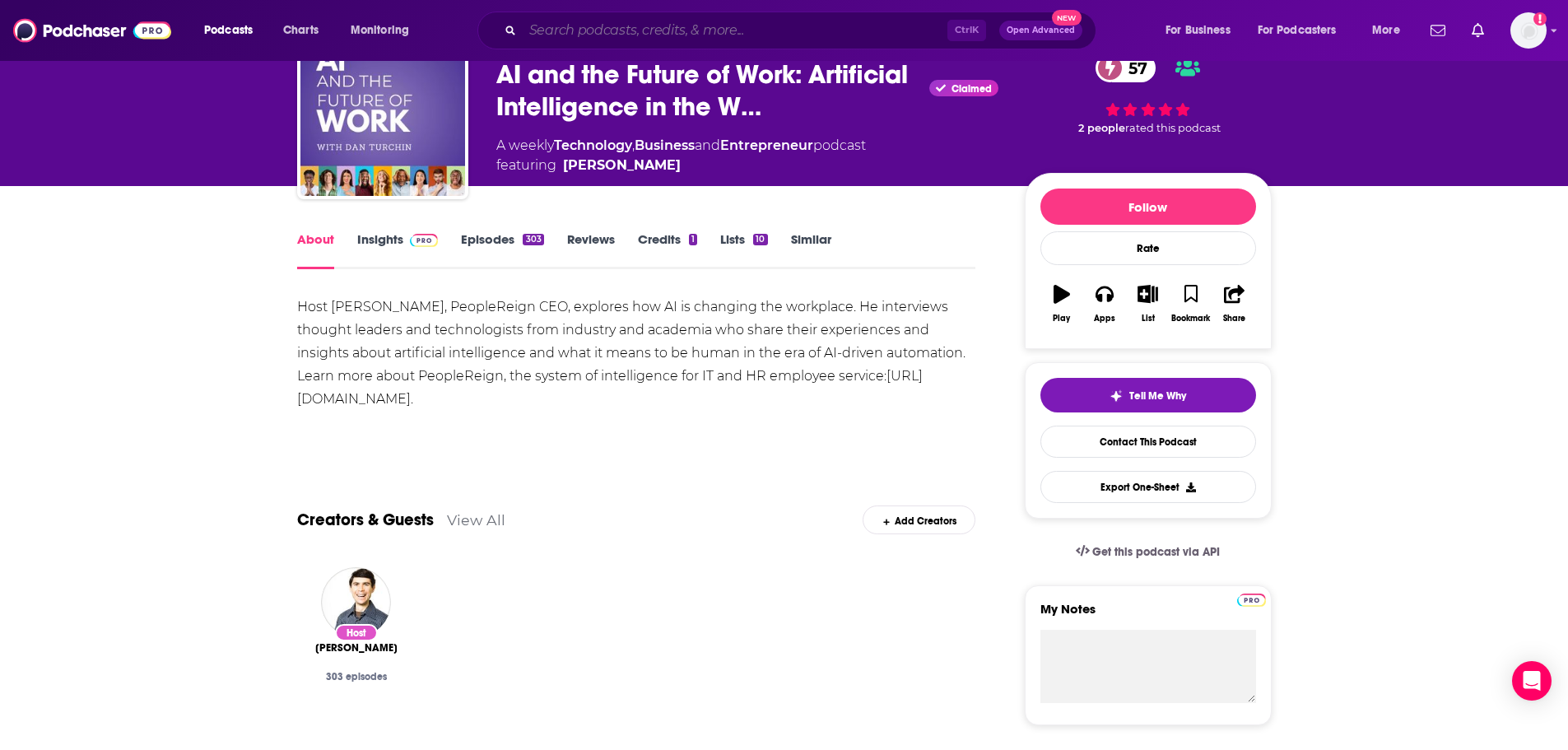
click at [668, 33] on input "Search podcasts, credits, & more..." at bounding box center [734, 30] width 425 height 27
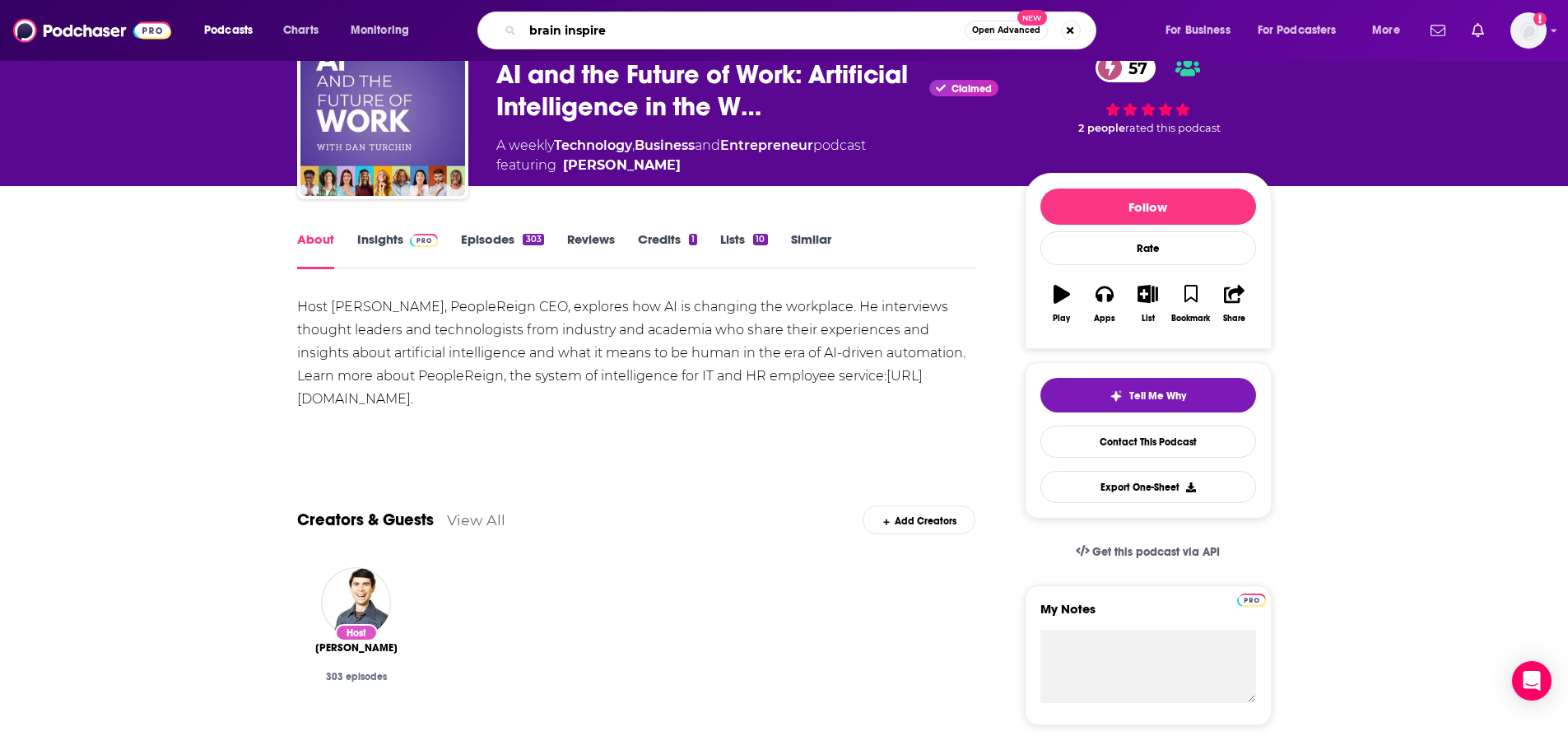
type input "brain inspired"
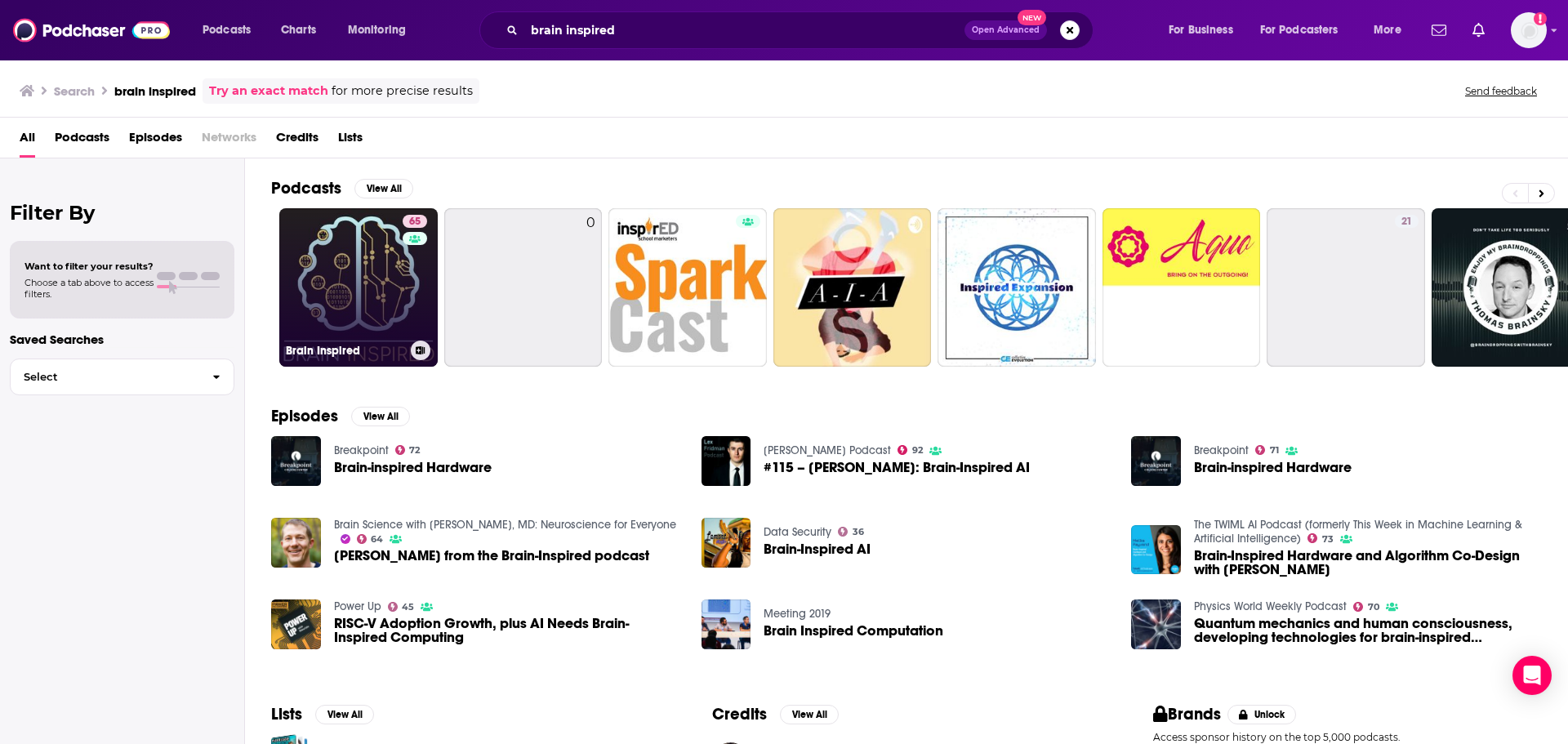
click at [298, 303] on link "65 Brain Inspired" at bounding box center [359, 287] width 158 height 158
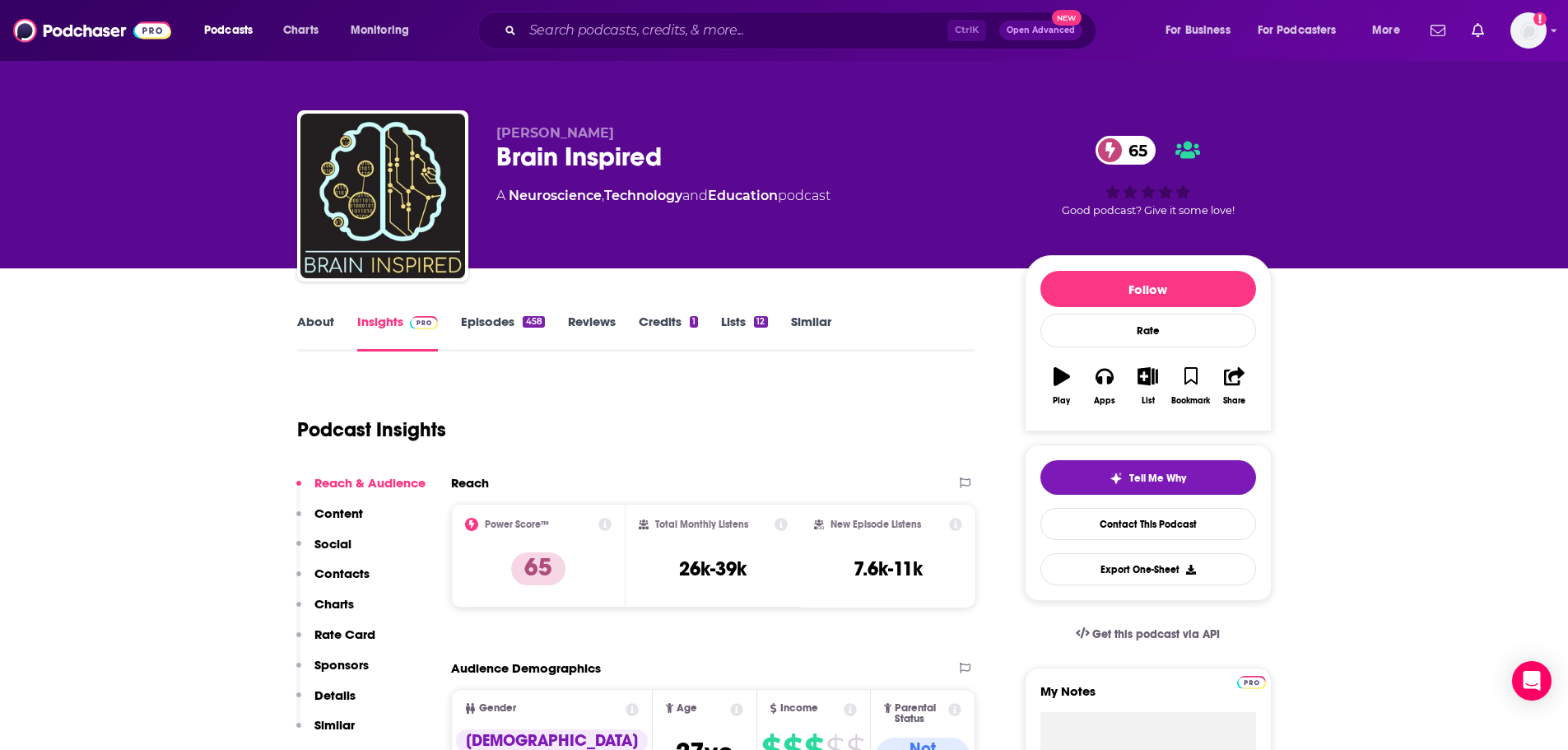
click at [307, 316] on link "About" at bounding box center [315, 332] width 37 height 38
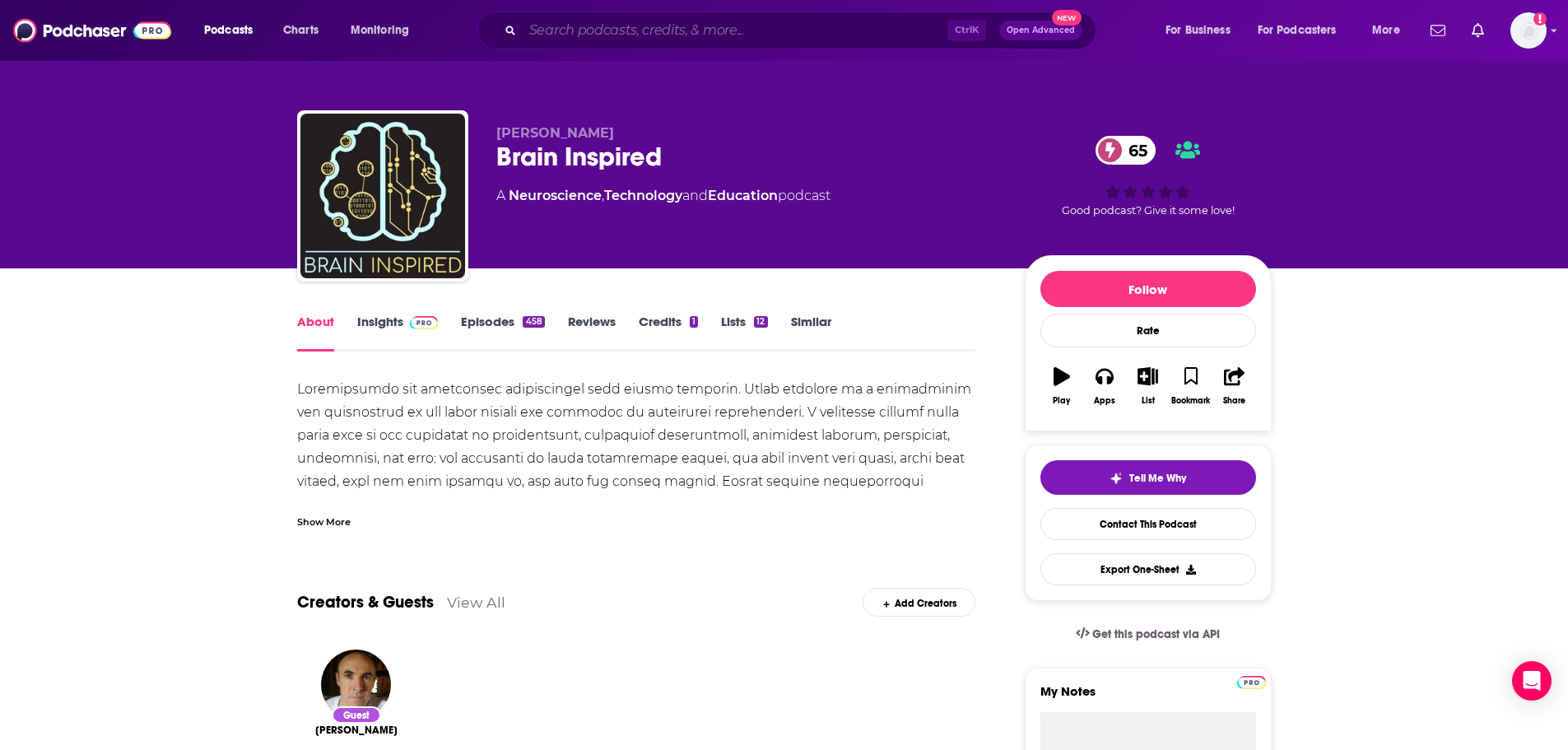
click at [612, 41] on input "Search podcasts, credits, & more..." at bounding box center [734, 30] width 425 height 27
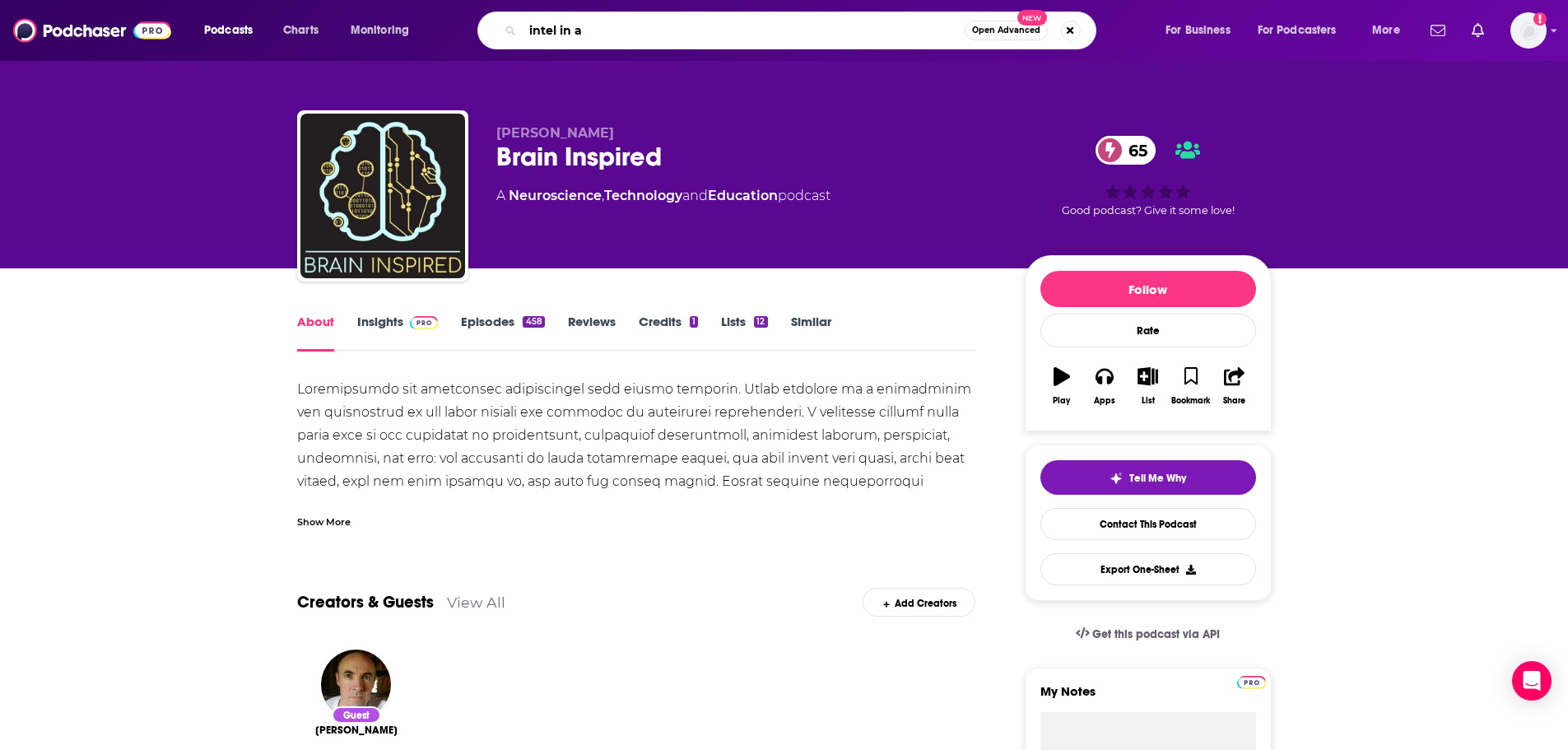
type input "intel in ai"
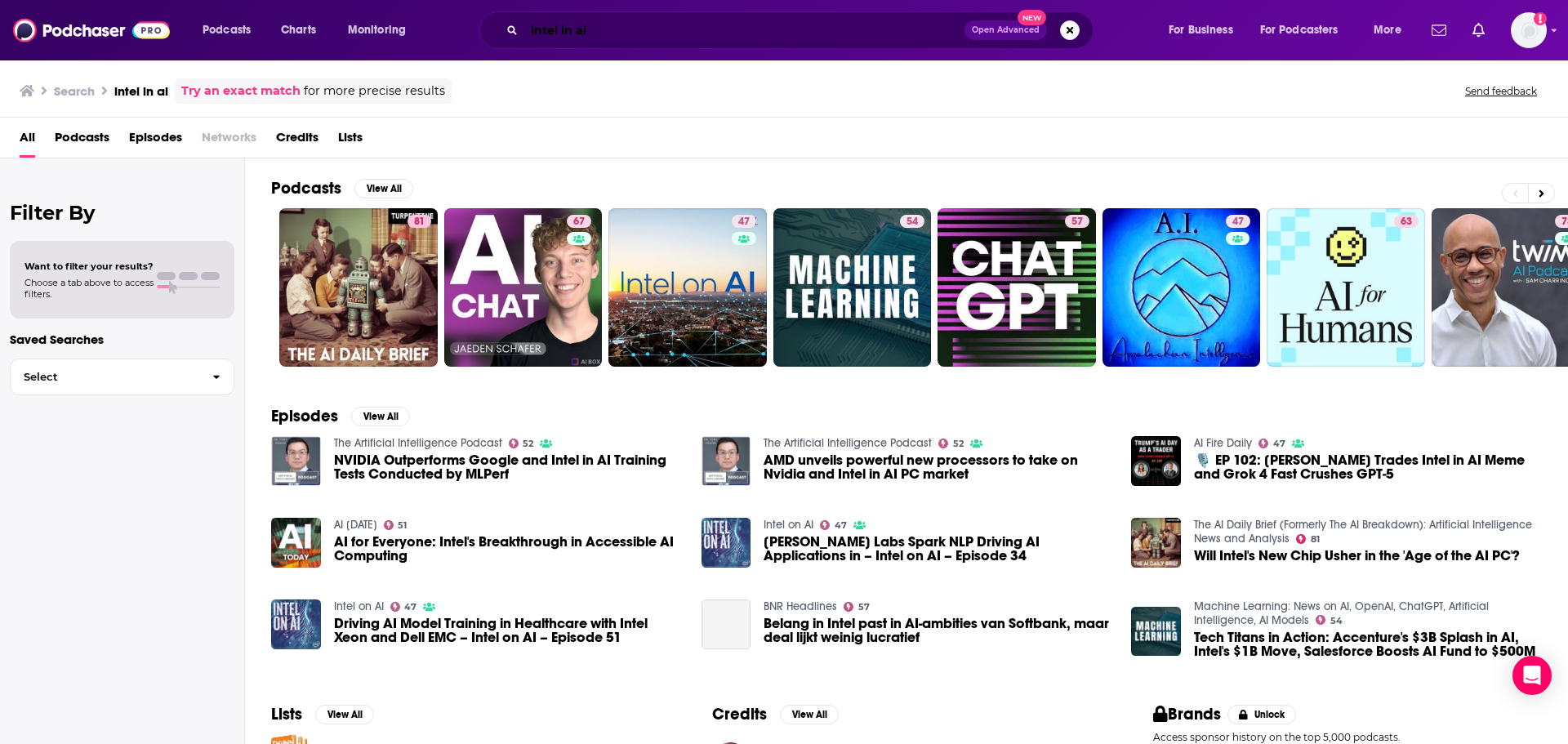
click at [565, 33] on input "intel in ai" at bounding box center [744, 30] width 440 height 26
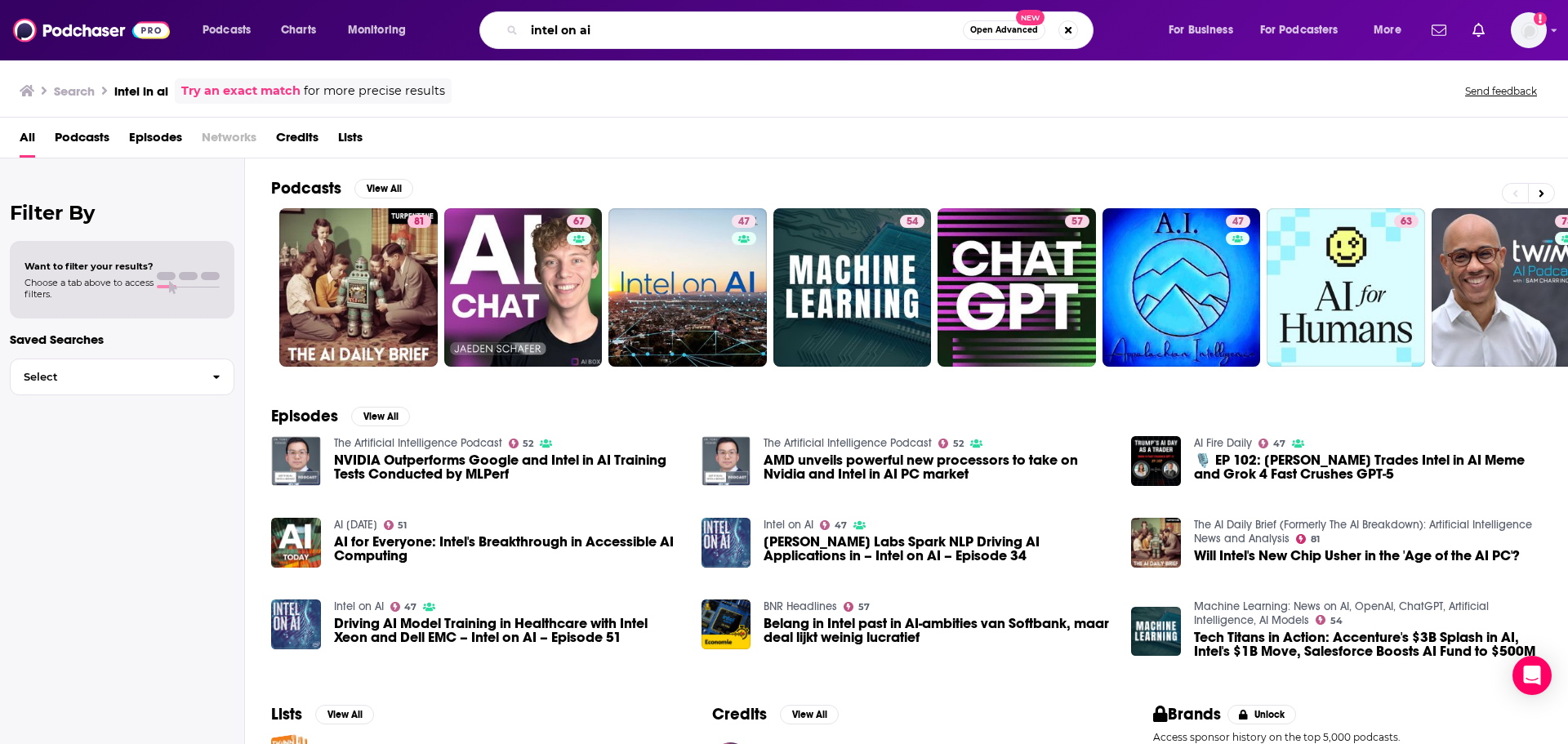
type input "intel on ai"
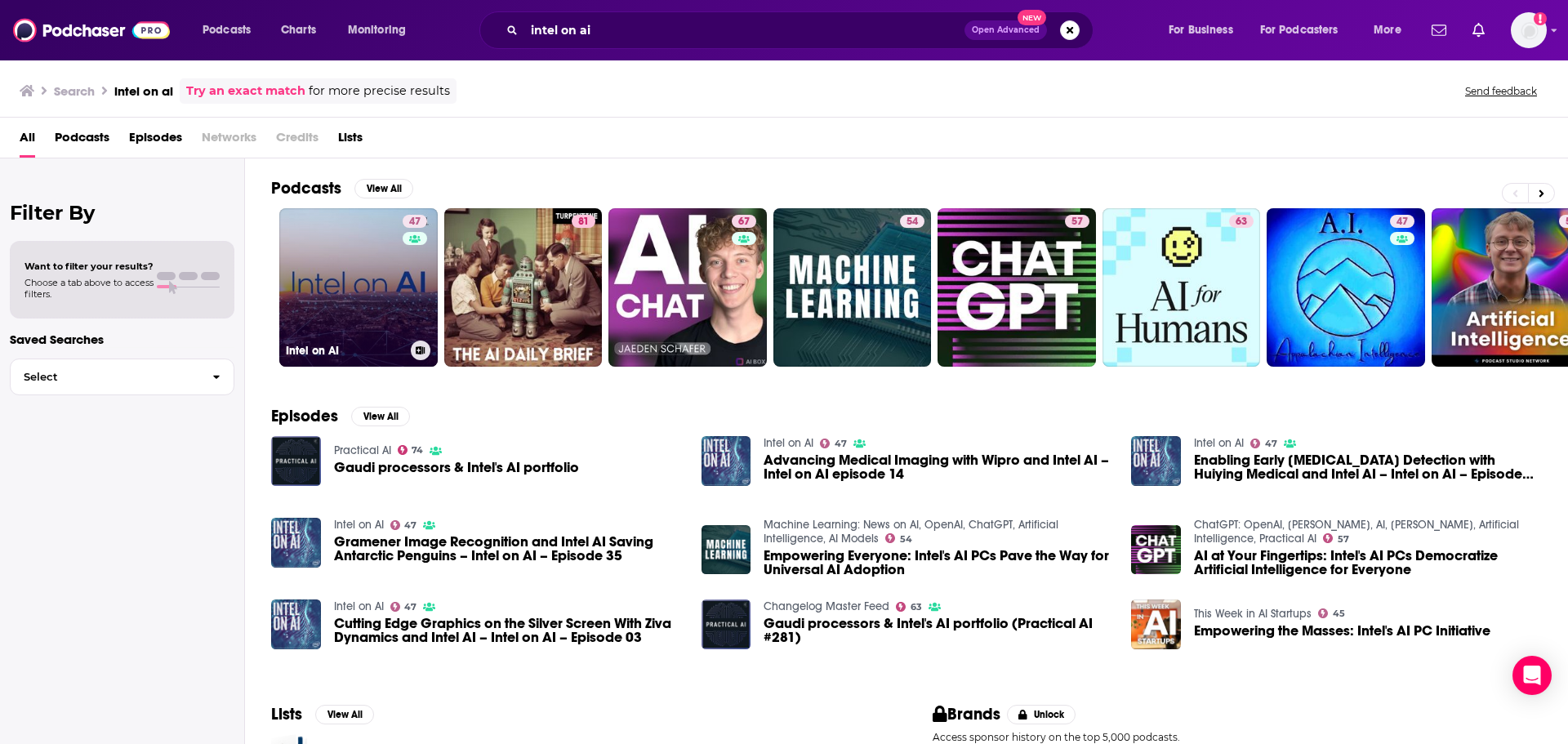
click at [346, 324] on link "47 Intel on AI" at bounding box center [359, 287] width 158 height 158
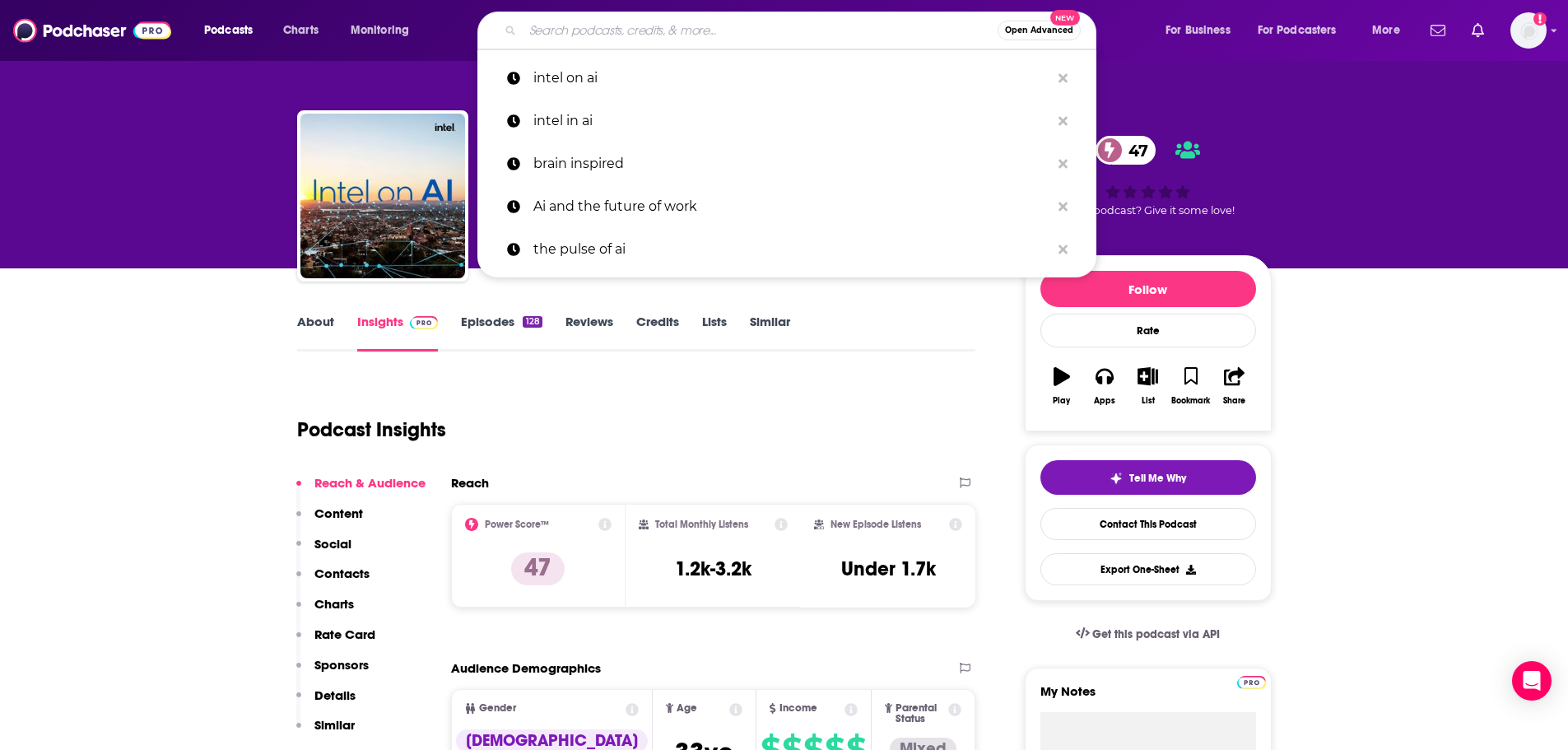
click at [591, 34] on input "Search podcasts, credits, & more..." at bounding box center [760, 30] width 475 height 27
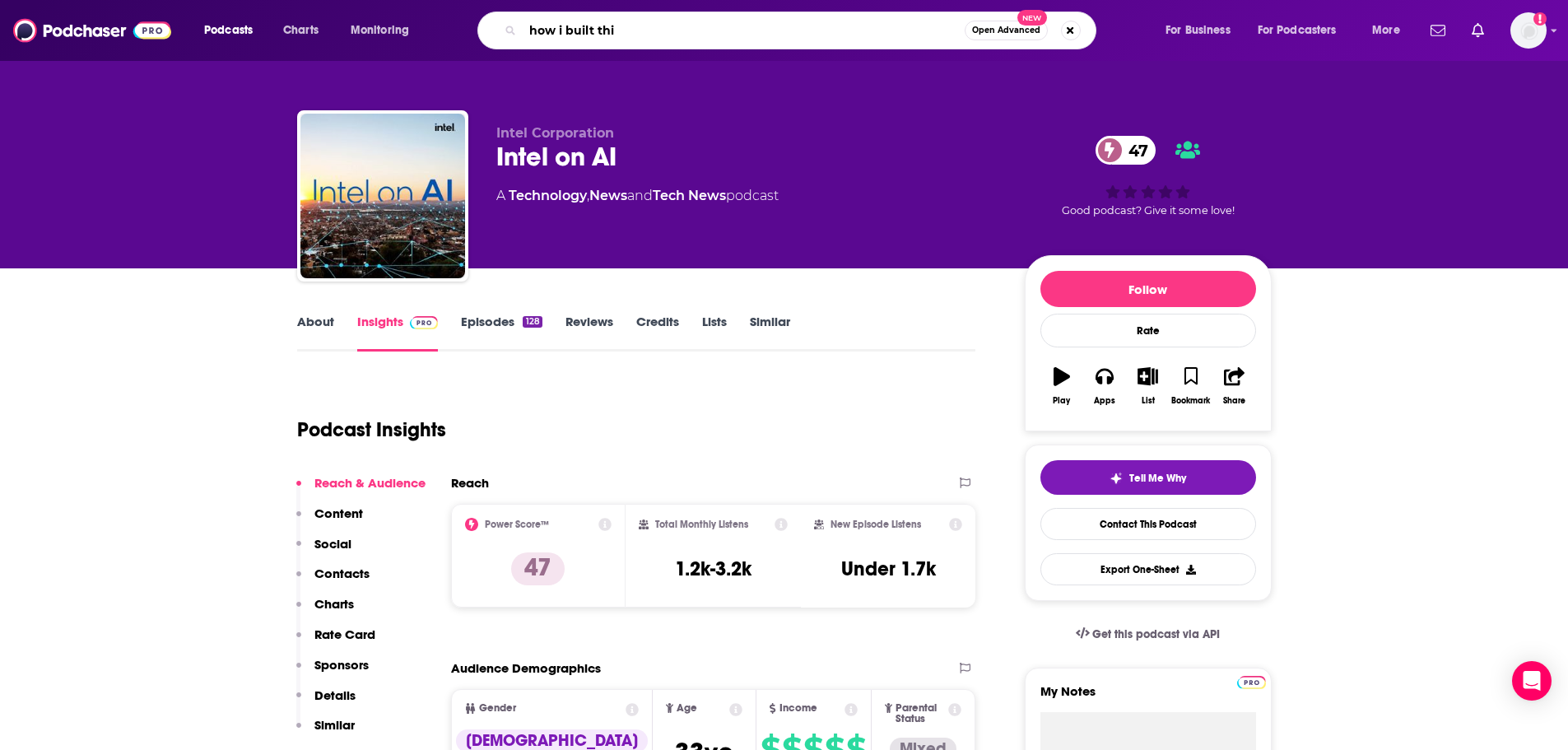
type input "how i built this"
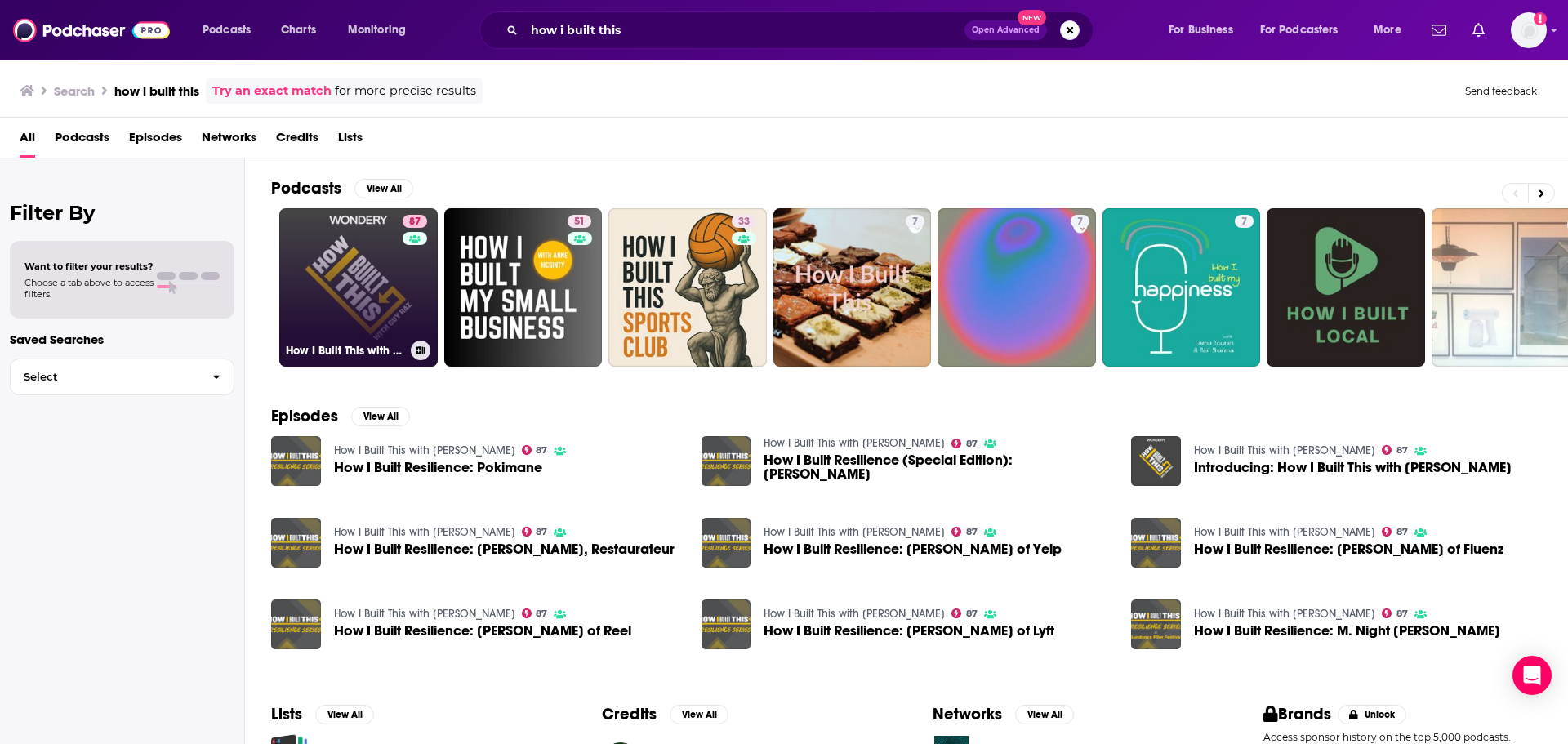
click at [357, 307] on link "87 How I Built This with Guy Raz" at bounding box center [359, 287] width 158 height 158
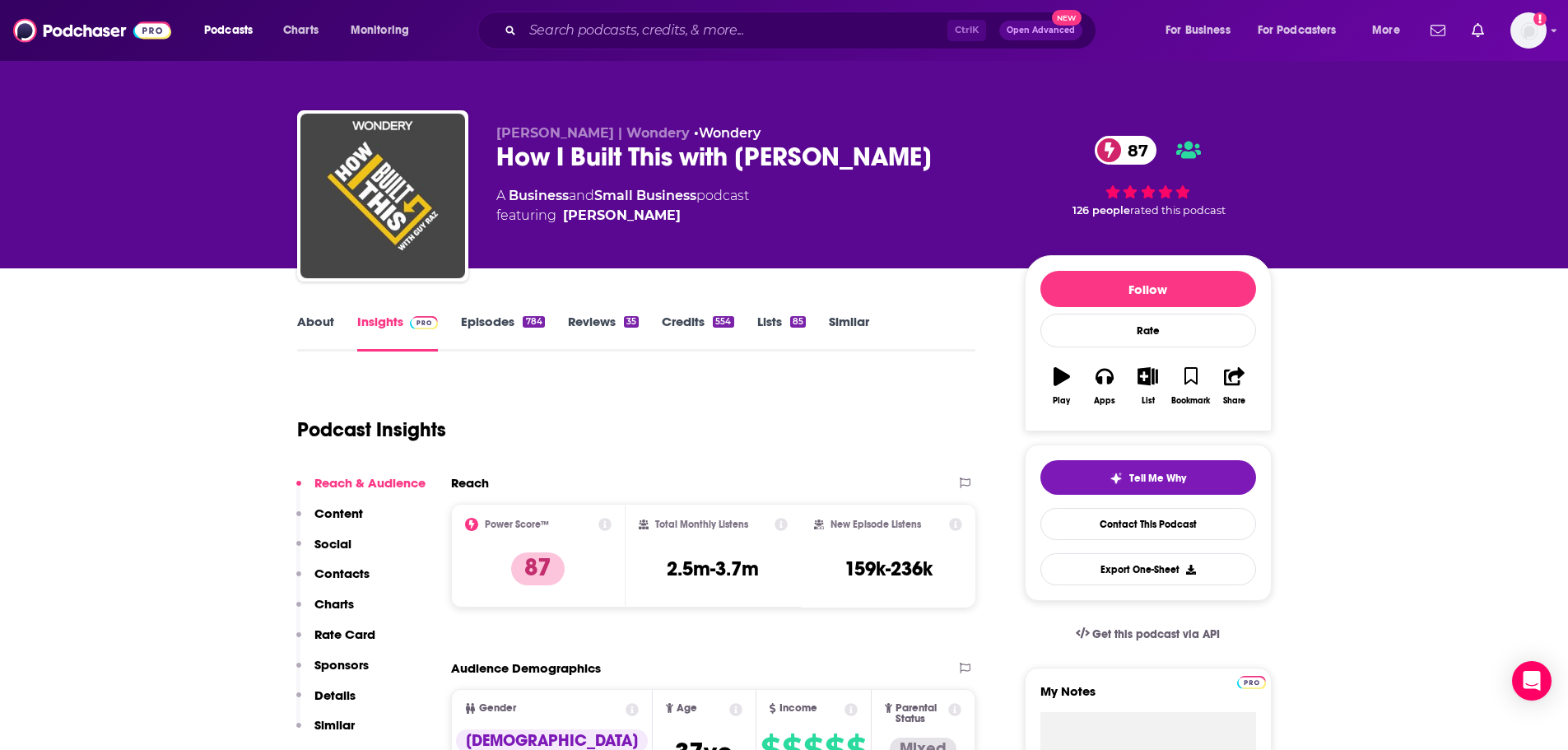
click at [318, 318] on link "About" at bounding box center [315, 332] width 37 height 38
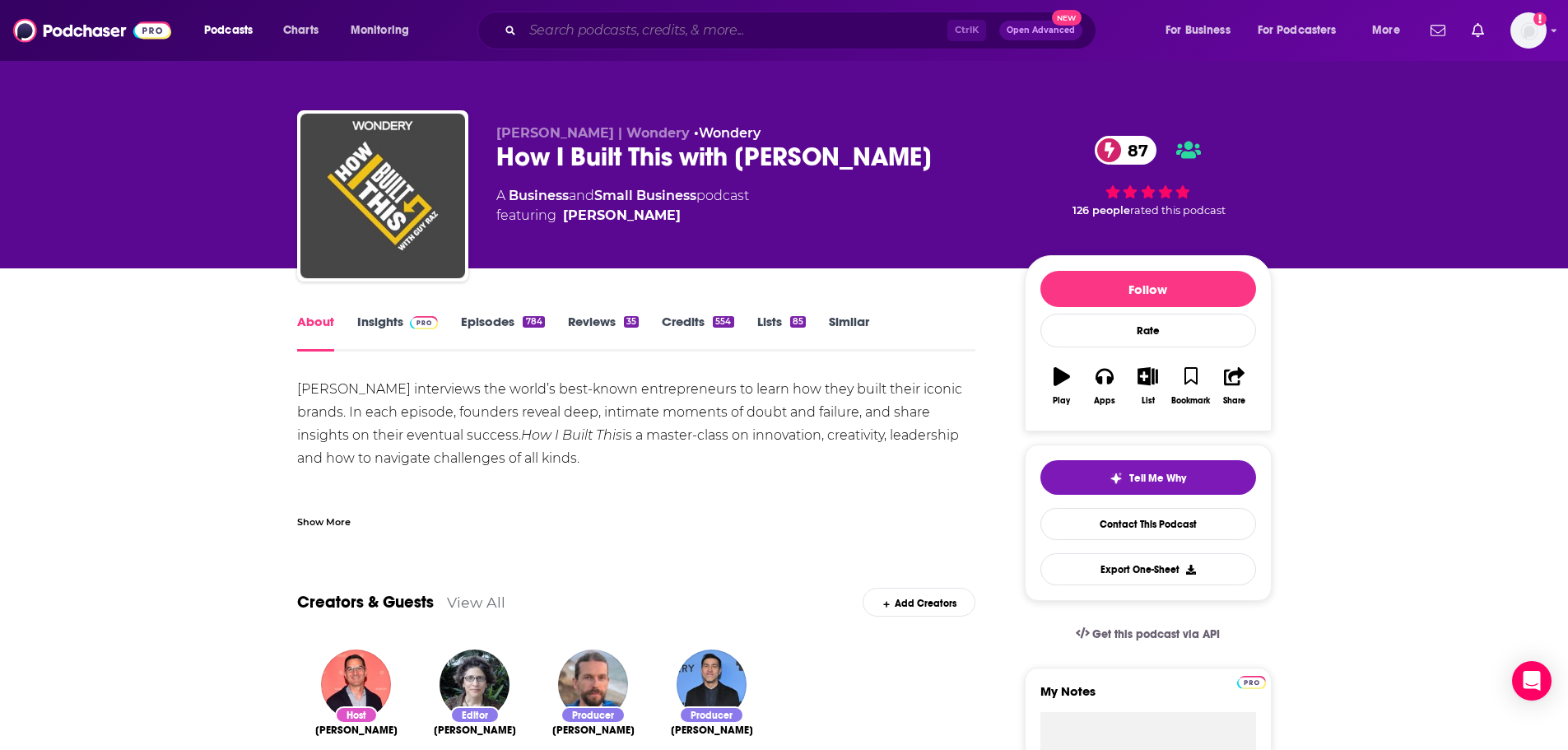
click at [611, 28] on input "Search podcasts, credits, & more..." at bounding box center [734, 30] width 425 height 27
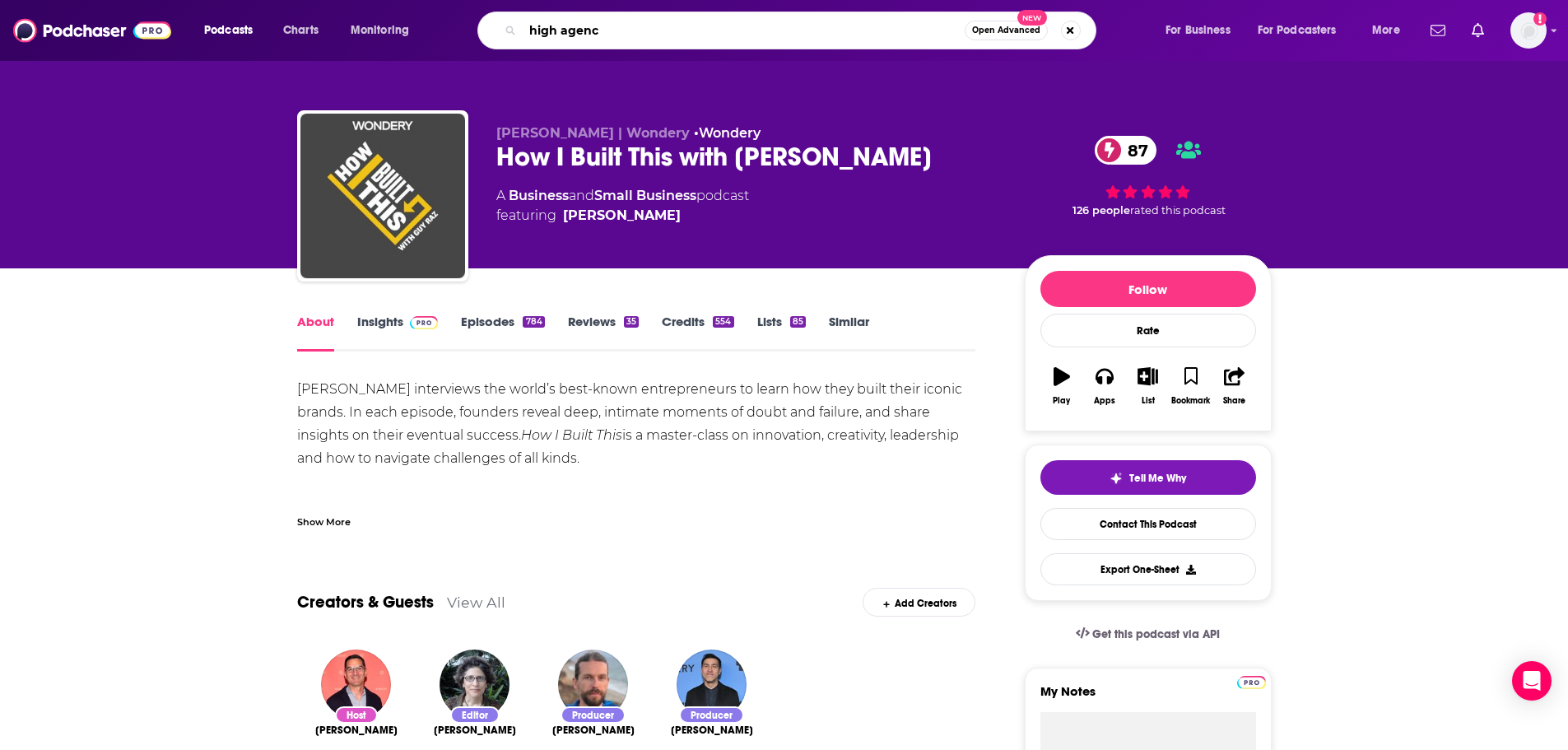
type input "high agency"
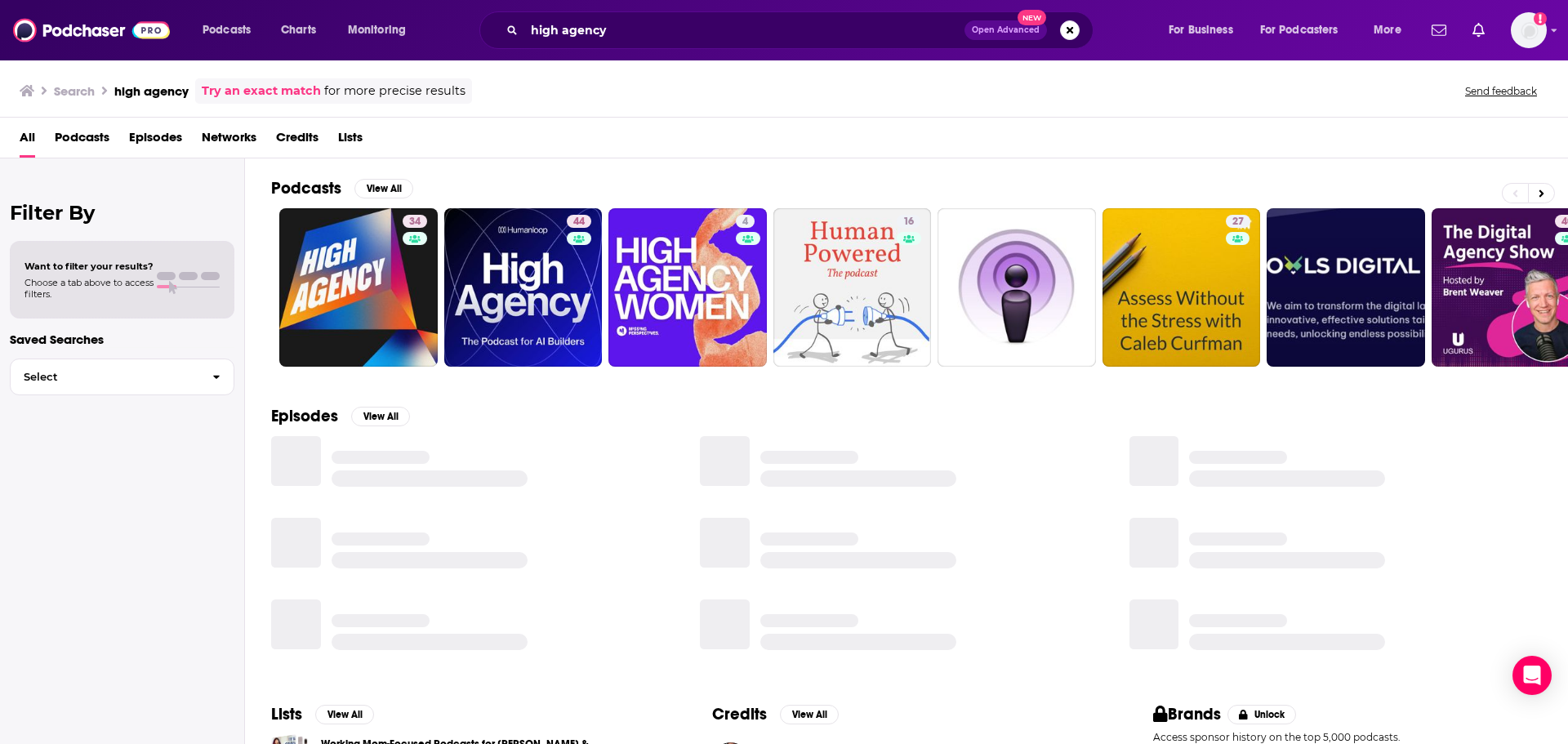
click at [85, 132] on span "Podcasts" at bounding box center [82, 140] width 55 height 34
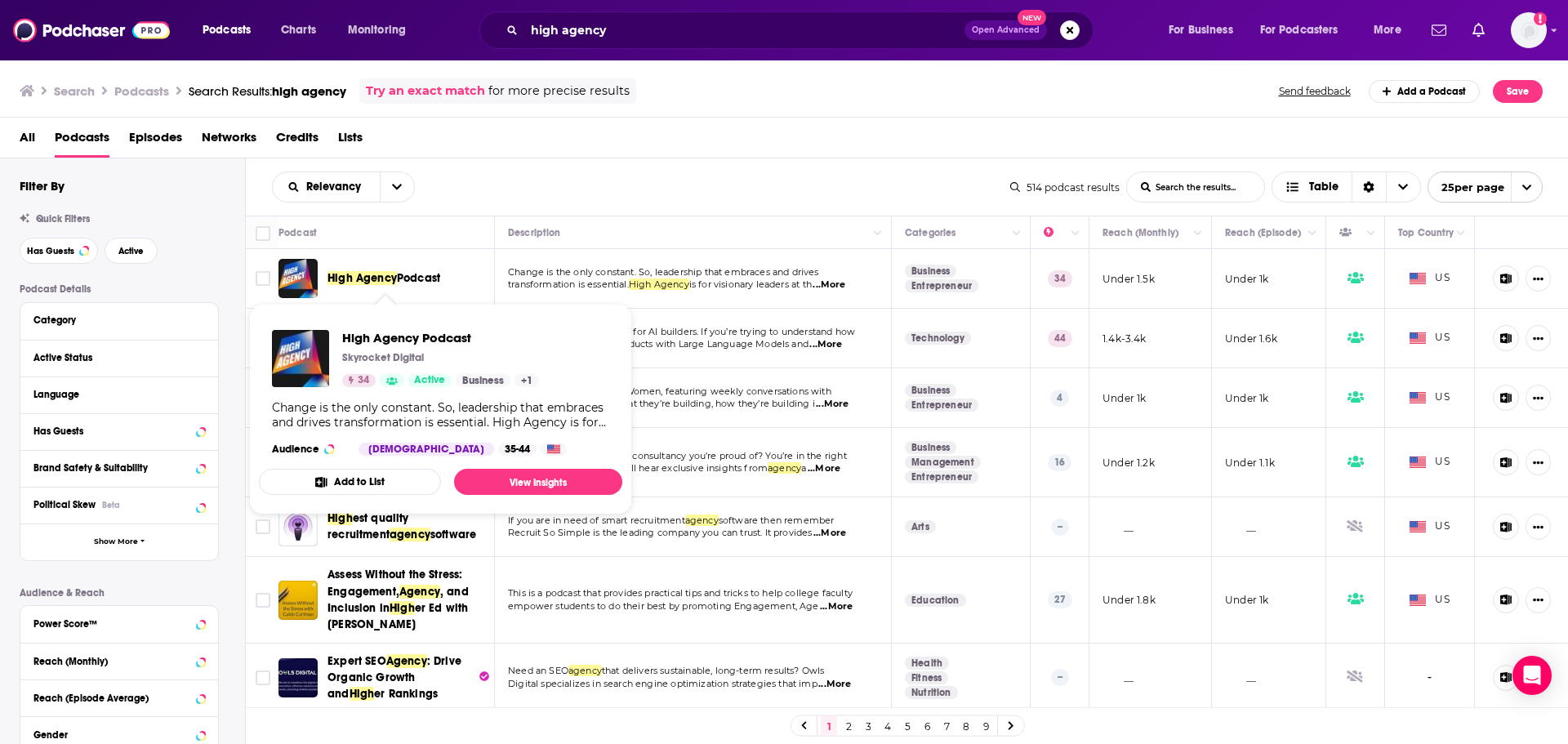
click at [404, 280] on span "Podcast" at bounding box center [419, 277] width 44 height 14
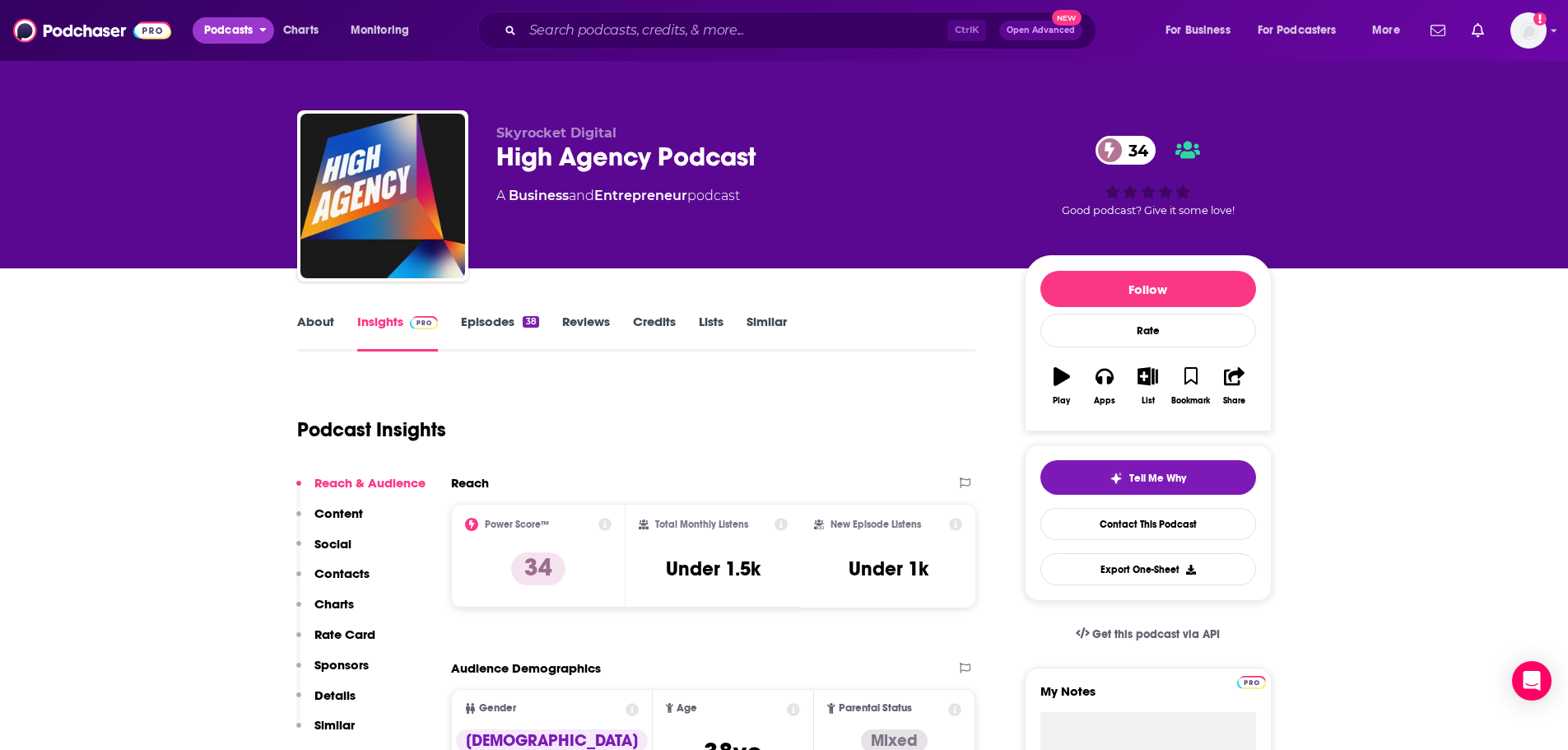
click at [211, 35] on span "Podcasts" at bounding box center [228, 30] width 49 height 23
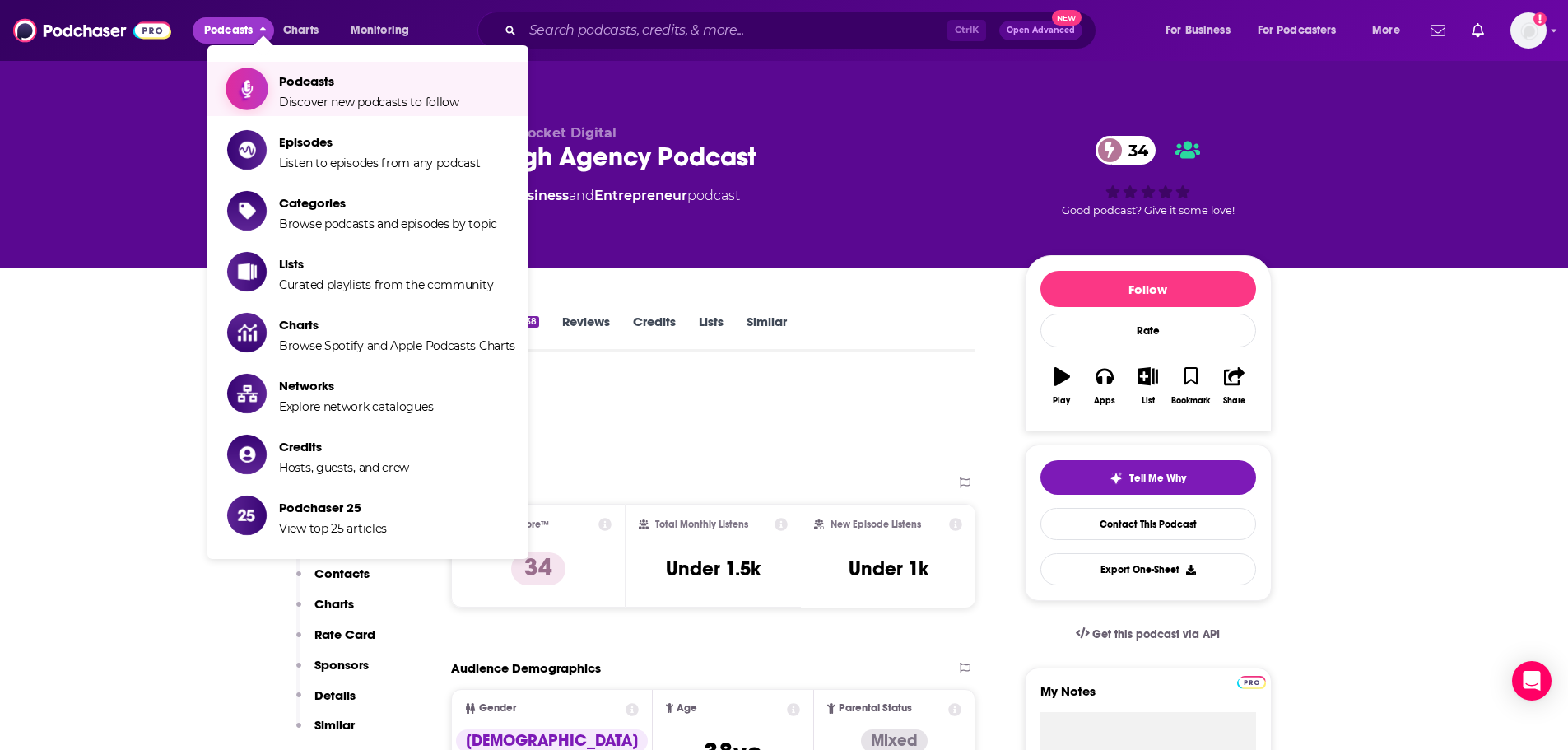
click at [346, 83] on span "Podcasts" at bounding box center [369, 81] width 181 height 16
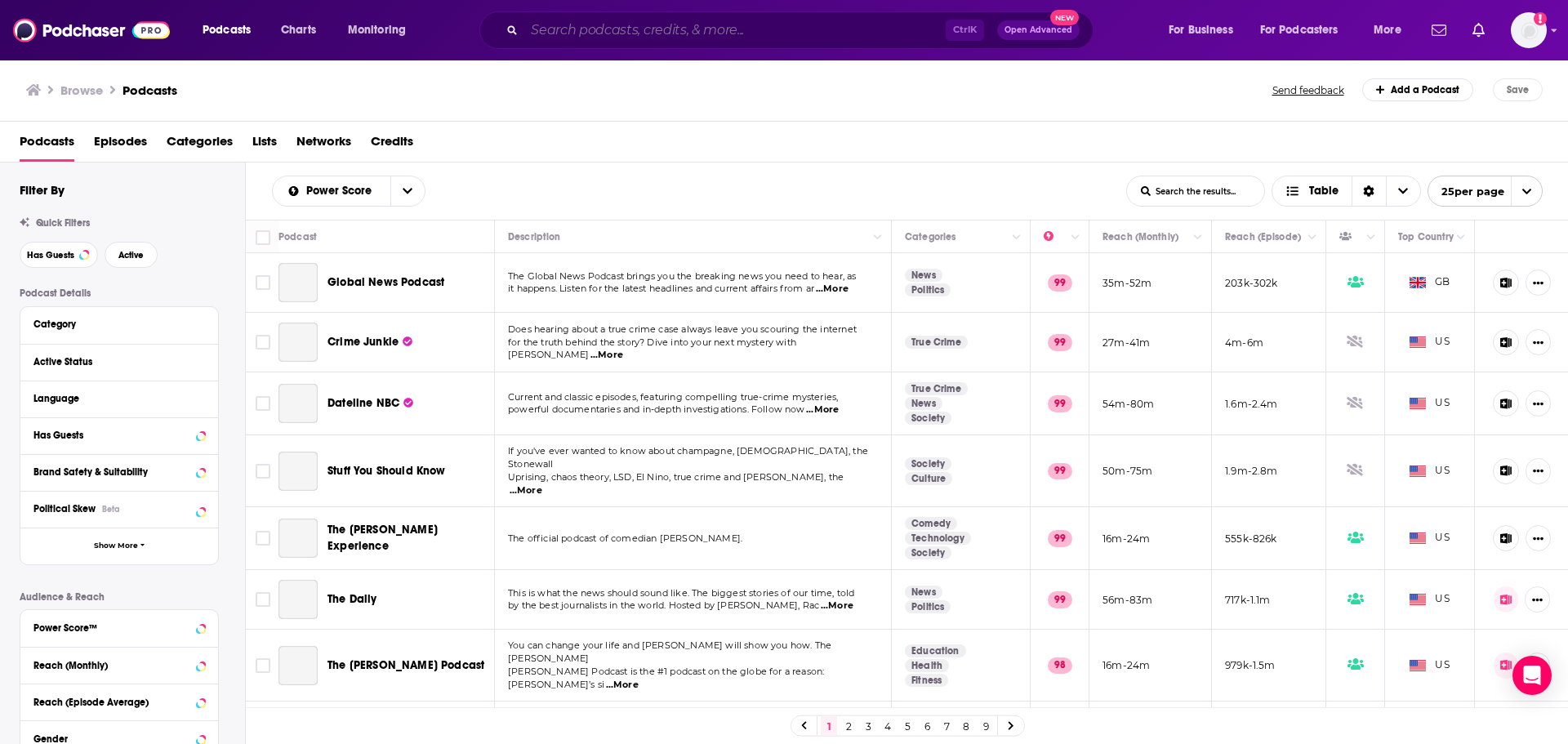
click at [705, 33] on input "Search podcasts, credits, & more..." at bounding box center [734, 30] width 421 height 26
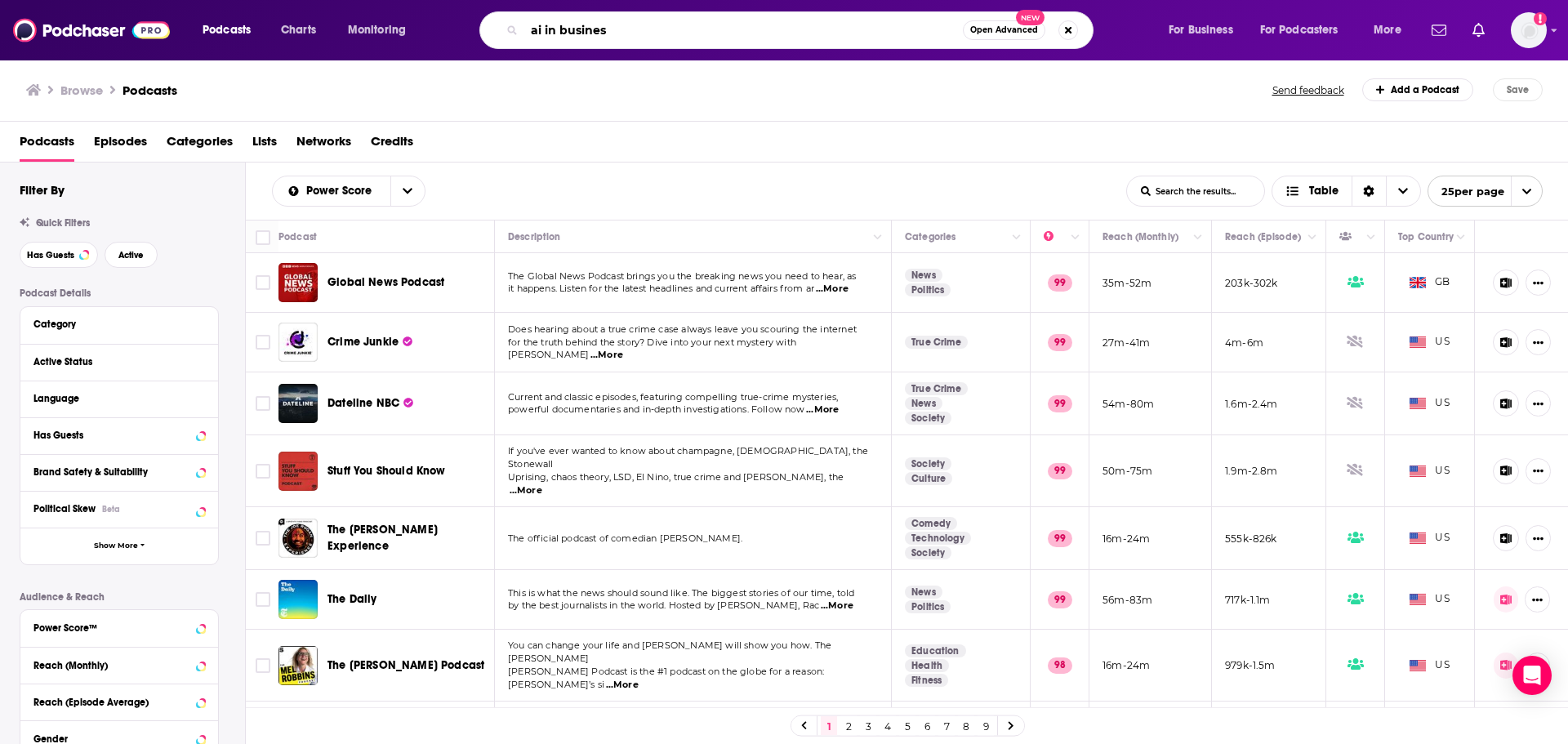
type input "ai in business"
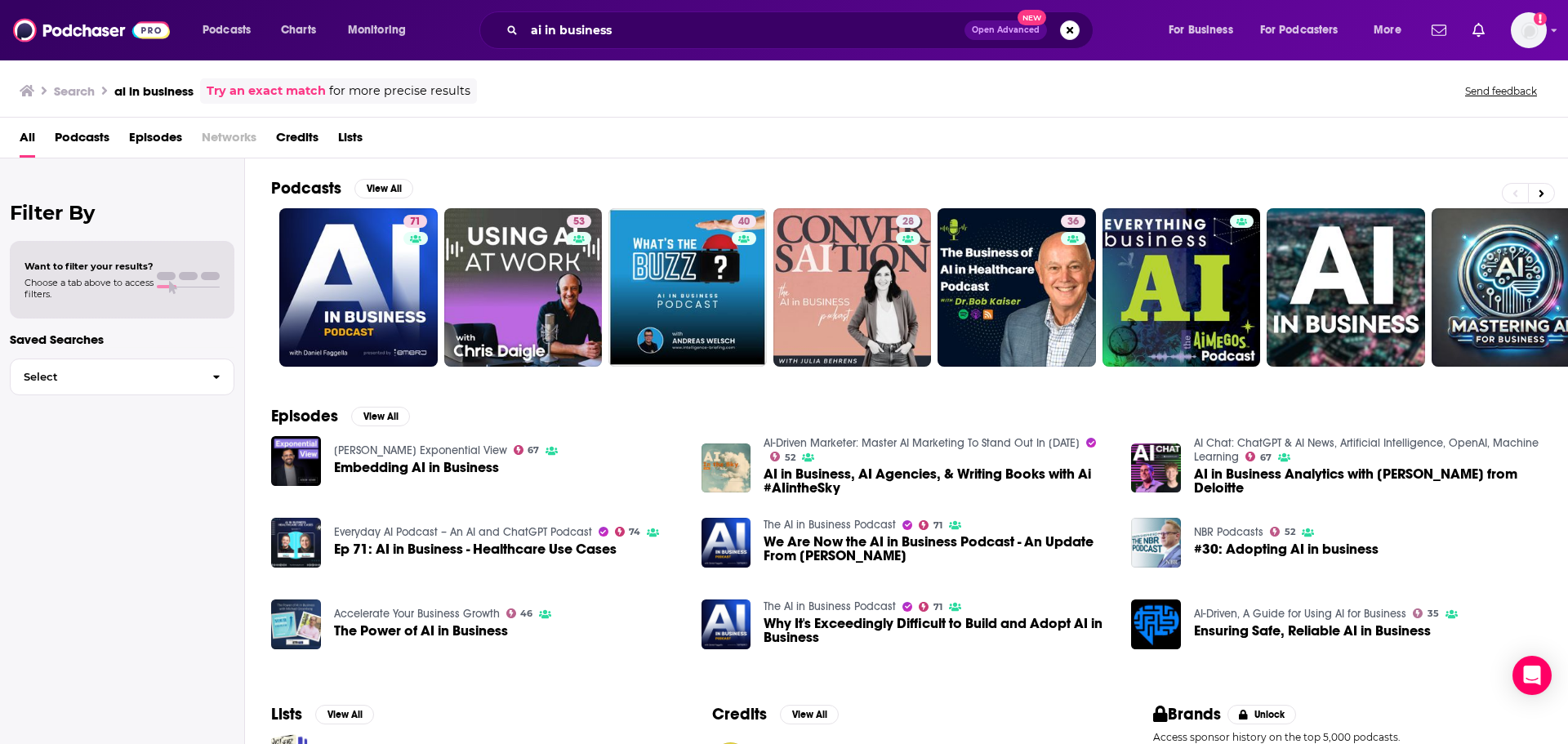
click at [475, 473] on span "Embedding AI in Business" at bounding box center [416, 467] width 165 height 14
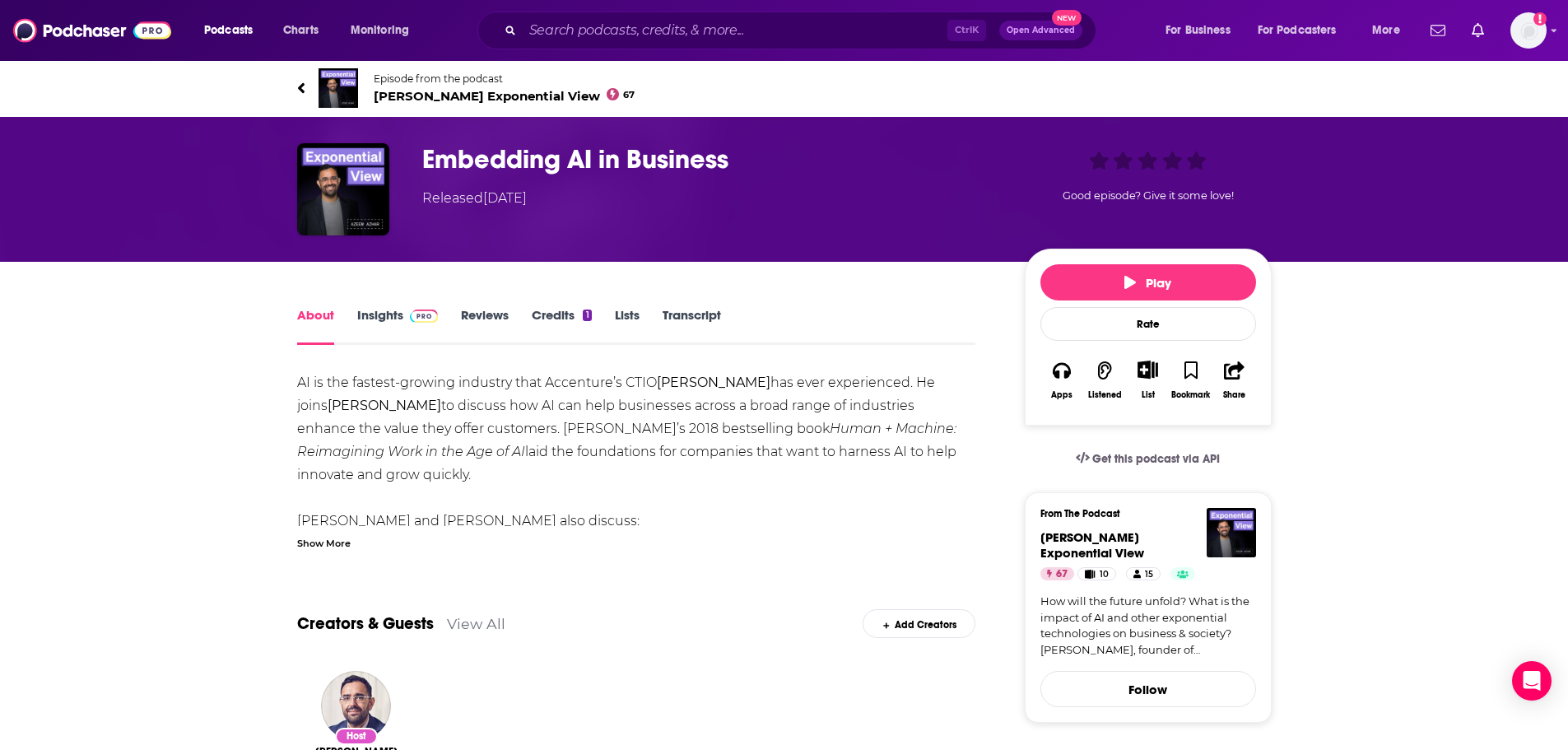
click at [326, 518] on div "Show More" at bounding box center [324, 542] width 53 height 16
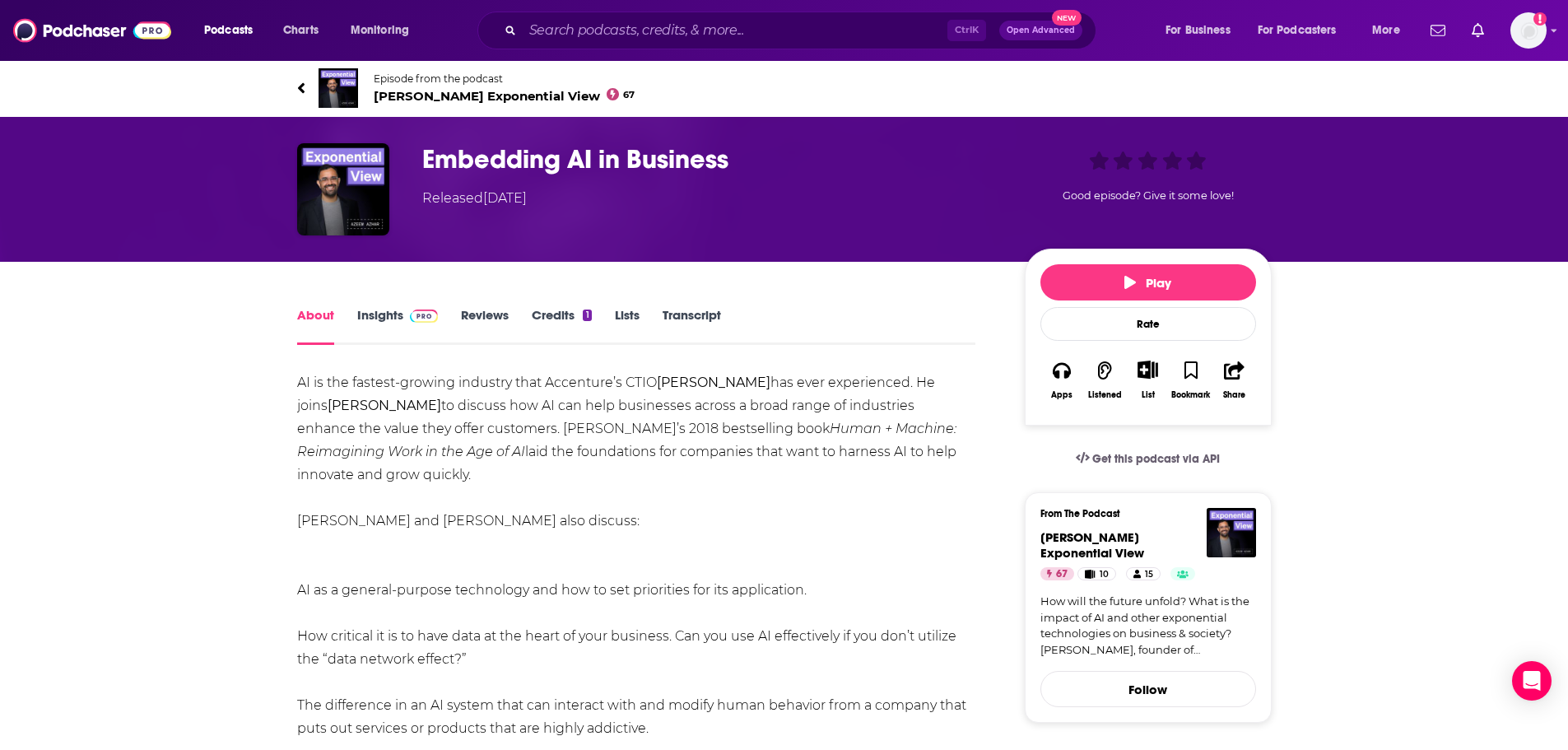
drag, startPoint x: 370, startPoint y: 305, endPoint x: 377, endPoint y: 298, distance: 9.9
click at [386, 319] on link "Insights" at bounding box center [398, 325] width 82 height 38
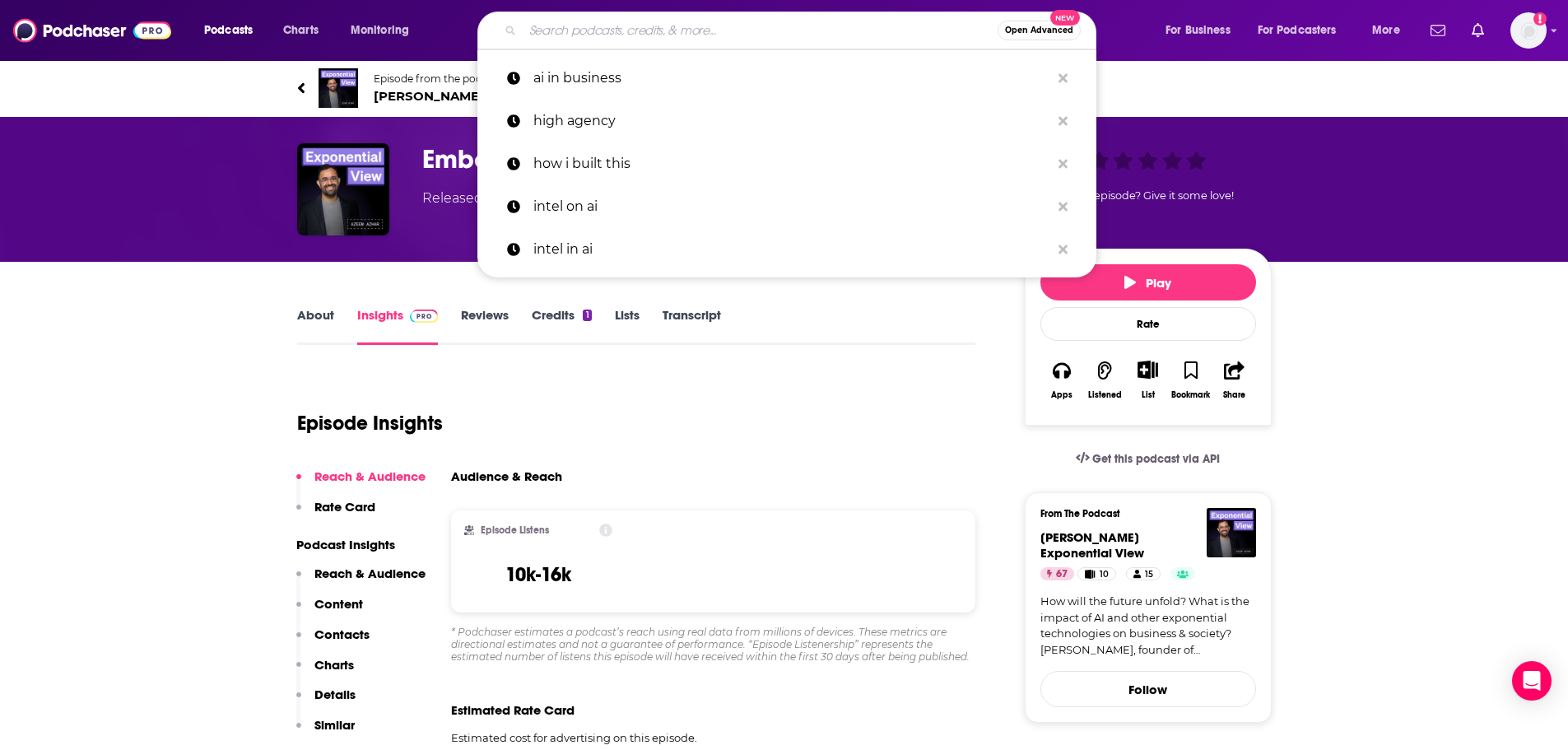
click at [569, 27] on input "Search podcasts, credits, & more..." at bounding box center [760, 30] width 475 height 27
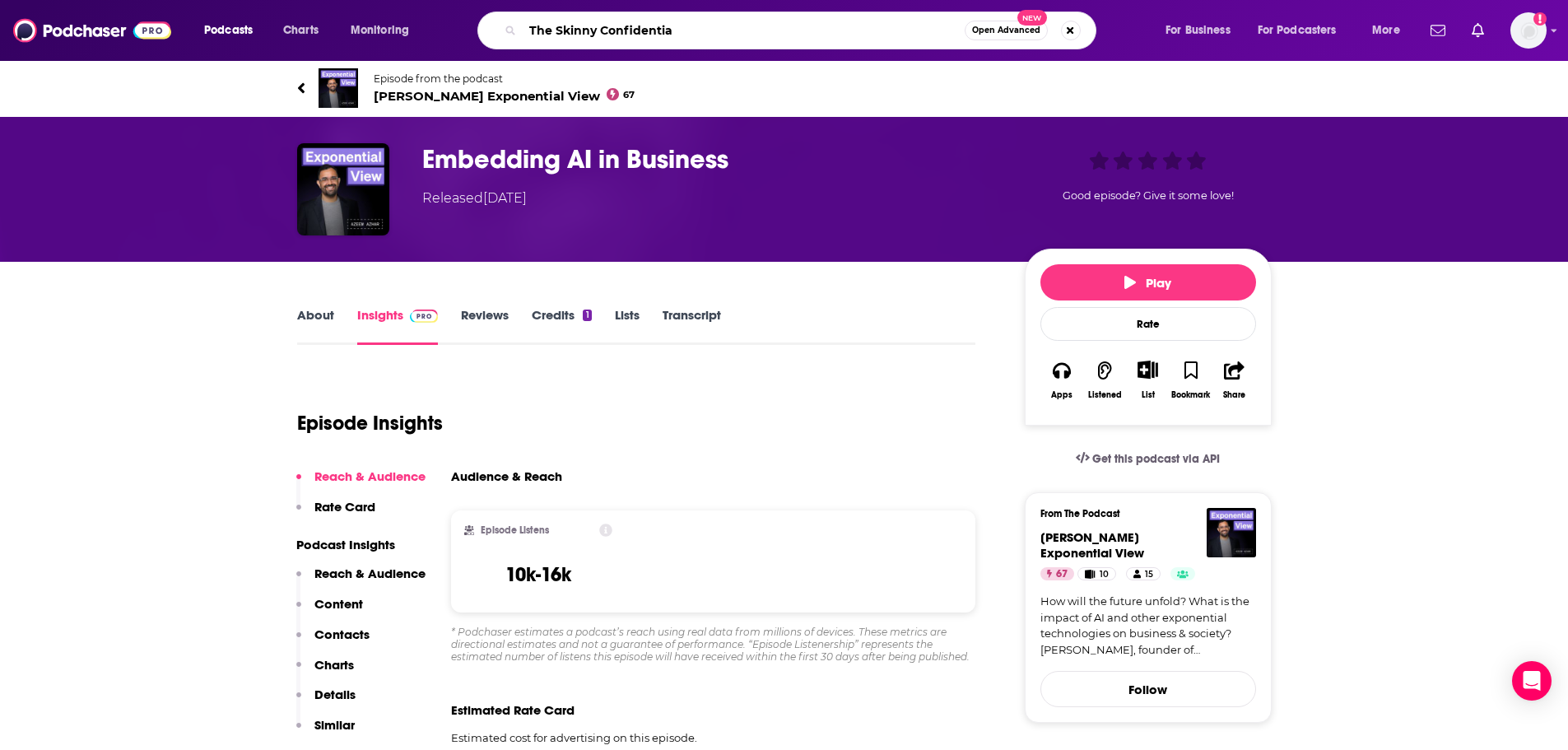
type input "The Skinny Confidentia;"
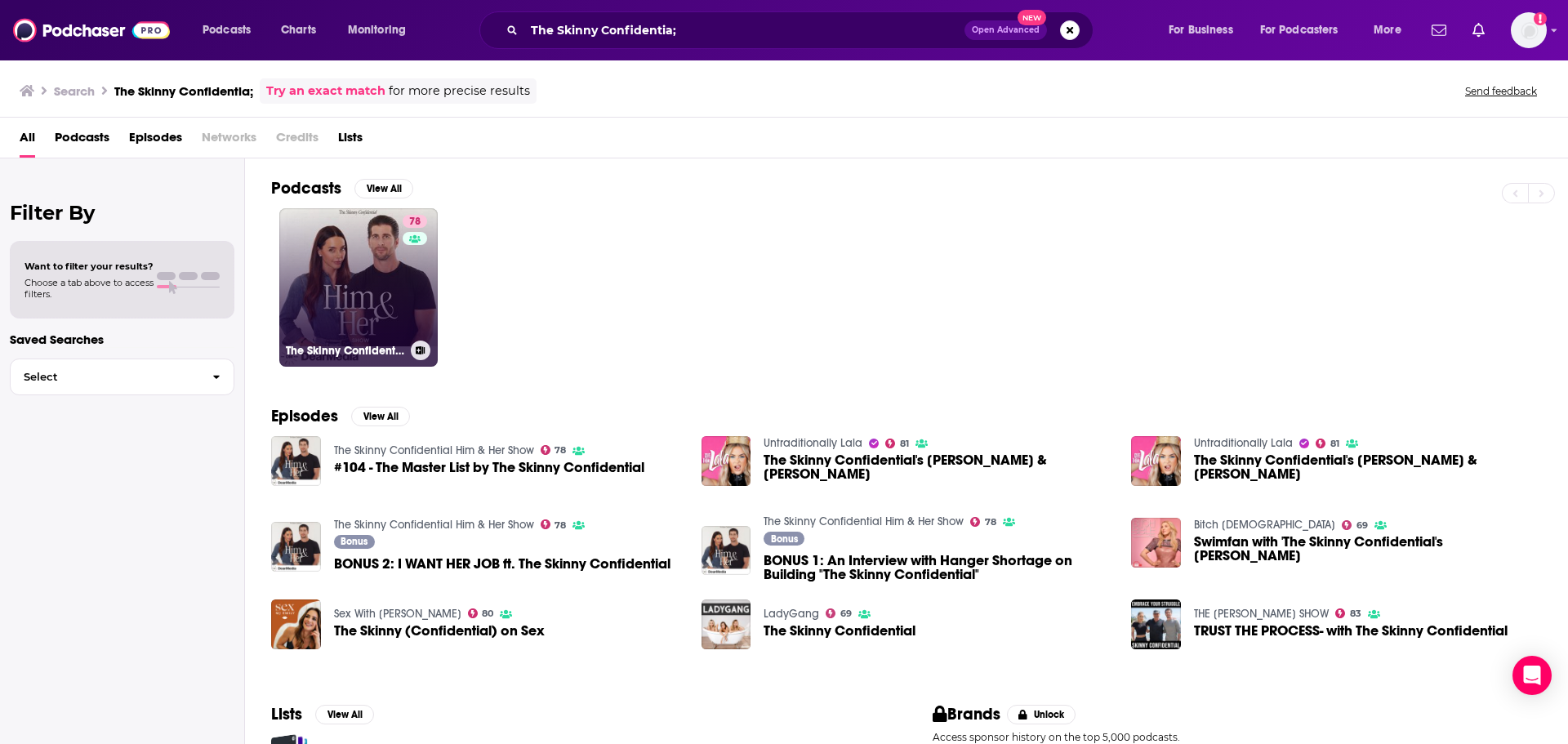
click at [395, 312] on link "78 The Skinny Confidential Him & Her Show" at bounding box center [359, 287] width 158 height 158
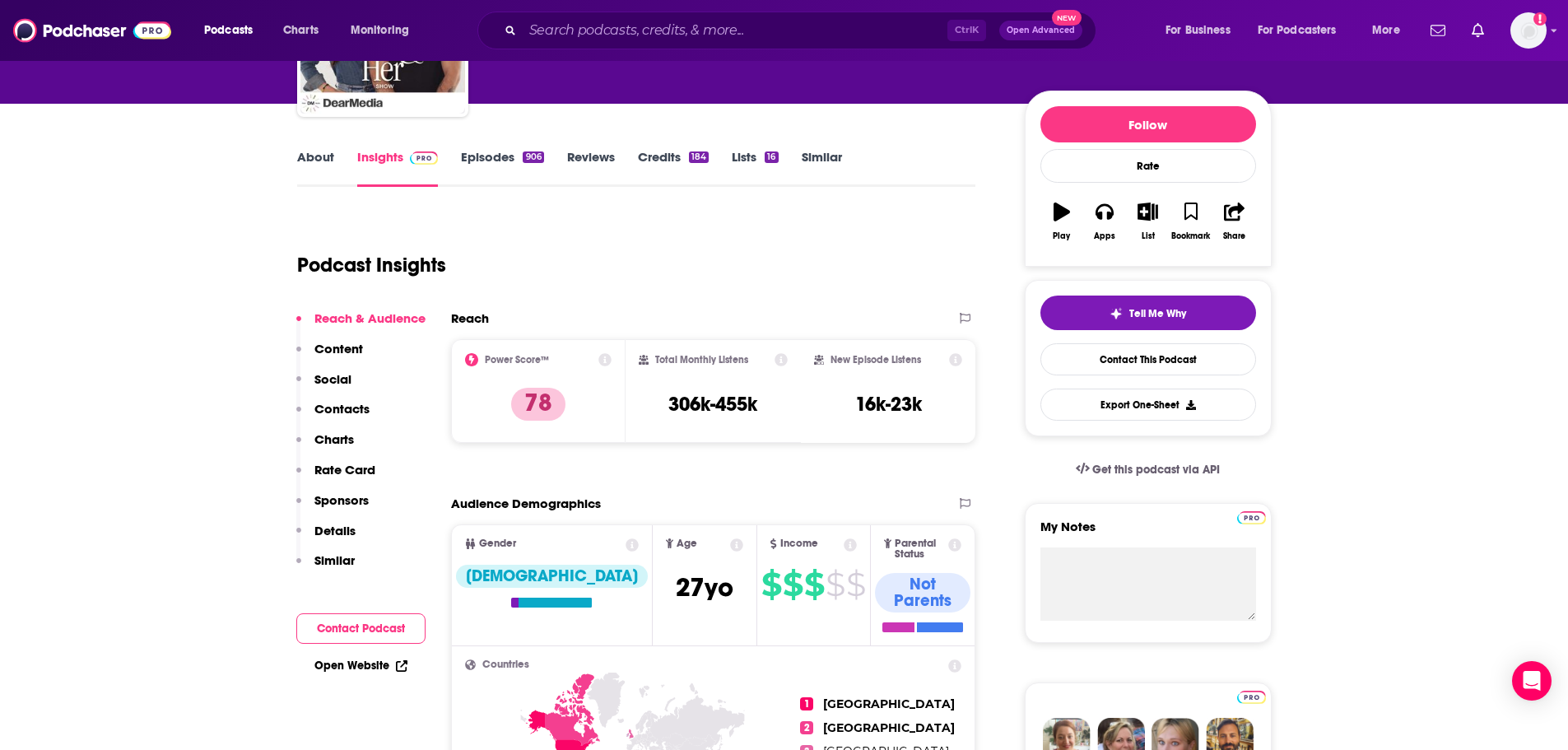
scroll to position [83, 0]
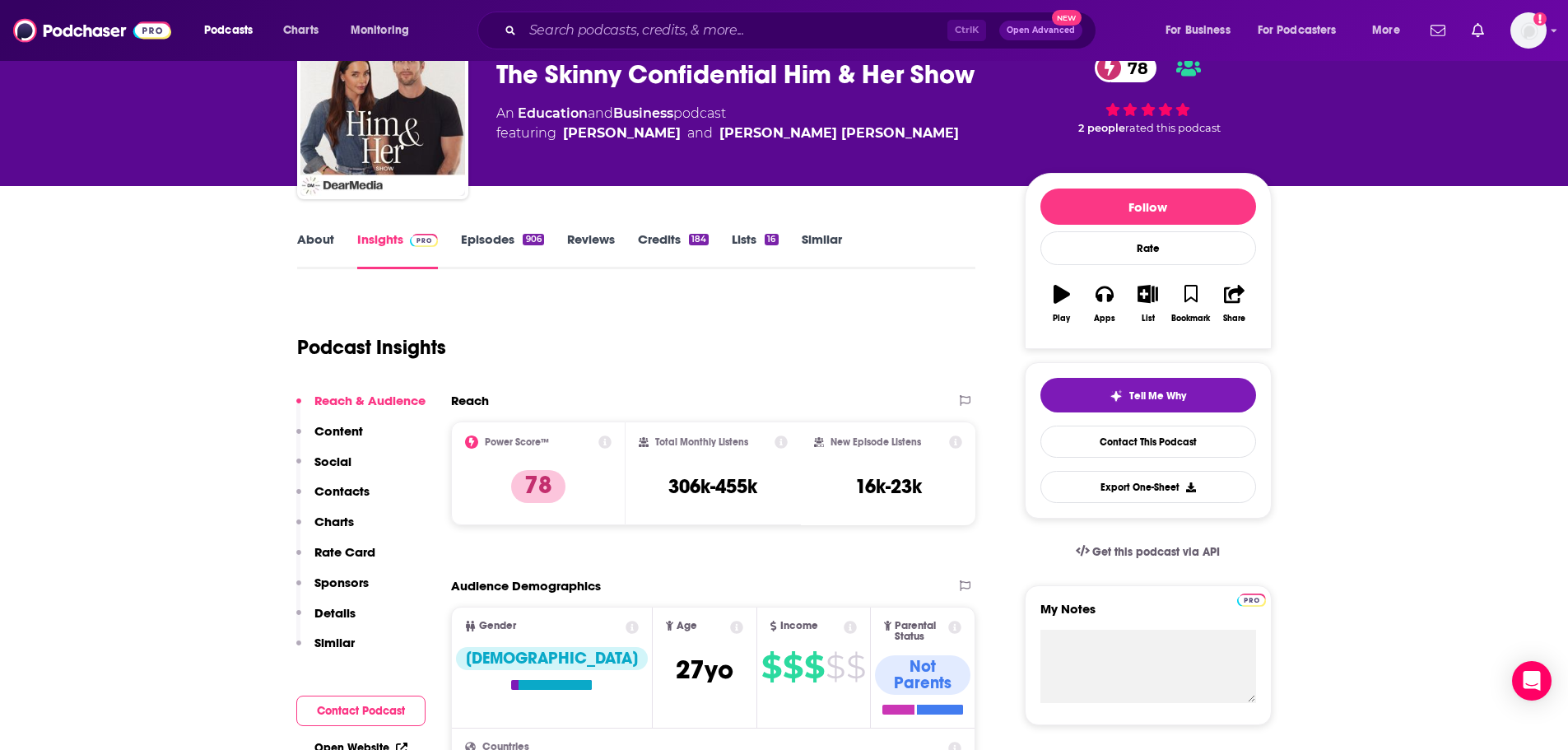
click at [332, 239] on link "About" at bounding box center [315, 249] width 37 height 38
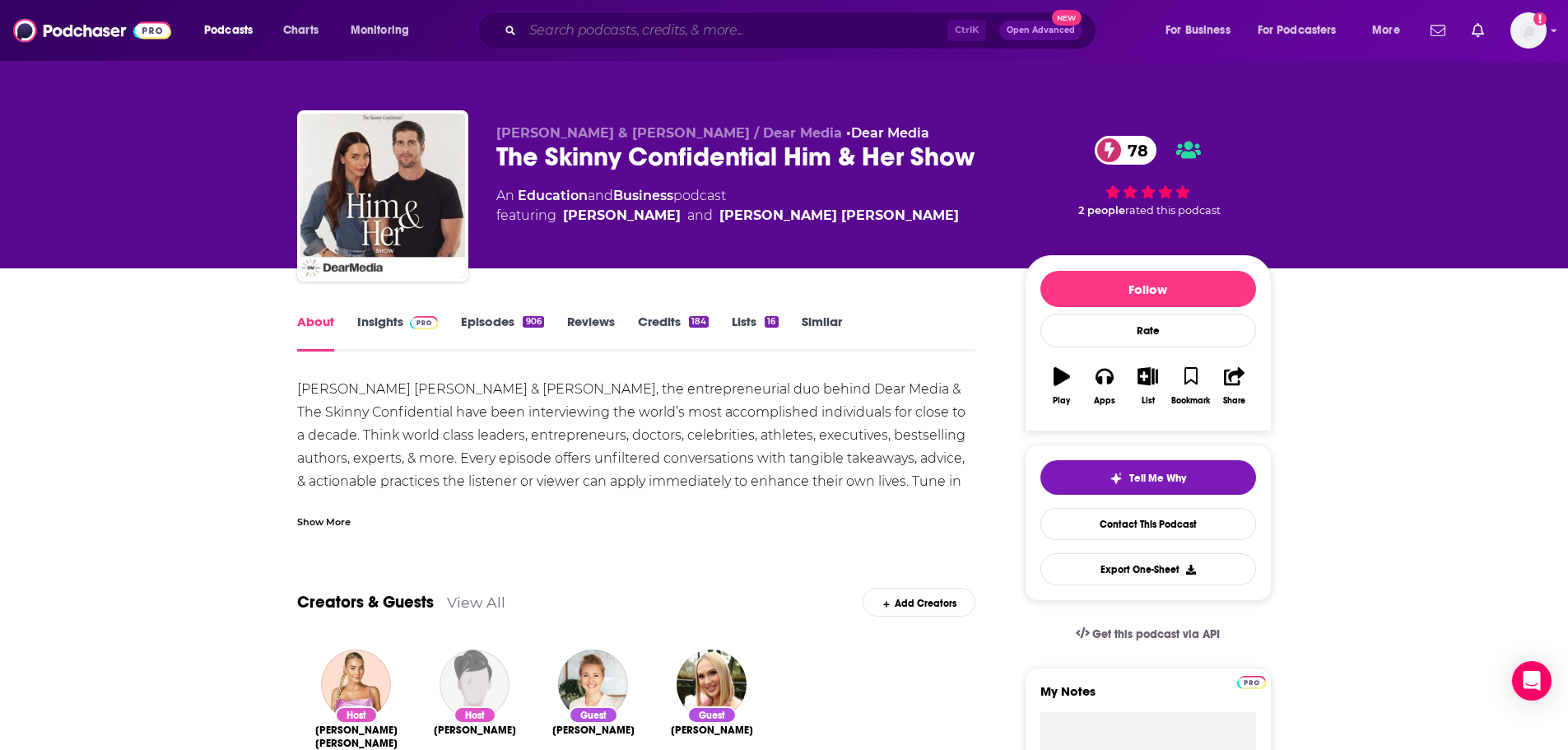
click at [633, 23] on input "Search podcasts, credits, & more..." at bounding box center [734, 30] width 425 height 27
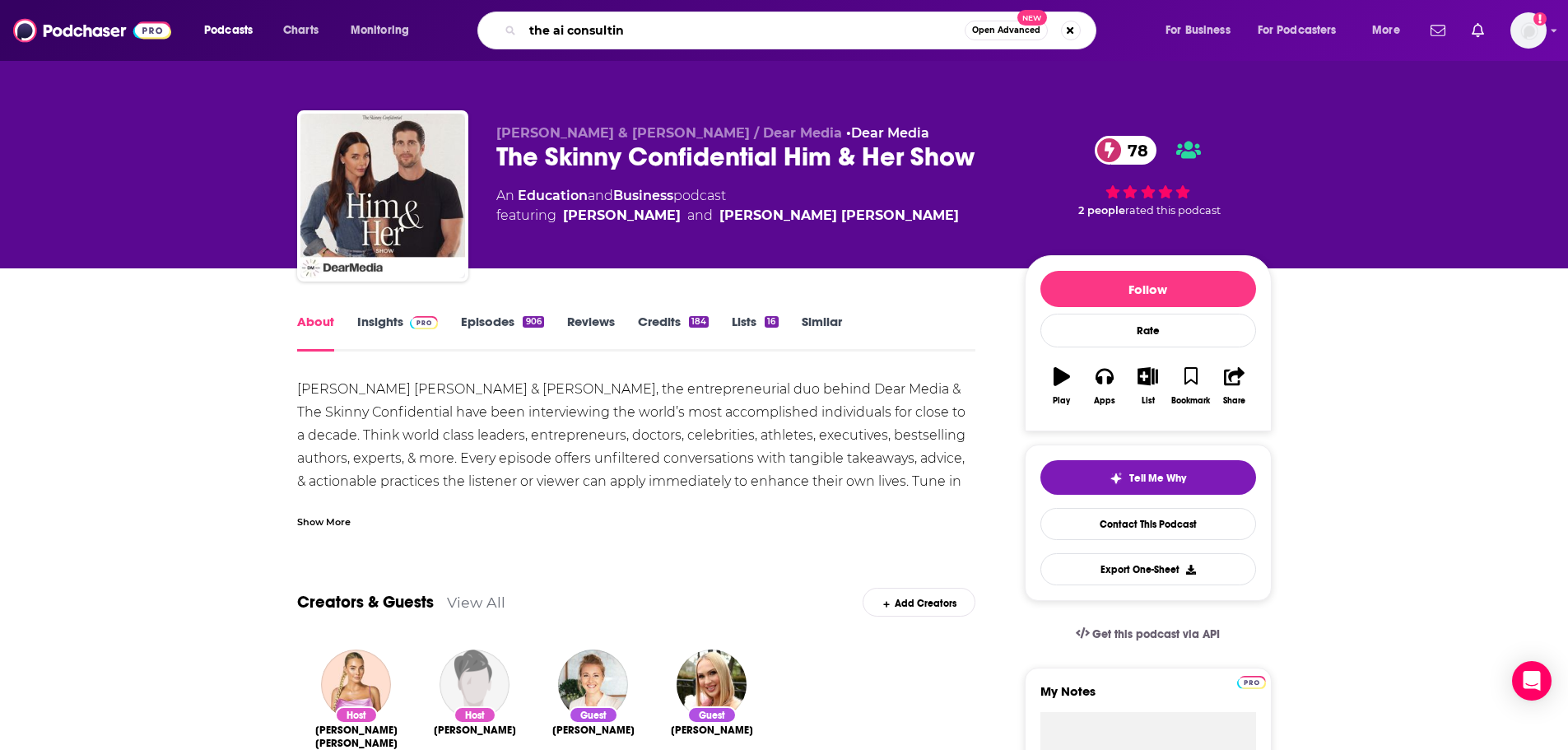
type input "the ai consulting"
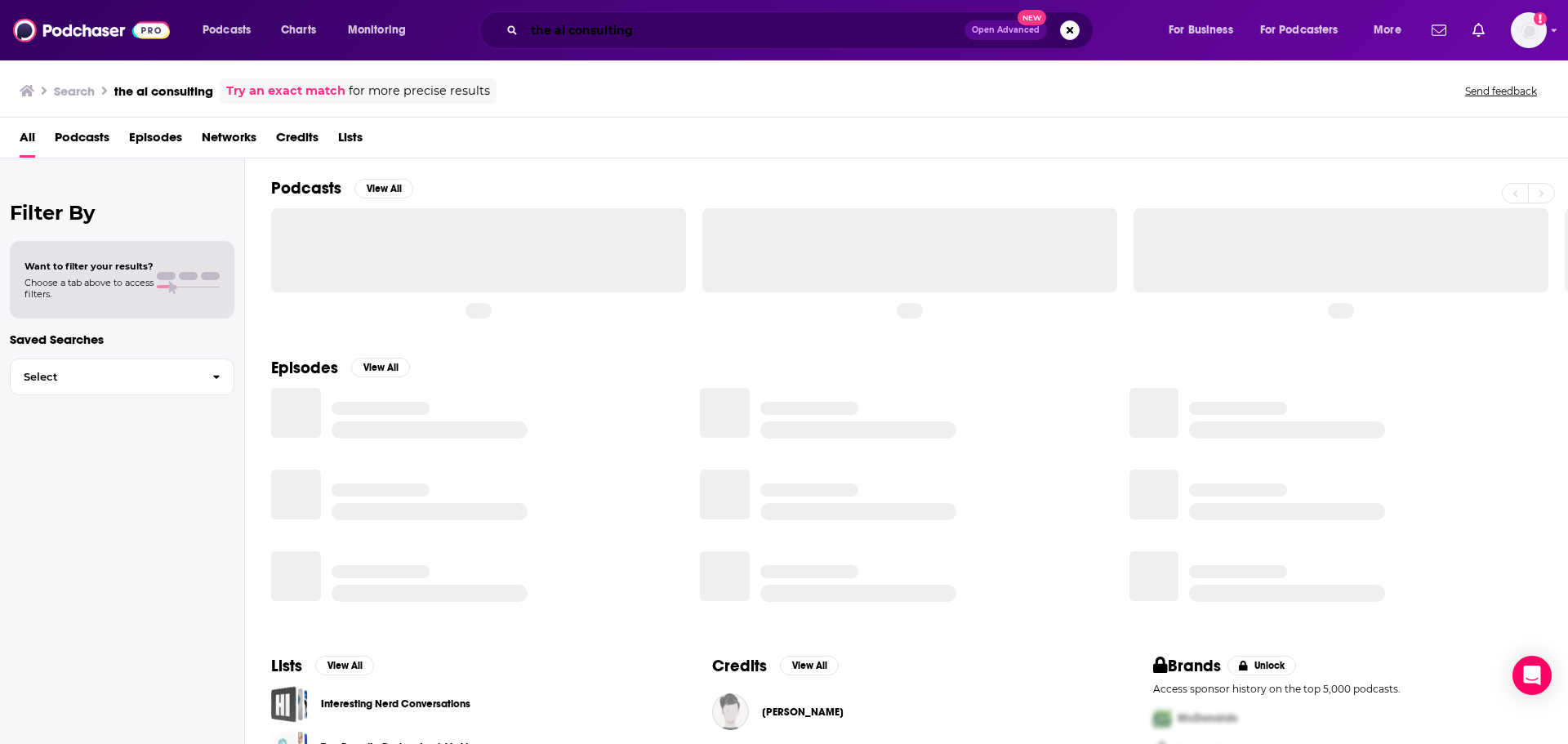
click at [664, 35] on input "the ai consulting" at bounding box center [744, 30] width 440 height 26
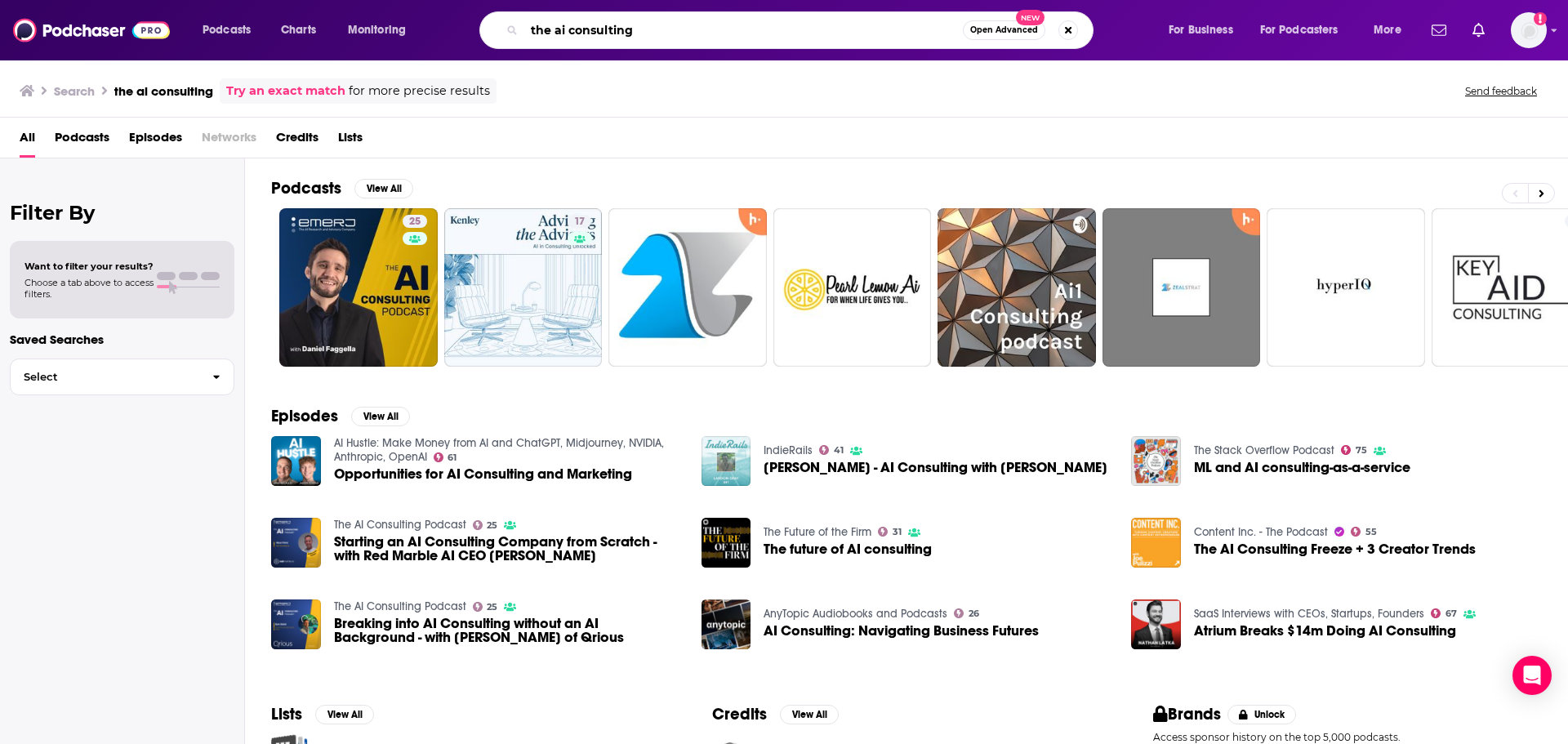
drag, startPoint x: 674, startPoint y: 28, endPoint x: 440, endPoint y: 21, distance: 234.1
click at [440, 21] on div "Podcasts Charts Monitoring the ai consulting Open Advanced New For Business For…" at bounding box center [804, 30] width 1226 height 37
type input "ai and the future of work"
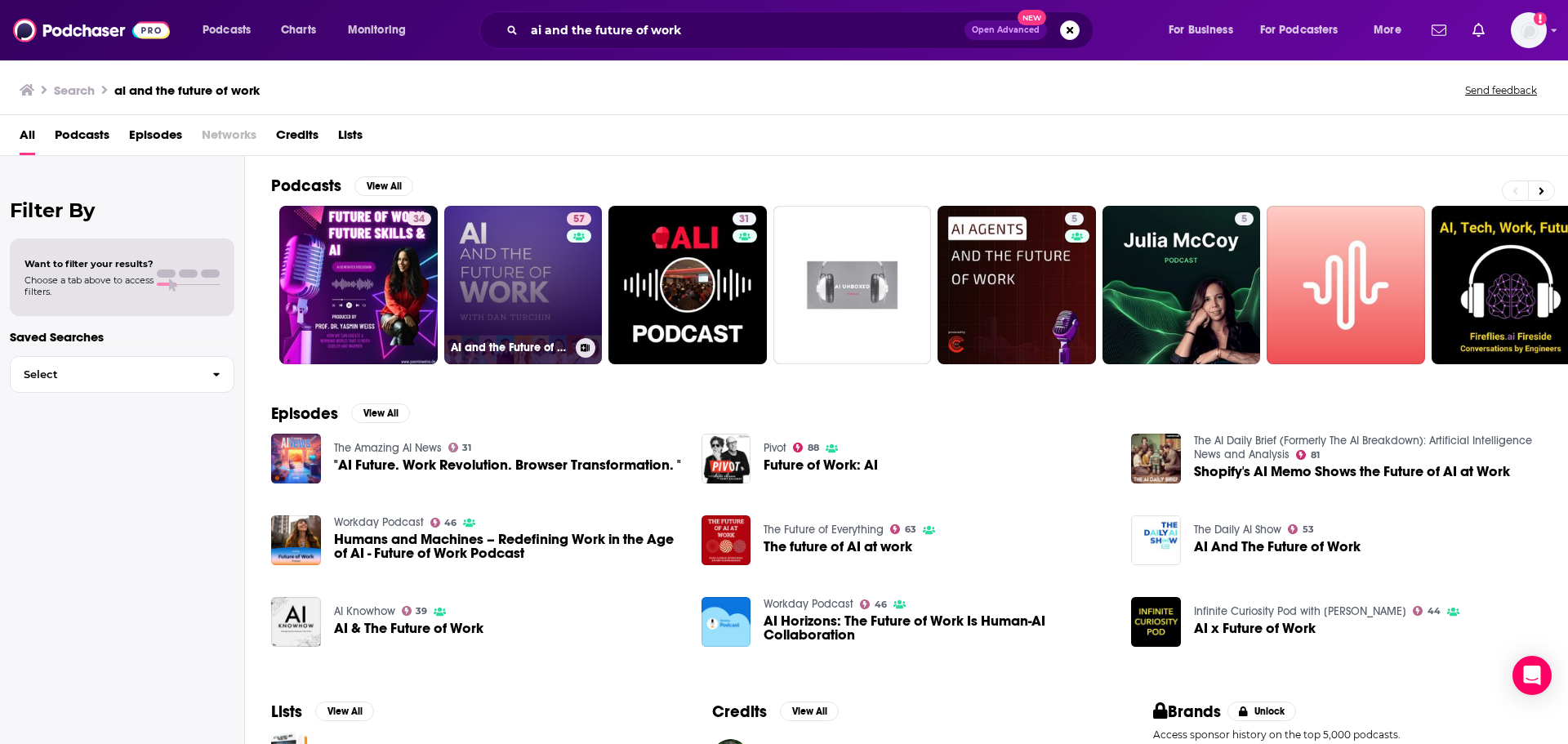
click at [570, 311] on div "57" at bounding box center [581, 275] width 28 height 126
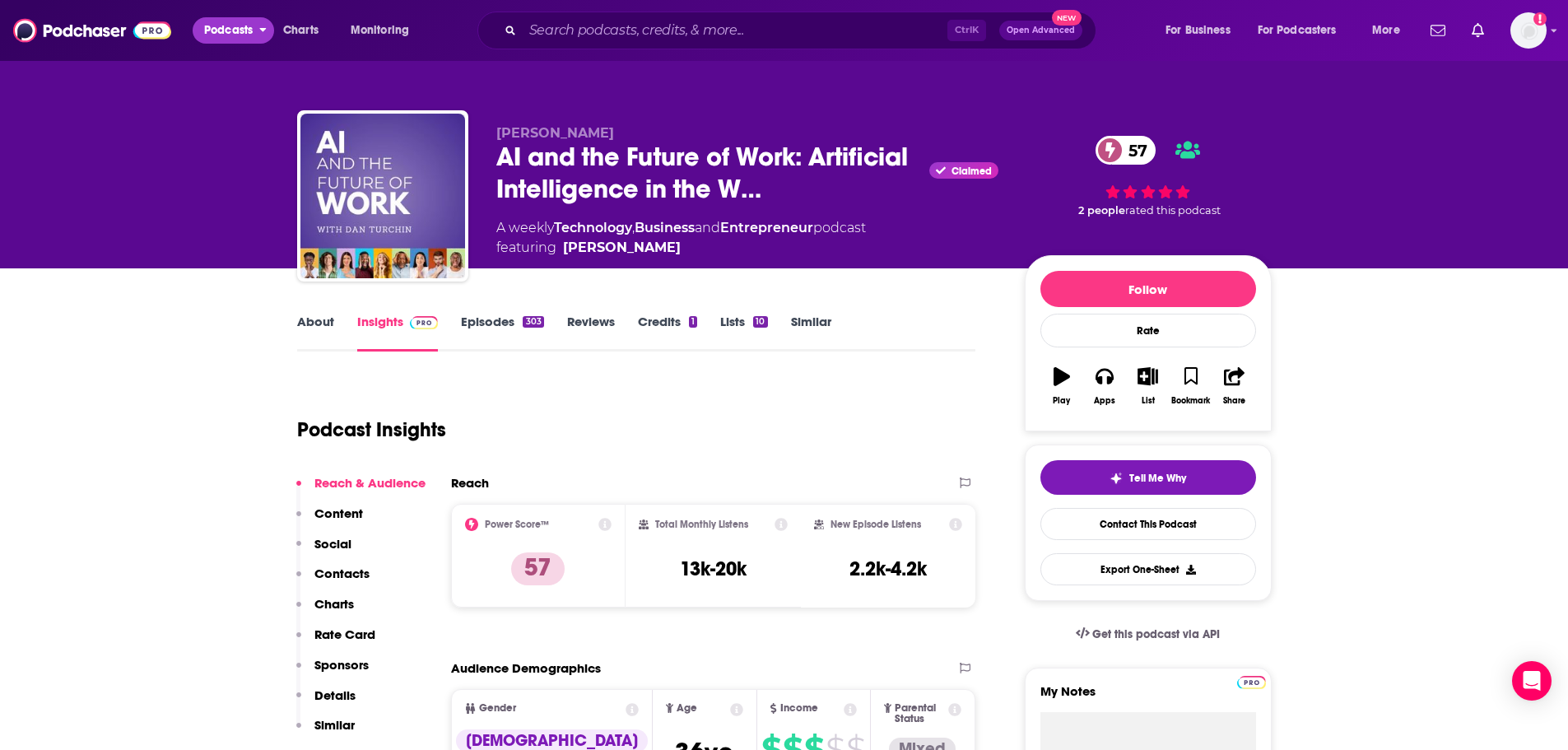
click at [245, 36] on span "Podcasts" at bounding box center [228, 30] width 49 height 23
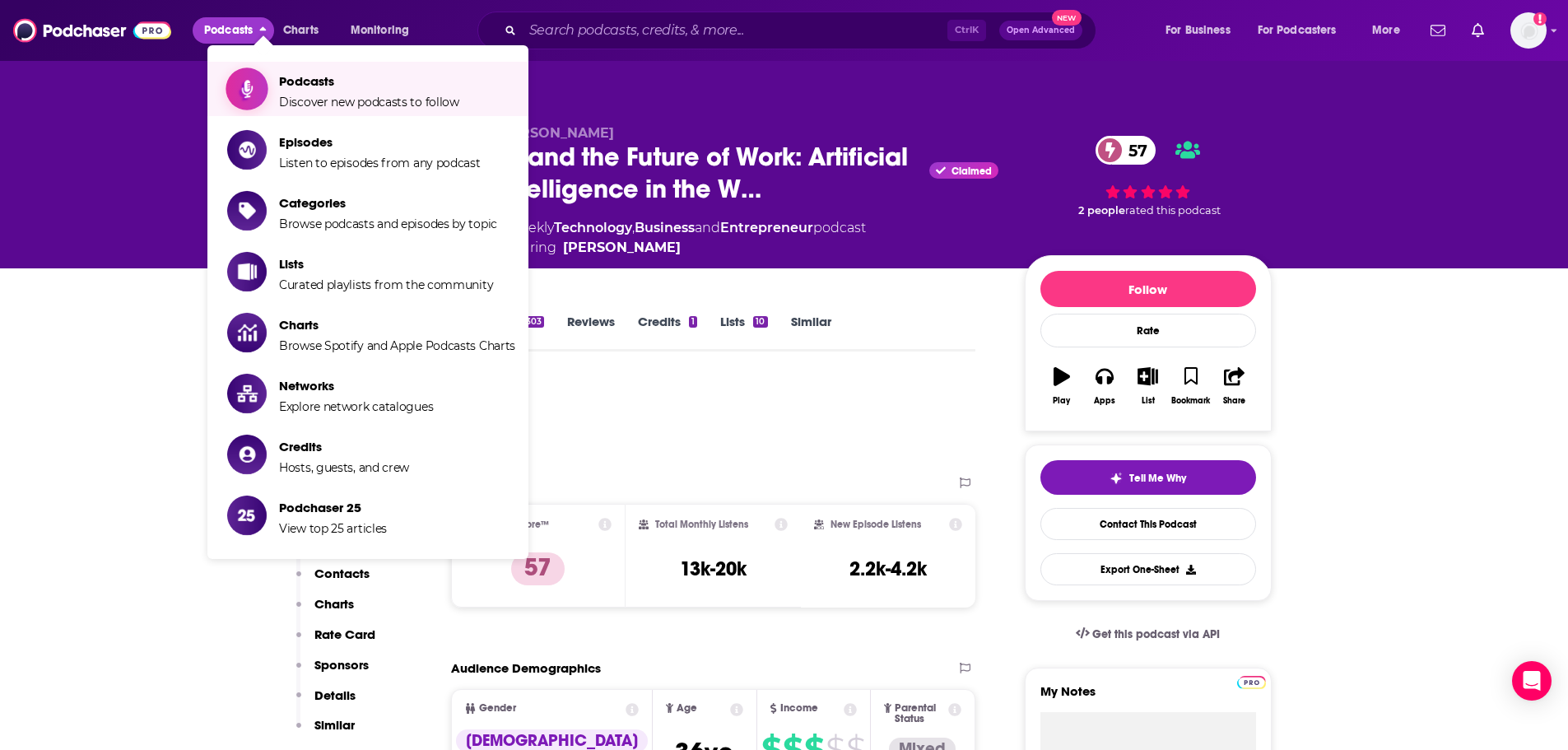
click at [331, 101] on span "Discover new podcasts to follow" at bounding box center [369, 102] width 181 height 15
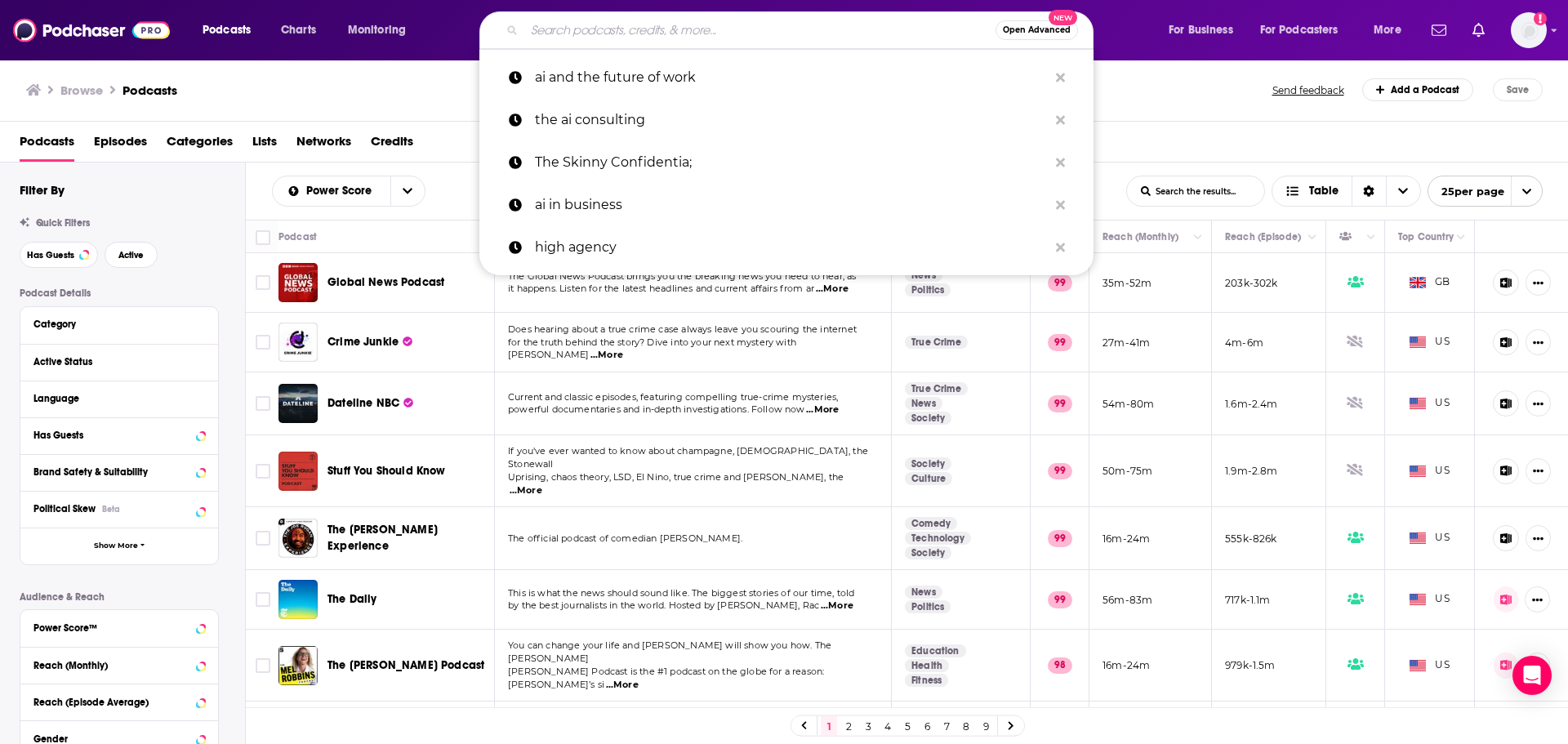
click at [623, 41] on input "Search podcasts, credits, & more..." at bounding box center [760, 30] width 471 height 26
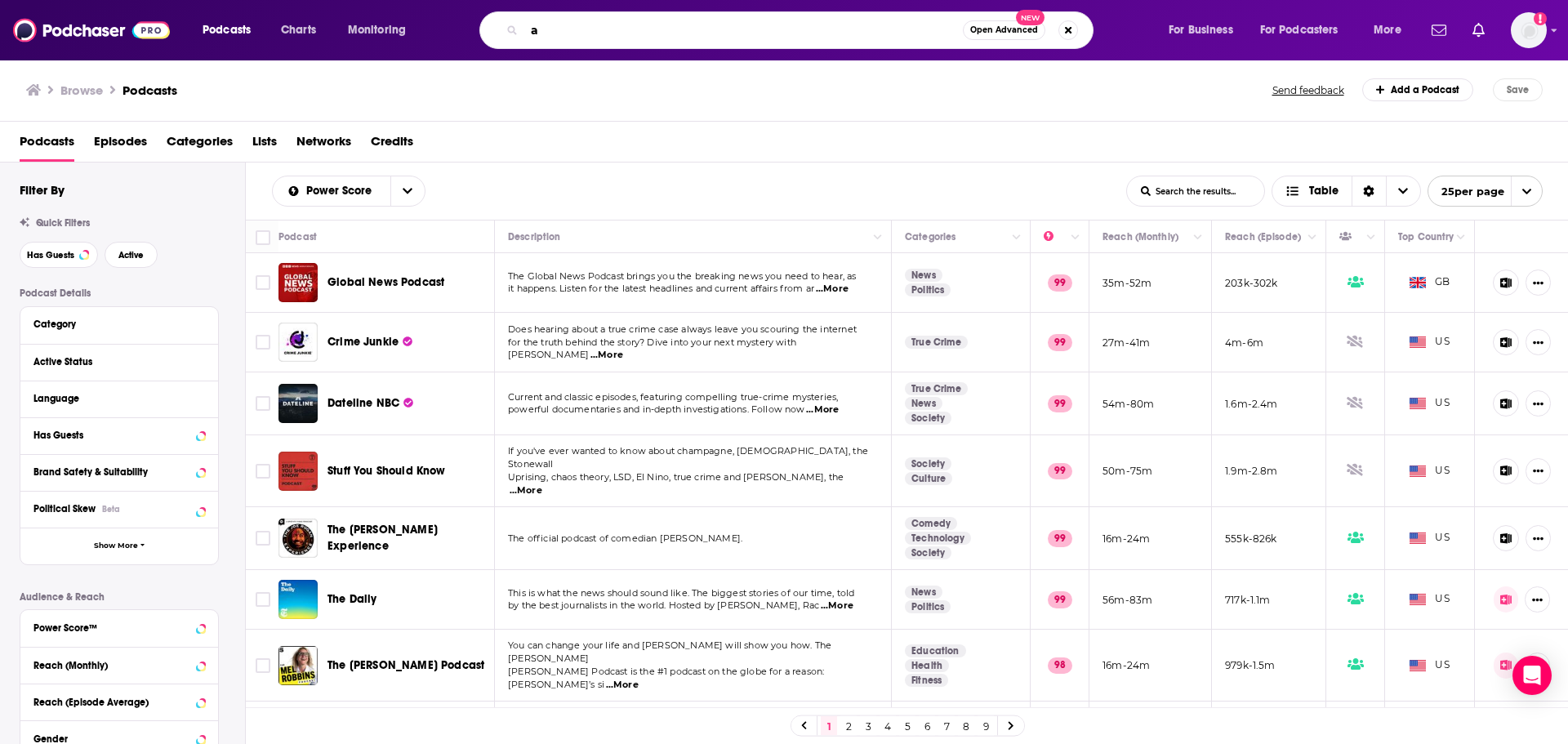
type input "ai"
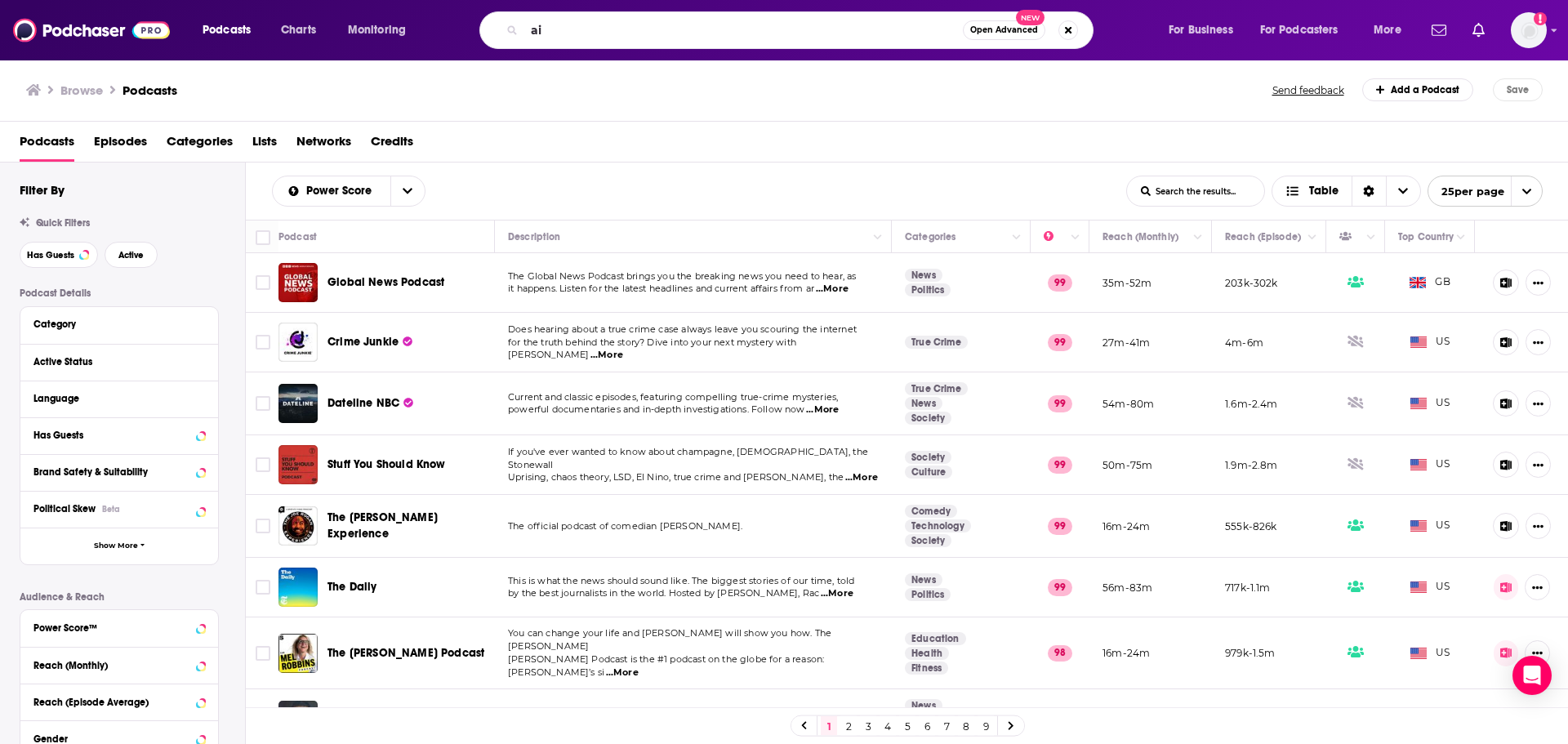
type input "ai"
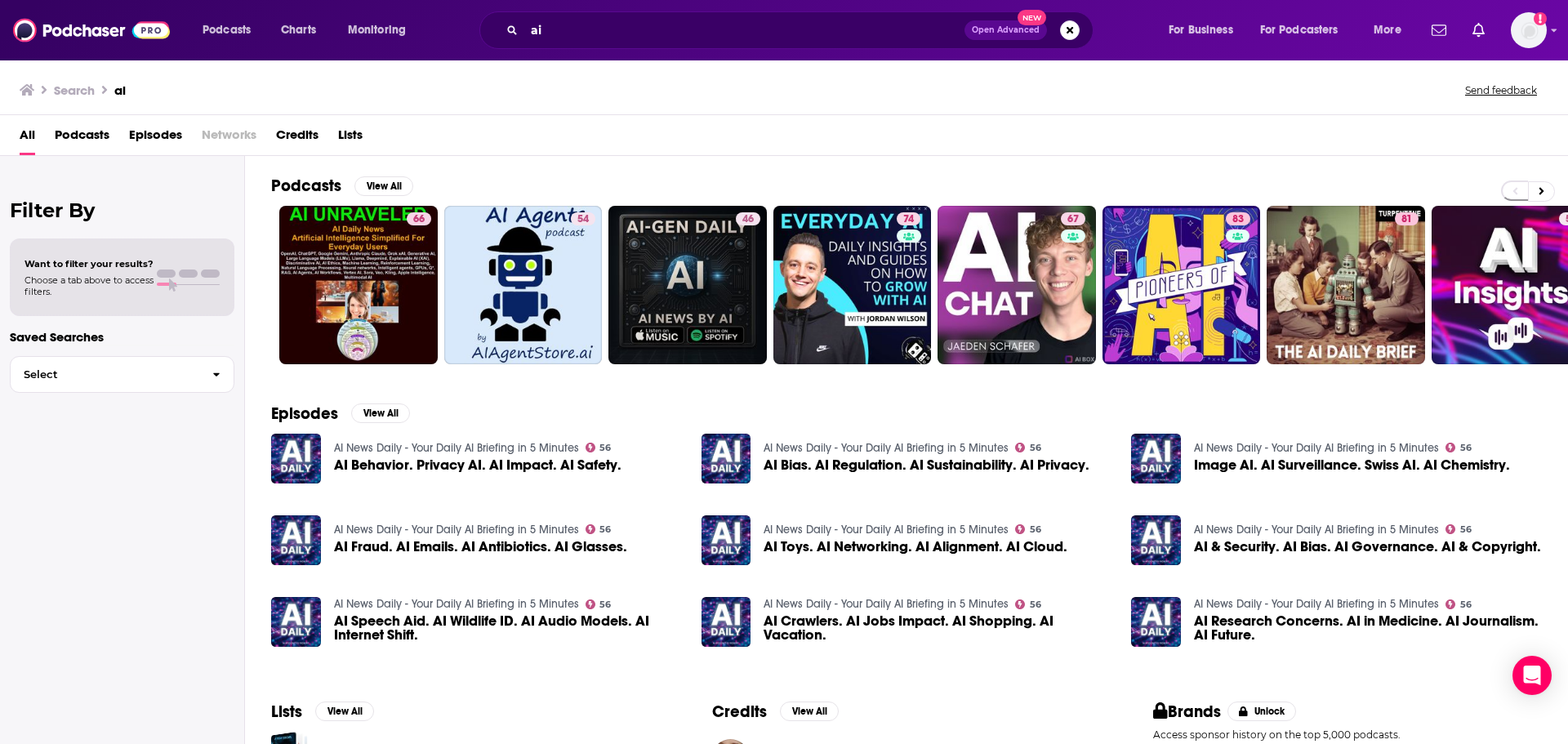
click at [72, 128] on span "Podcasts" at bounding box center [82, 138] width 55 height 34
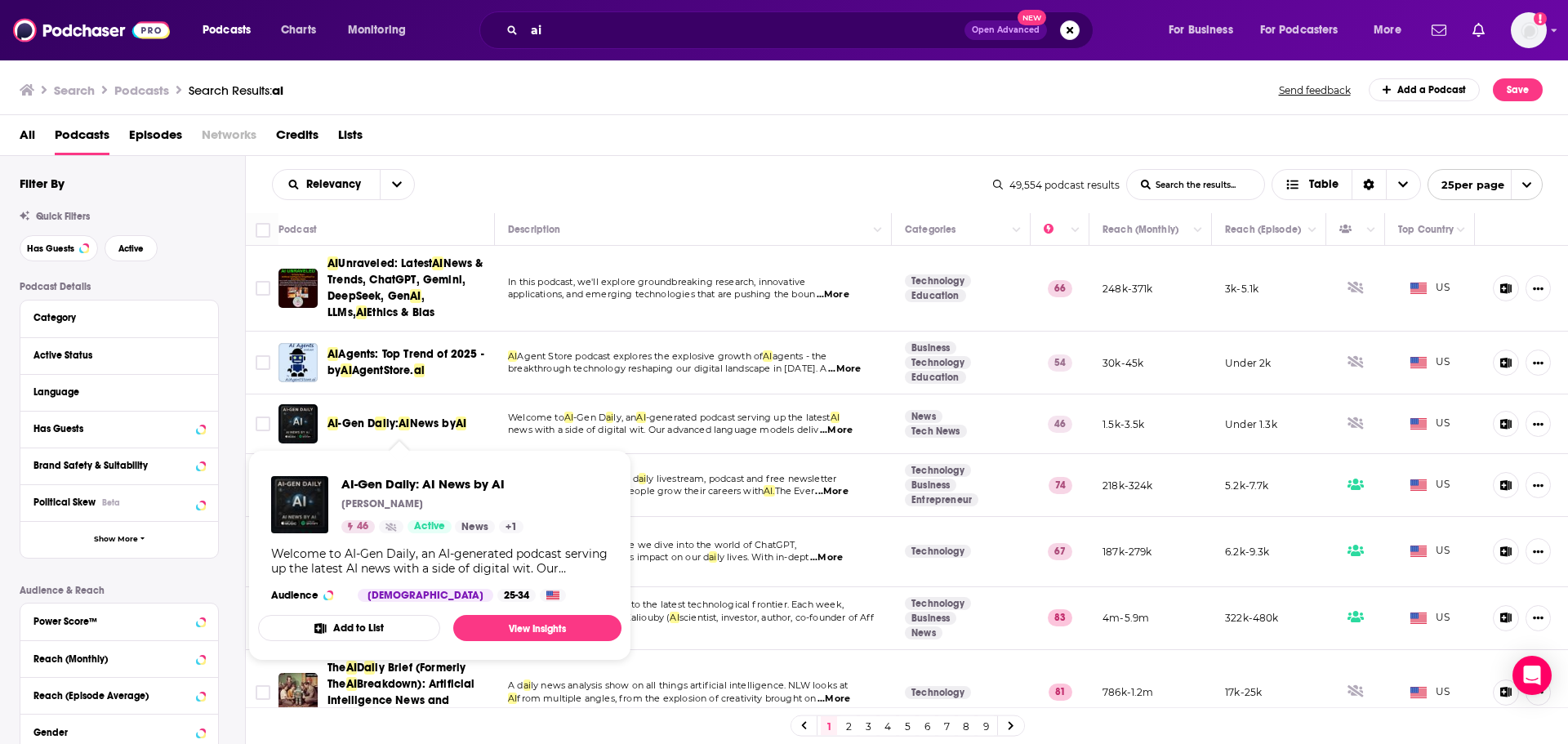
click at [465, 421] on span "AI" at bounding box center [461, 423] width 11 height 14
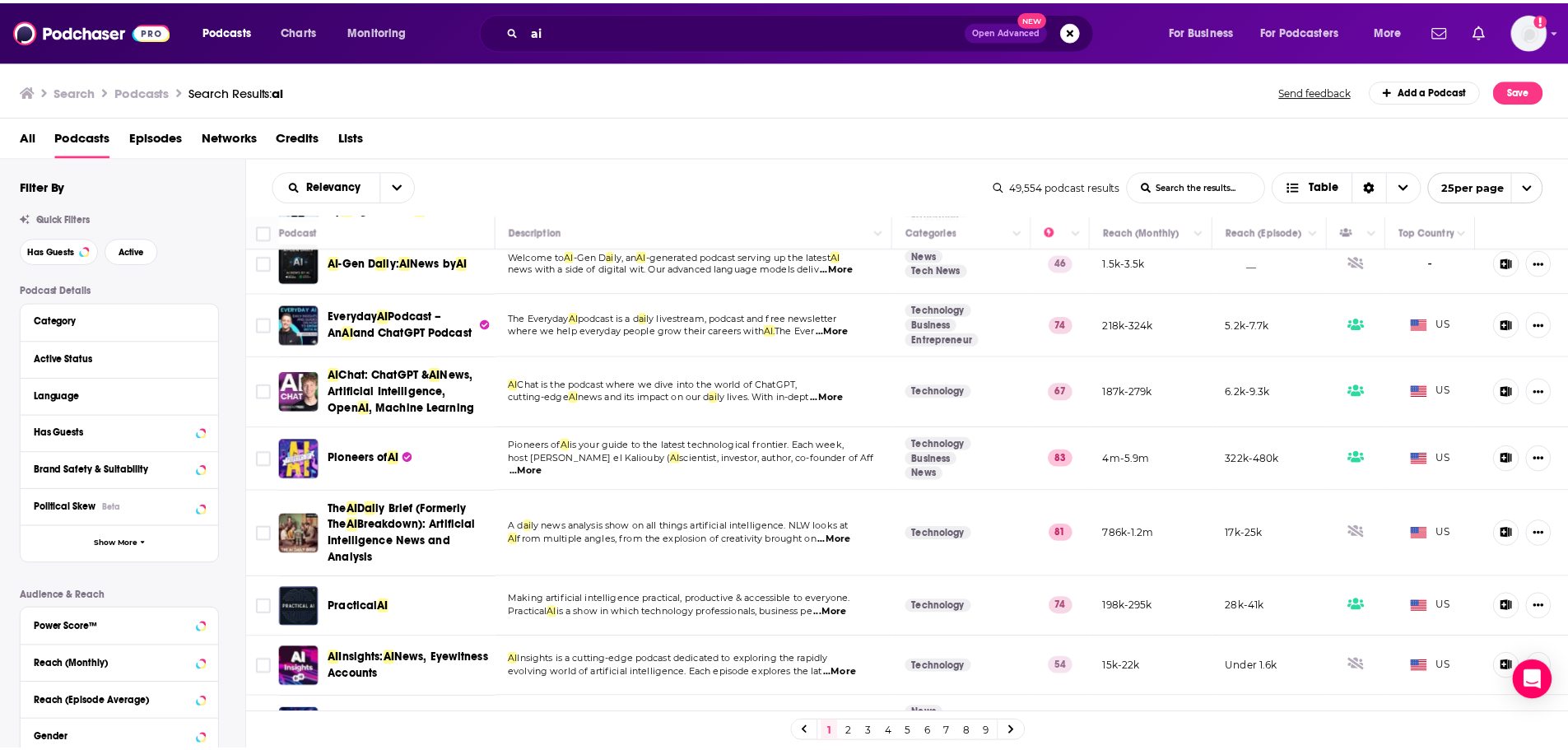
scroll to position [247, 0]
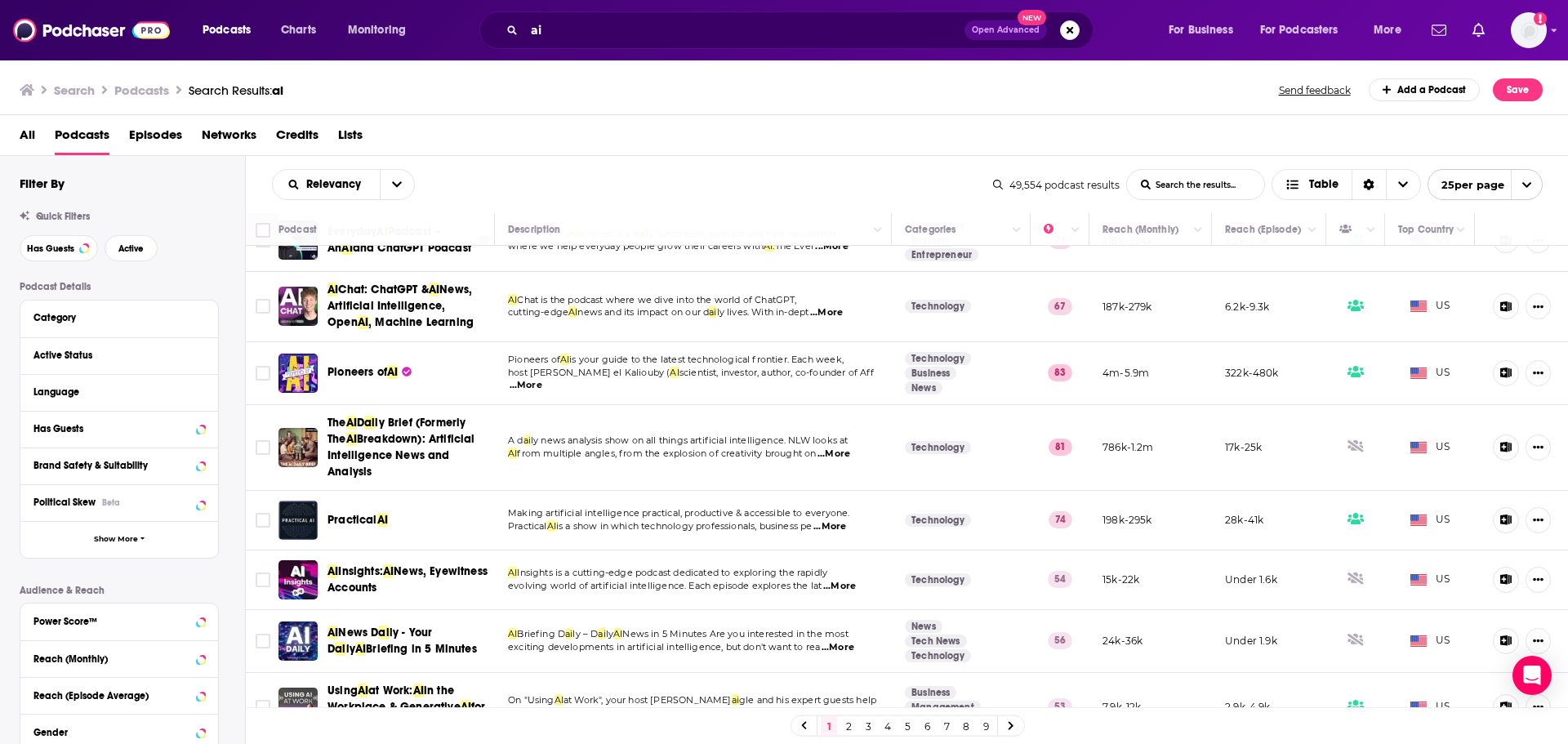
click at [375, 522] on span "Practical" at bounding box center [352, 519] width 50 height 14
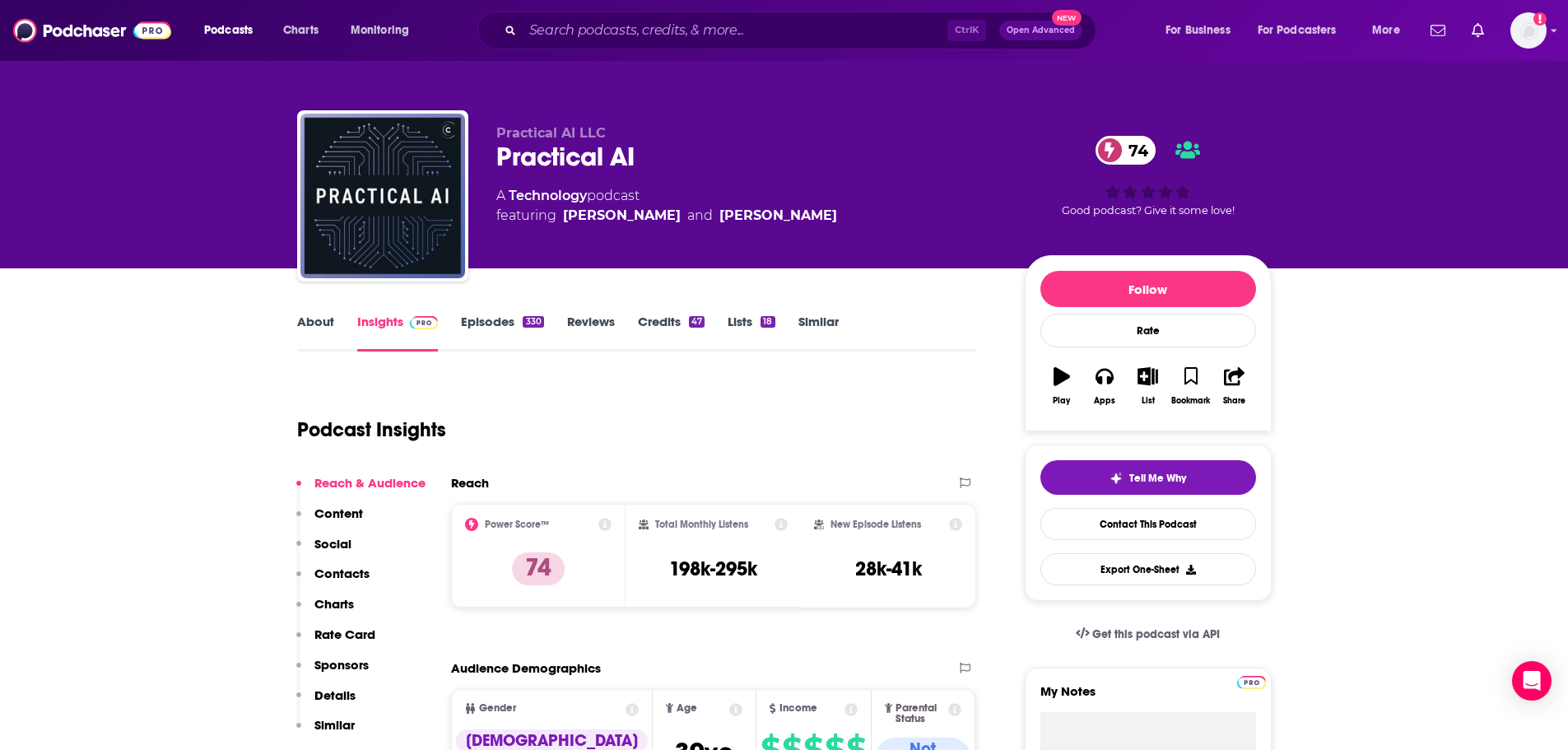
click at [318, 322] on link "About" at bounding box center [315, 332] width 37 height 38
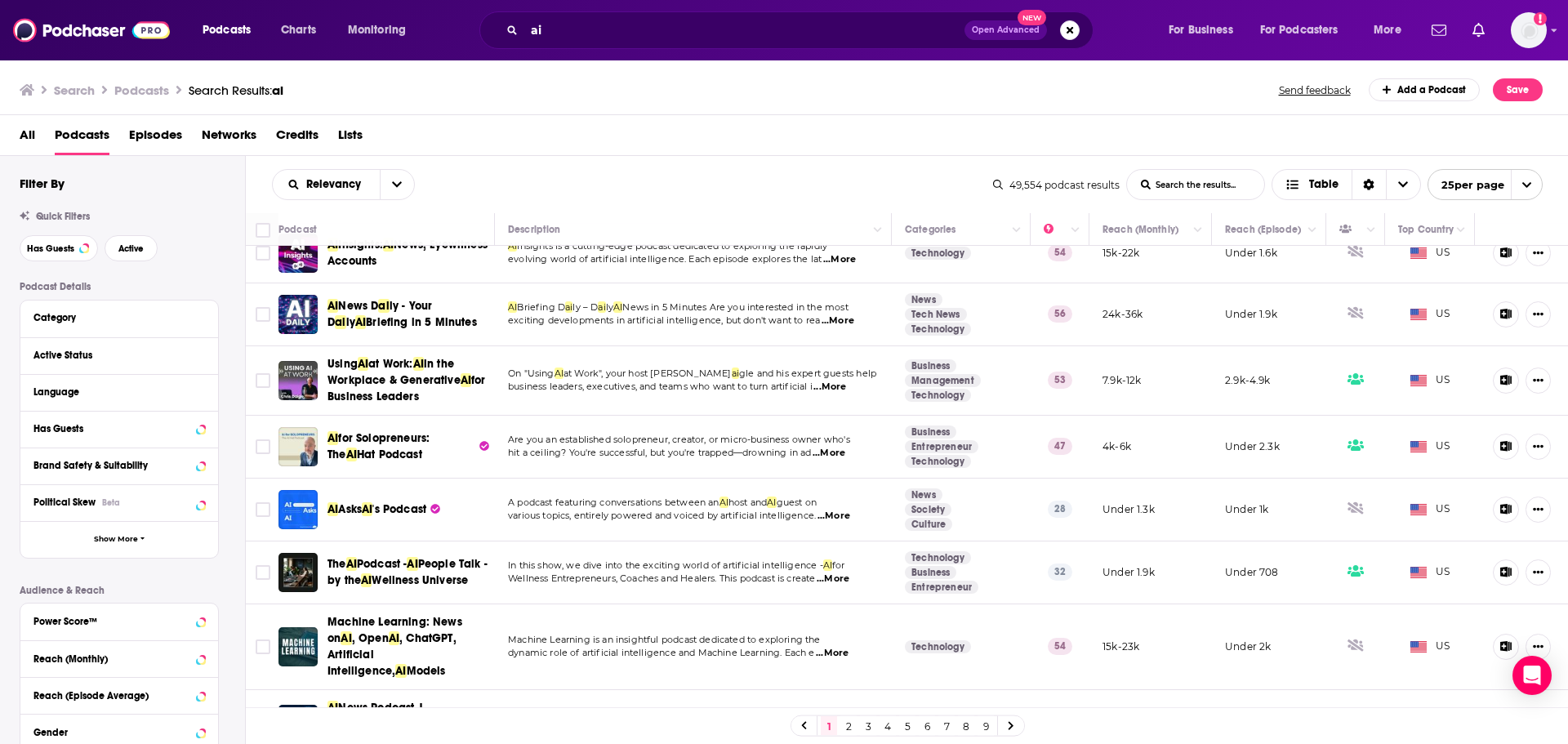
scroll to position [653, 0]
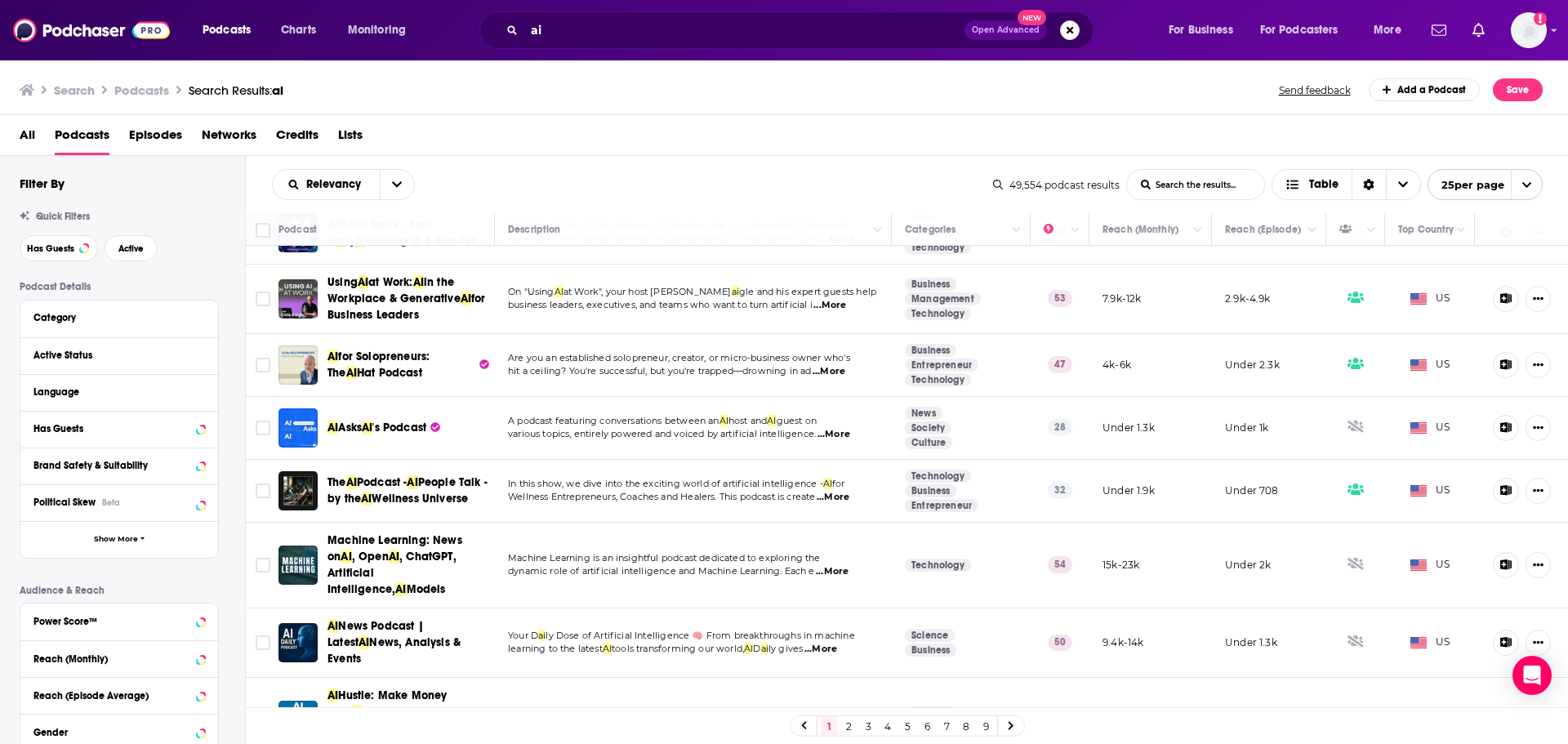
click at [833, 502] on span "...More" at bounding box center [834, 497] width 33 height 13
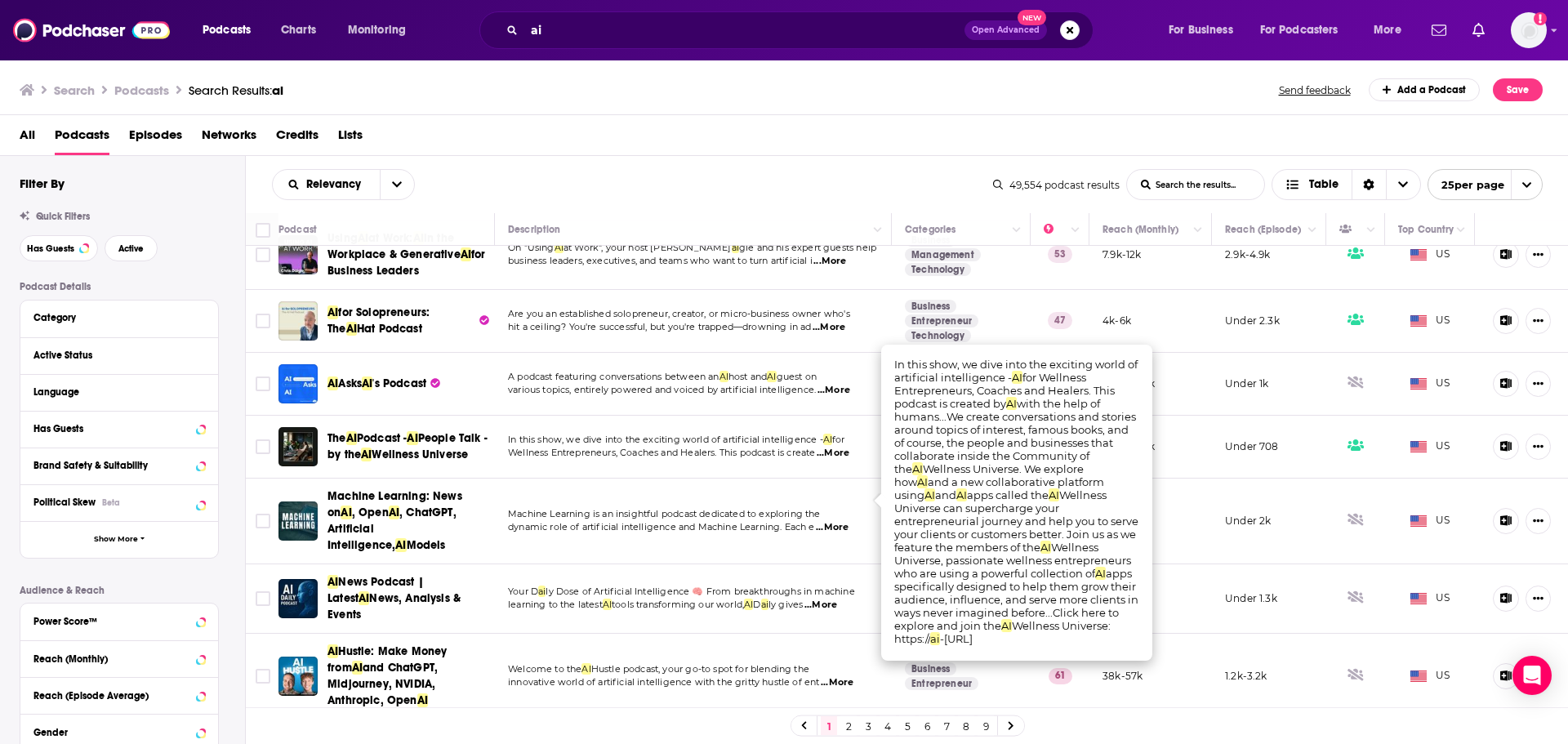
scroll to position [735, 0]
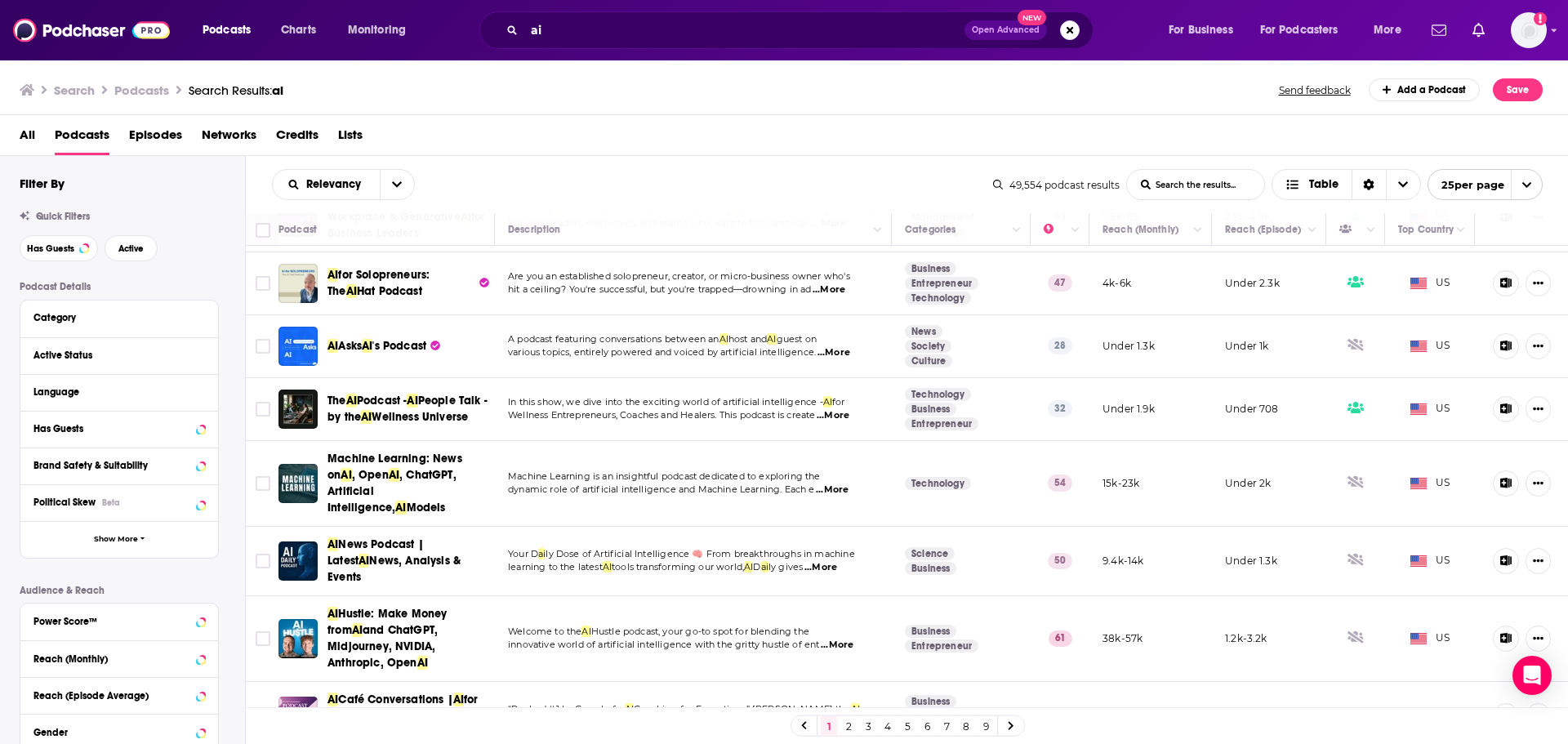
click at [238, 560] on div "Podcast Details Category Active Status Language Has Guests Brand Safety & Suita…" at bounding box center [133, 571] width 226 height 580
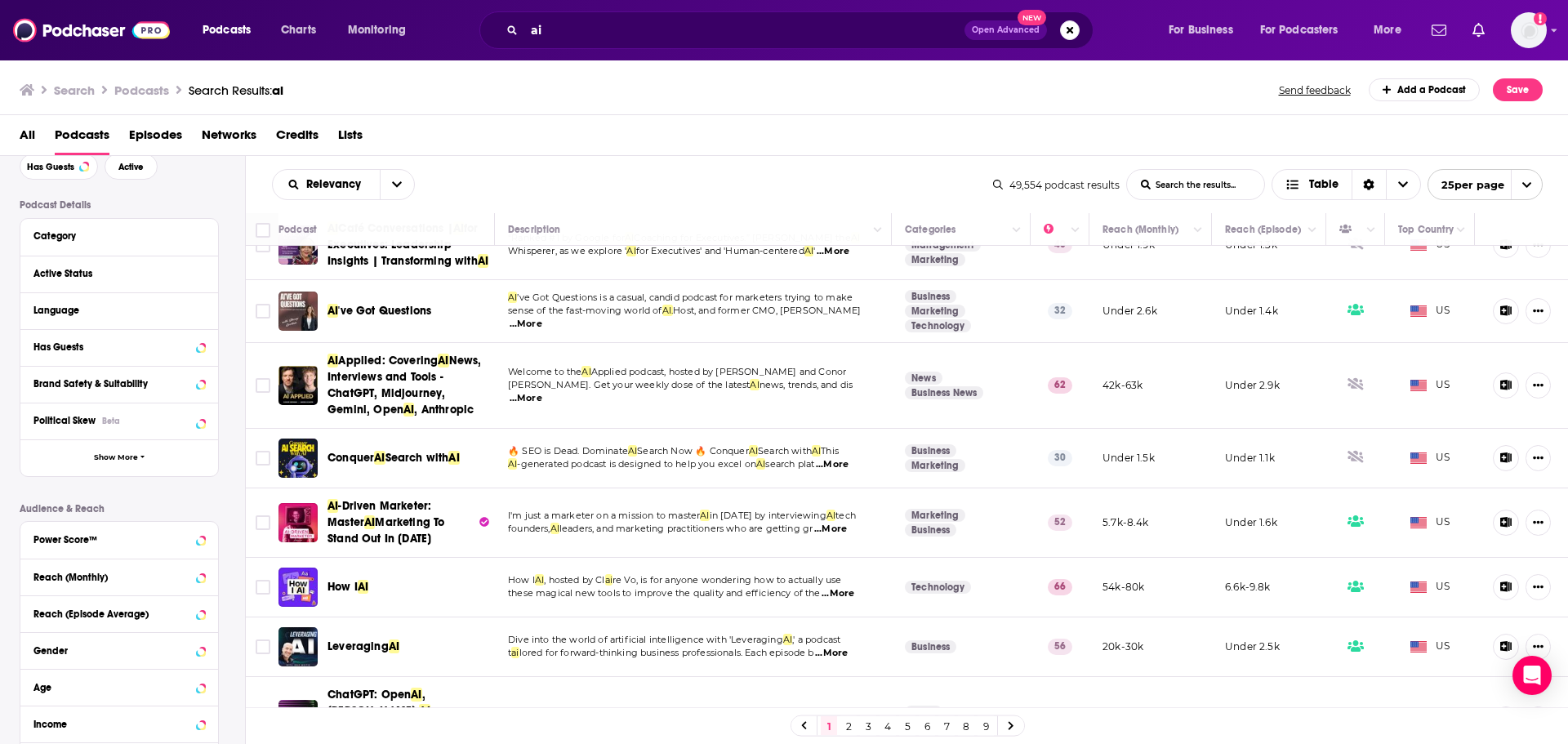
scroll to position [1012, 0]
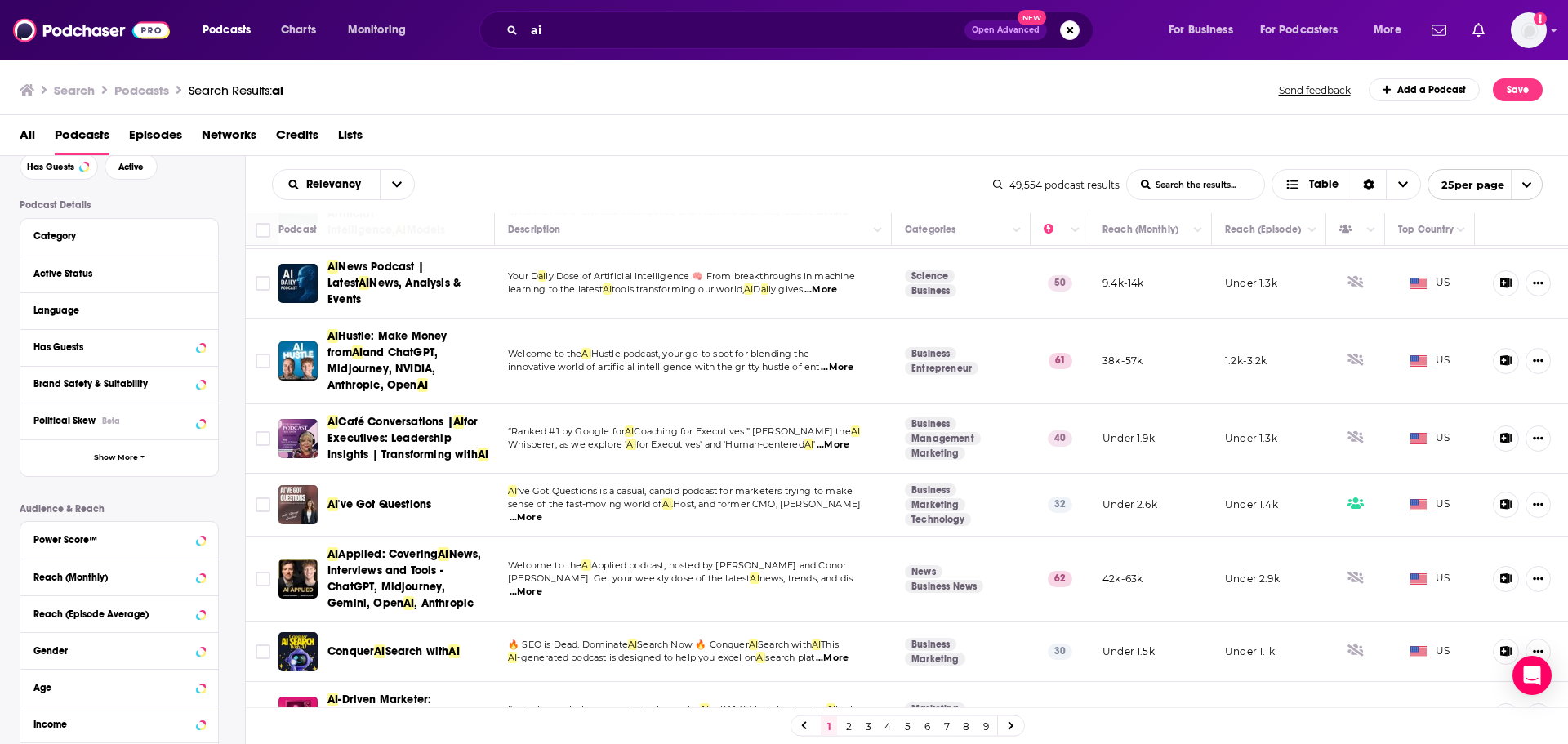
click at [844, 722] on link "2" at bounding box center [849, 726] width 16 height 20
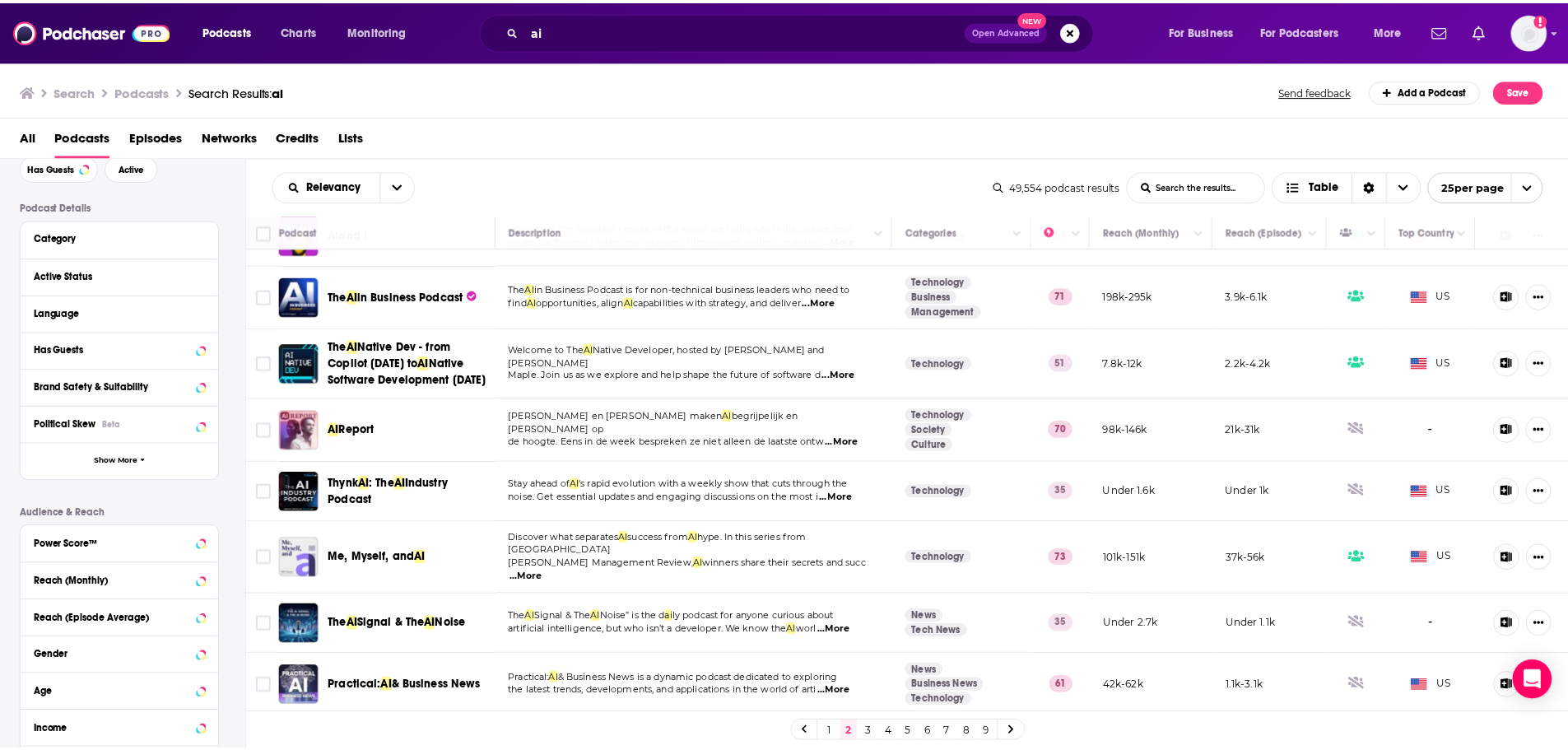
scroll to position [741, 0]
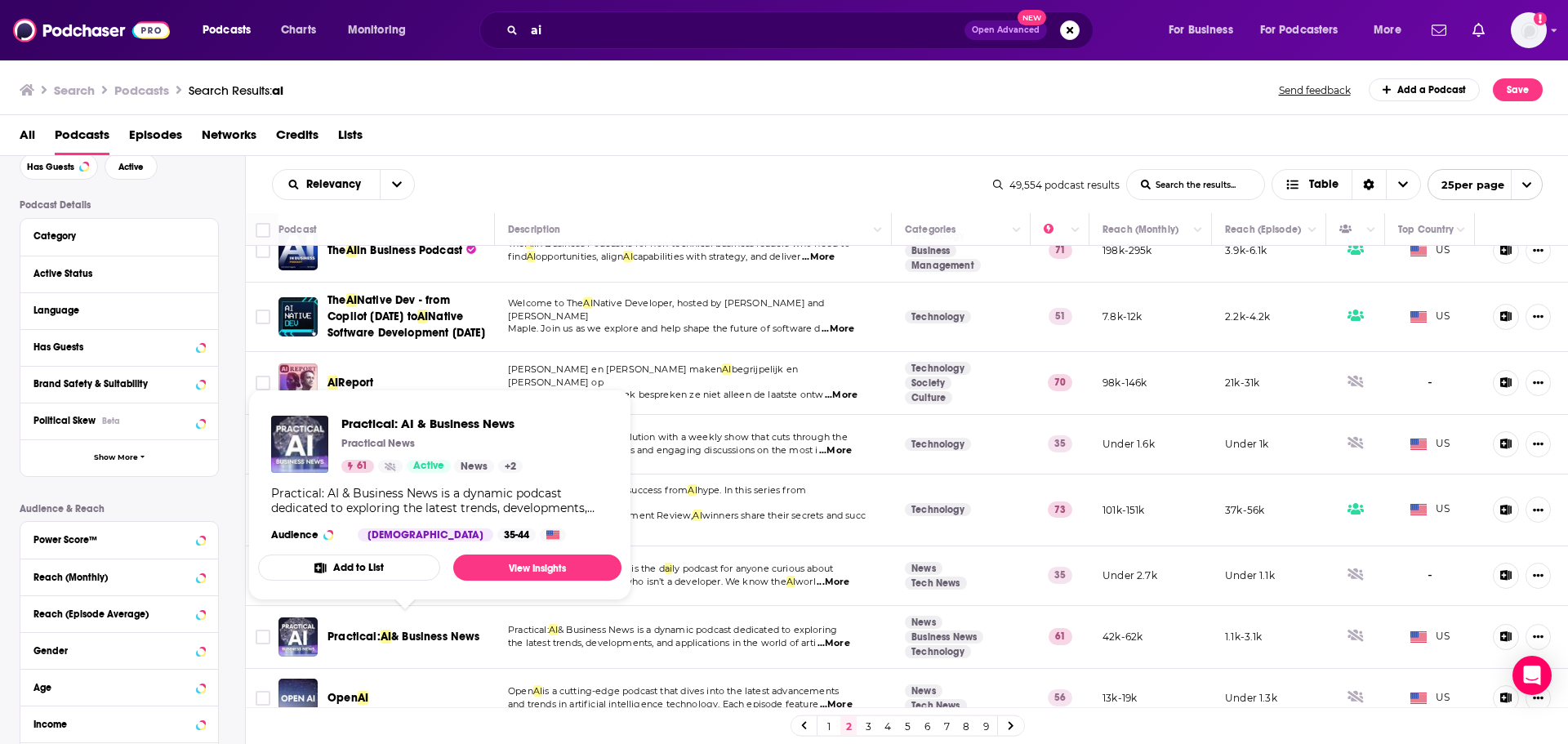
click at [371, 629] on span "Practical:" at bounding box center [354, 636] width 53 height 14
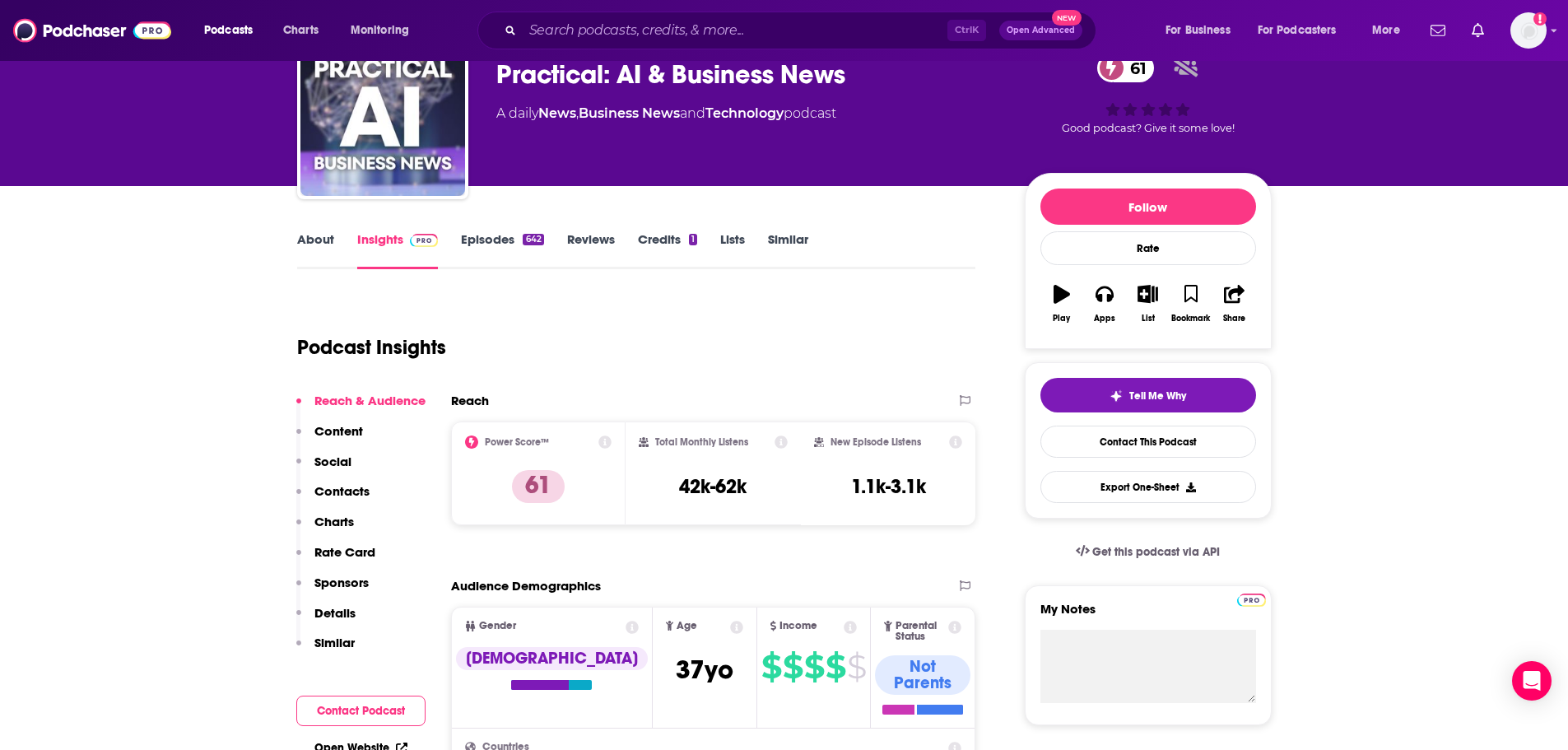
scroll to position [165, 0]
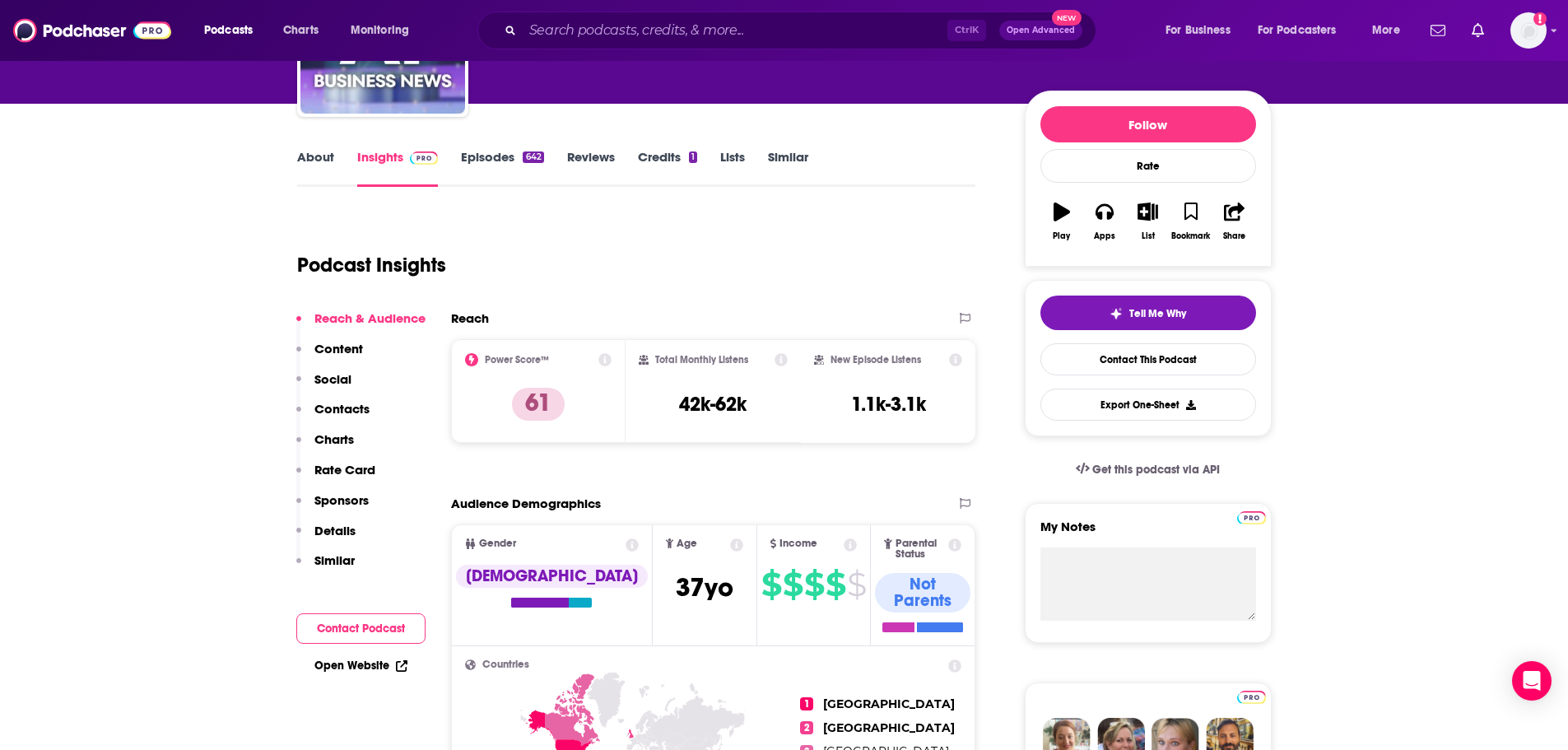
click at [302, 166] on link "About" at bounding box center [315, 167] width 37 height 38
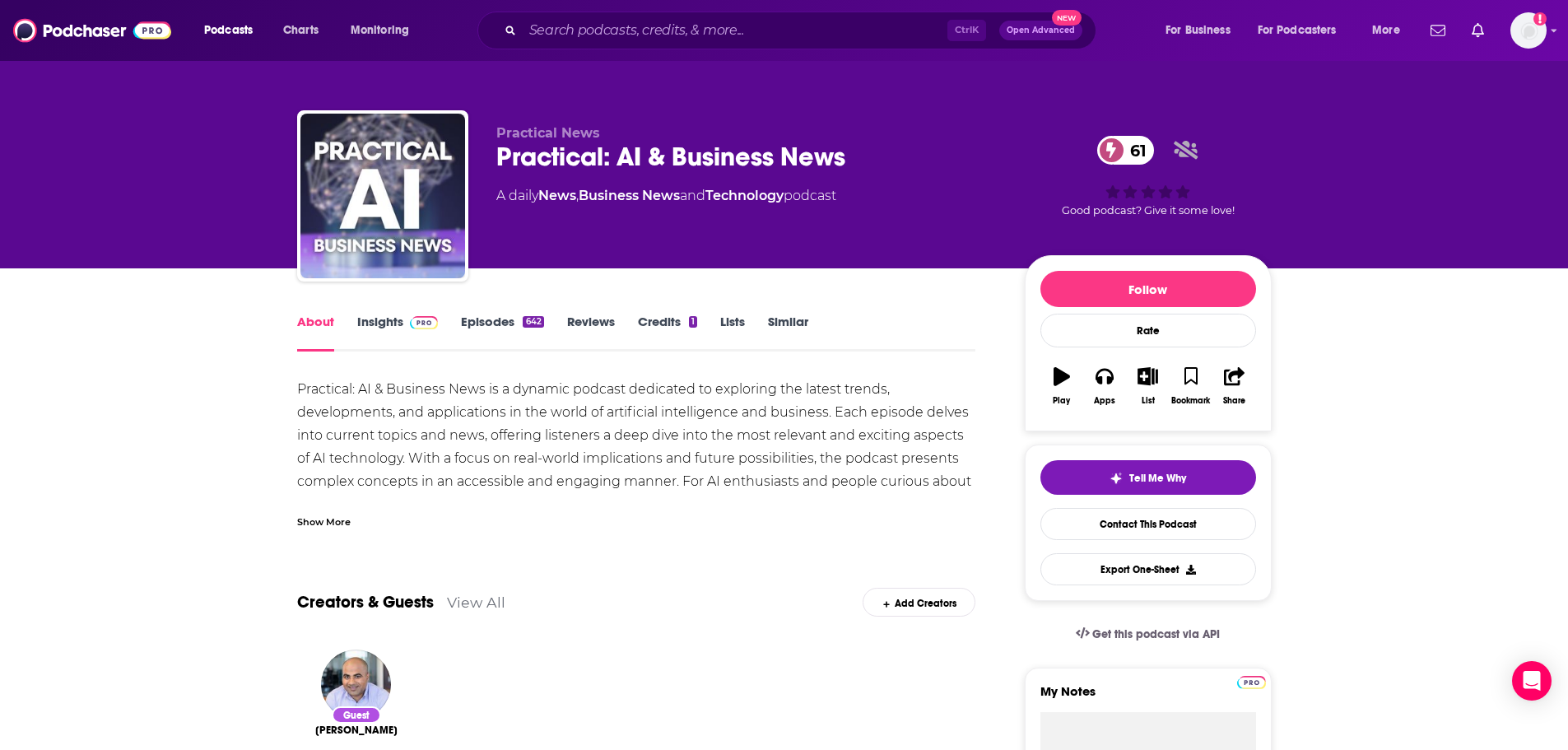
click at [381, 327] on link "Insights" at bounding box center [398, 332] width 82 height 38
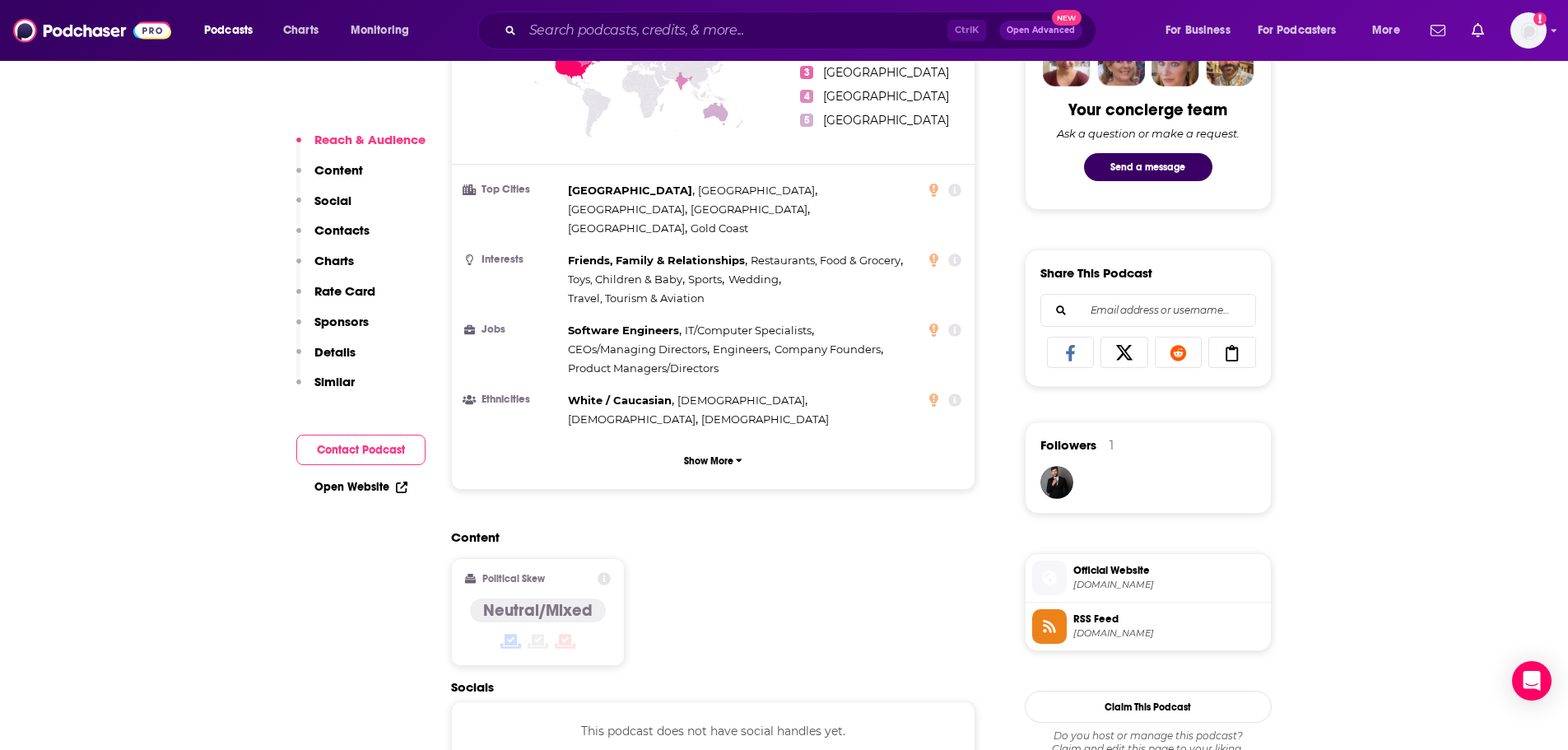
scroll to position [1070, 0]
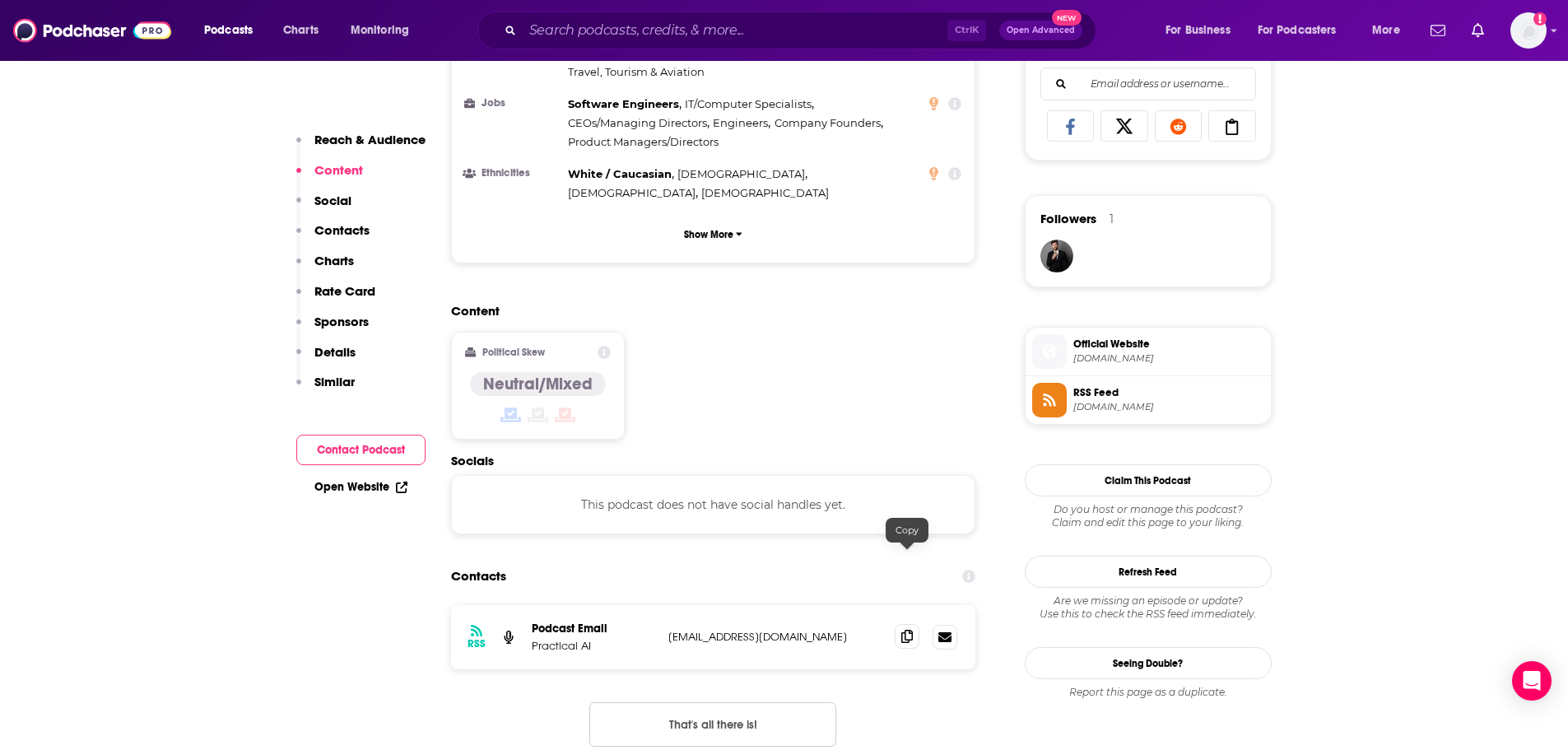
click at [905, 630] on icon at bounding box center [907, 636] width 12 height 13
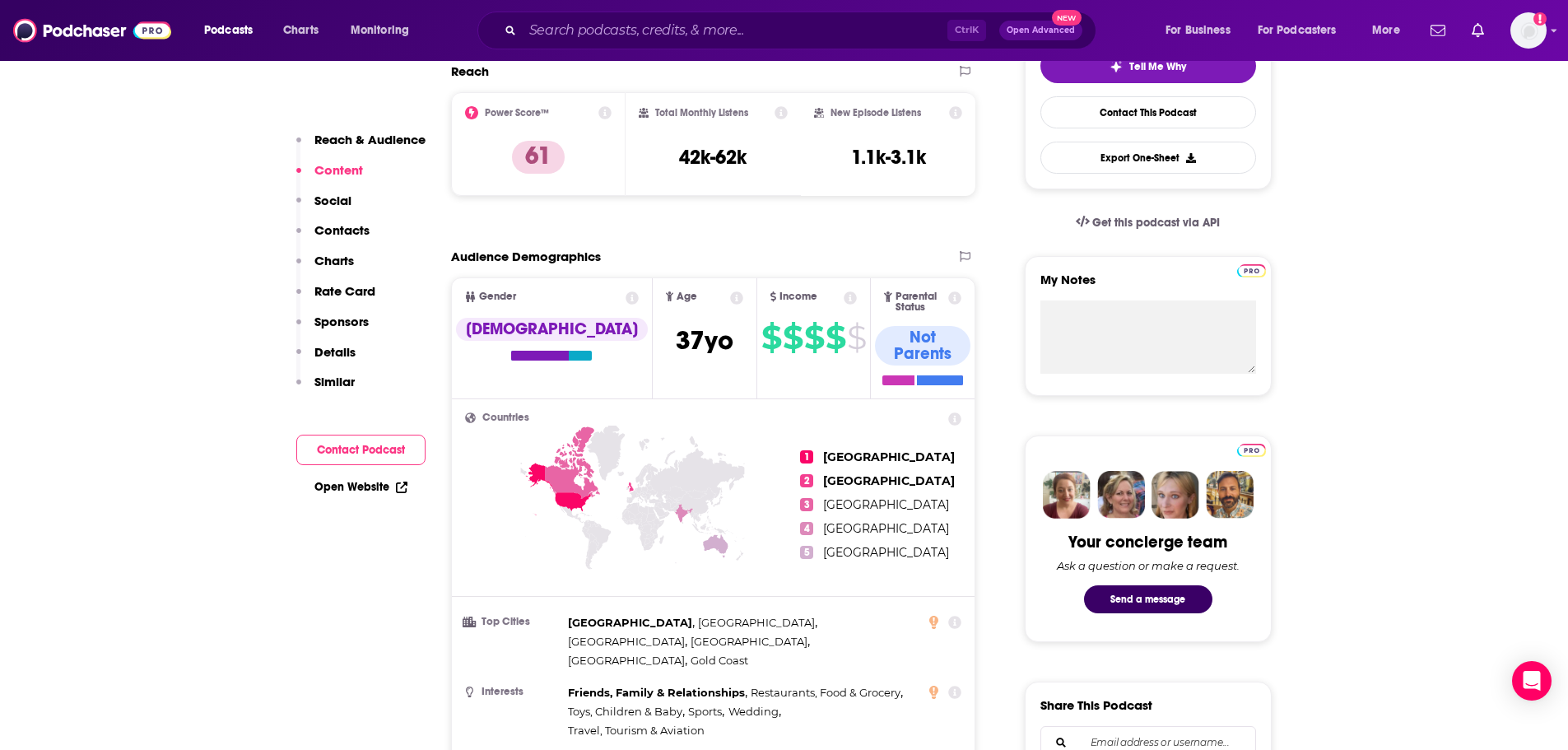
scroll to position [247, 0]
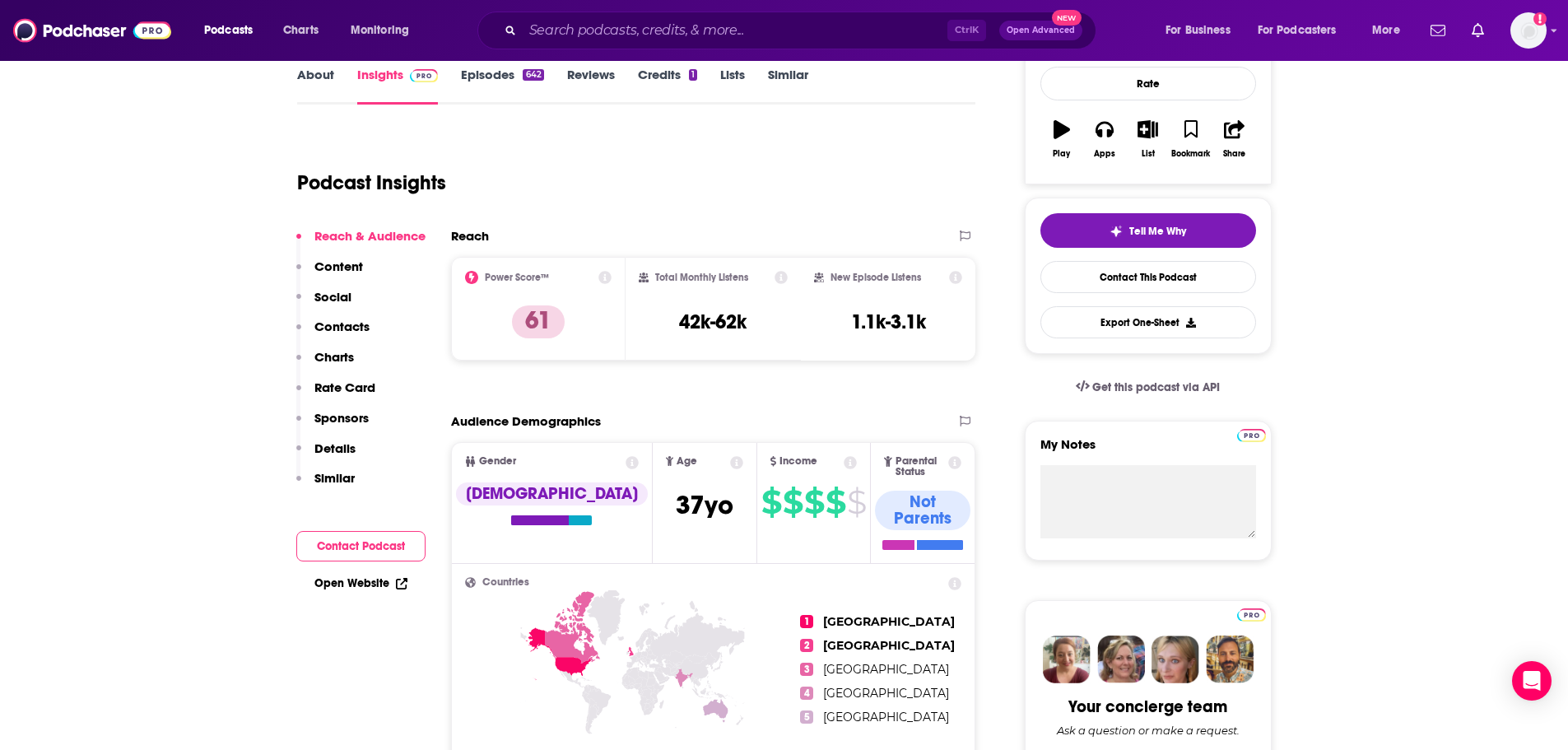
click at [323, 71] on link "About" at bounding box center [315, 85] width 37 height 38
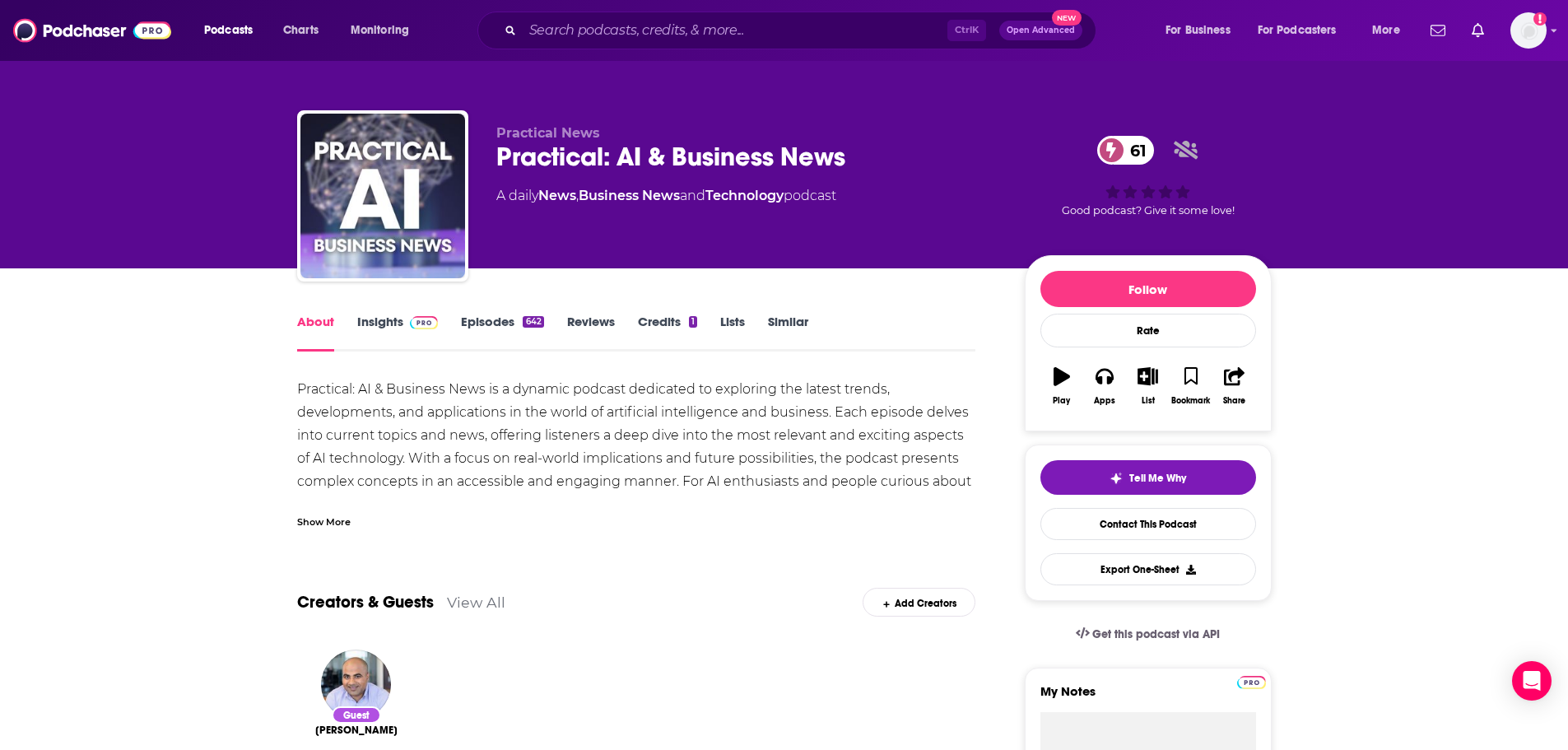
click at [333, 520] on div "Show More" at bounding box center [324, 520] width 53 height 16
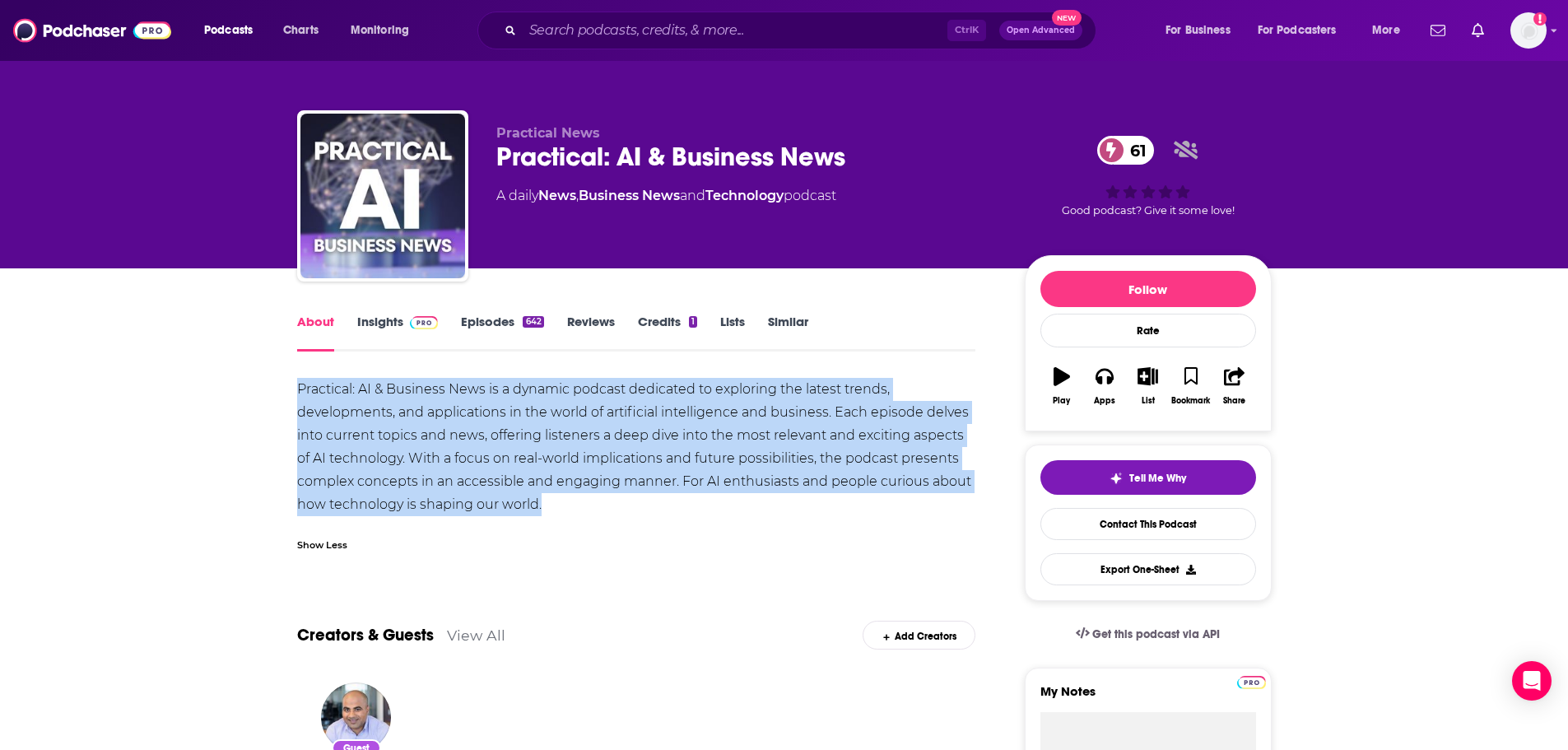
drag, startPoint x: 298, startPoint y: 380, endPoint x: 541, endPoint y: 514, distance: 277.5
click at [541, 514] on div "Practical: AI & Business News is a dynamic podcast dedicated to exploring the l…" at bounding box center [636, 447] width 679 height 138
copy div "Practical: AI & Business News is a dynamic podcast dedicated to exploring the l…"
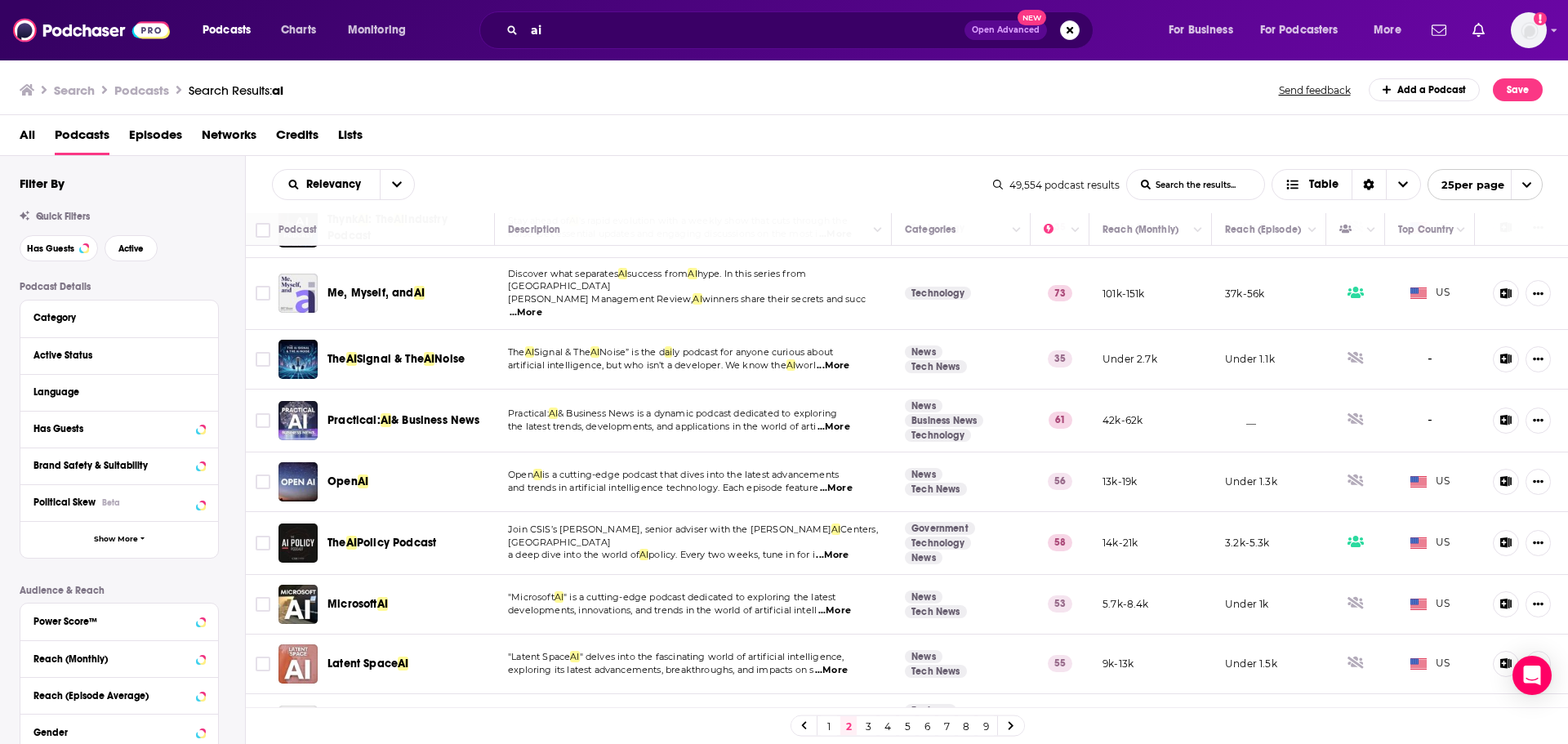
scroll to position [980, 0]
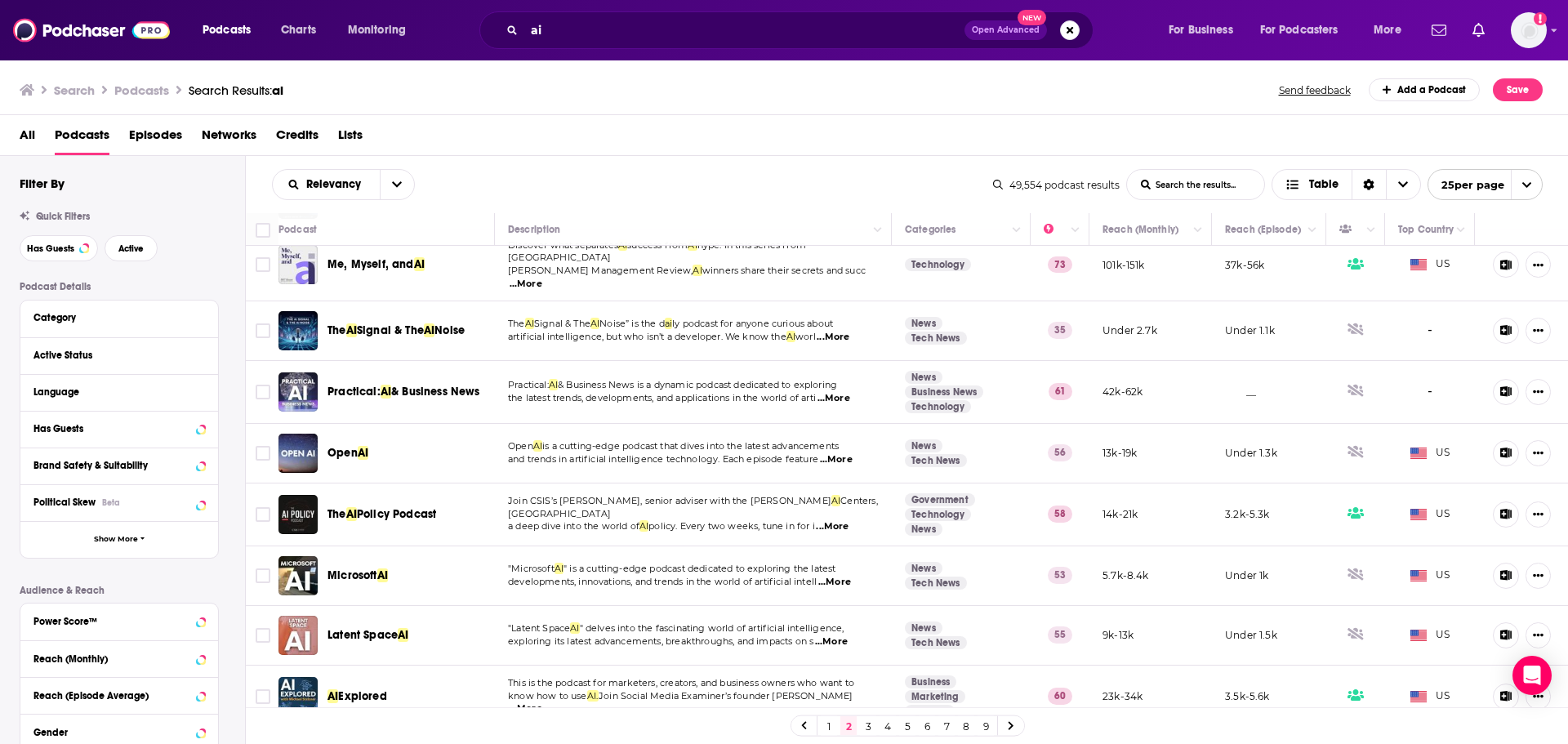
click at [845, 453] on span "...More" at bounding box center [836, 459] width 33 height 13
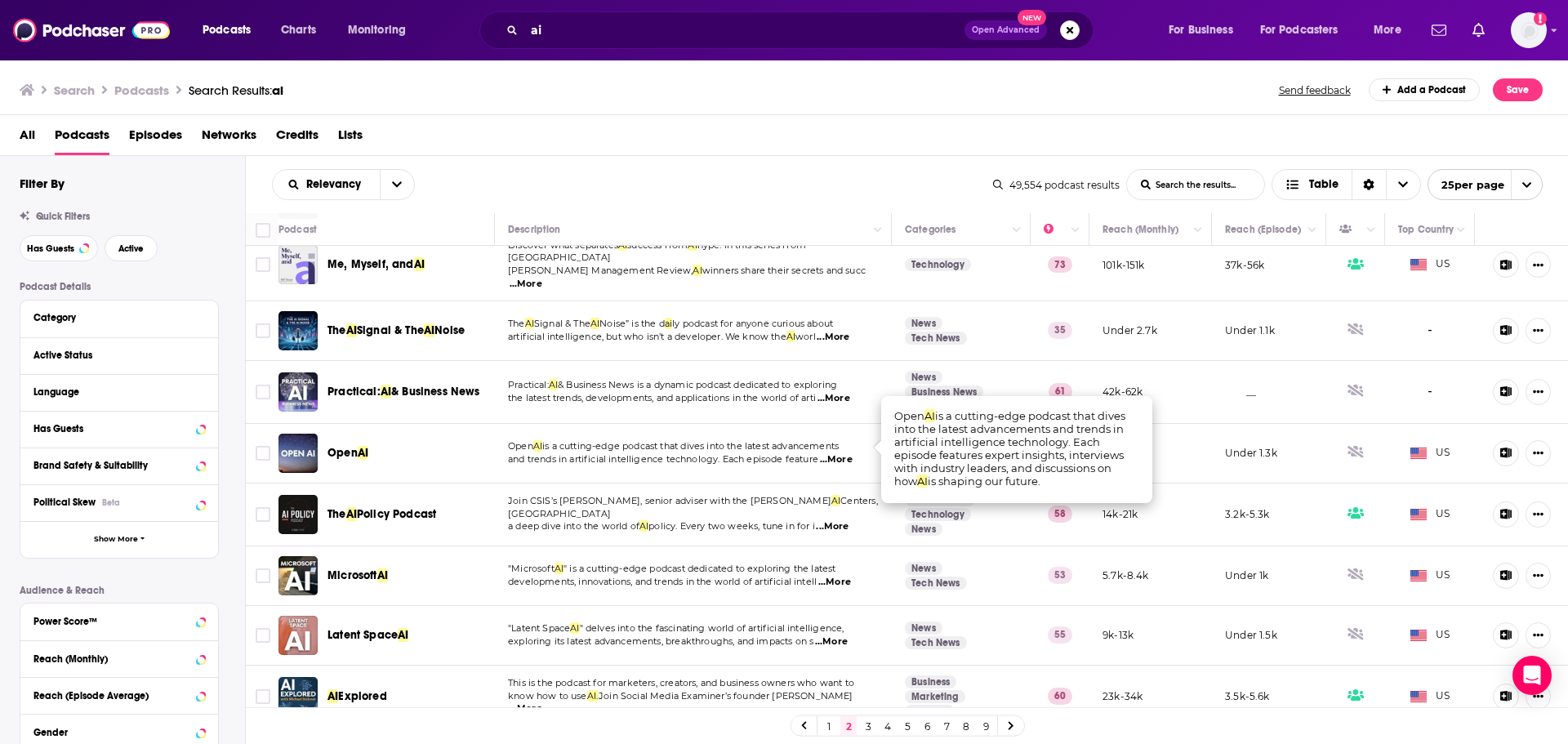
click at [230, 535] on div "Podcast Details Category Active Status Language Has Guests Brand Safety & Suita…" at bounding box center [133, 571] width 226 height 580
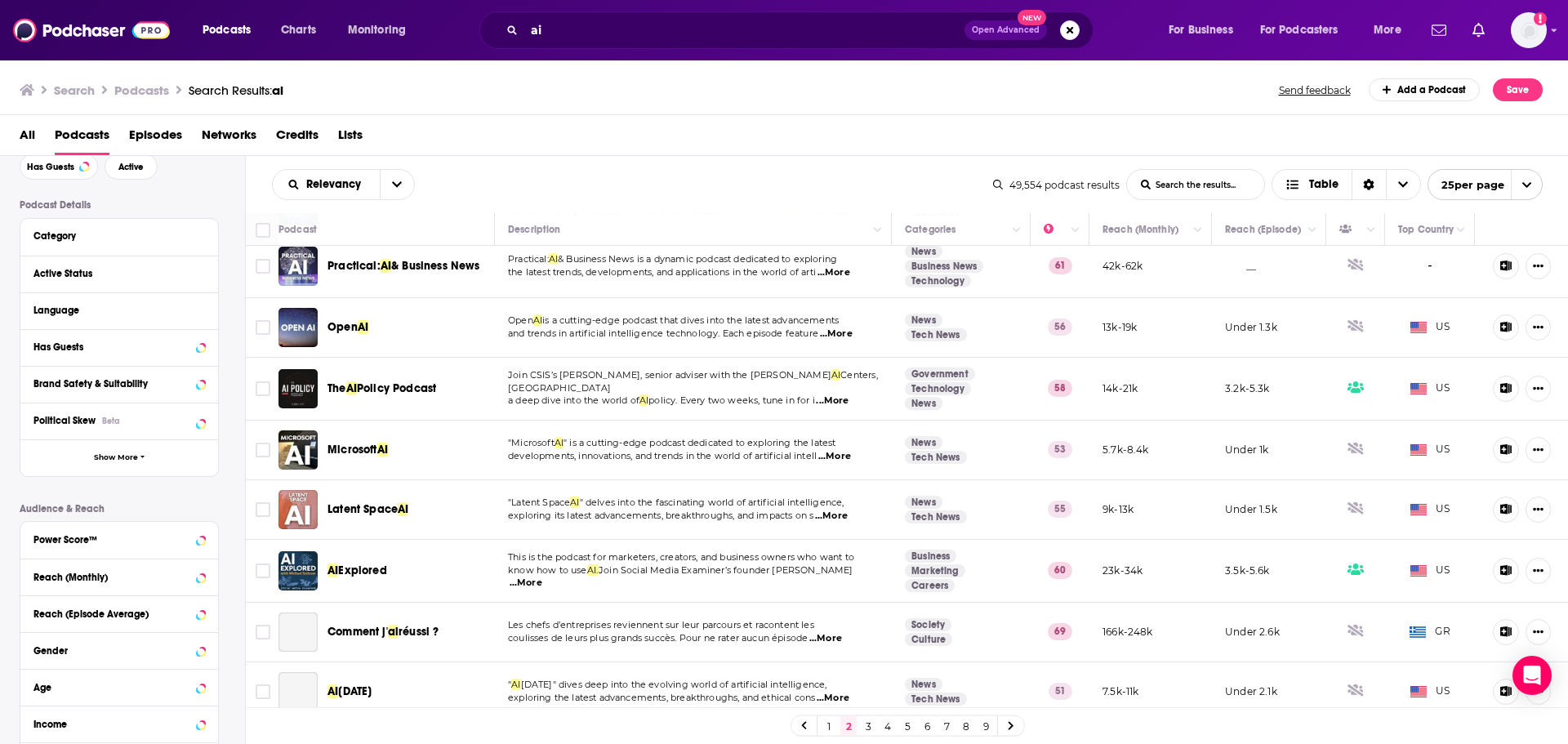
scroll to position [1106, 0]
click at [870, 728] on link "3" at bounding box center [868, 726] width 16 height 20
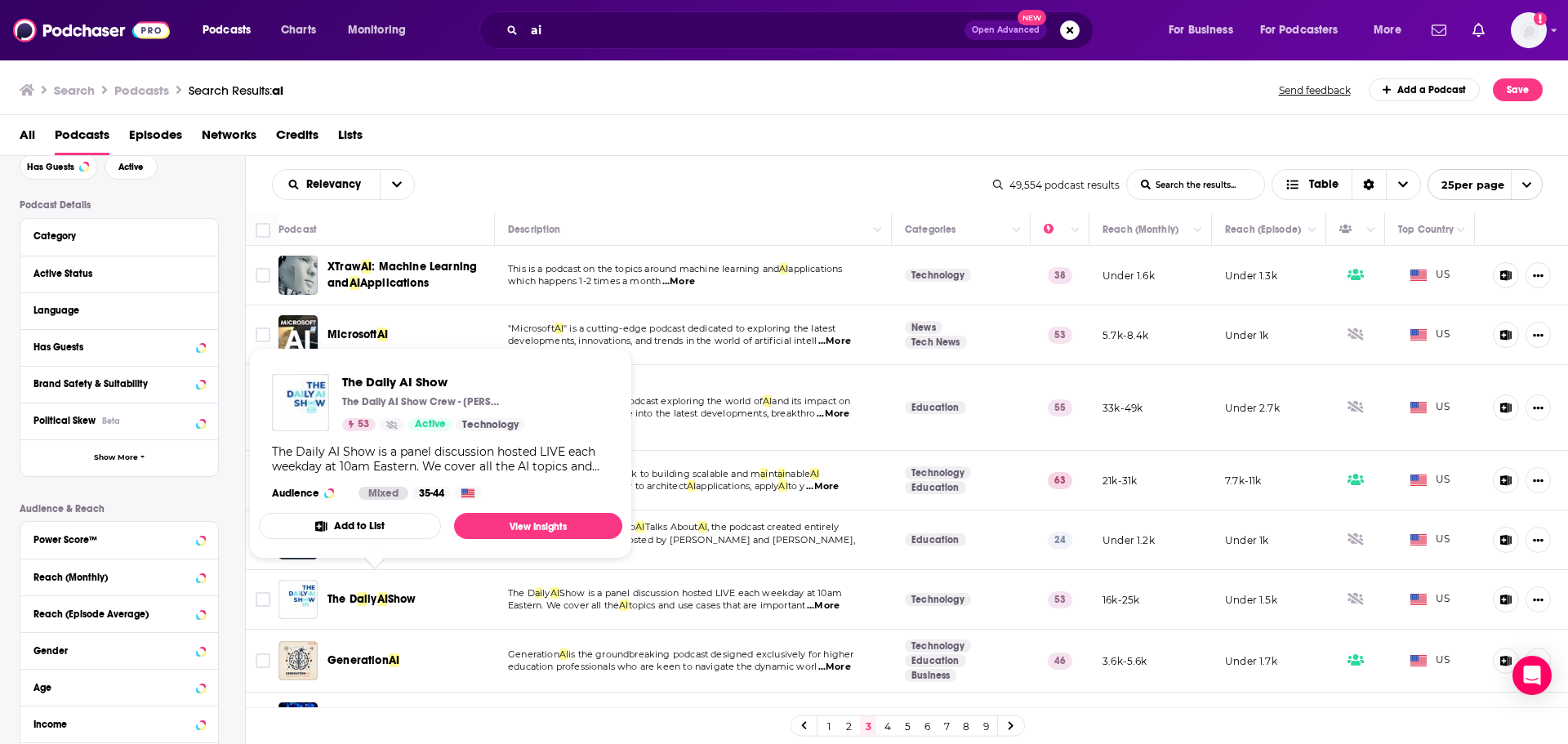
click at [386, 592] on span "AI" at bounding box center [383, 598] width 11 height 14
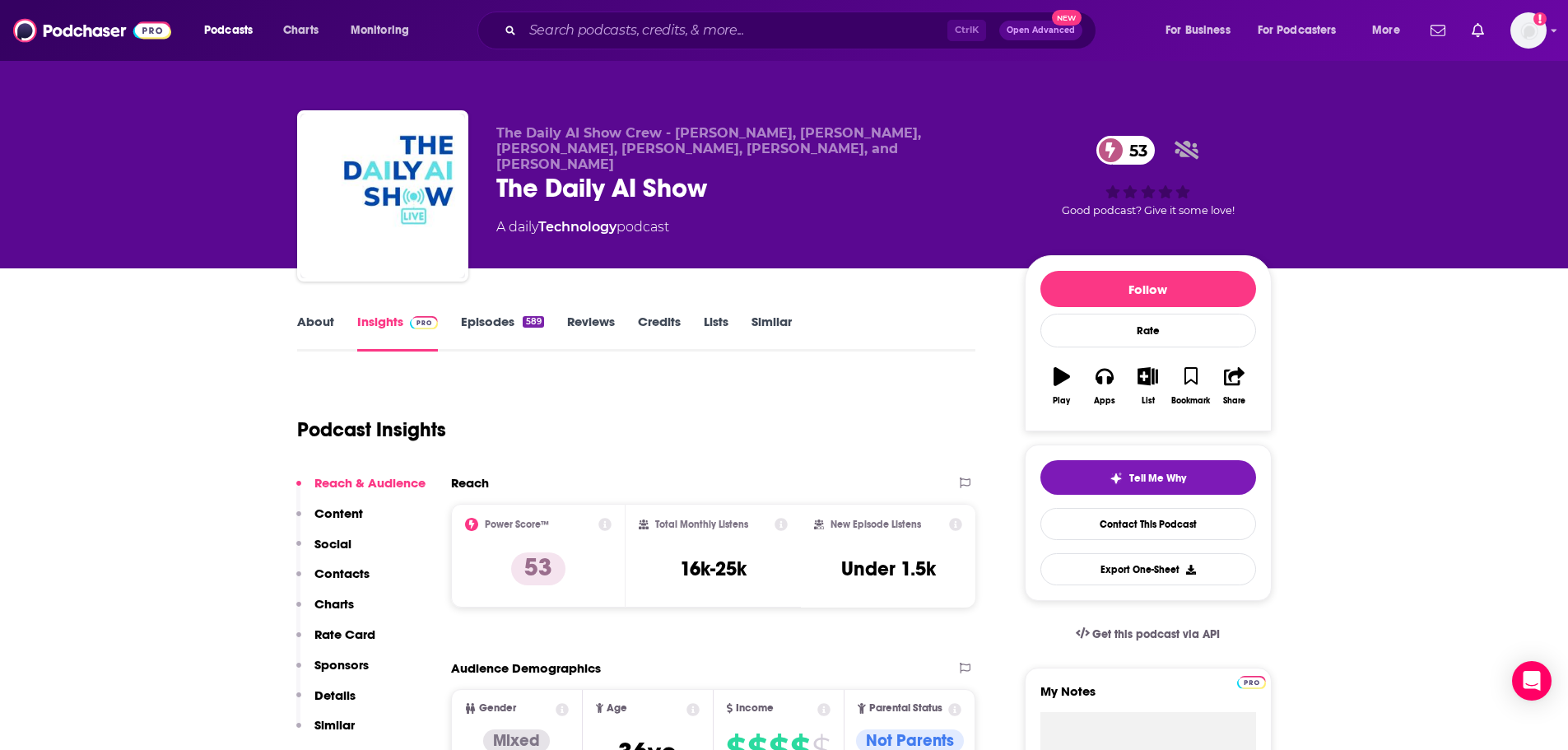
click at [310, 331] on link "About" at bounding box center [315, 332] width 37 height 38
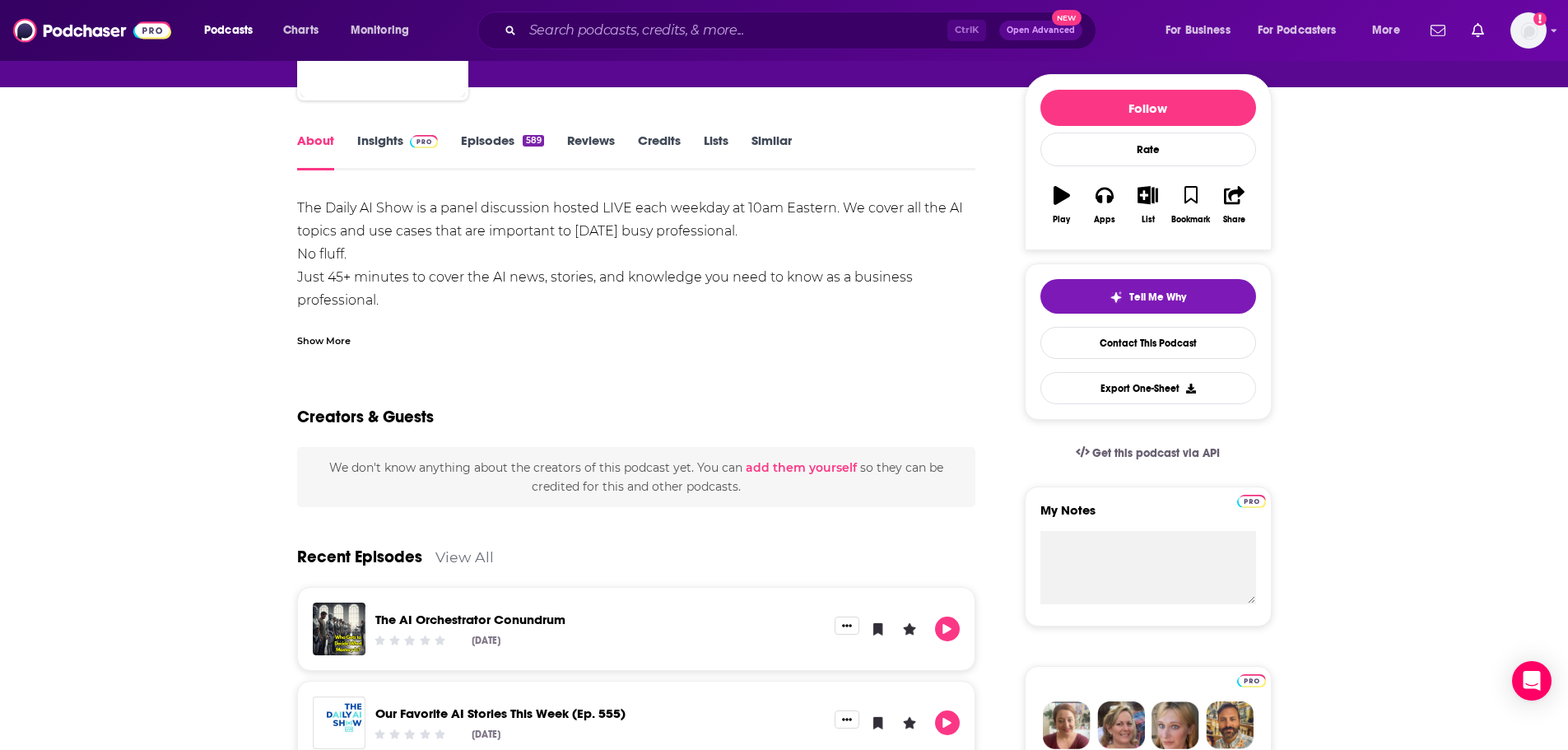
scroll to position [165, 0]
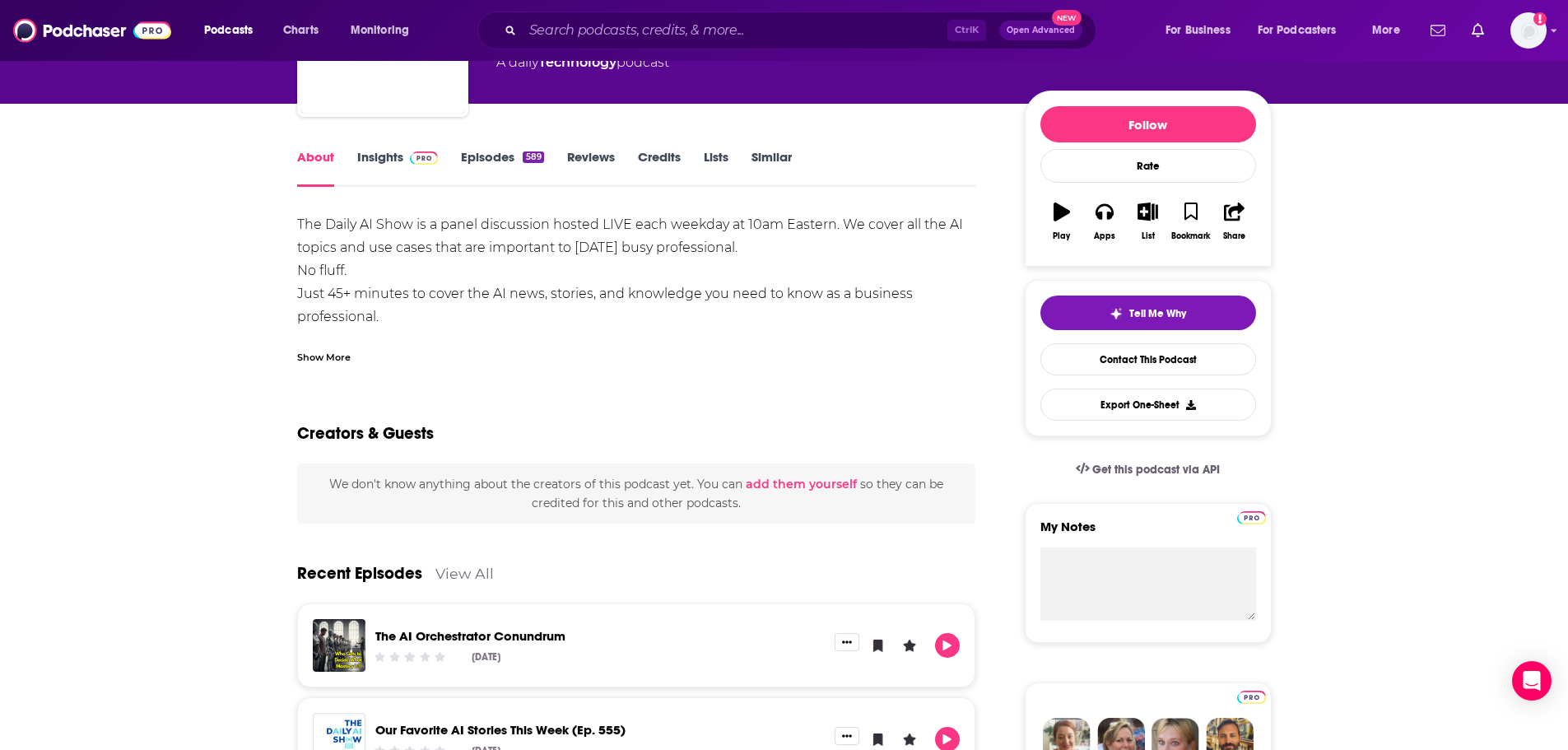
click at [401, 165] on link "Insights" at bounding box center [398, 167] width 82 height 38
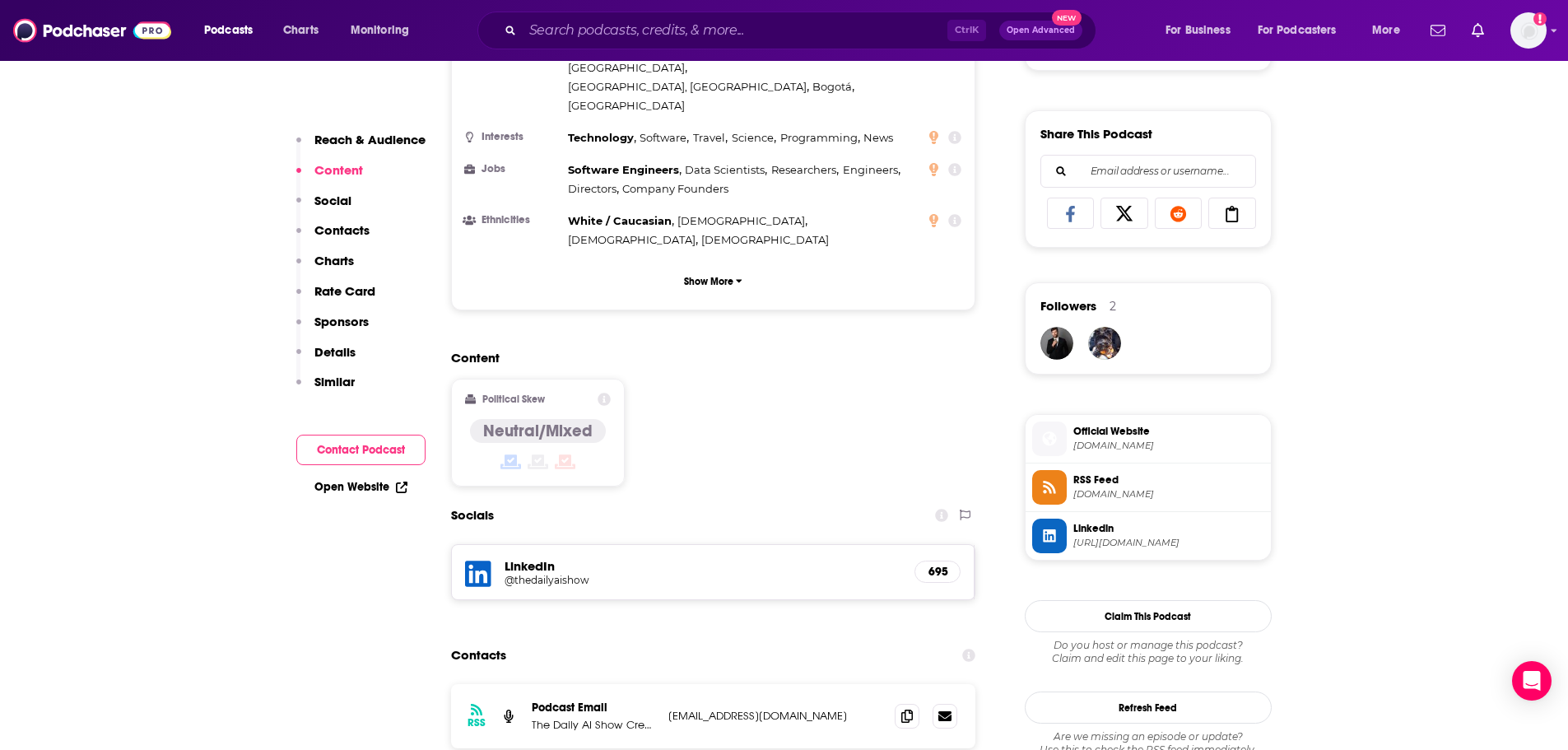
scroll to position [987, 0]
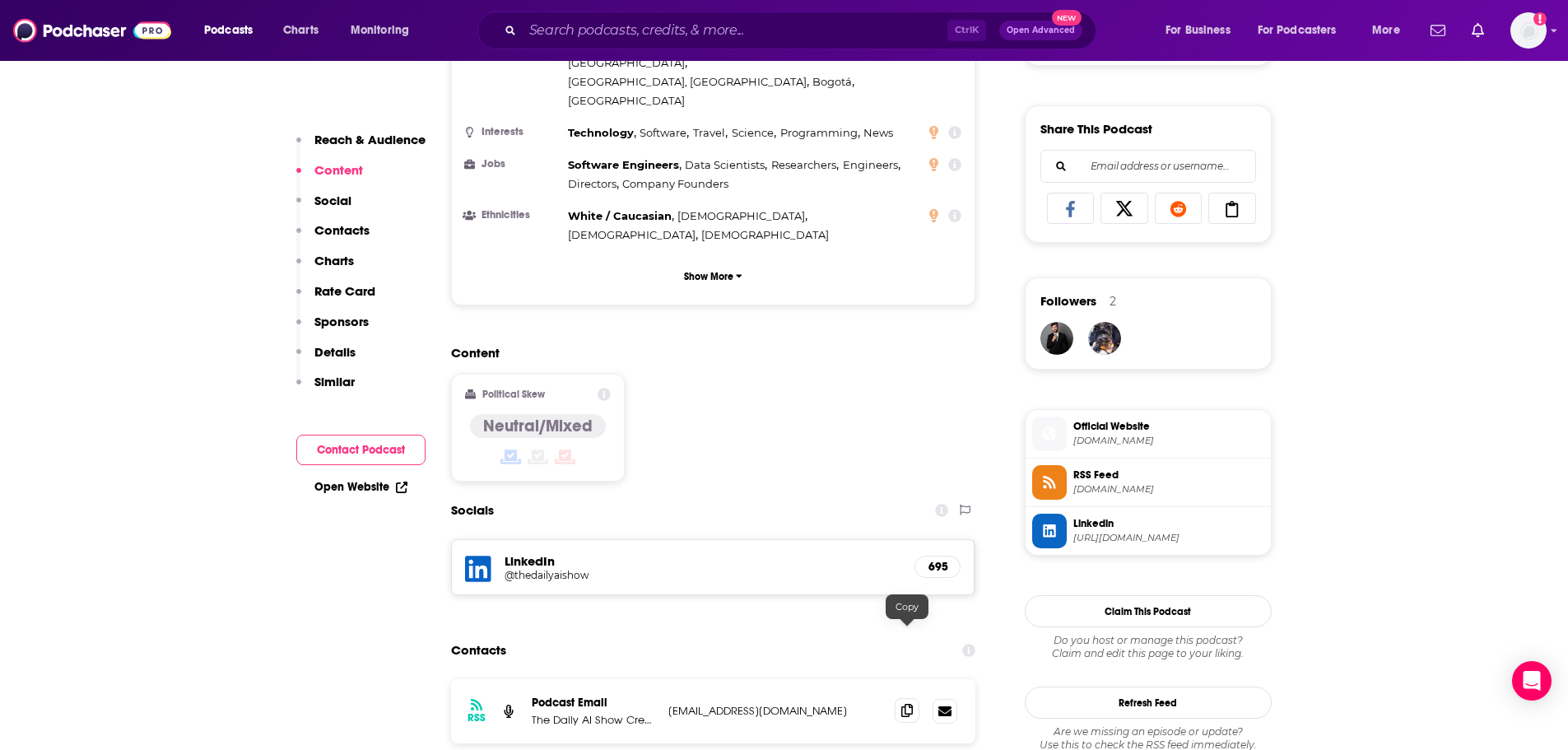
click at [900, 698] on span at bounding box center [907, 710] width 25 height 25
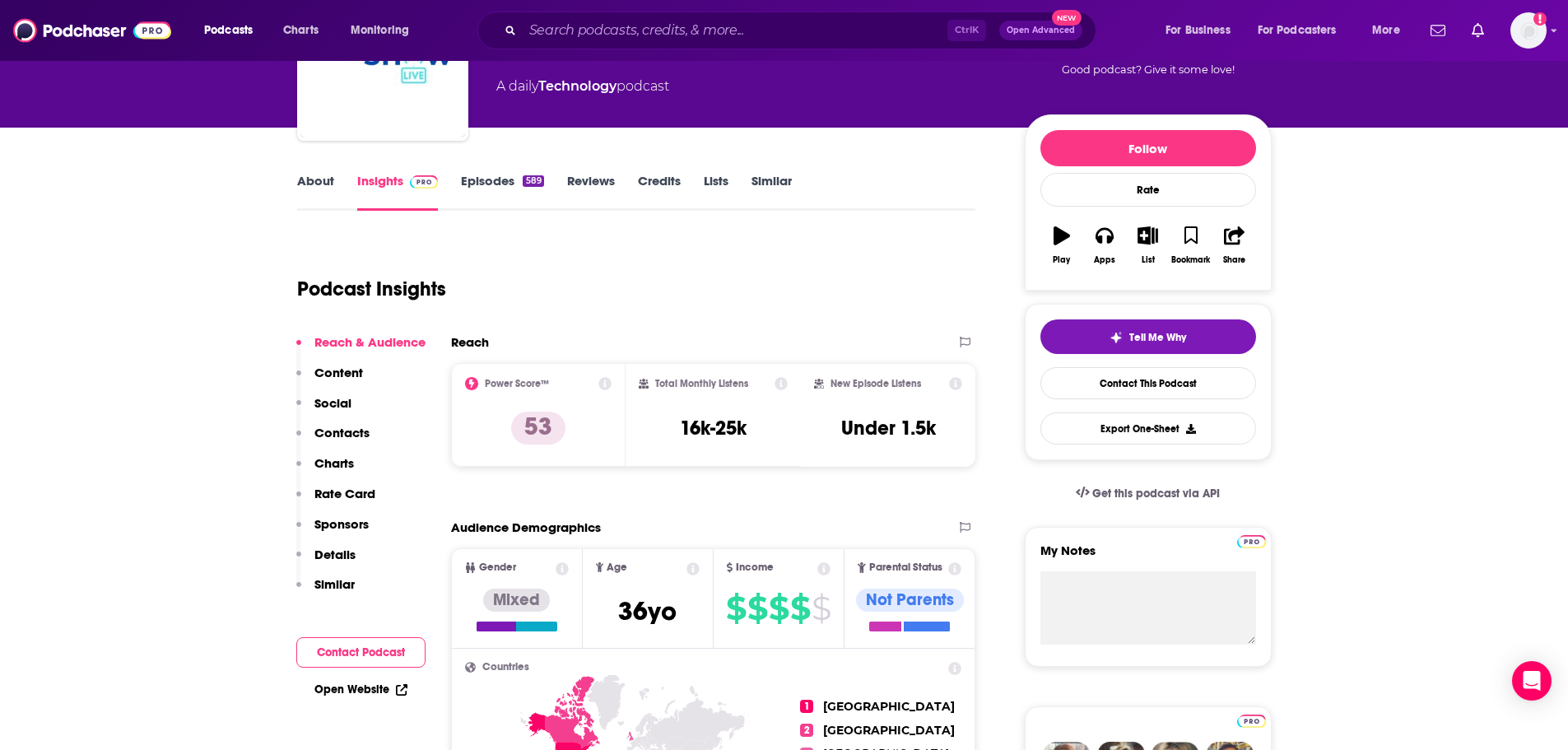
scroll to position [83, 0]
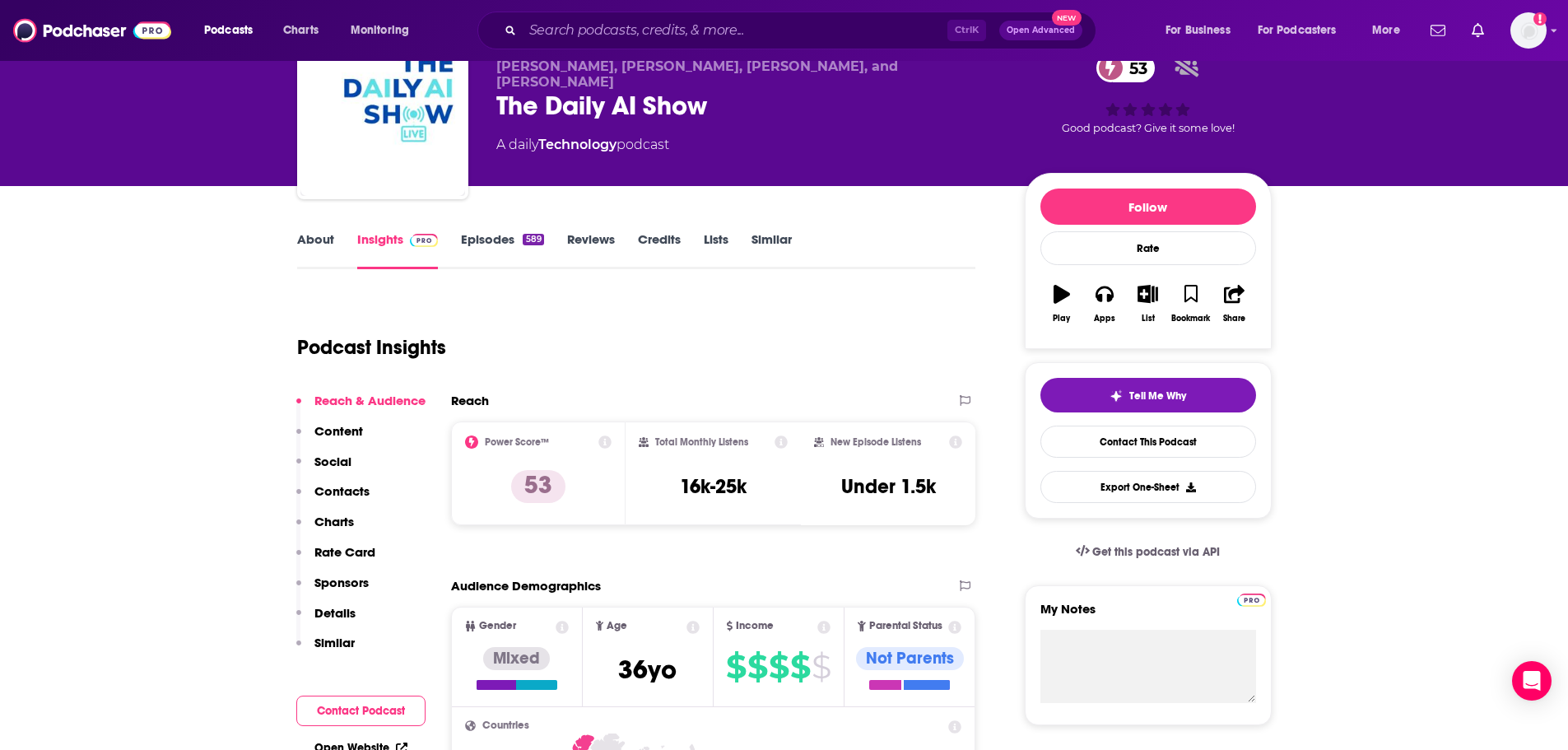
click at [320, 229] on div "About Insights Episodes 589 Reviews Credits Lists Similar" at bounding box center [636, 249] width 679 height 40
click at [320, 246] on link "About" at bounding box center [315, 249] width 37 height 38
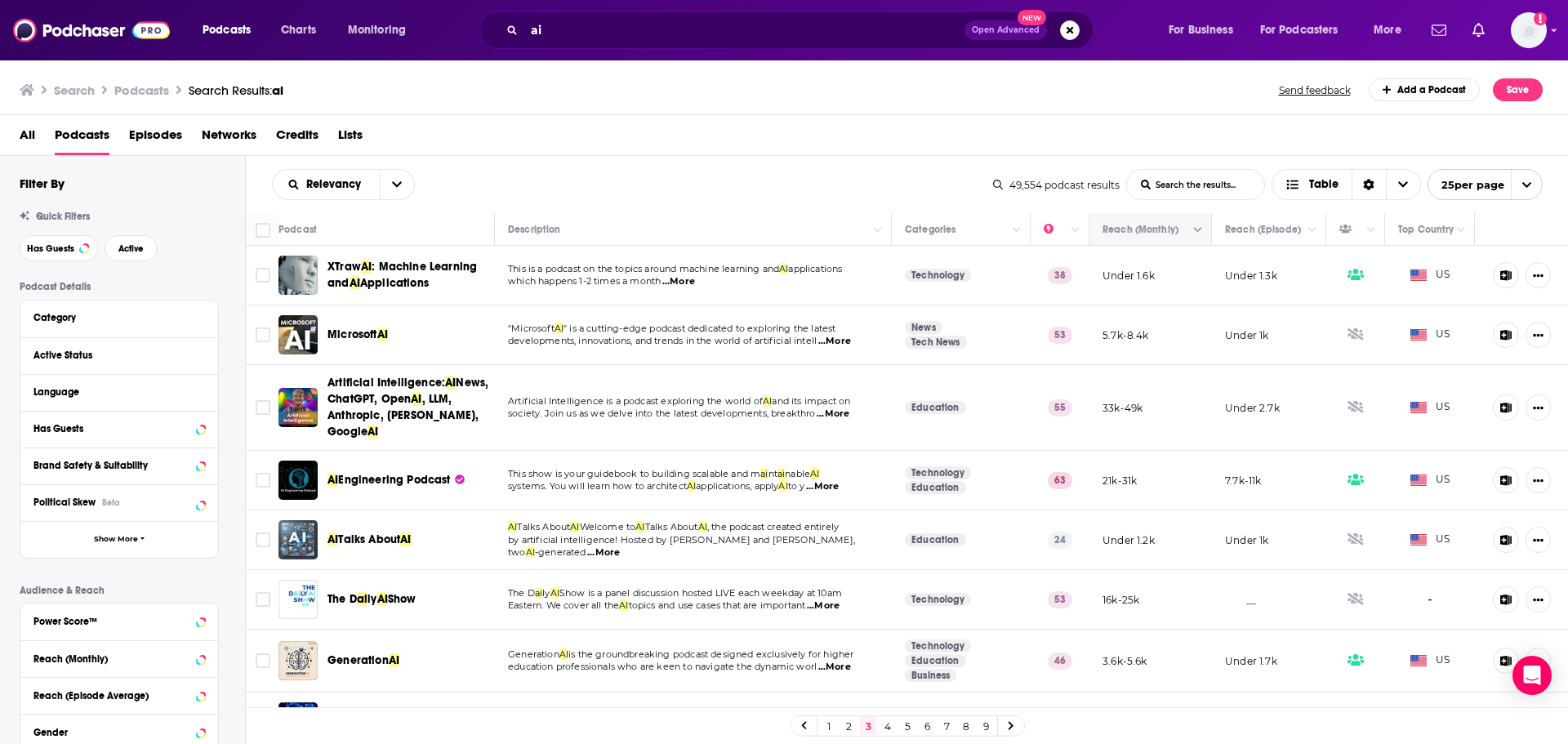
click at [1149, 233] on button "Move" at bounding box center [1148, 229] width 96 height 20
click at [1194, 233] on icon "Column Actions" at bounding box center [1198, 230] width 8 height 10
click at [1164, 235] on div at bounding box center [784, 372] width 1568 height 744
click at [1143, 232] on icon "Move" at bounding box center [1149, 229] width 13 height 5
click at [1194, 235] on icon "Column Actions" at bounding box center [1198, 230] width 8 height 10
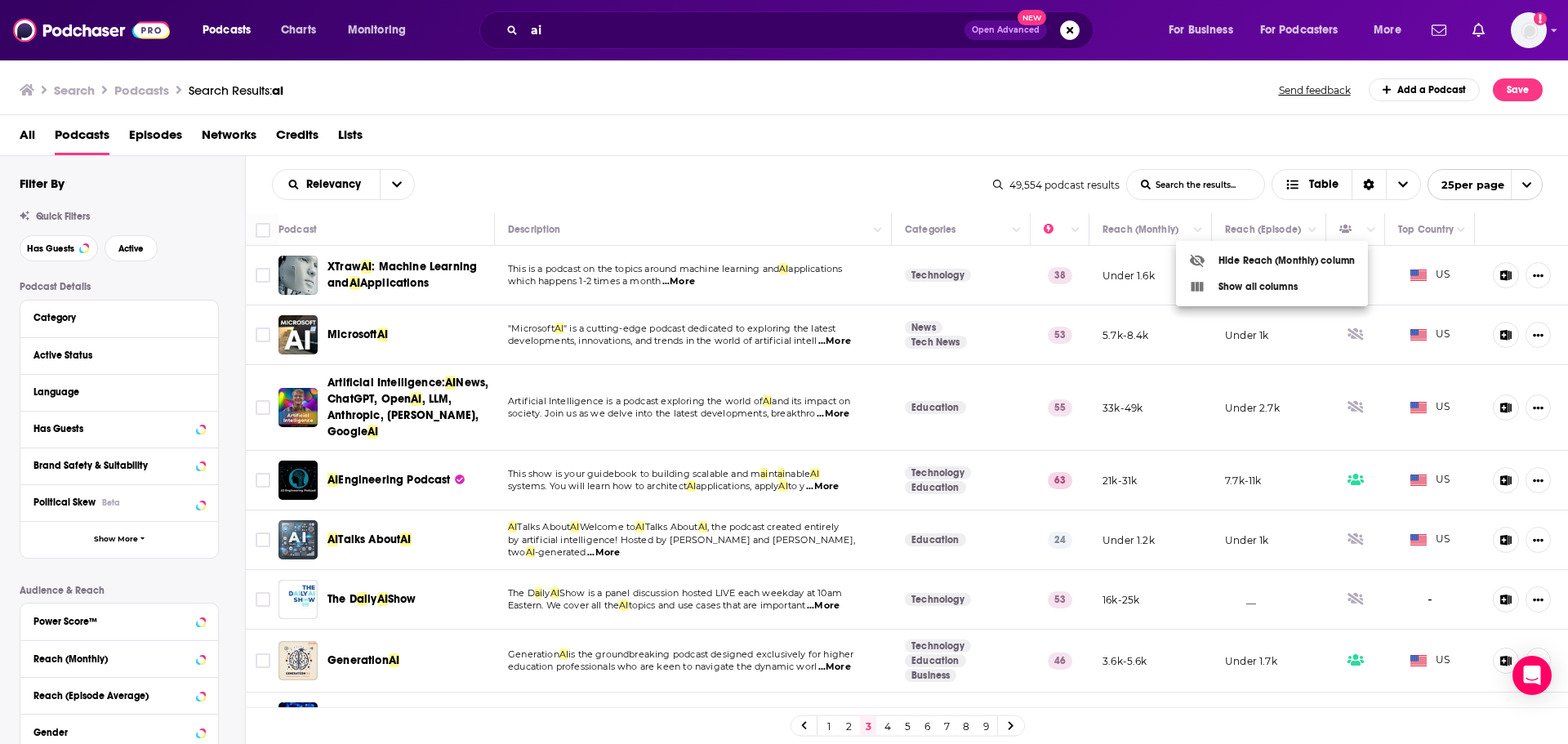
drag, startPoint x: 916, startPoint y: 169, endPoint x: 926, endPoint y: 173, distance: 10.8
click at [915, 169] on div at bounding box center [784, 372] width 1568 height 744
click at [826, 729] on link "1" at bounding box center [829, 726] width 16 height 20
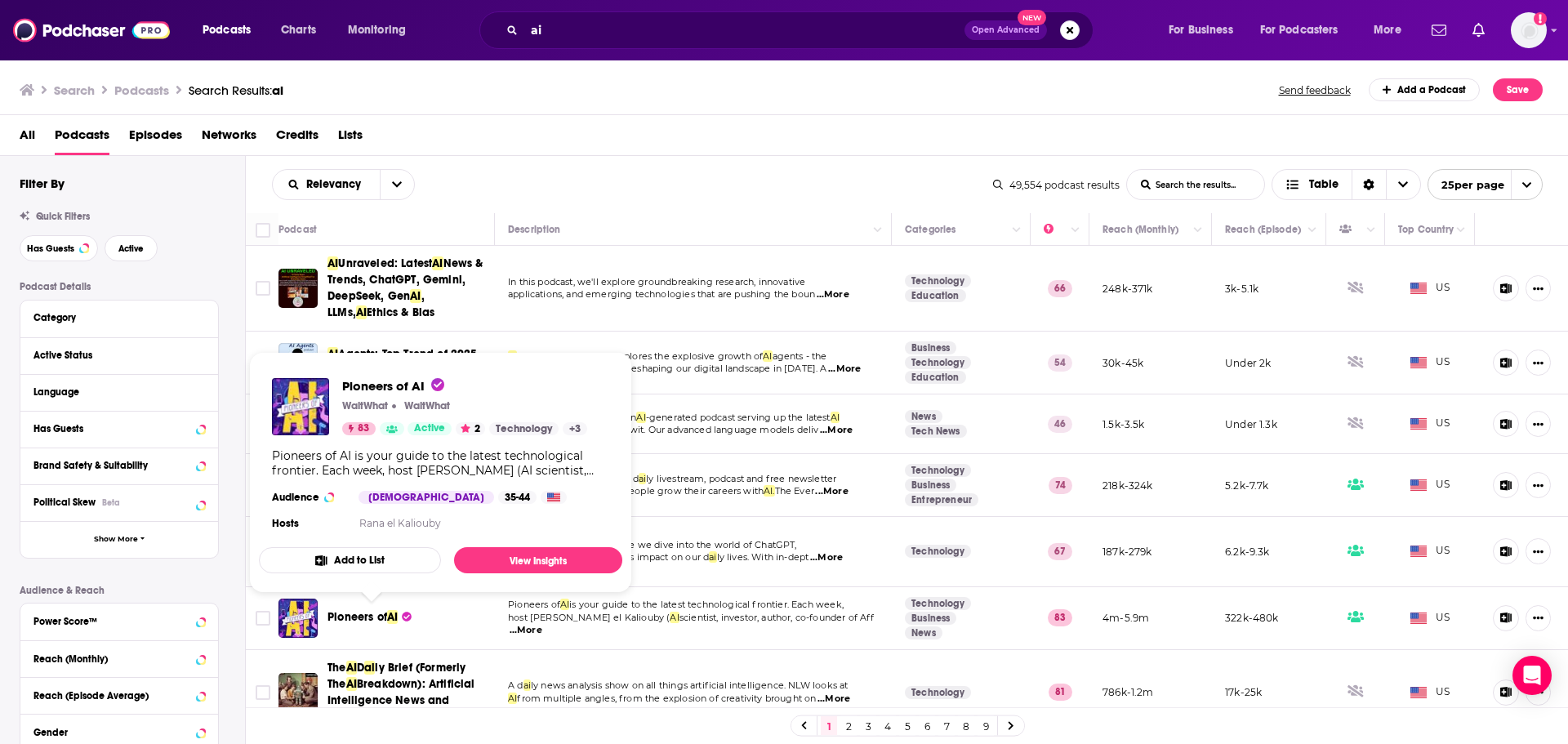
click at [343, 618] on span "Pioneers of" at bounding box center [358, 616] width 60 height 14
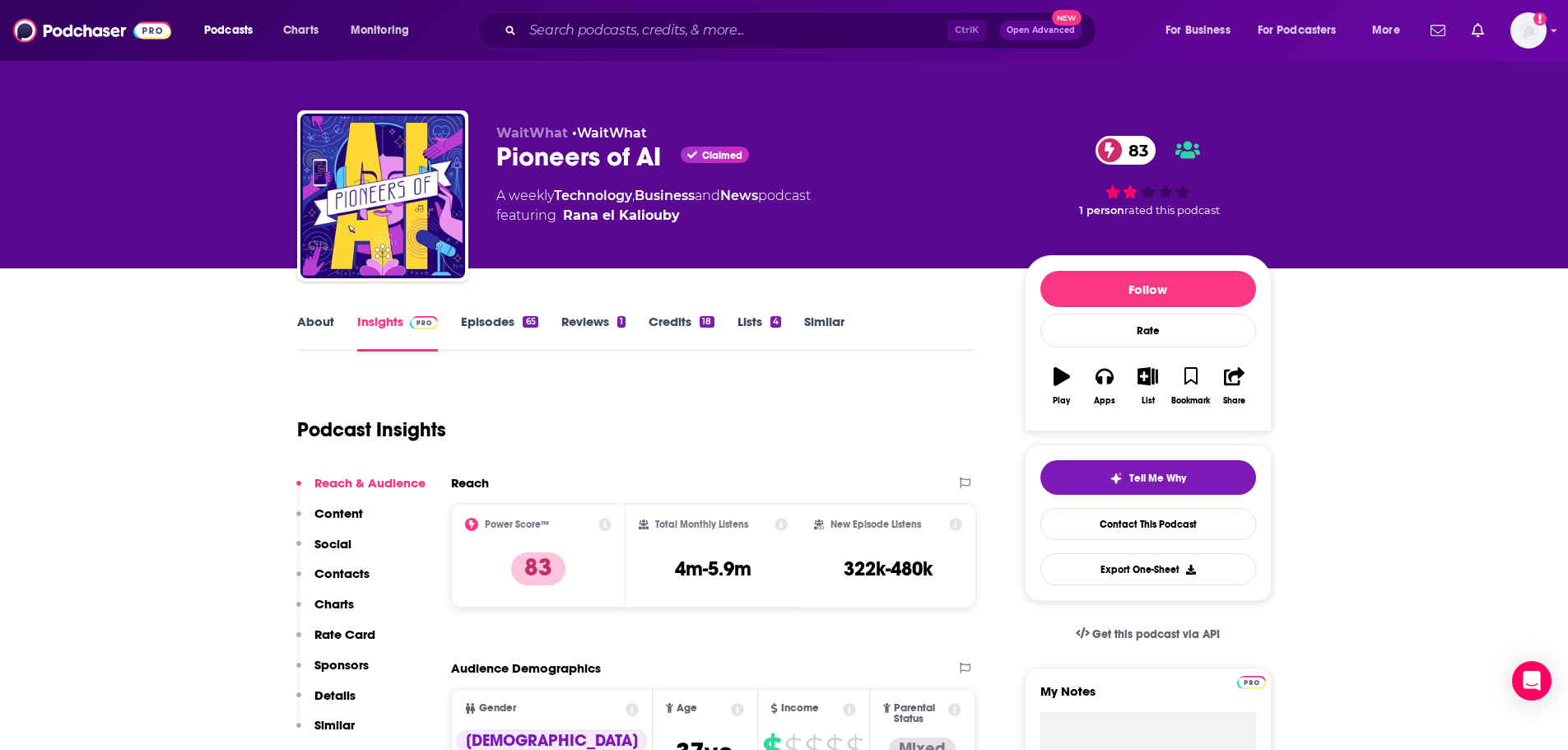
click at [325, 323] on link "About" at bounding box center [315, 332] width 37 height 38
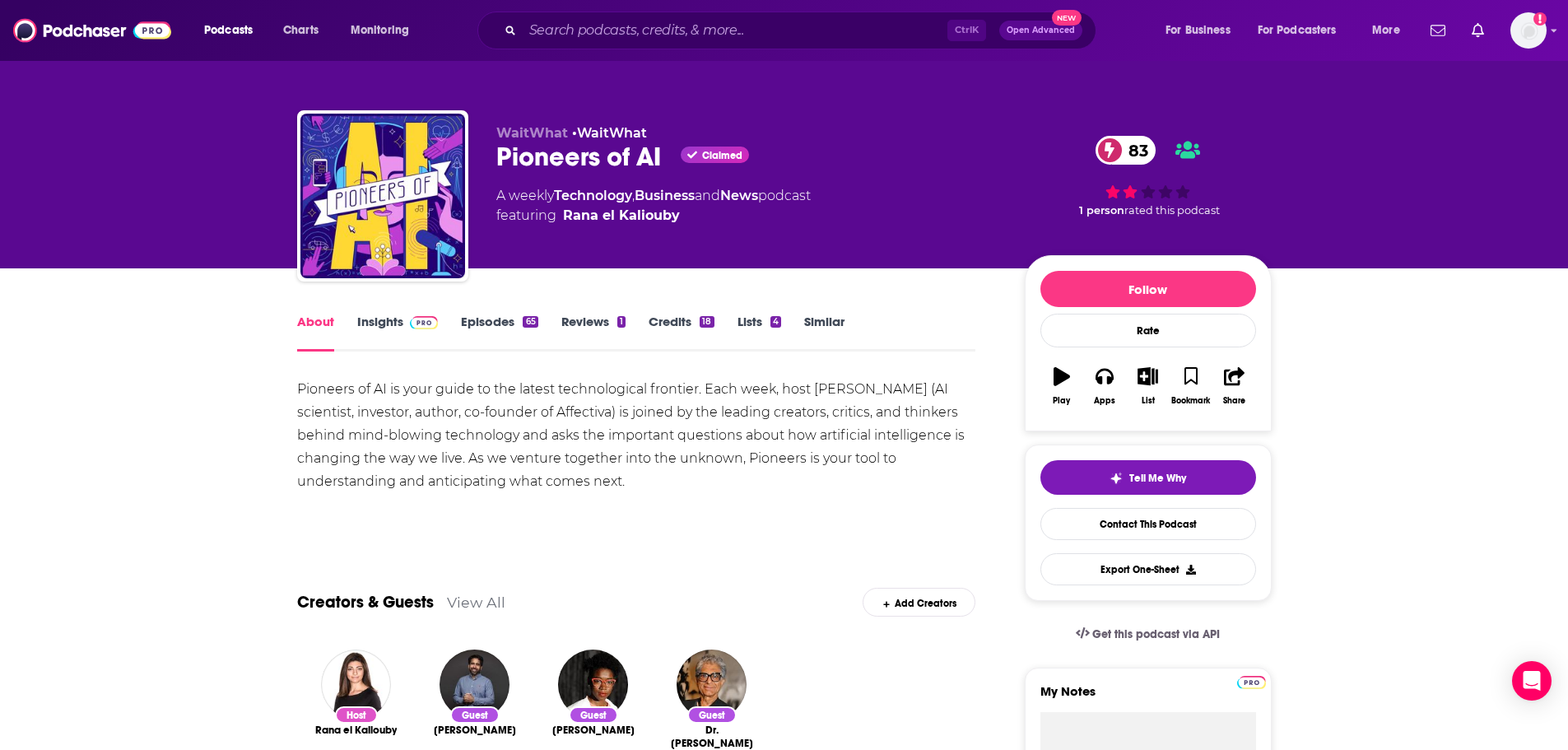
click at [373, 325] on link "Insights" at bounding box center [398, 332] width 82 height 38
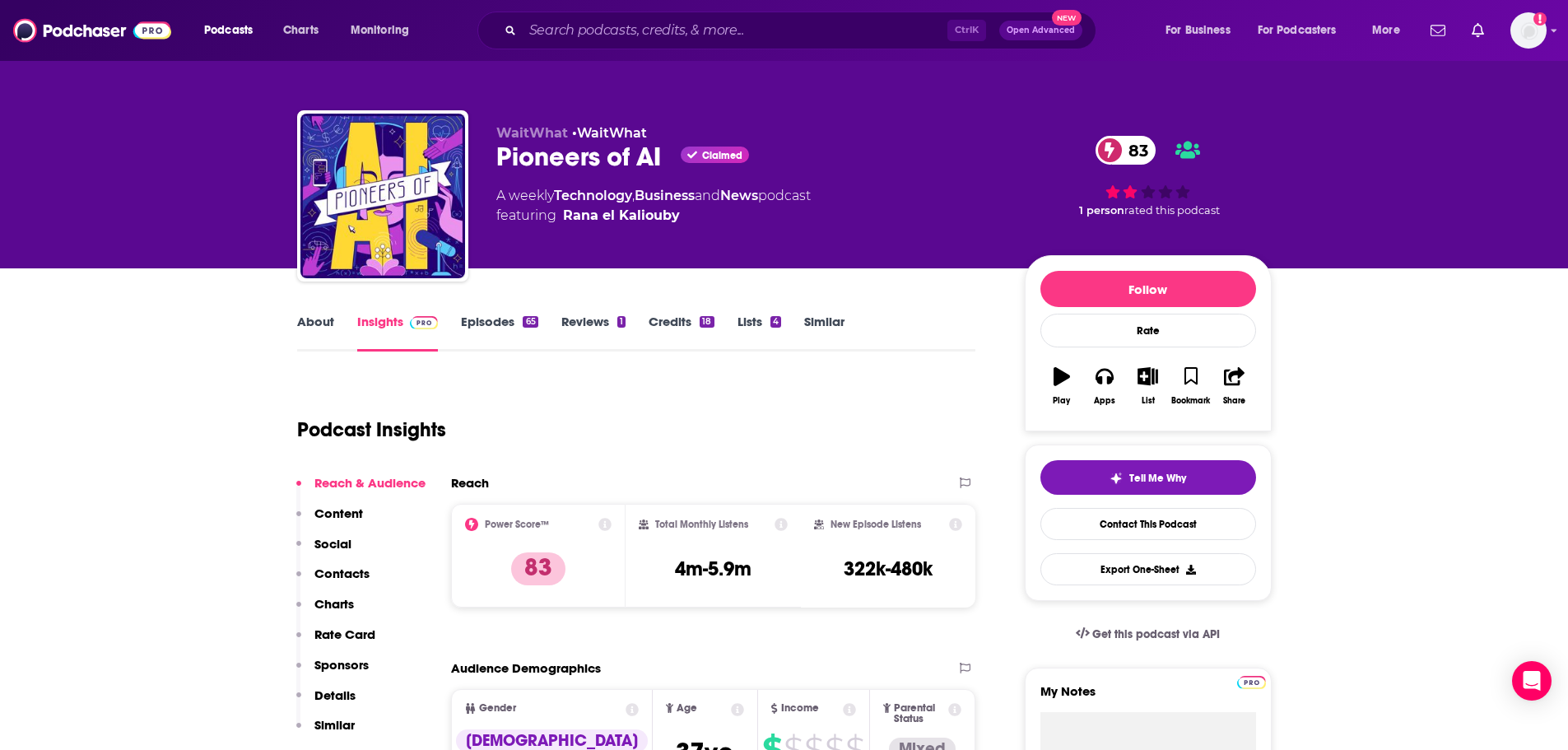
click at [492, 324] on link "Episodes 65" at bounding box center [499, 332] width 76 height 38
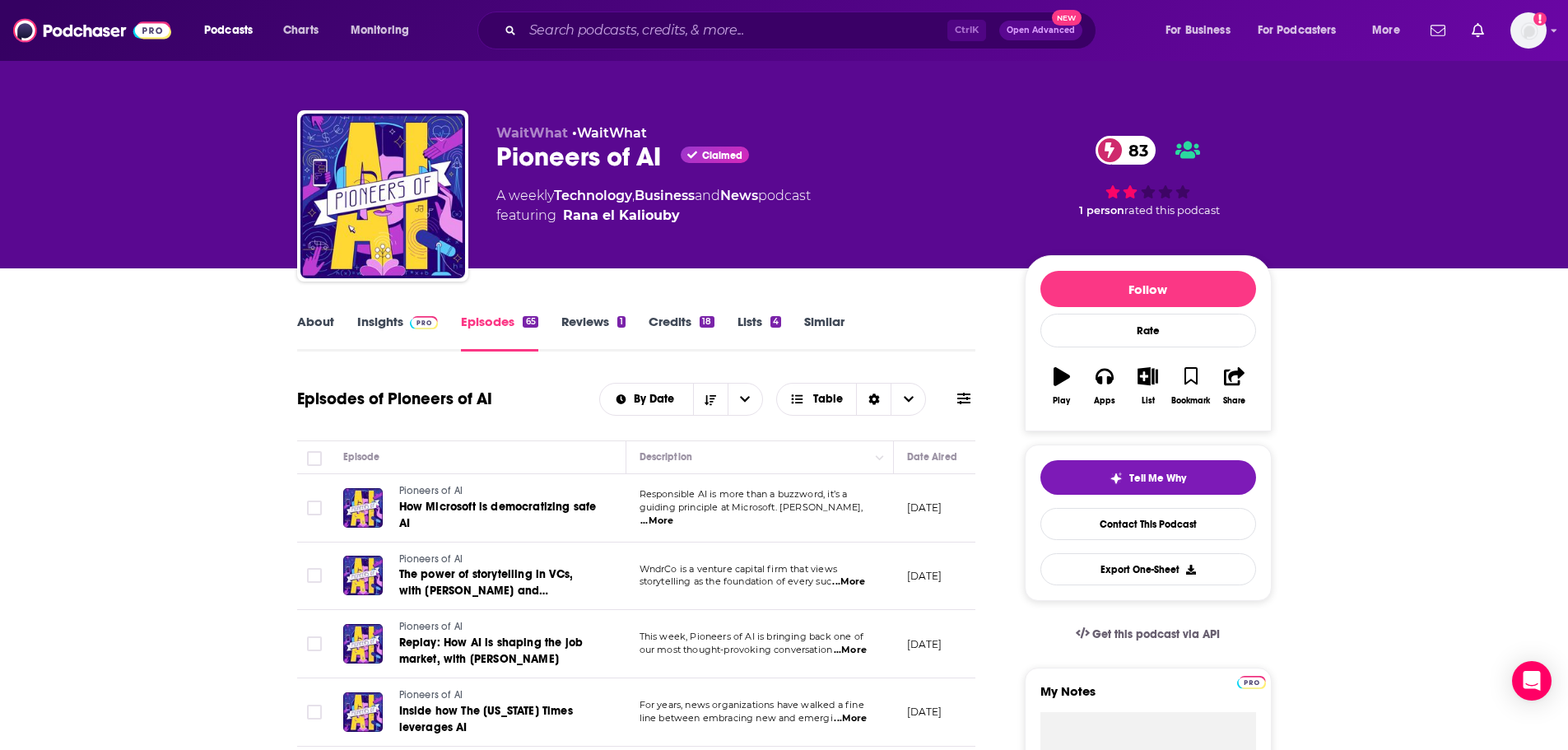
click at [315, 315] on link "About" at bounding box center [315, 332] width 37 height 38
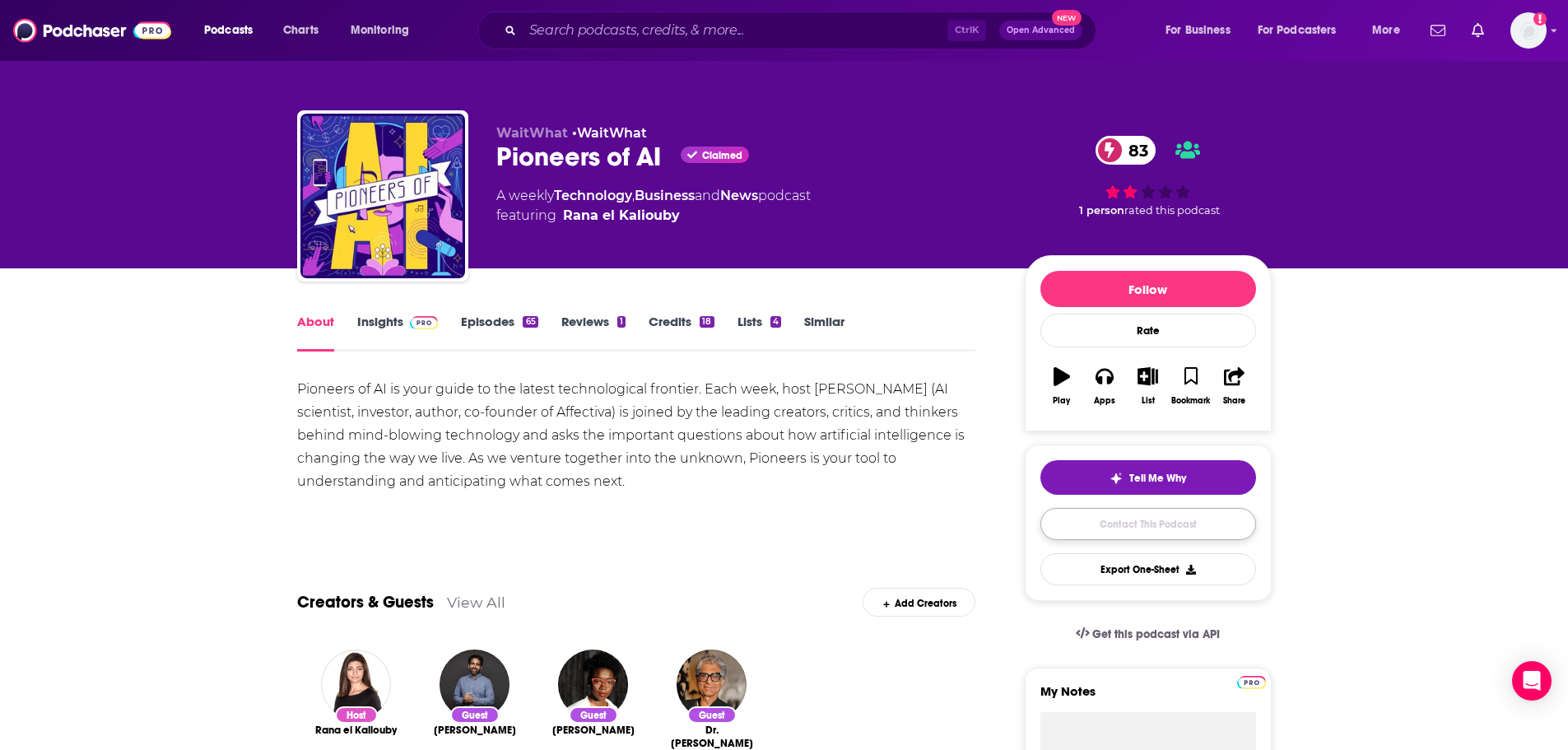
click at [1098, 530] on link "Contact This Podcast" at bounding box center [1147, 524] width 215 height 32
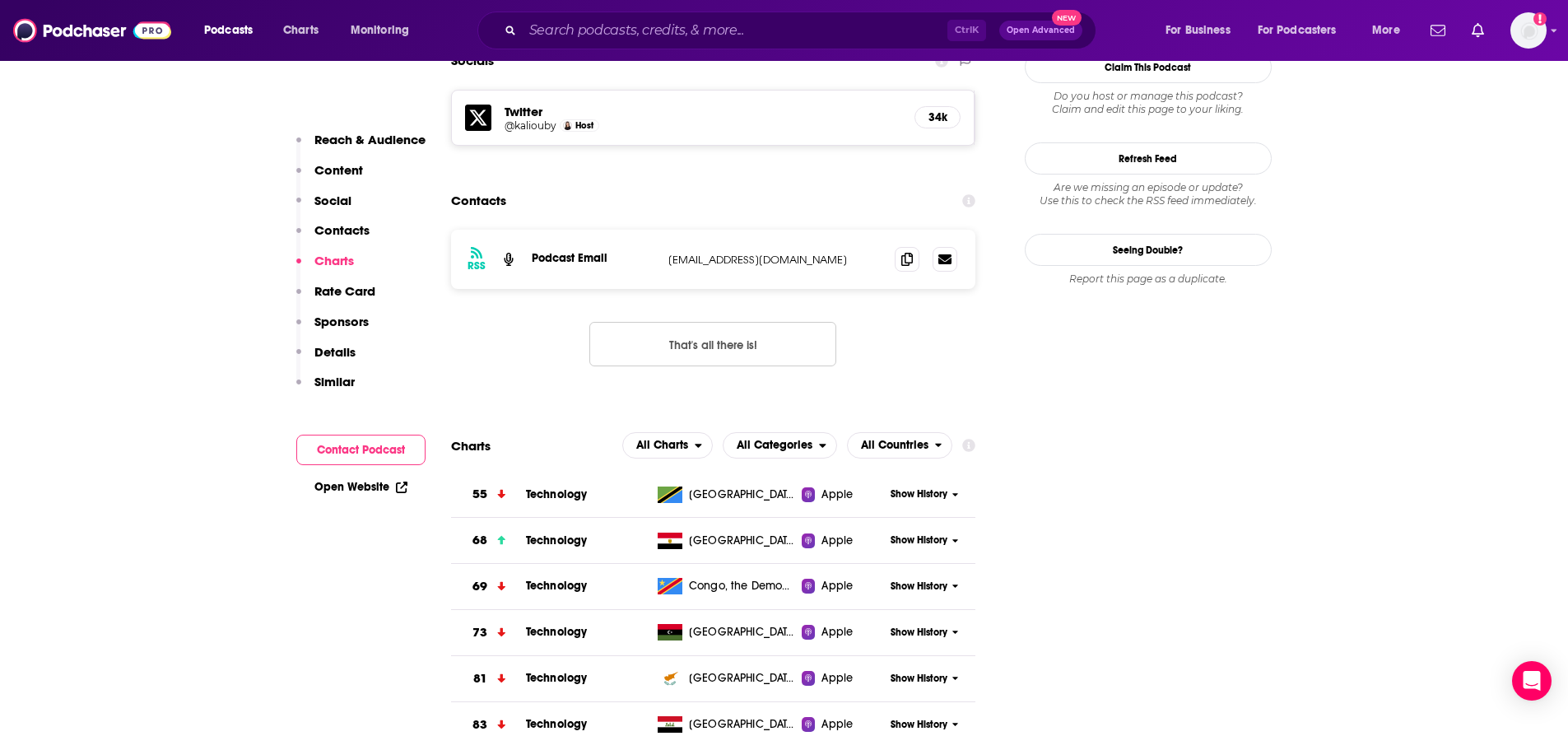
scroll to position [1401, 0]
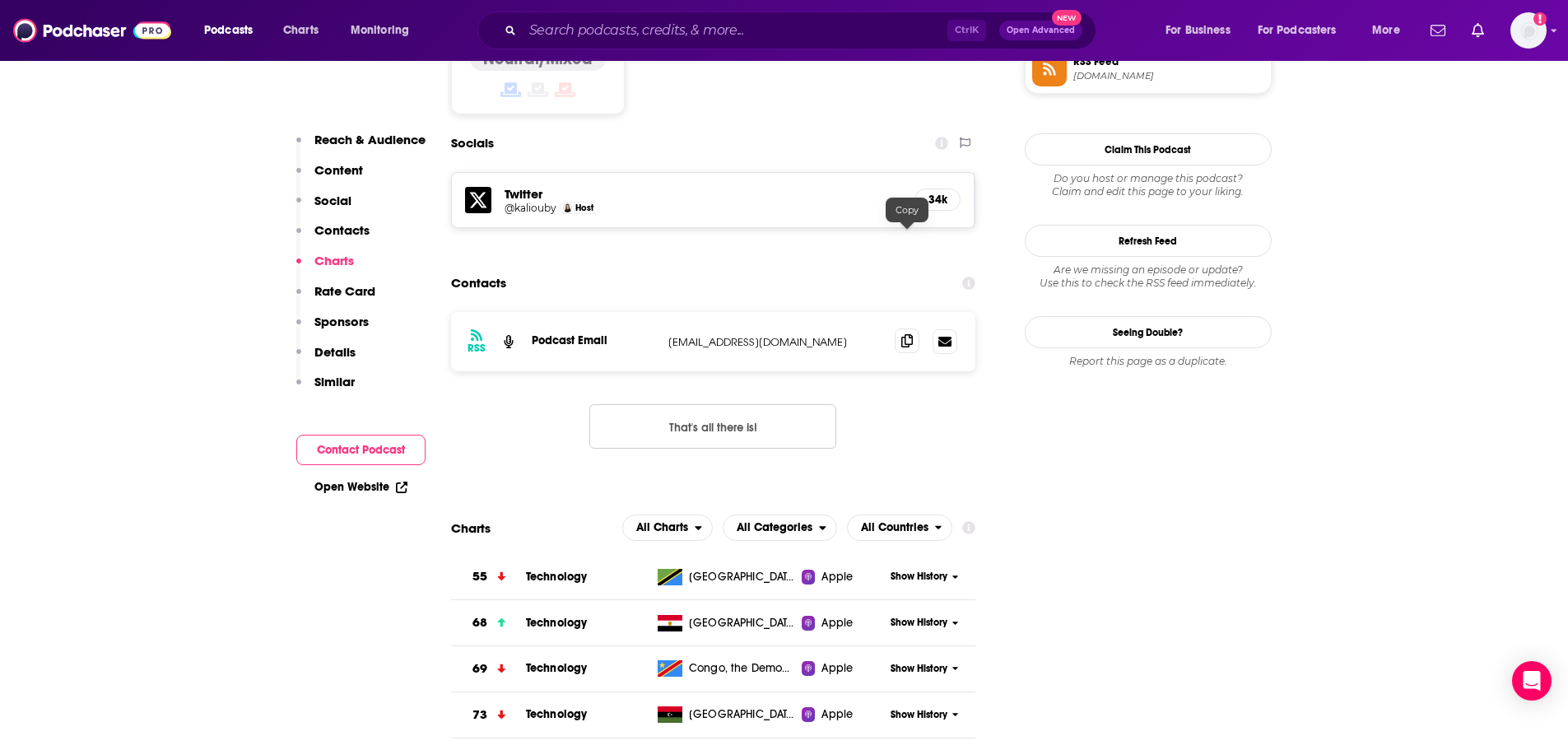
click at [910, 334] on icon at bounding box center [907, 340] width 12 height 13
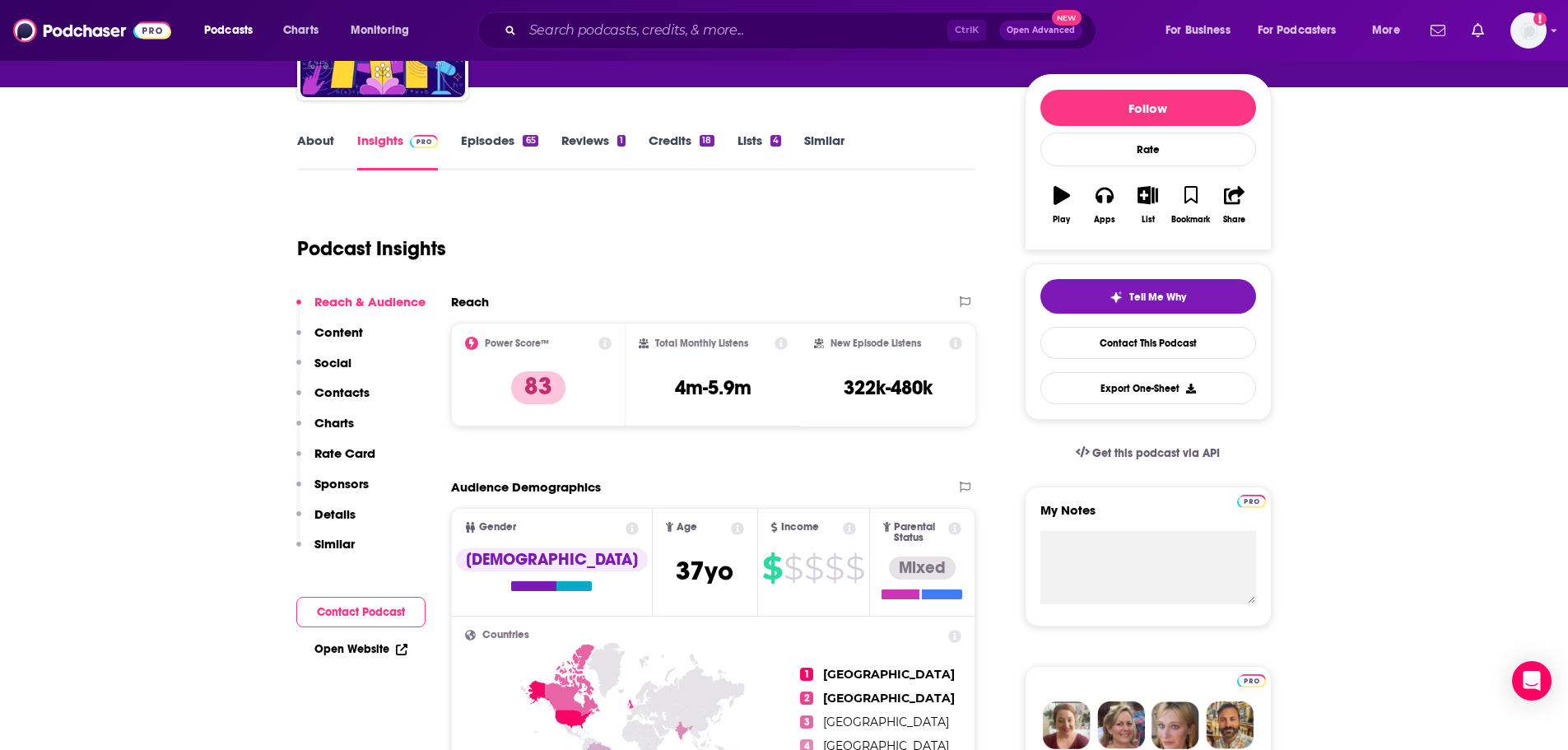
scroll to position [84, 0]
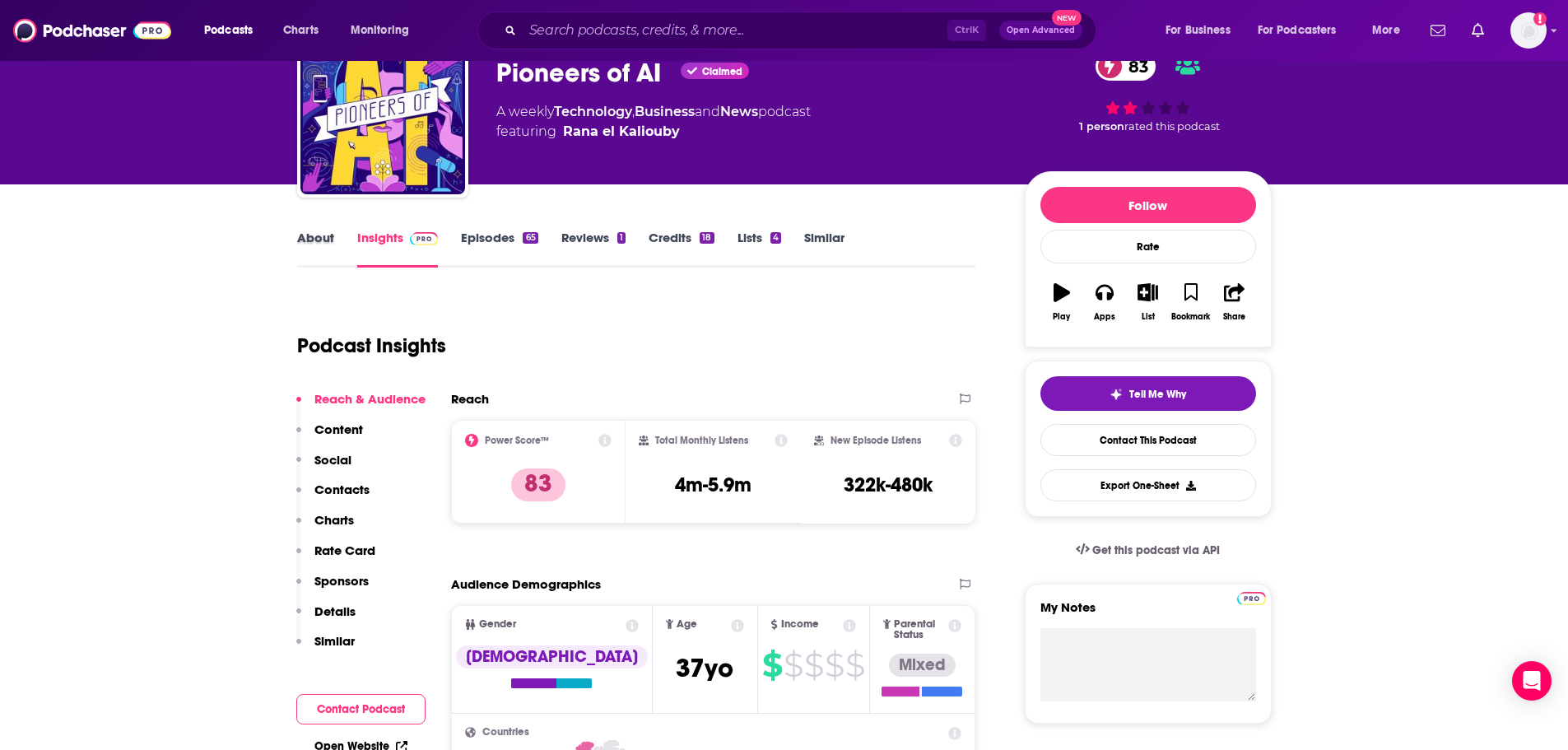
click at [336, 245] on div "About" at bounding box center [327, 248] width 61 height 38
click at [323, 243] on link "About" at bounding box center [315, 248] width 37 height 38
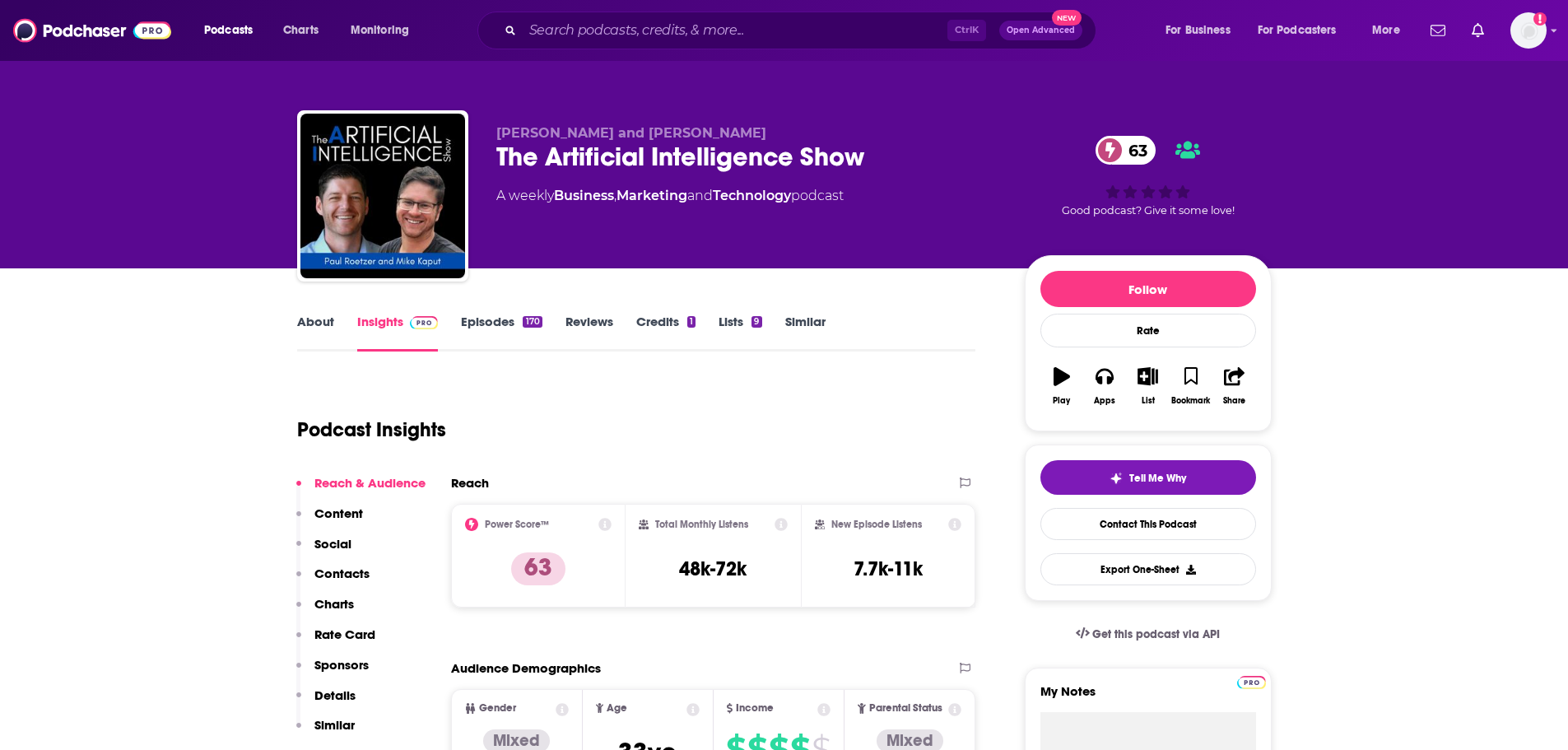
click at [311, 322] on link "About" at bounding box center [315, 332] width 37 height 38
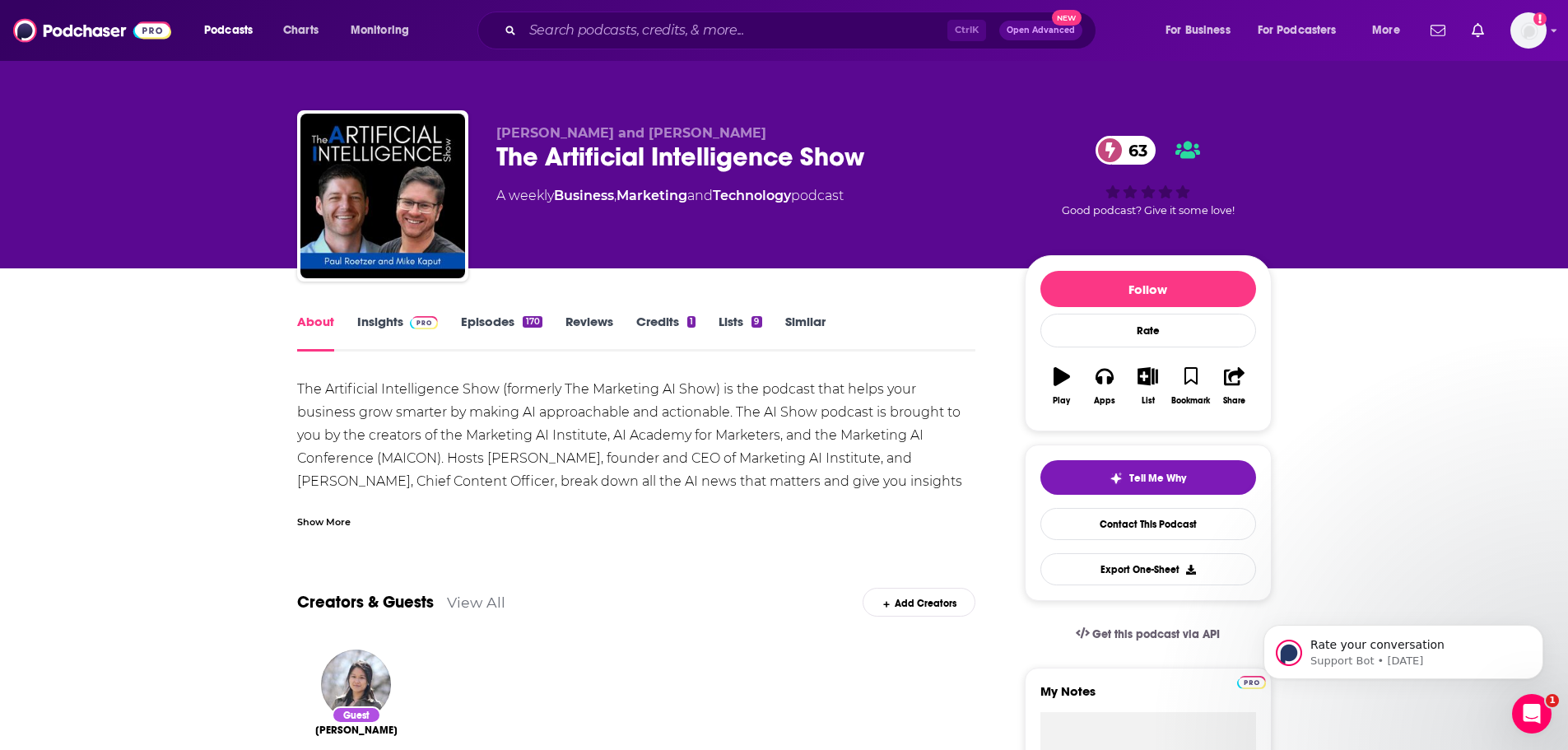
click at [388, 328] on link "Insights" at bounding box center [398, 332] width 82 height 38
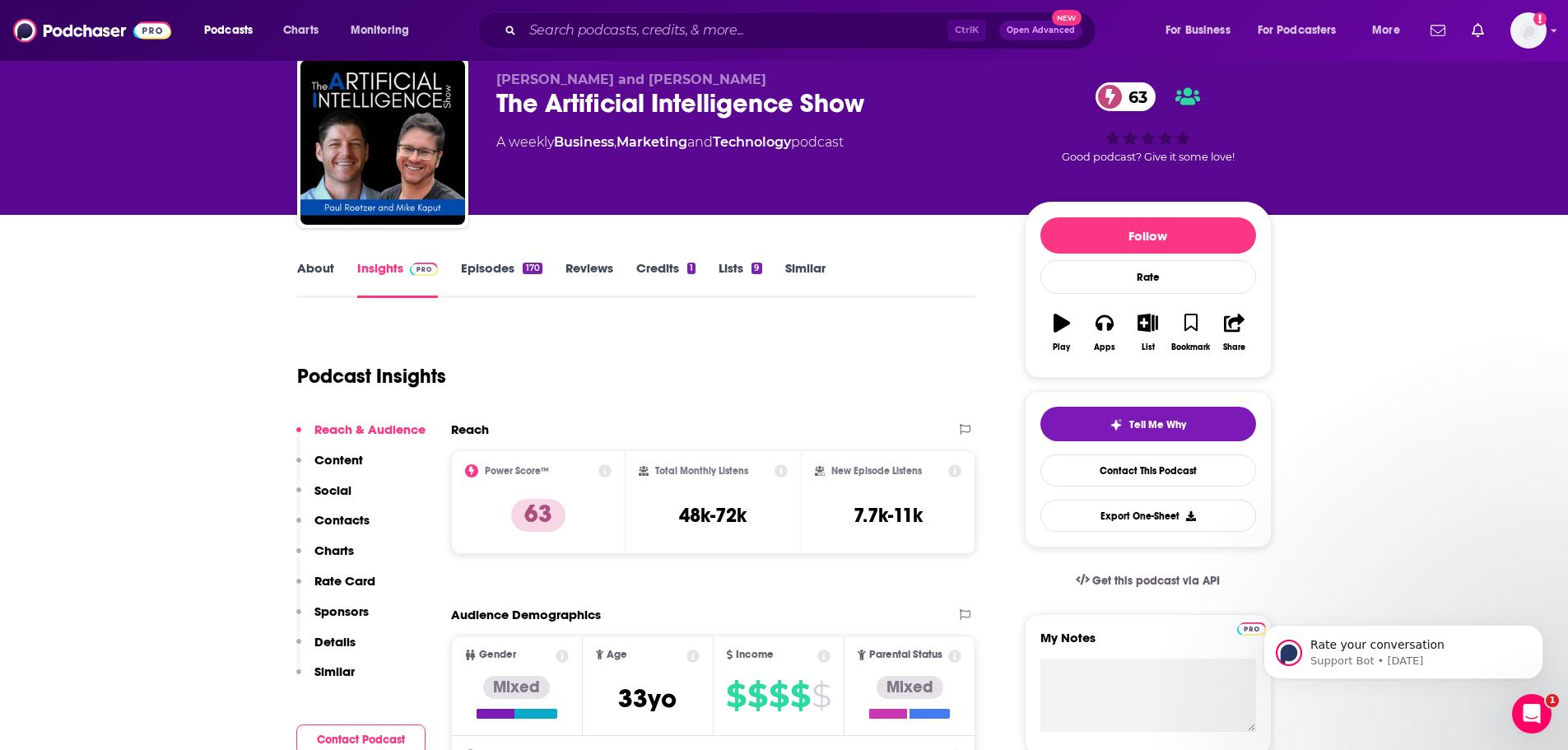
scroll to position [83, 0]
